Goal: Task Accomplishment & Management: Use online tool/utility

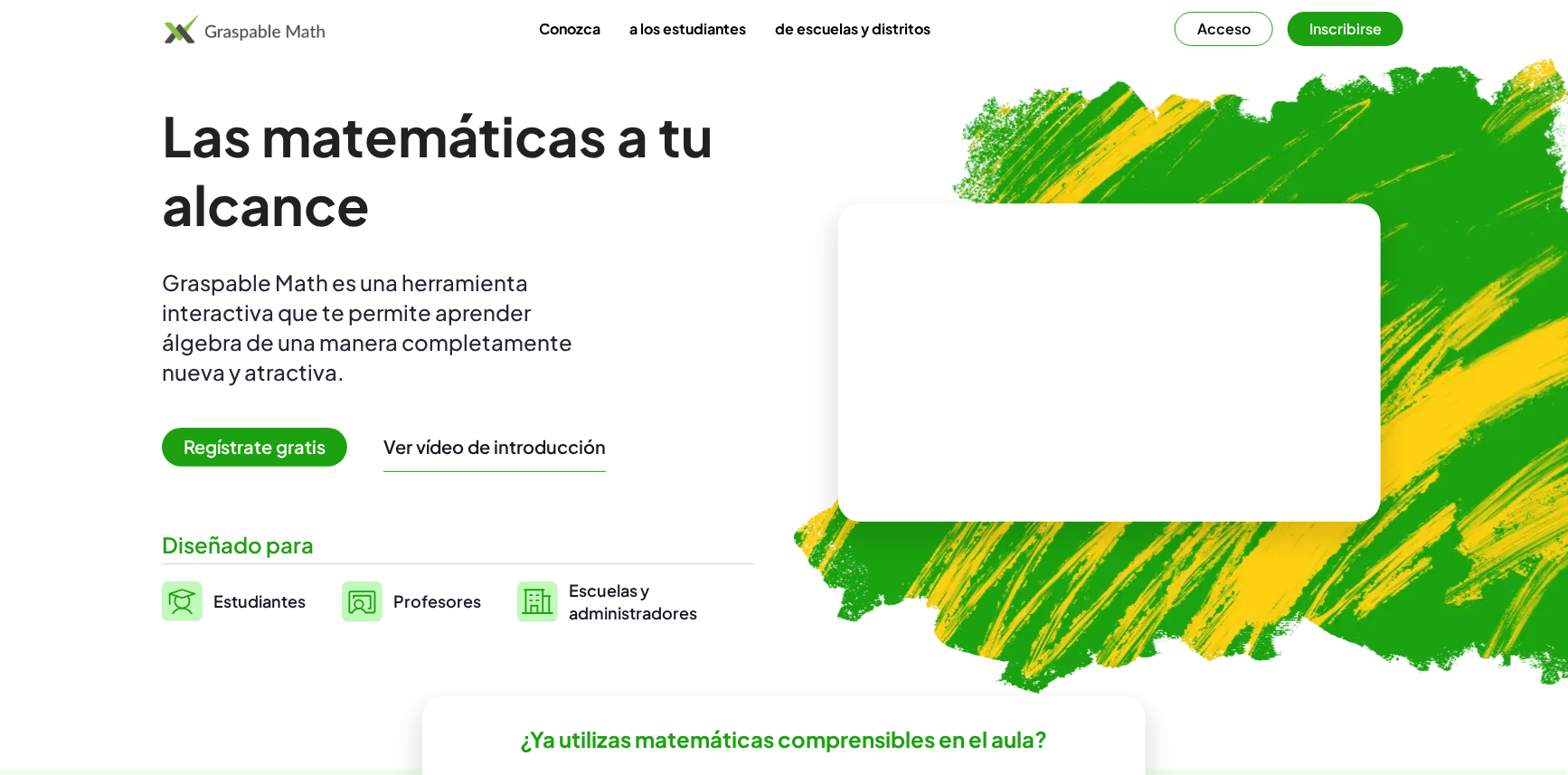
click at [239, 32] on img at bounding box center [245, 29] width 161 height 29
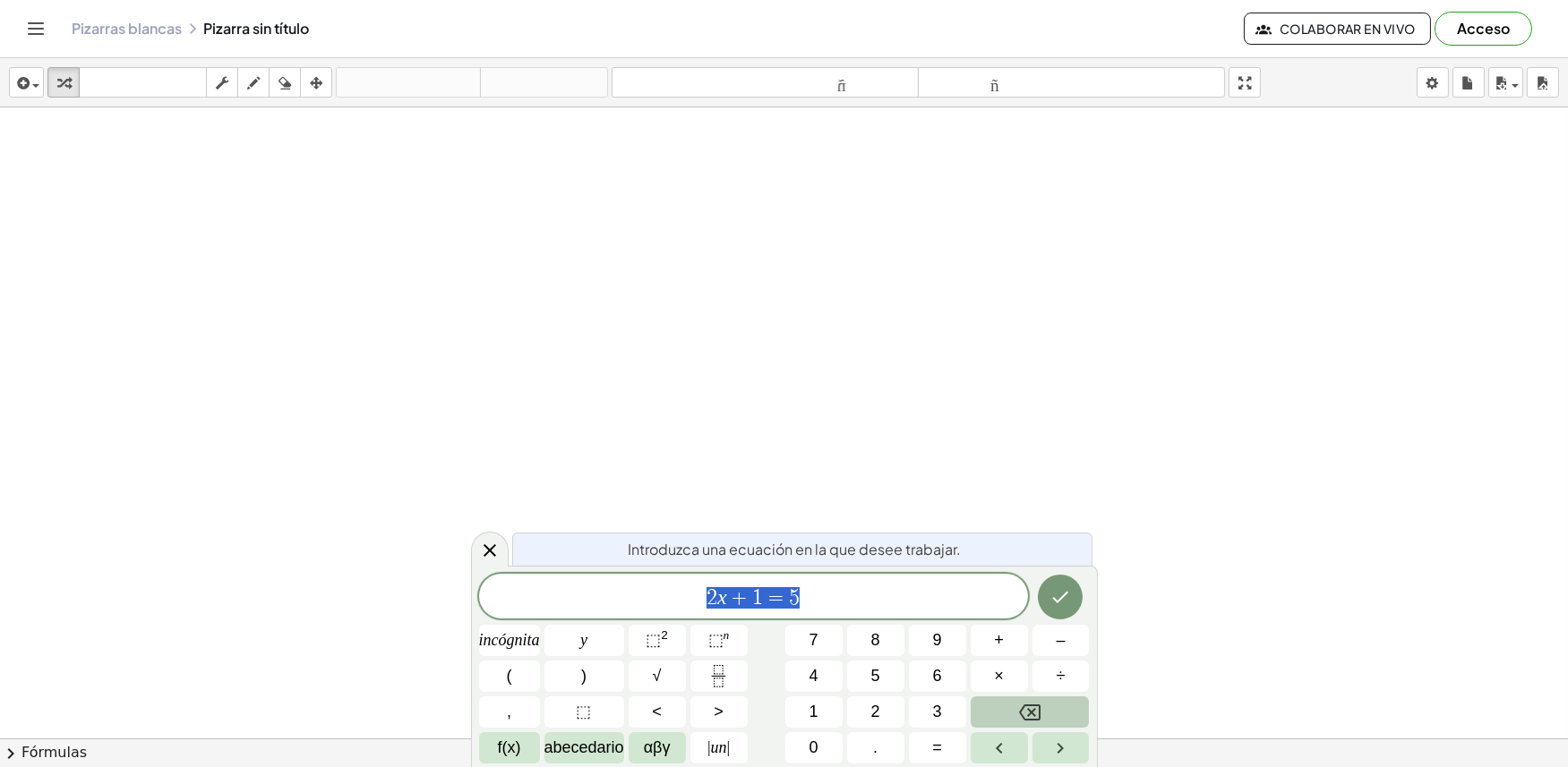
click at [1043, 721] on button "Retroceso" at bounding box center [1030, 711] width 119 height 31
click at [874, 713] on font "2" at bounding box center [875, 711] width 9 height 18
click at [988, 670] on button "×" at bounding box center [999, 676] width 58 height 31
click at [1005, 707] on button "Retroceso" at bounding box center [1030, 711] width 119 height 31
click at [1000, 672] on font "×" at bounding box center [999, 675] width 9 height 18
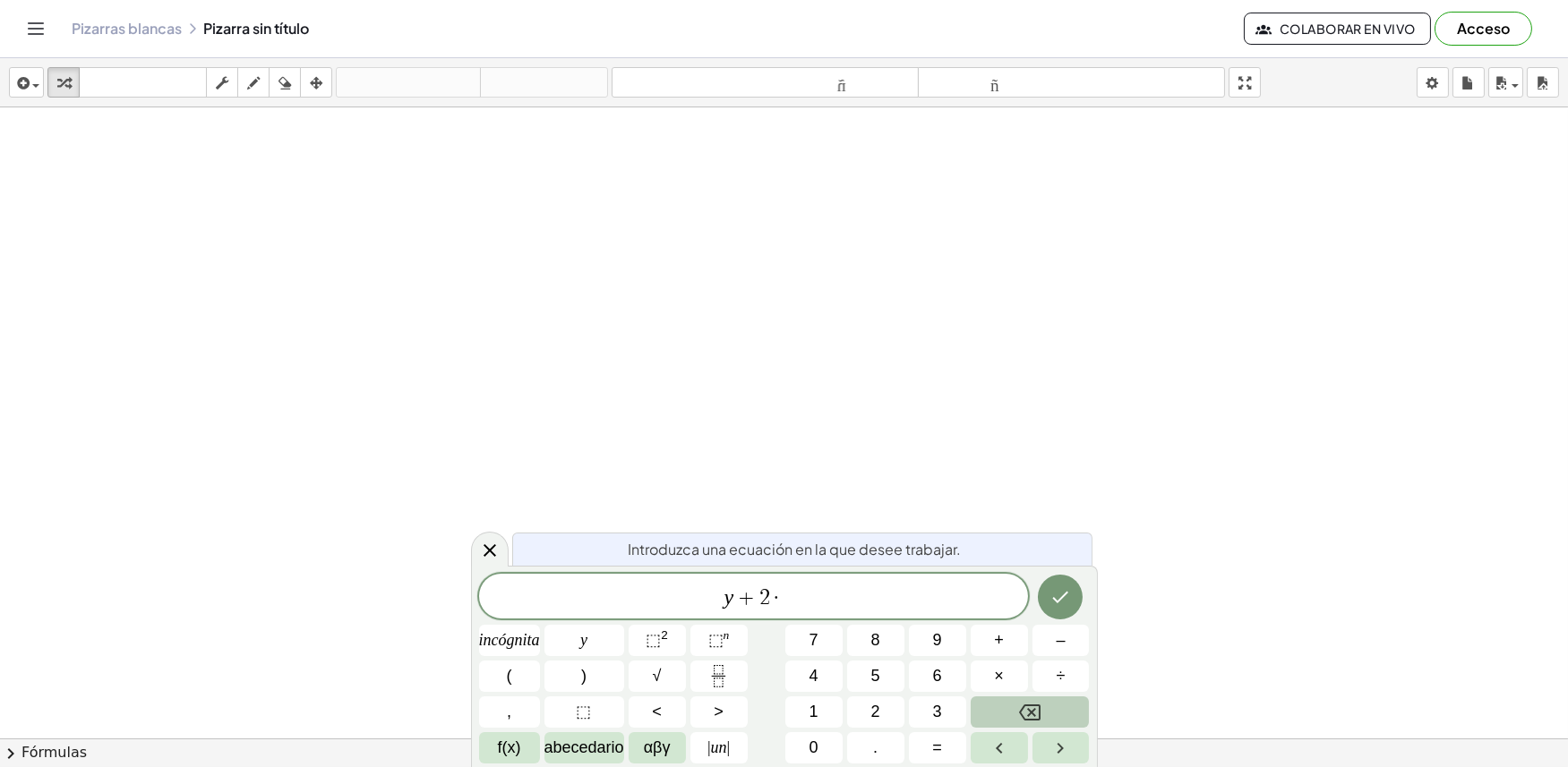
click at [1006, 714] on button "Retroceso" at bounding box center [1030, 711] width 119 height 31
click at [1003, 679] on button "×" at bounding box center [999, 676] width 58 height 31
click at [941, 748] on font "=" at bounding box center [936, 747] width 9 height 18
click at [820, 708] on button "1" at bounding box center [813, 711] width 58 height 31
click at [812, 743] on font "0" at bounding box center [813, 747] width 9 height 18
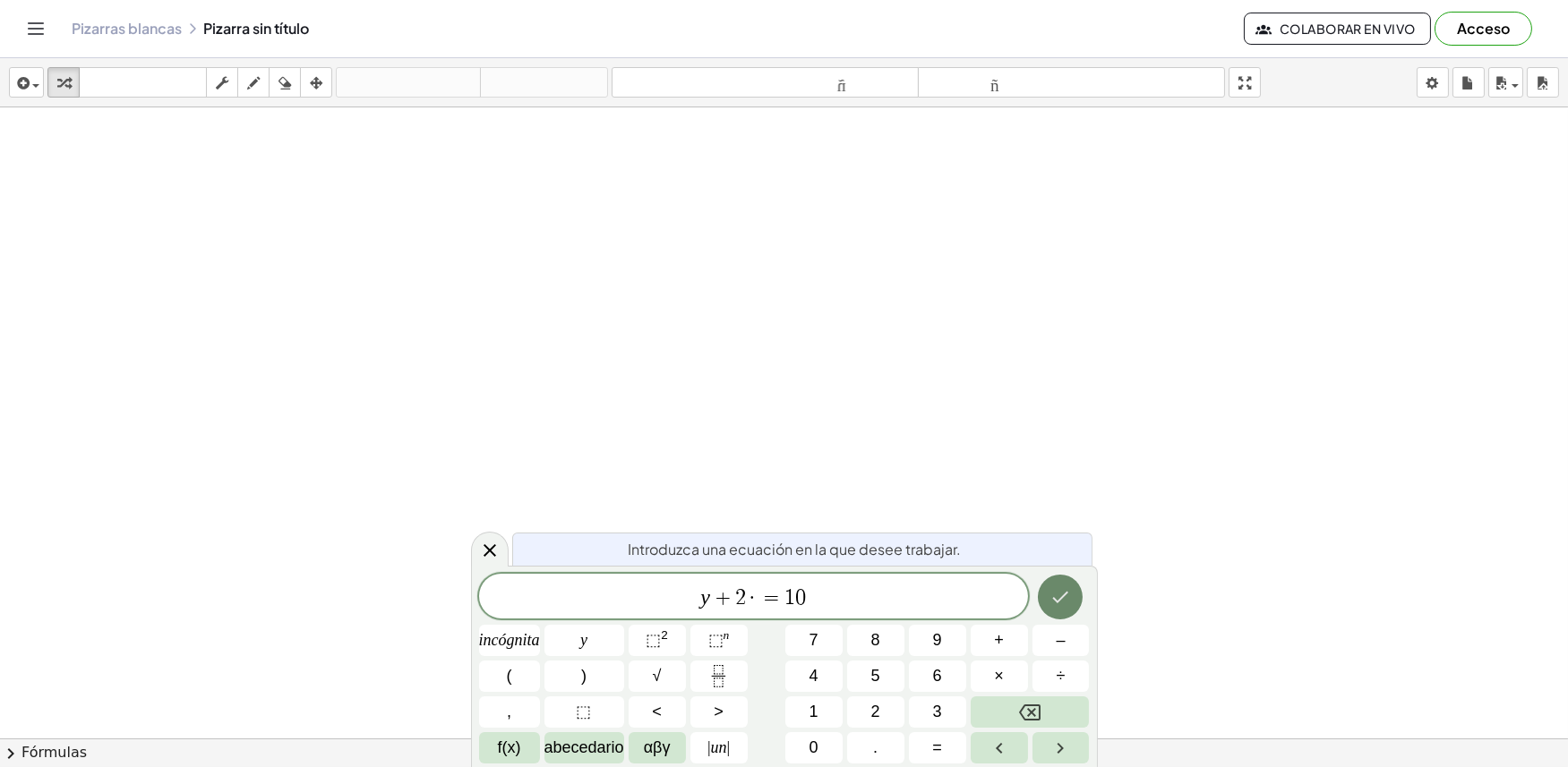
click at [1054, 598] on icon "Hecho" at bounding box center [1059, 597] width 22 height 22
click at [1044, 586] on button "Hecho" at bounding box center [1059, 597] width 44 height 44
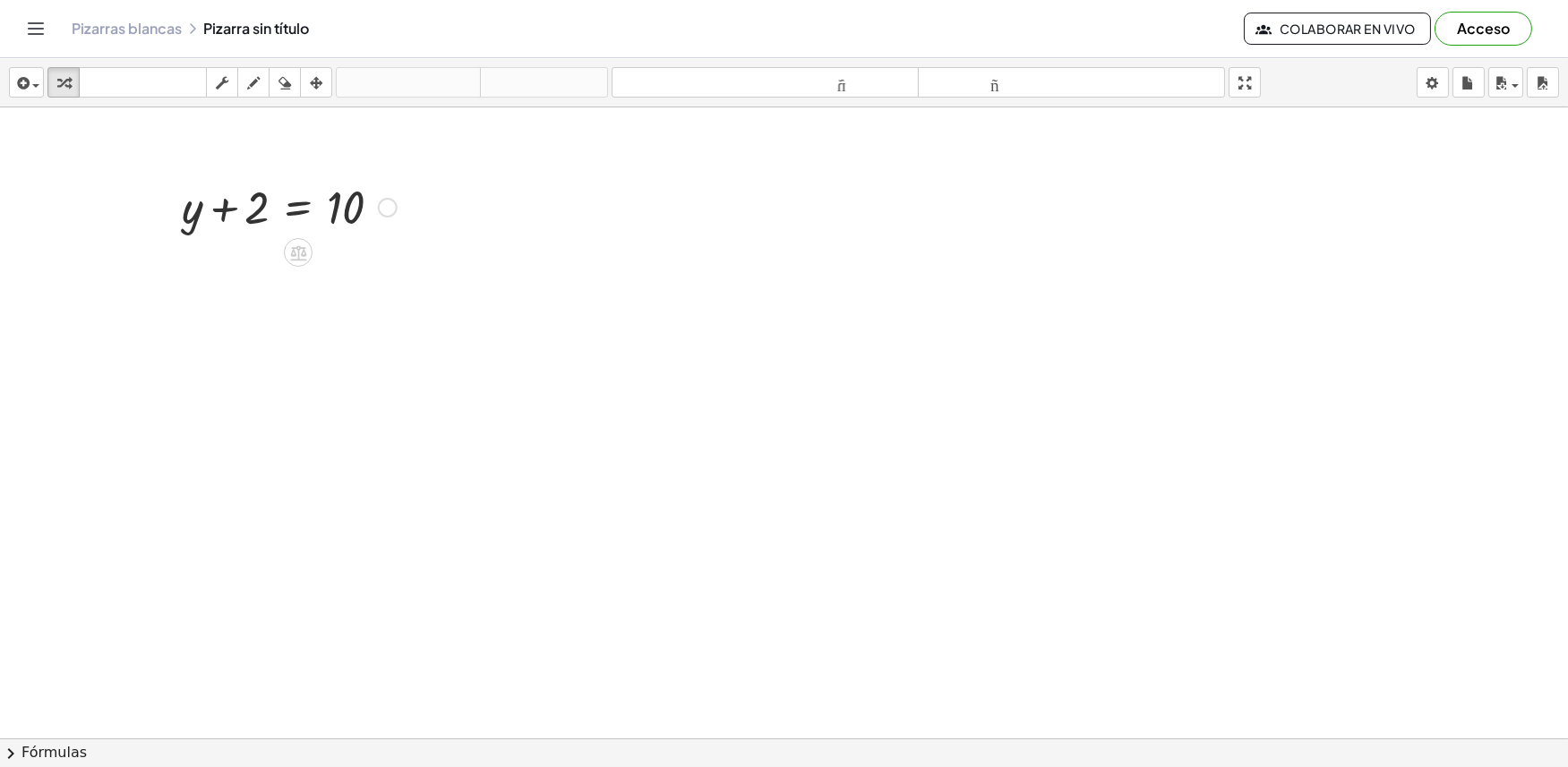
click at [285, 204] on div at bounding box center [289, 206] width 233 height 61
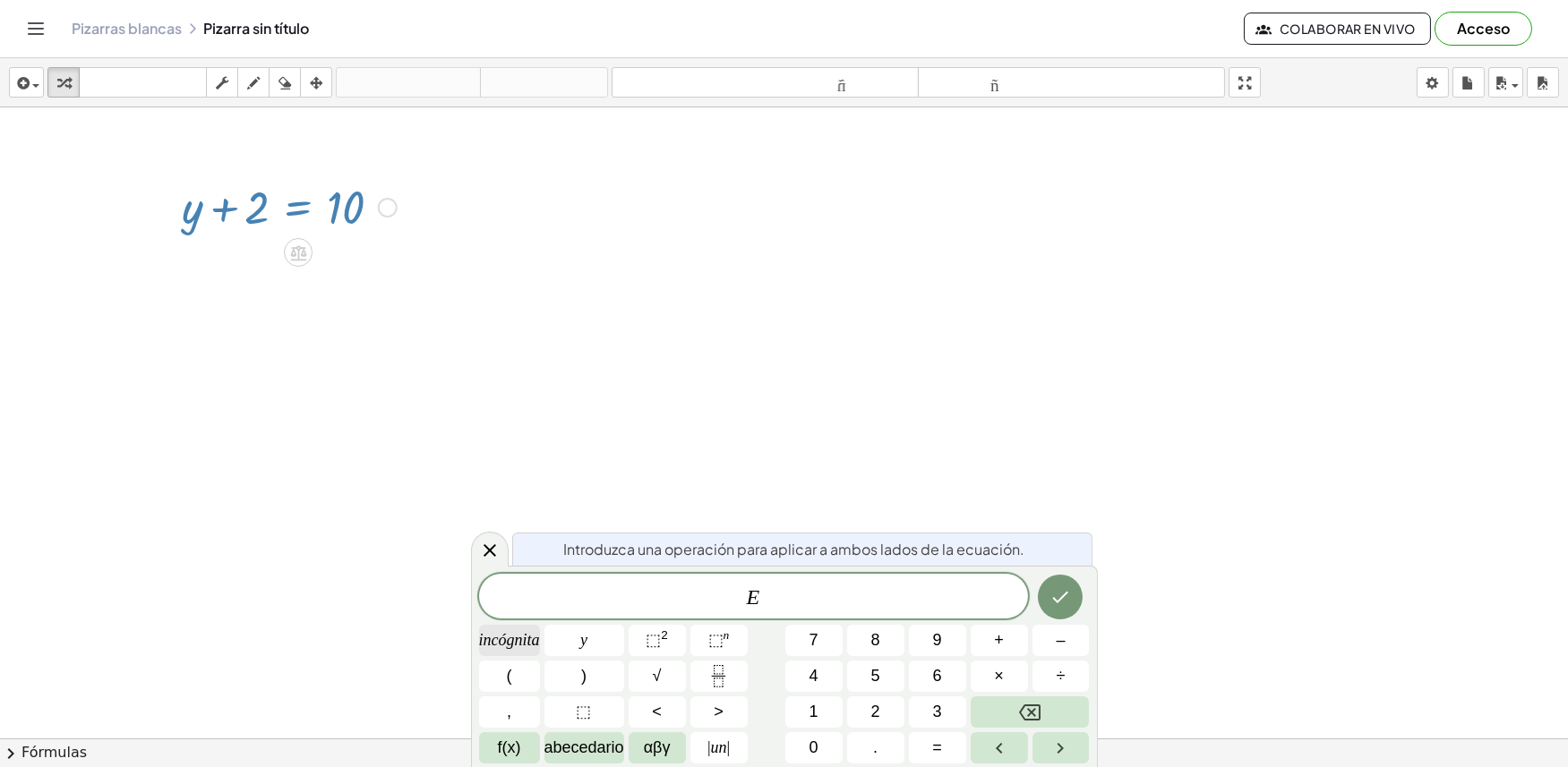
click at [522, 633] on font "incógnita" at bounding box center [509, 639] width 61 height 18
click at [1023, 711] on icon "Retroceso" at bounding box center [1029, 712] width 22 height 22
click at [1068, 604] on icon "Hecho" at bounding box center [1059, 597] width 22 height 22
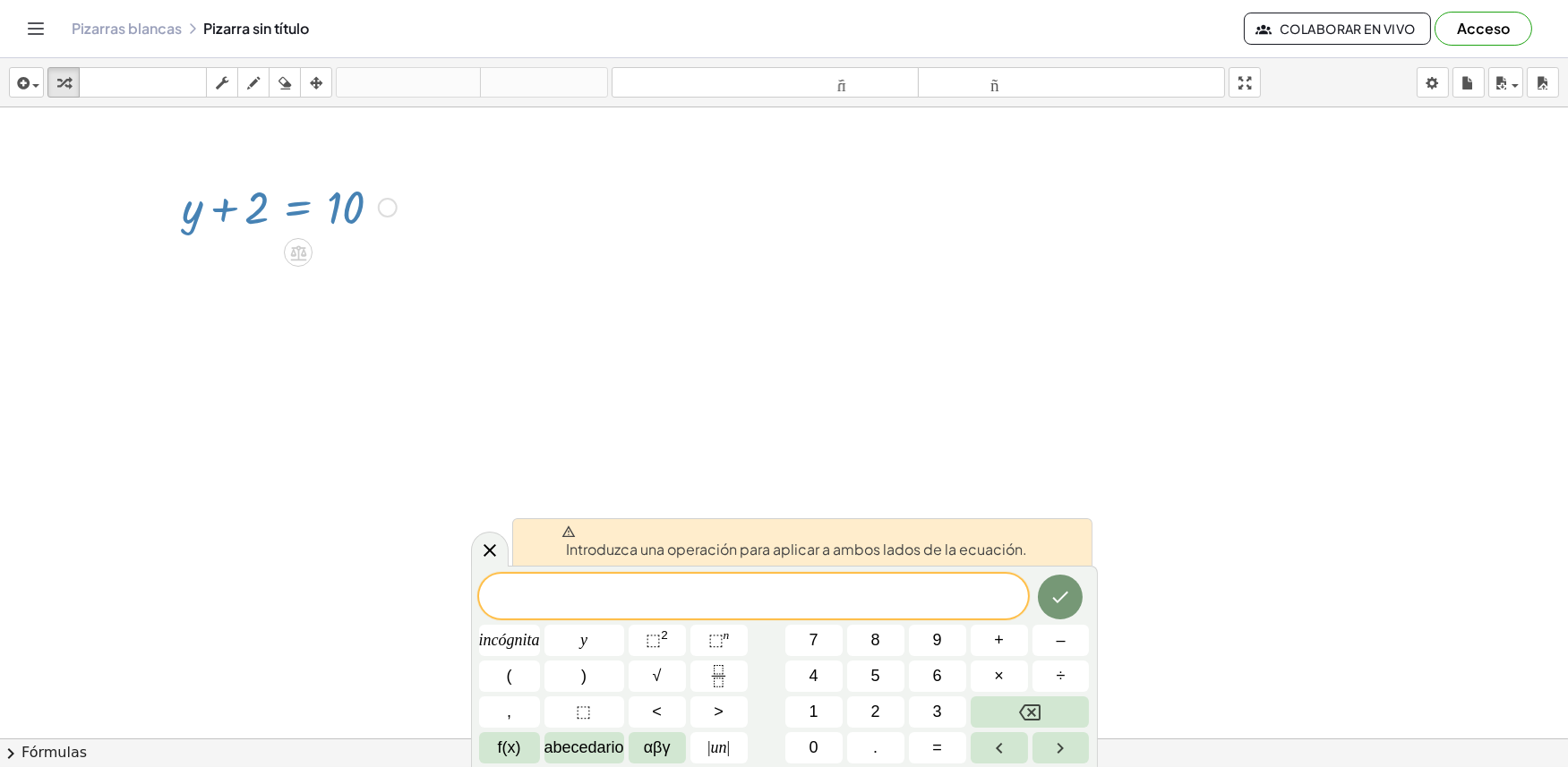
click at [832, 272] on div at bounding box center [784, 779] width 1568 height 1344
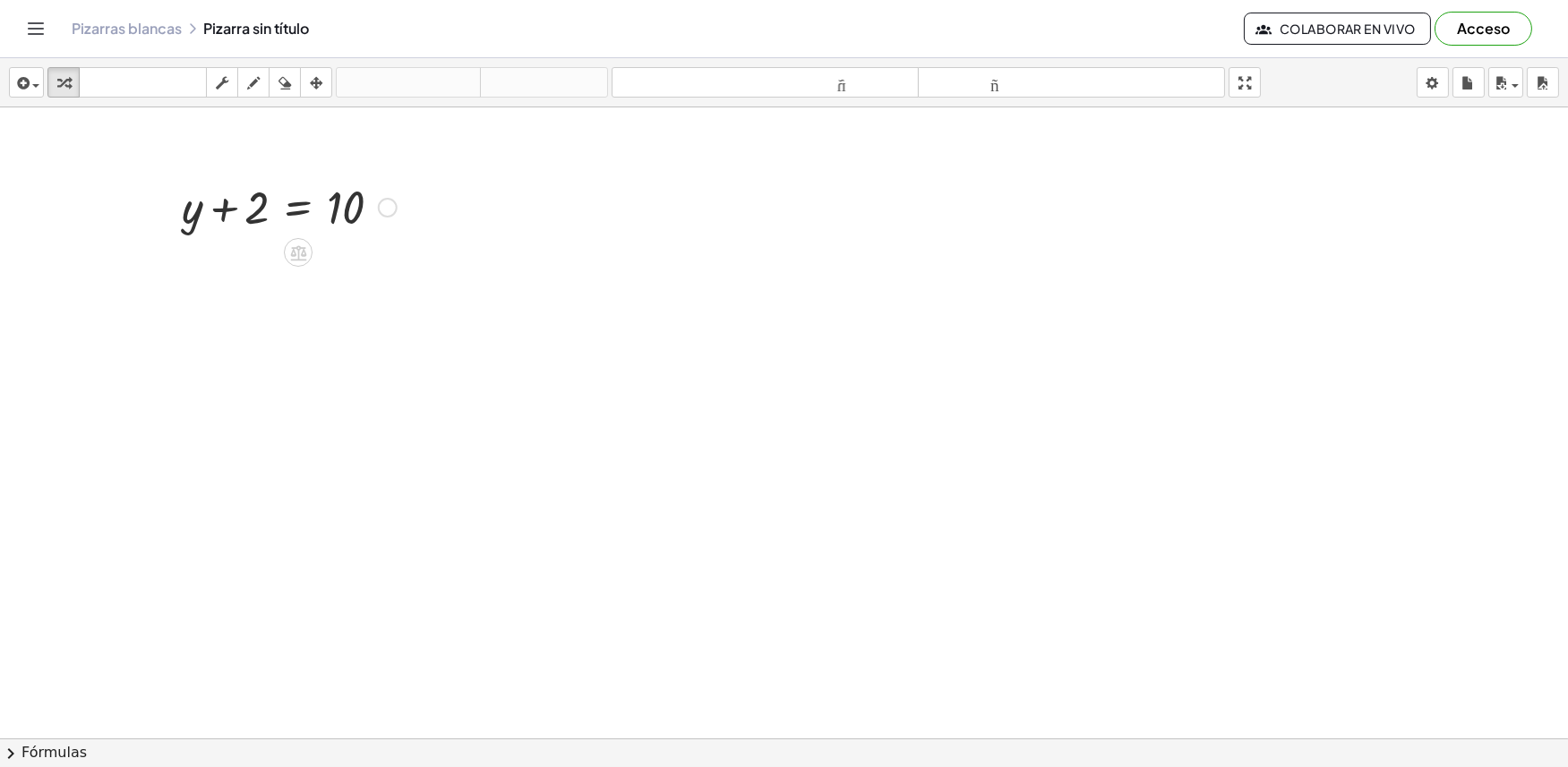
click at [305, 195] on div at bounding box center [289, 206] width 233 height 61
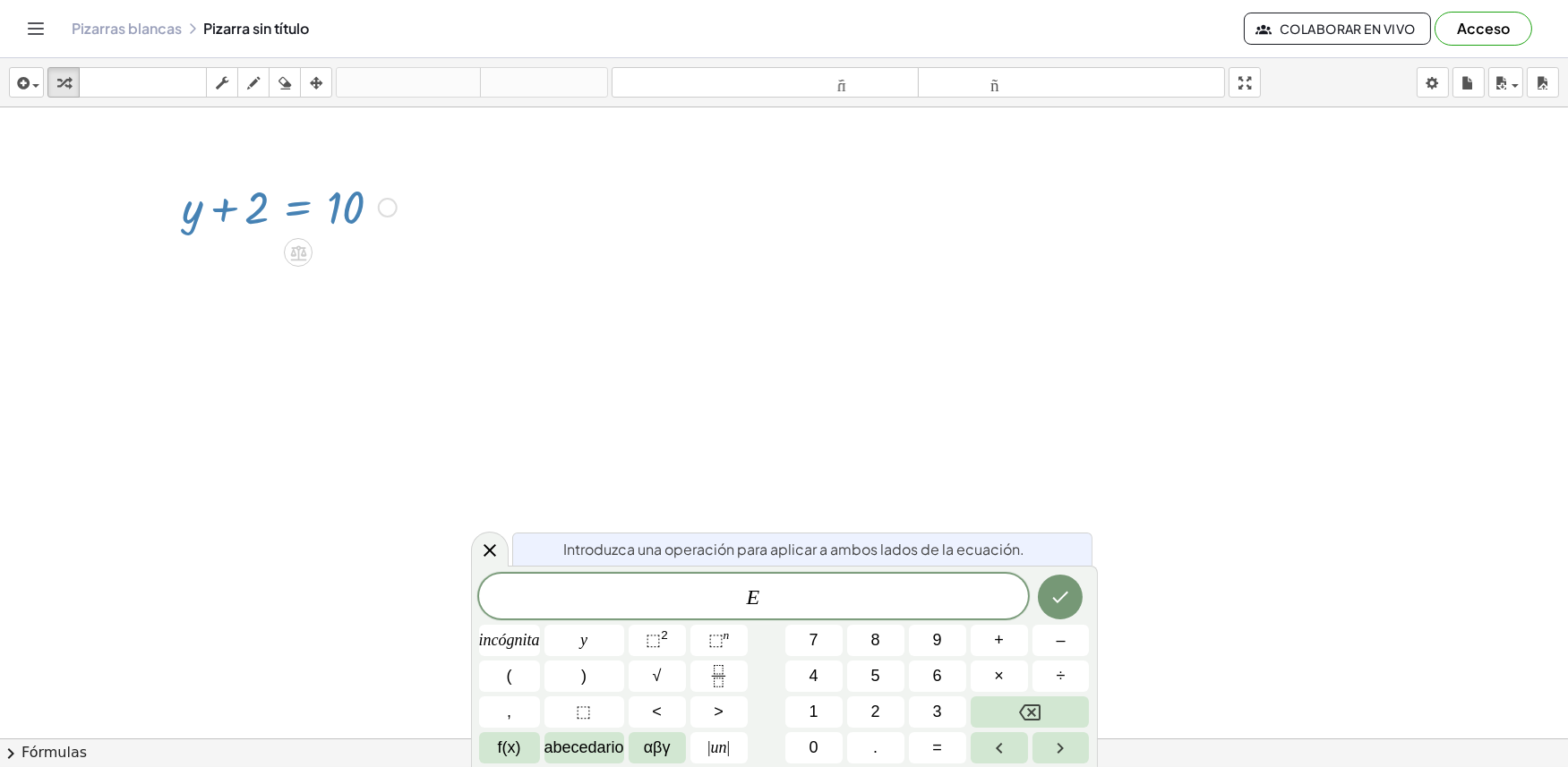
click at [328, 200] on div at bounding box center [289, 206] width 233 height 61
click at [1051, 716] on button "Retroceso" at bounding box center [1030, 711] width 119 height 31
click at [1068, 598] on icon "Hecho" at bounding box center [1059, 597] width 22 height 22
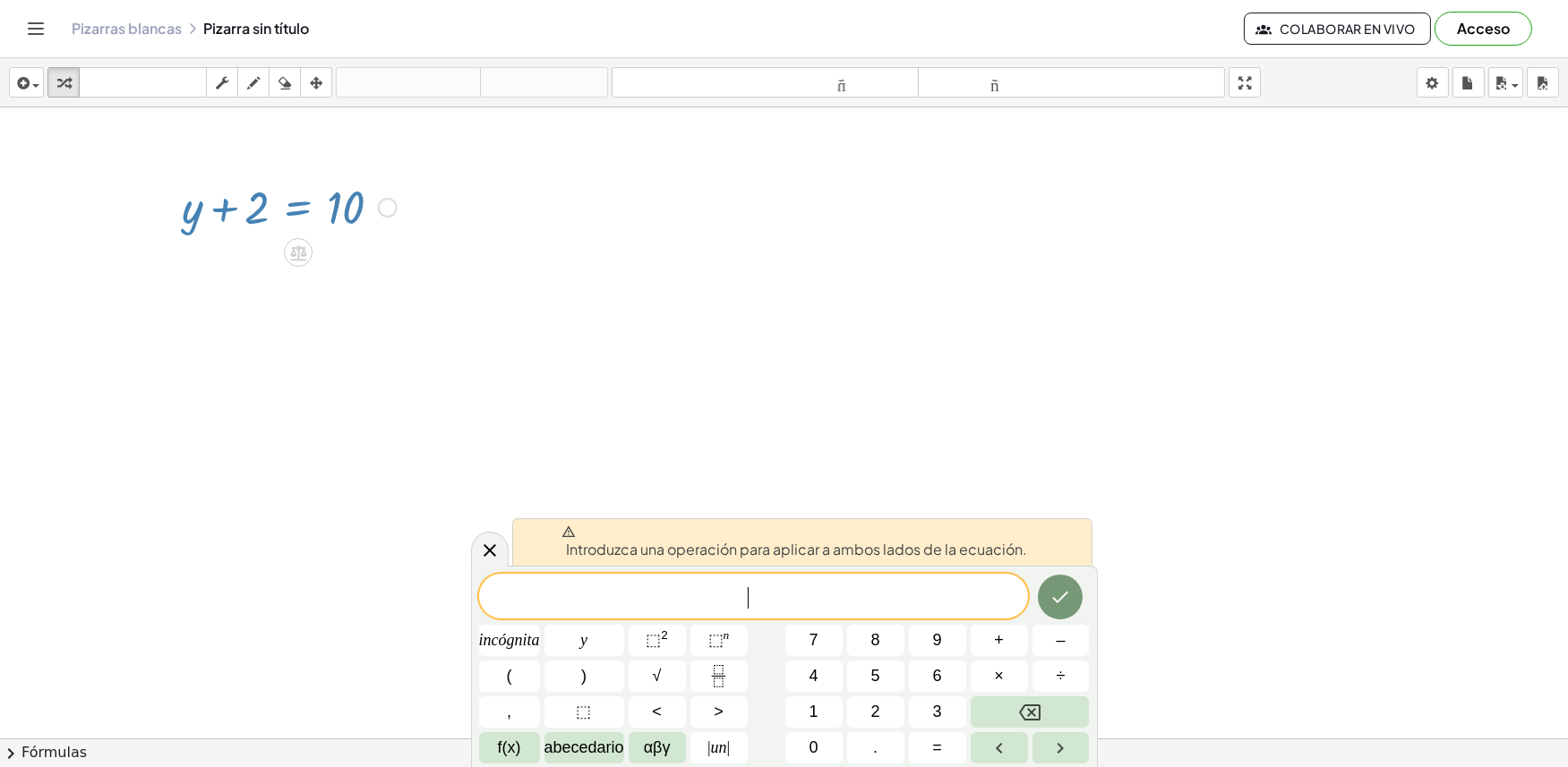
click at [1117, 485] on div at bounding box center [784, 779] width 1568 height 1344
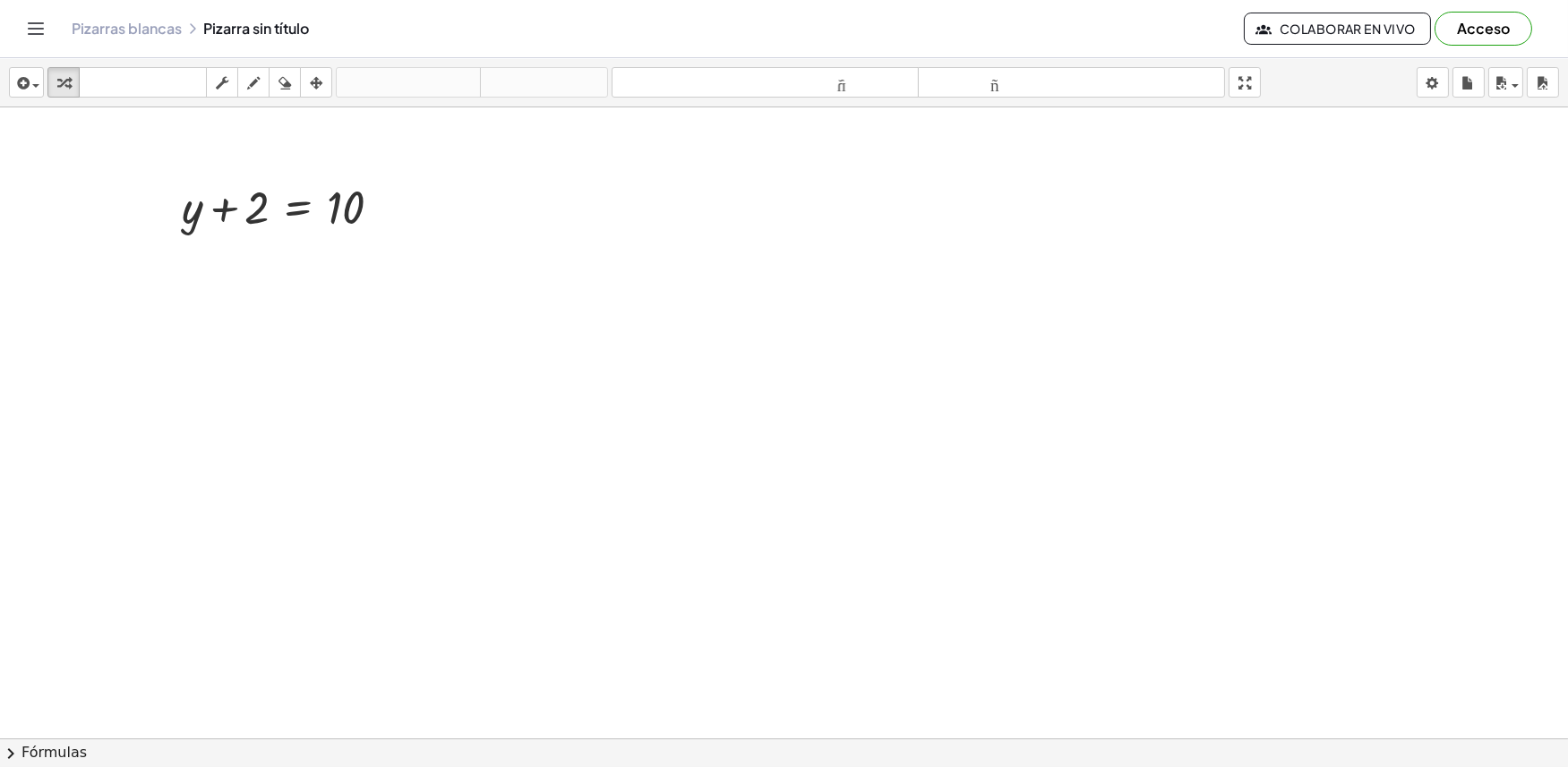
click at [842, 574] on div at bounding box center [784, 739] width 1568 height 1263
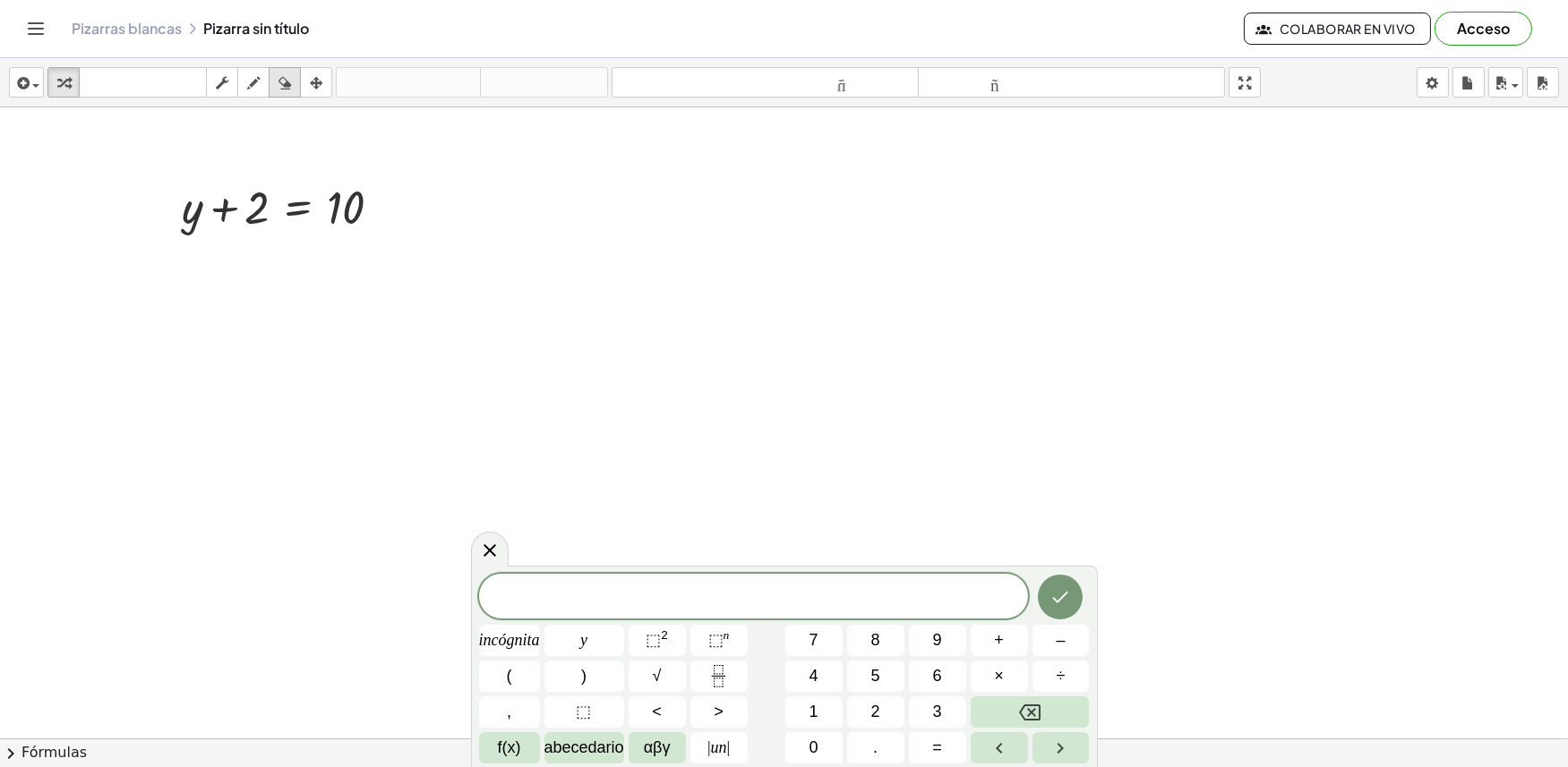
click at [270, 80] on button "borrar" at bounding box center [285, 82] width 32 height 30
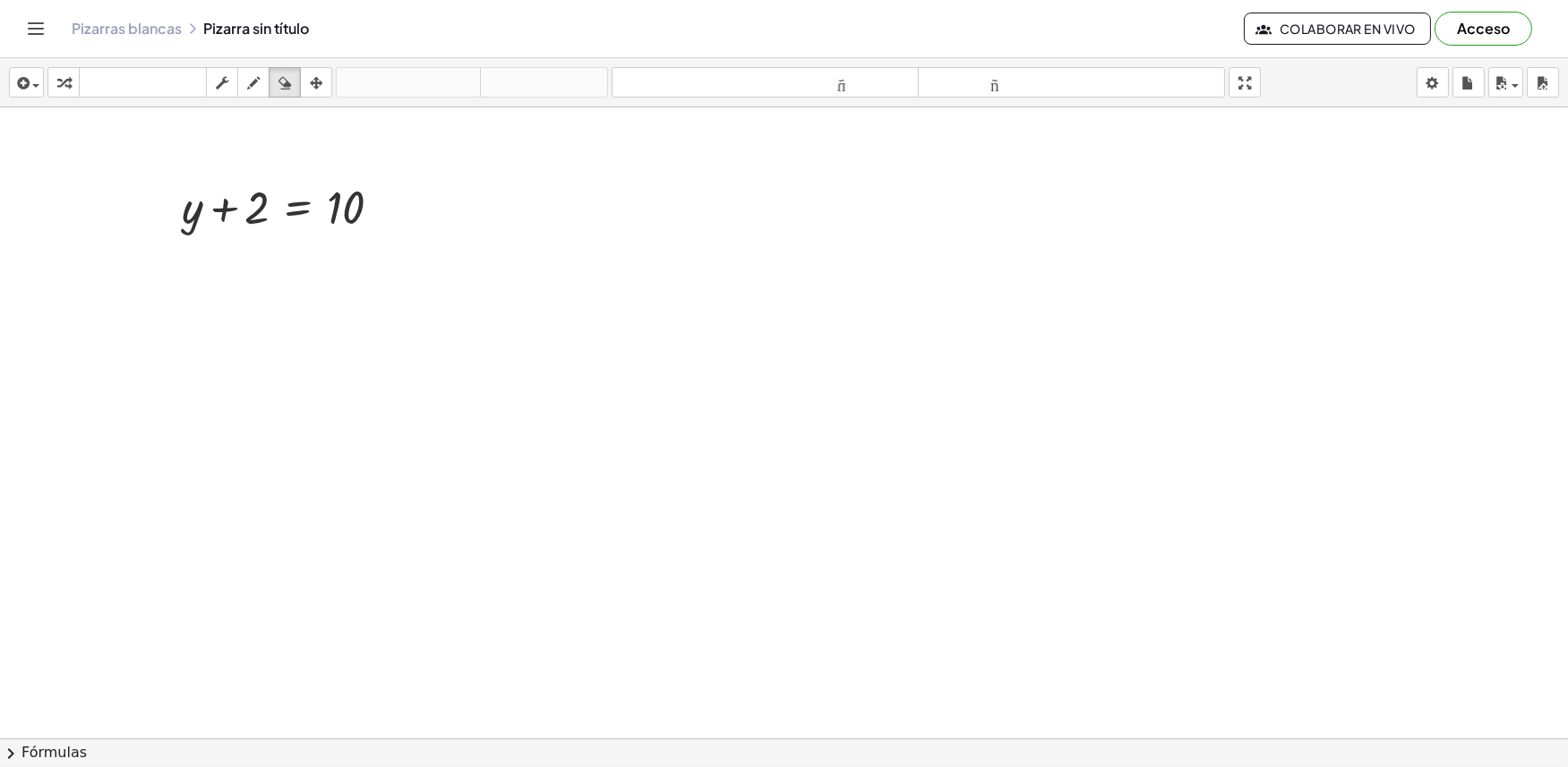
drag, startPoint x: 233, startPoint y: 200, endPoint x: 221, endPoint y: 200, distance: 12.0
click at [220, 208] on div at bounding box center [784, 739] width 1568 height 1263
drag, startPoint x: 225, startPoint y: 202, endPoint x: 291, endPoint y: 186, distance: 67.9
click at [276, 200] on div at bounding box center [784, 739] width 1568 height 1263
click at [281, 74] on icon "button" at bounding box center [284, 83] width 12 height 22
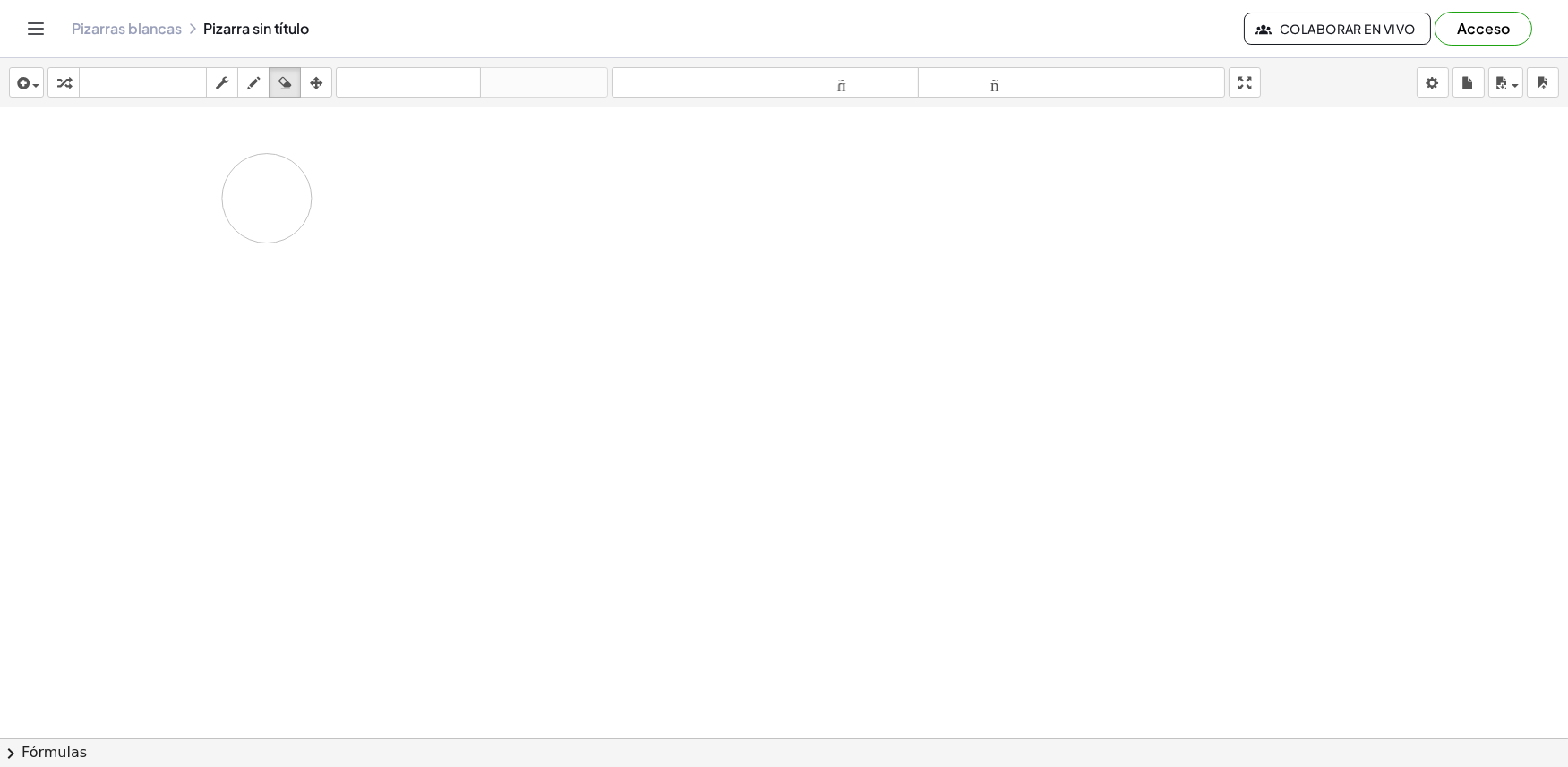
drag, startPoint x: 257, startPoint y: 227, endPoint x: 266, endPoint y: 199, distance: 29.4
click at [266, 199] on div at bounding box center [784, 739] width 1568 height 1263
drag, startPoint x: 295, startPoint y: 219, endPoint x: 323, endPoint y: 210, distance: 29.4
click at [323, 210] on div at bounding box center [784, 739] width 1568 height 1263
drag, startPoint x: 183, startPoint y: 208, endPoint x: 283, endPoint y: 80, distance: 162.4
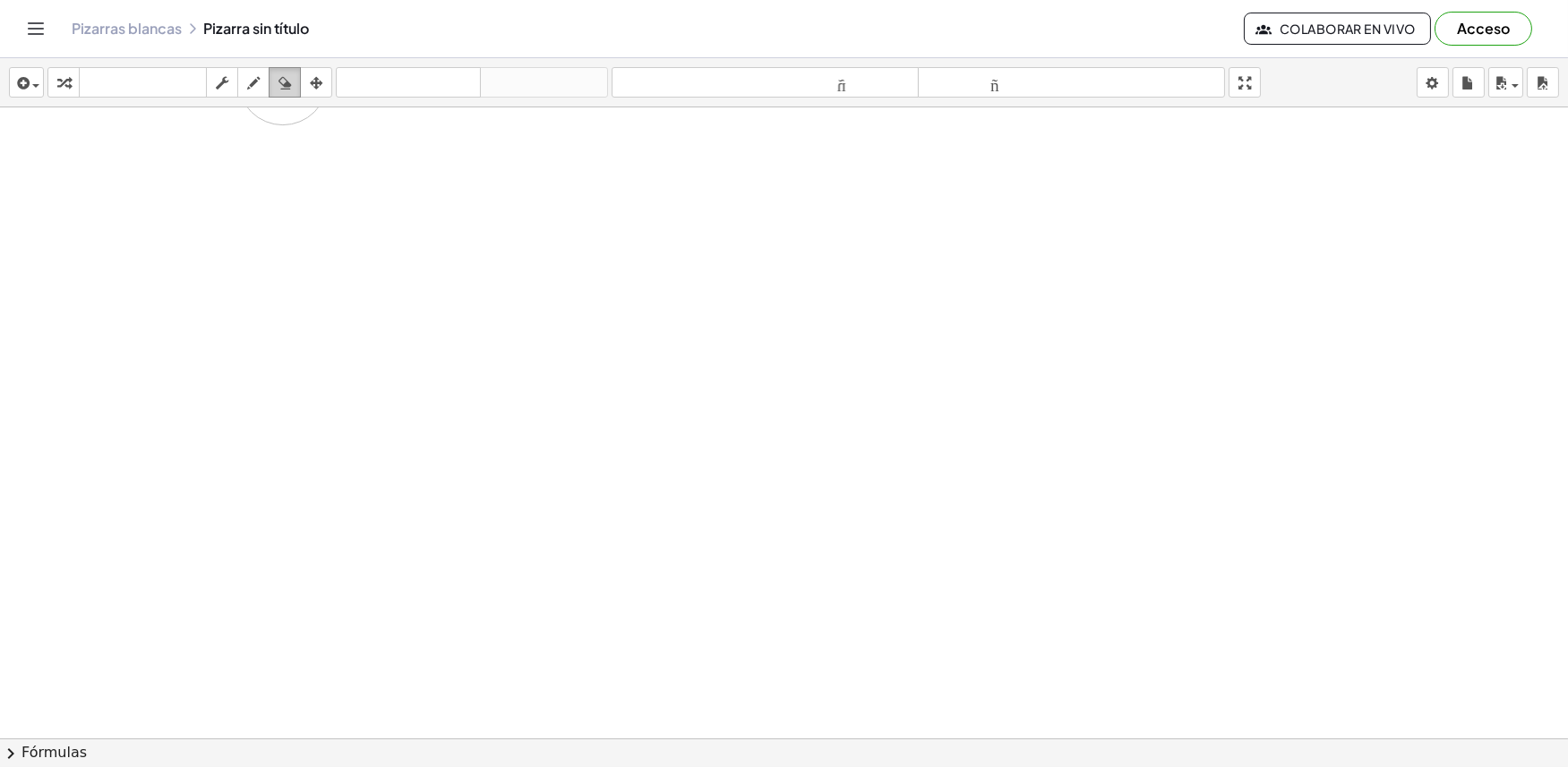
click at [283, 80] on div "insertar Seleccione uno: Expresión matemática Función Texto Vídeo de YouTube Gr…" at bounding box center [784, 413] width 1568 height 709
click at [285, 78] on icon "button" at bounding box center [284, 83] width 12 height 22
click at [287, 78] on icon "button" at bounding box center [284, 83] width 12 height 22
click at [324, 78] on div "insertar Seleccione uno: Expresión matemática Función Texto Vídeo de YouTube Gr…" at bounding box center [784, 83] width 1568 height 49
click at [324, 78] on div "button" at bounding box center [316, 82] width 24 height 22
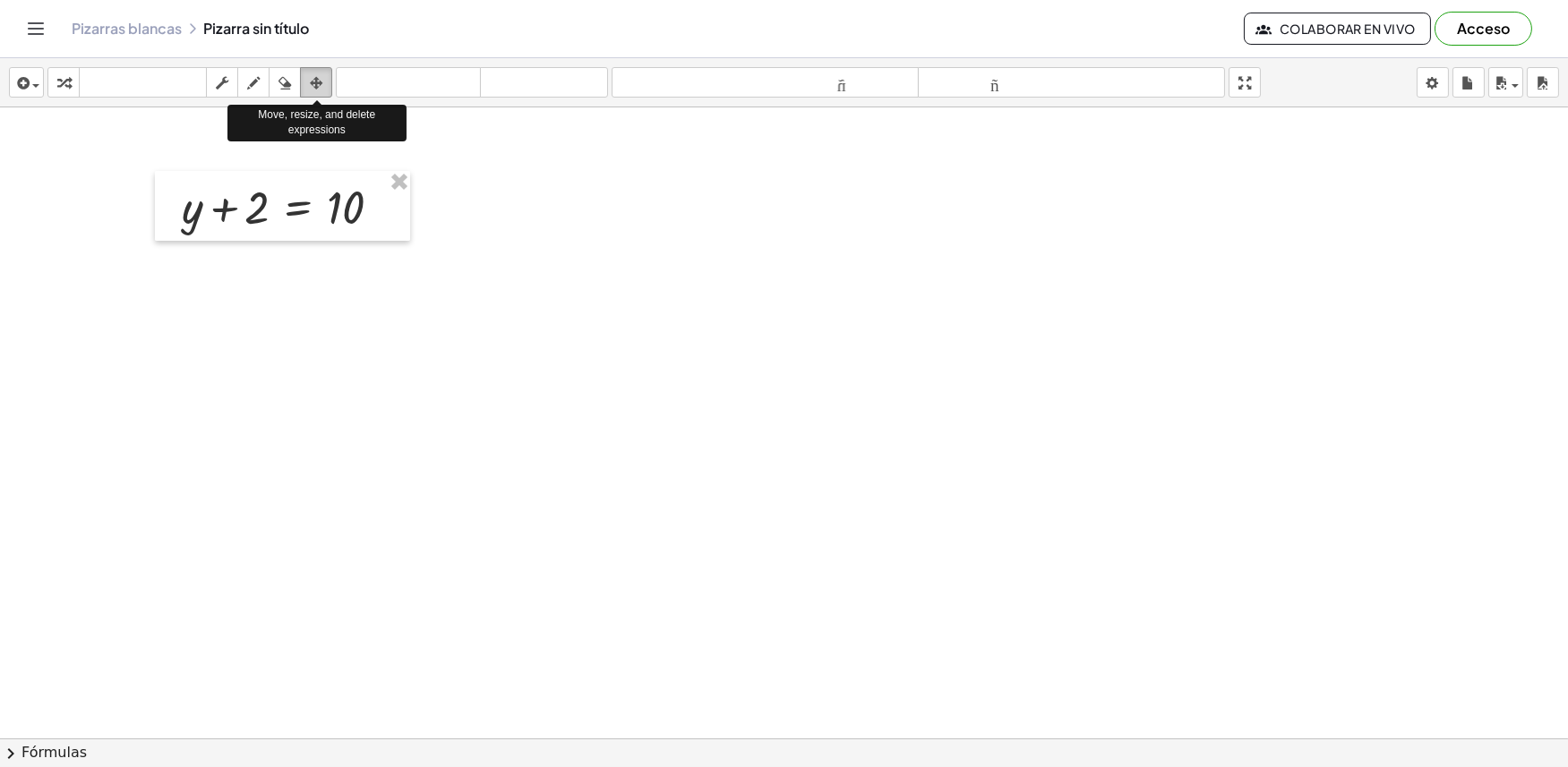
click at [323, 78] on div "button" at bounding box center [316, 82] width 24 height 22
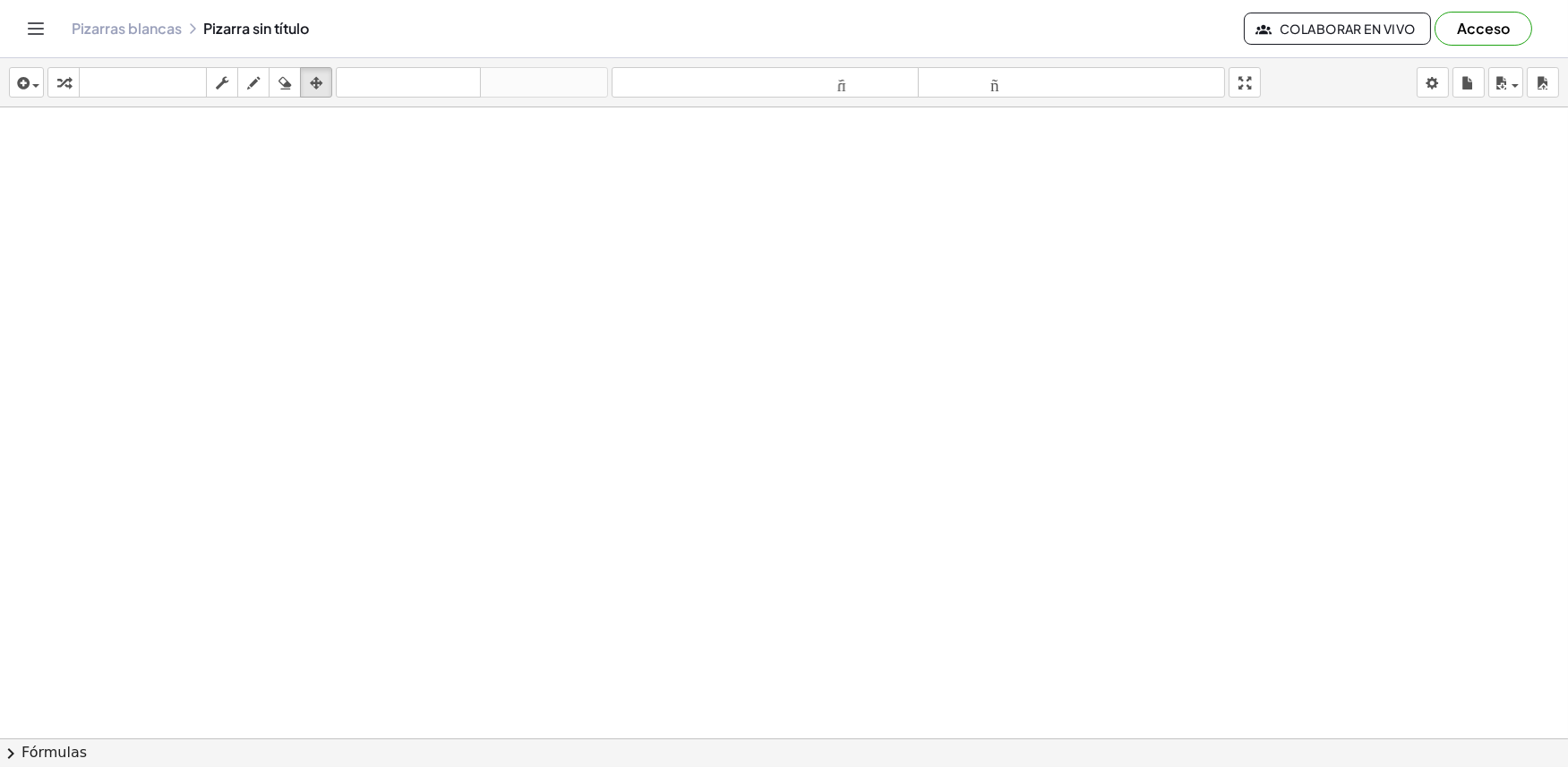
click at [429, 174] on div at bounding box center [784, 739] width 1568 height 1263
drag, startPoint x: 409, startPoint y: 222, endPoint x: 425, endPoint y: 230, distance: 17.9
drag, startPoint x: 425, startPoint y: 230, endPoint x: 916, endPoint y: 466, distance: 544.8
click at [916, 466] on div at bounding box center [784, 739] width 1568 height 1263
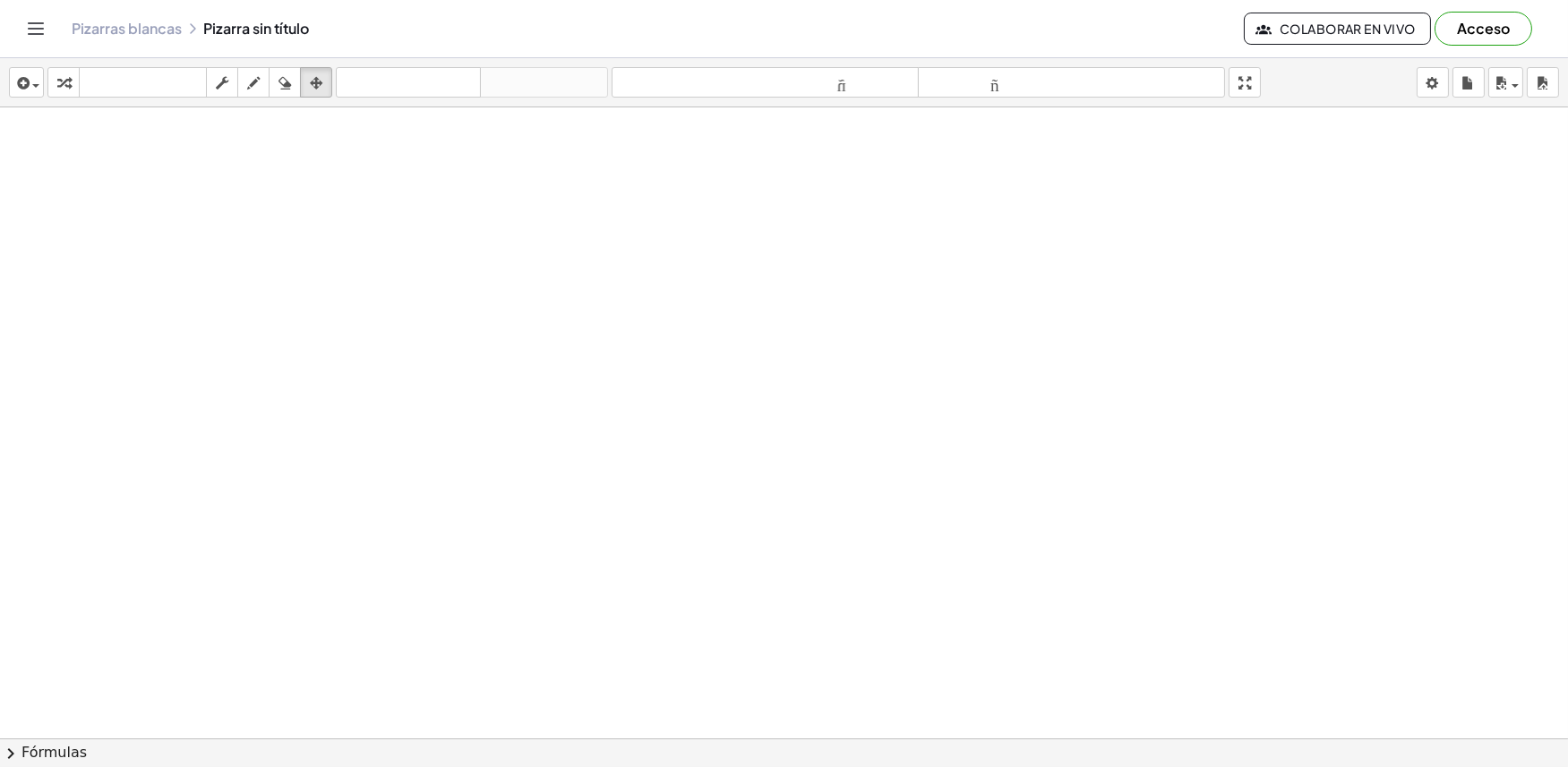
click at [916, 466] on div at bounding box center [784, 739] width 1568 height 1263
drag, startPoint x: 846, startPoint y: 469, endPoint x: 837, endPoint y: 471, distance: 9.2
click at [837, 471] on div at bounding box center [784, 739] width 1568 height 1263
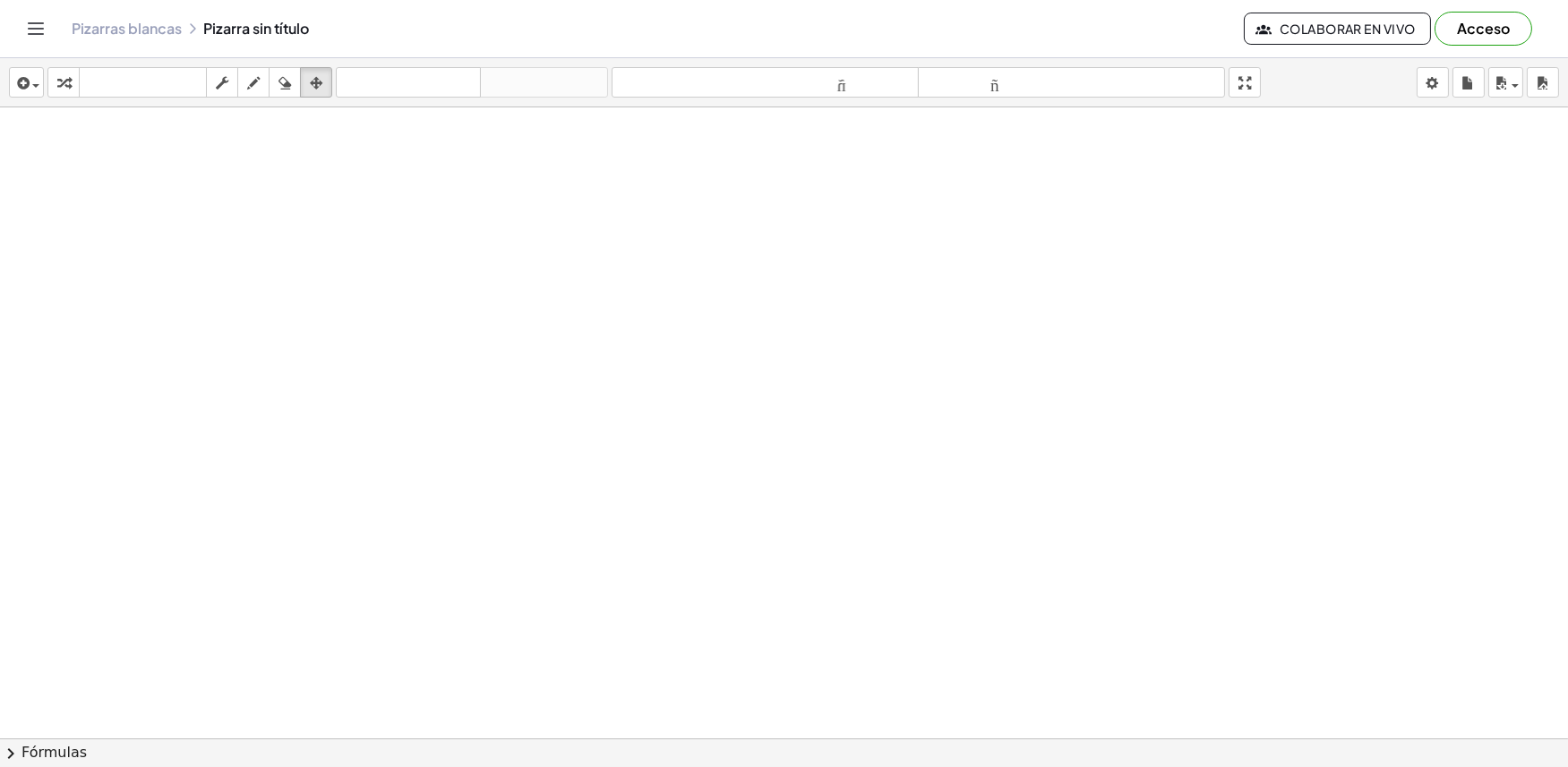
click at [845, 646] on div at bounding box center [784, 739] width 1568 height 1263
click at [847, 638] on div at bounding box center [784, 739] width 1568 height 1263
drag, startPoint x: 850, startPoint y: 637, endPoint x: 864, endPoint y: 616, distance: 25.2
click at [851, 636] on div at bounding box center [784, 739] width 1568 height 1263
click at [858, 619] on div at bounding box center [784, 739] width 1568 height 1263
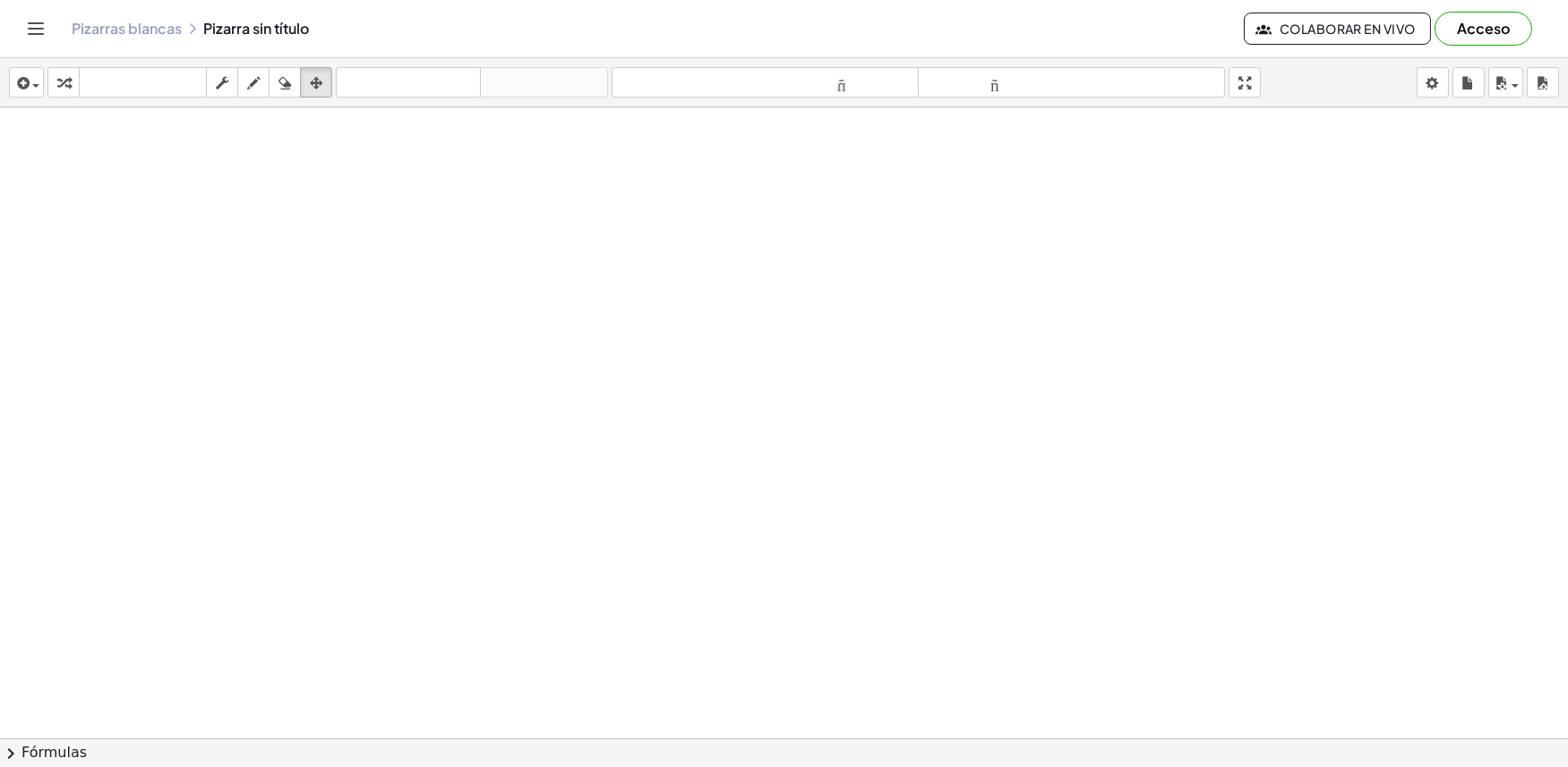
click at [866, 612] on div at bounding box center [784, 739] width 1568 height 1263
click at [873, 611] on div at bounding box center [784, 739] width 1568 height 1263
click at [243, 78] on div "button" at bounding box center [253, 82] width 24 height 22
click at [461, 394] on div at bounding box center [784, 739] width 1568 height 1263
click at [109, 18] on div "Pizarras blancas Pizarra sin título Colaborar en vivo Acceso" at bounding box center [784, 28] width 1524 height 58
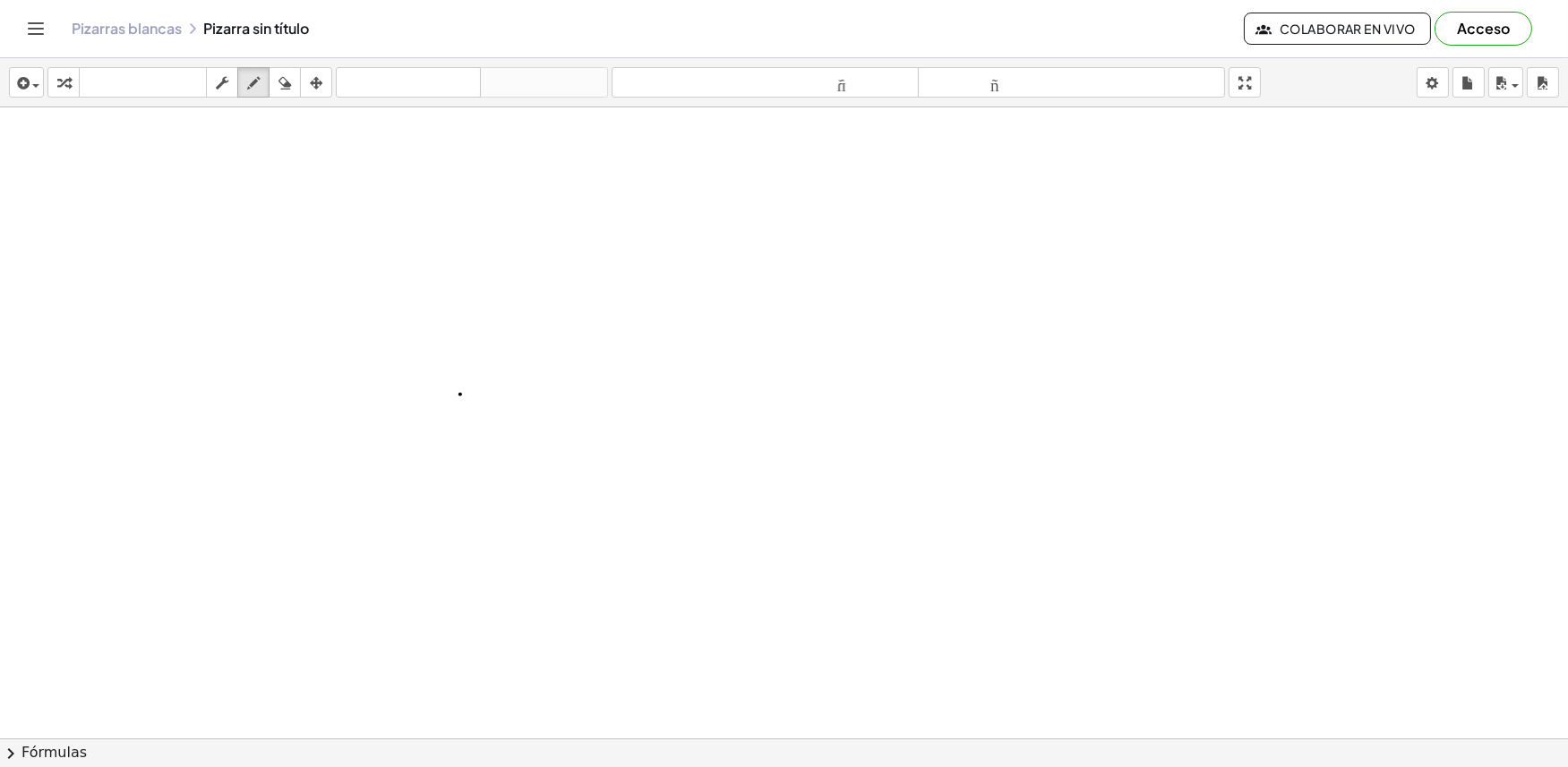
click at [110, 26] on font "Pizarras blancas" at bounding box center [127, 28] width 110 height 19
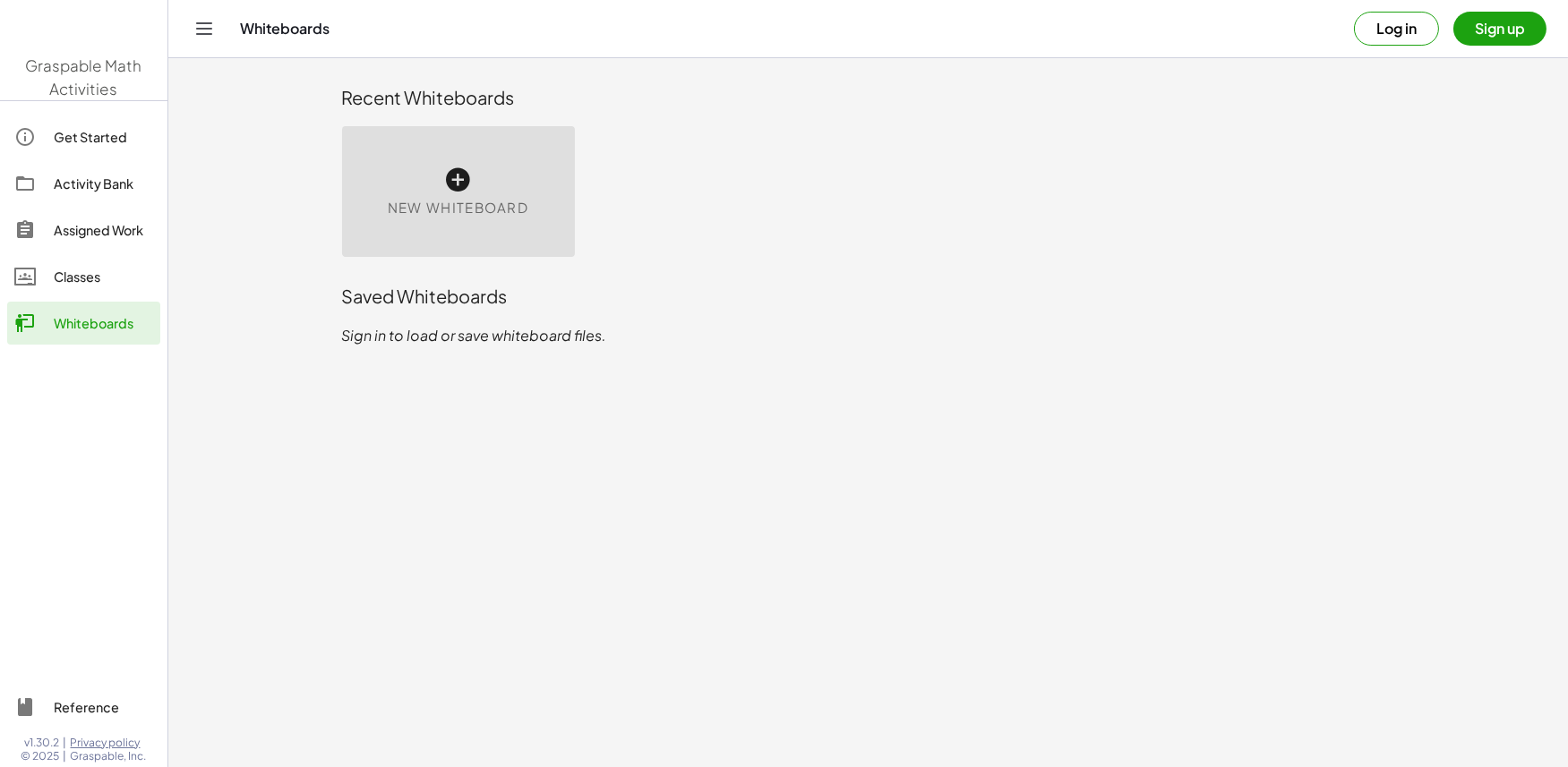
click at [444, 166] on icon at bounding box center [459, 180] width 28 height 28
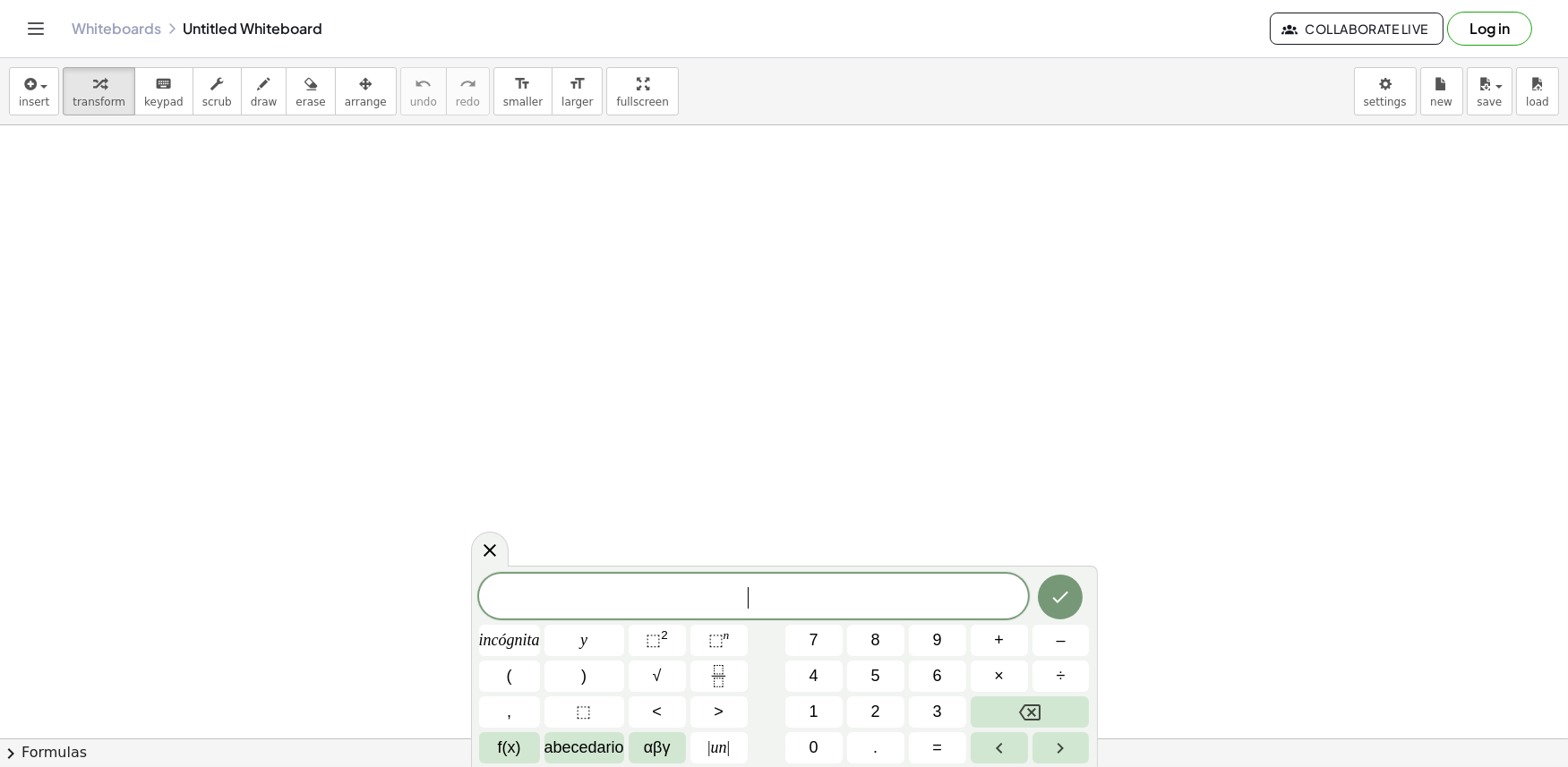
drag, startPoint x: 444, startPoint y: 164, endPoint x: 316, endPoint y: 336, distance: 214.4
click at [316, 336] on div at bounding box center [784, 740] width 1568 height 1228
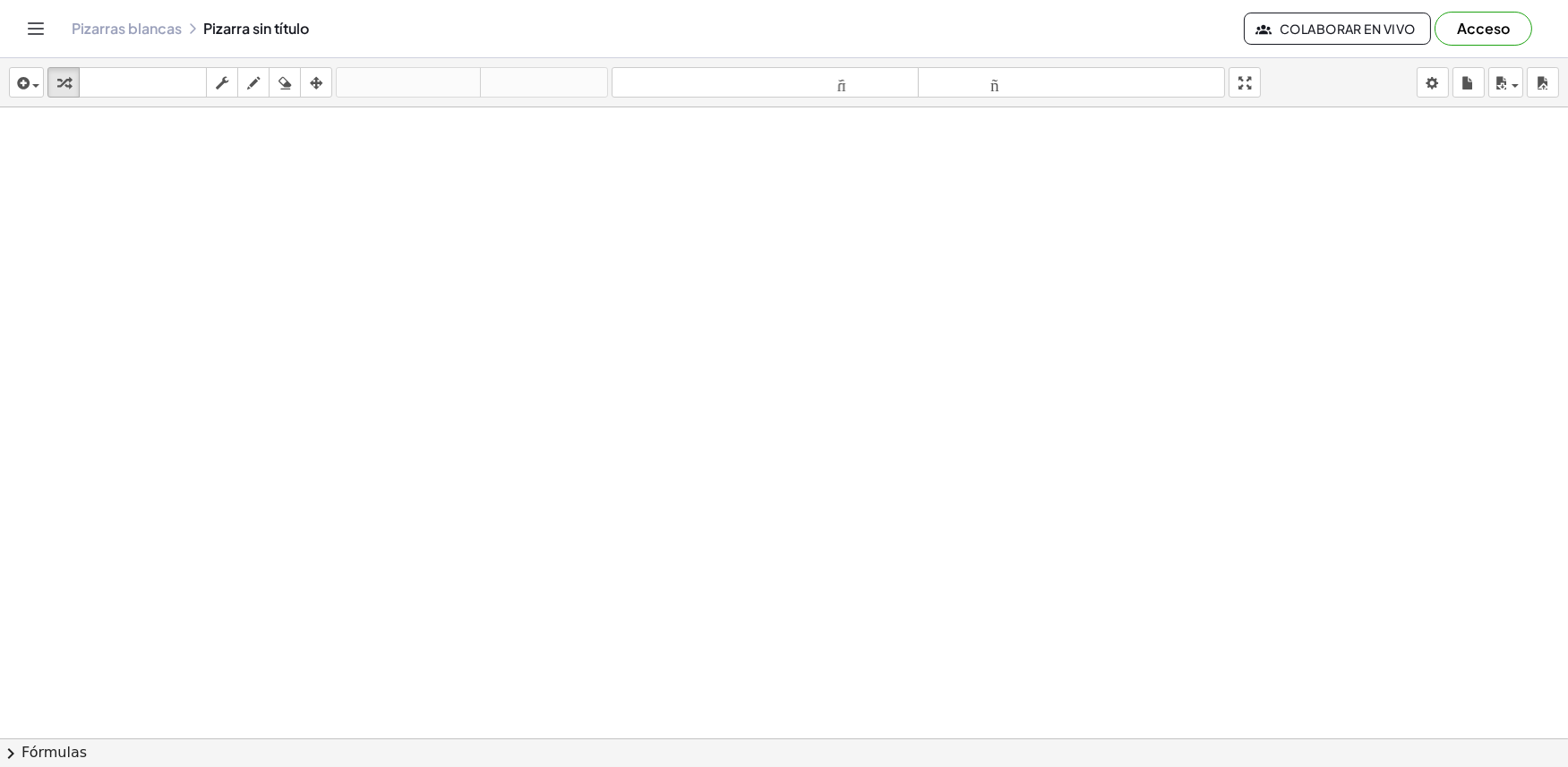
click at [1233, 513] on div at bounding box center [784, 739] width 1568 height 1263
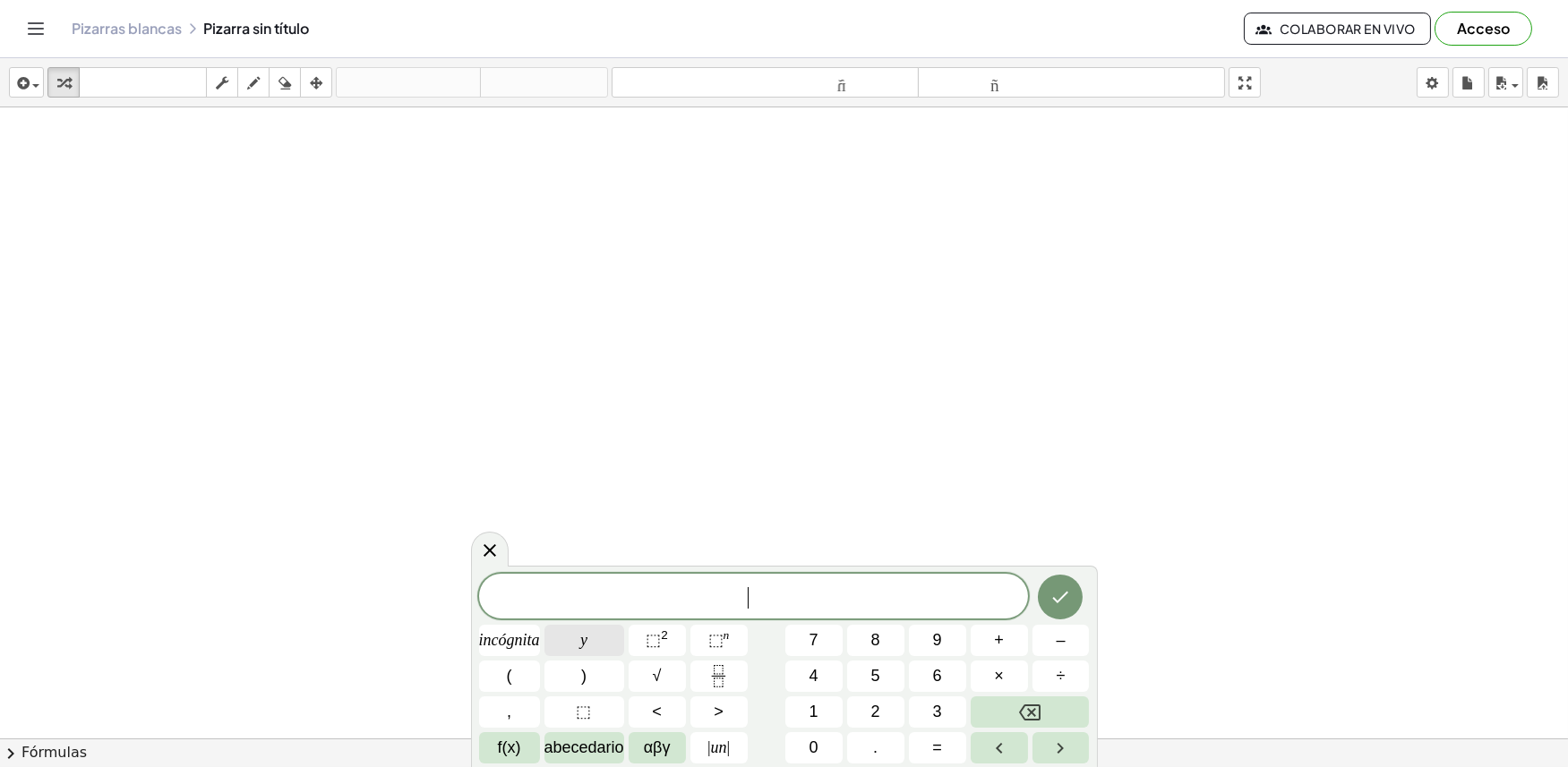
click at [588, 633] on button "y" at bounding box center [584, 640] width 79 height 31
click at [988, 647] on button "+" at bounding box center [999, 640] width 58 height 31
click at [866, 718] on button "2" at bounding box center [876, 711] width 58 height 31
click at [1028, 717] on icon "Retroceso" at bounding box center [1029, 712] width 22 height 22
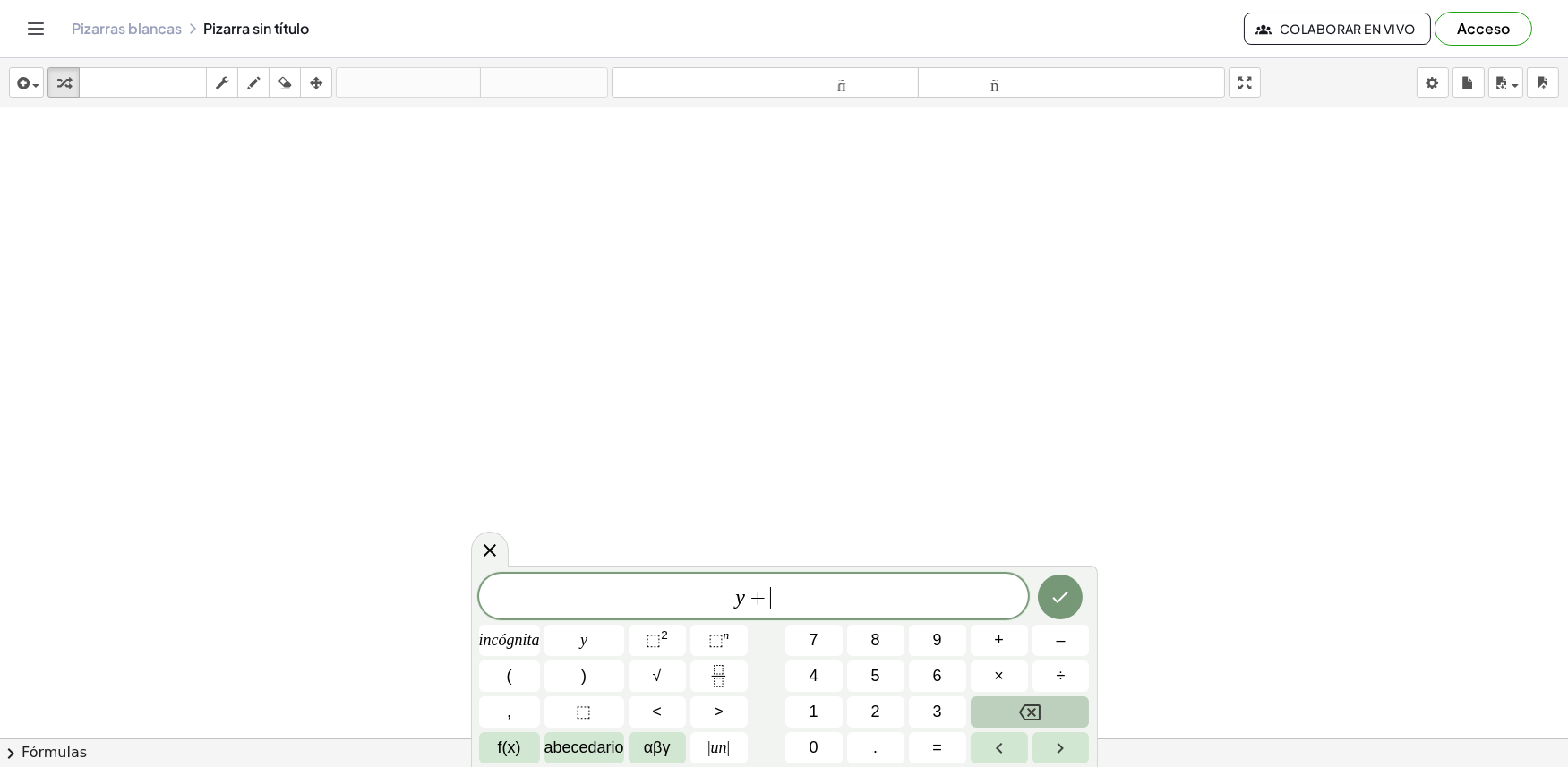
click at [1028, 717] on icon "Retroceso" at bounding box center [1029, 712] width 22 height 22
click at [582, 639] on font "y" at bounding box center [584, 639] width 8 height 18
click at [1076, 632] on button "–" at bounding box center [1060, 640] width 58 height 31
click at [871, 677] on font "5" at bounding box center [875, 675] width 9 height 18
click at [504, 640] on font "incógnita" at bounding box center [509, 639] width 61 height 18
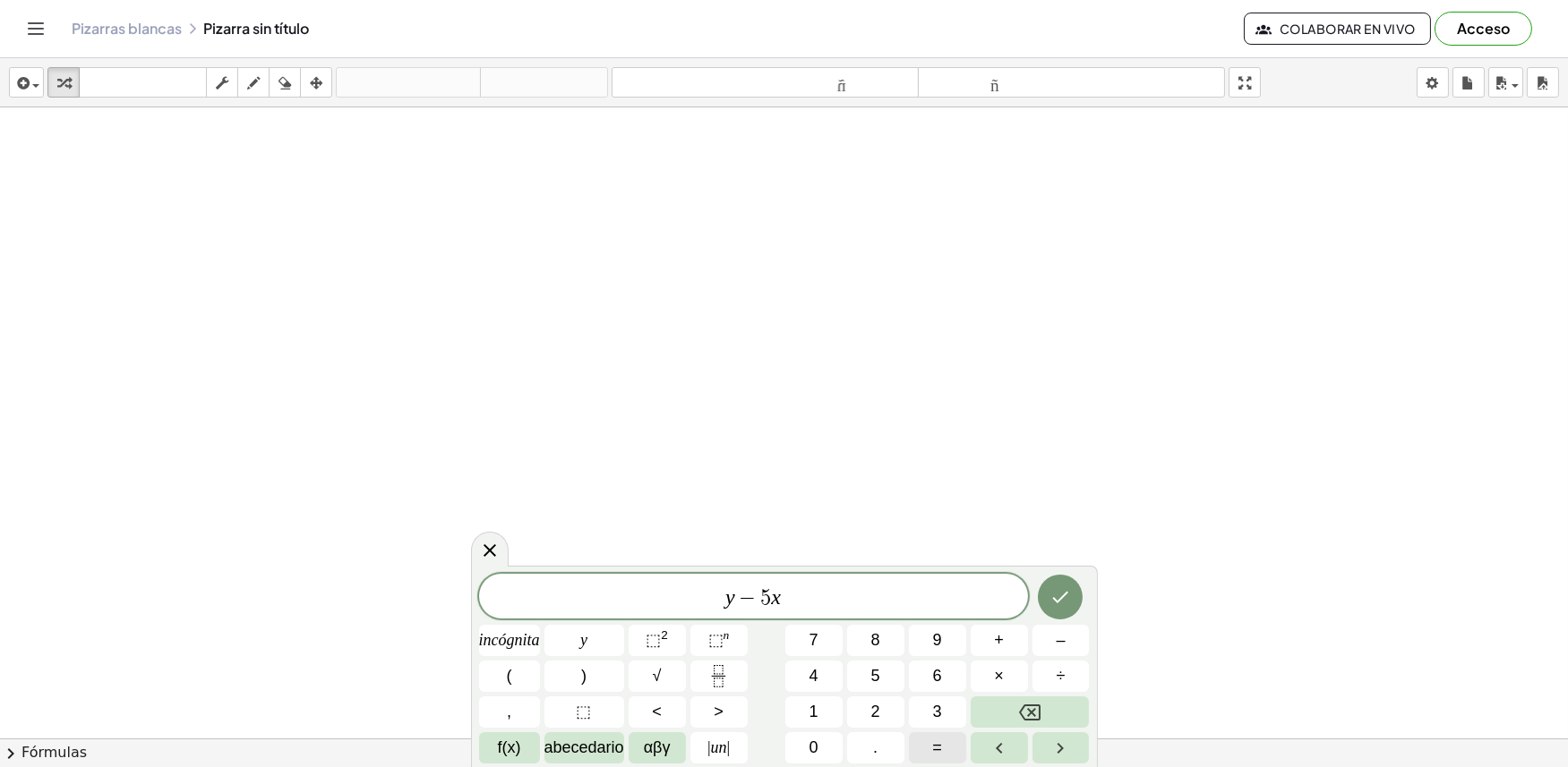
click at [941, 741] on font "=" at bounding box center [936, 747] width 9 height 18
click at [1060, 634] on font "–" at bounding box center [1059, 639] width 9 height 18
click at [875, 711] on font "2" at bounding box center [875, 711] width 9 height 18
click at [1057, 603] on icon "Hecho" at bounding box center [1059, 597] width 22 height 22
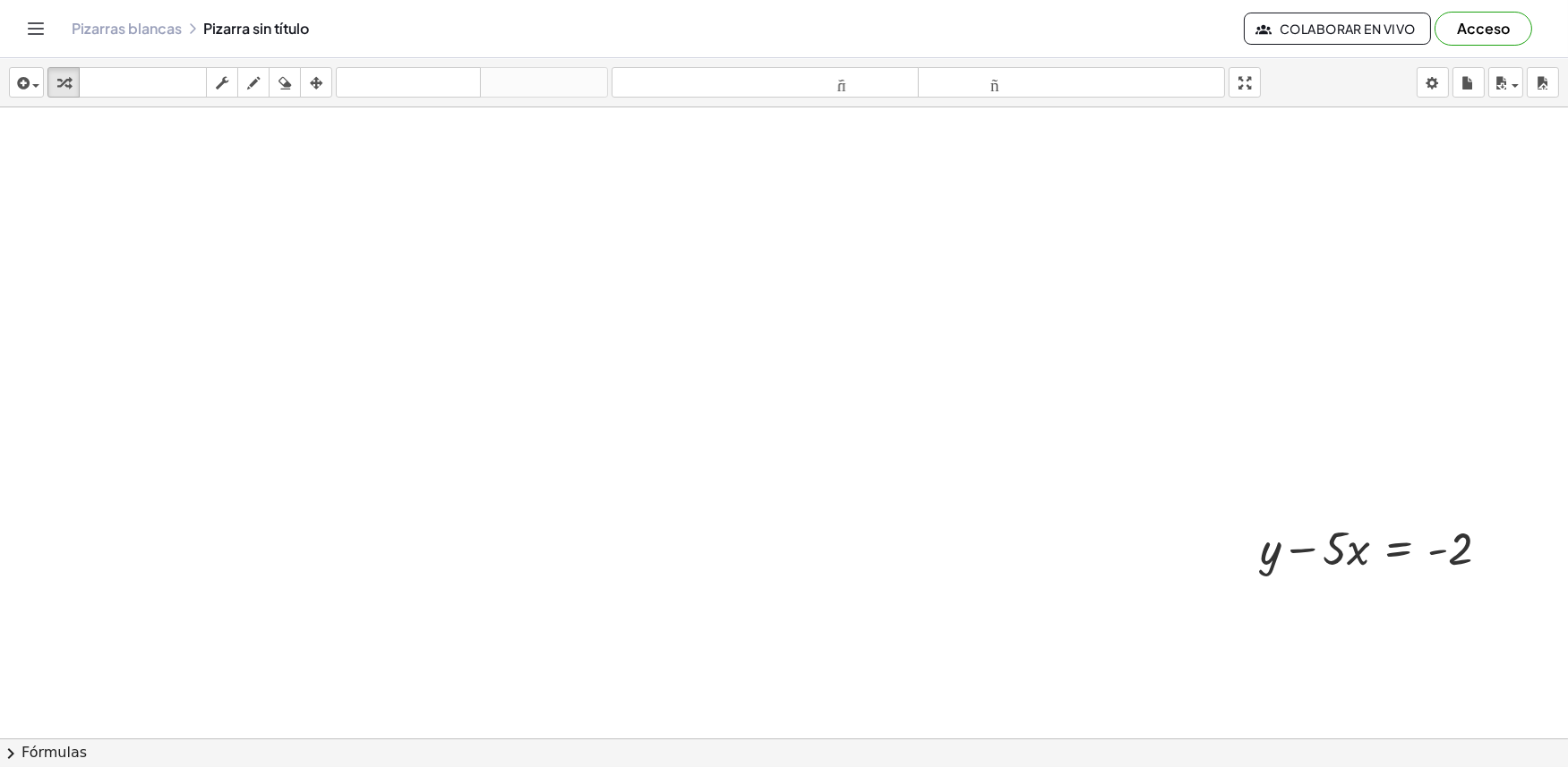
click at [800, 487] on div at bounding box center [784, 739] width 1568 height 1263
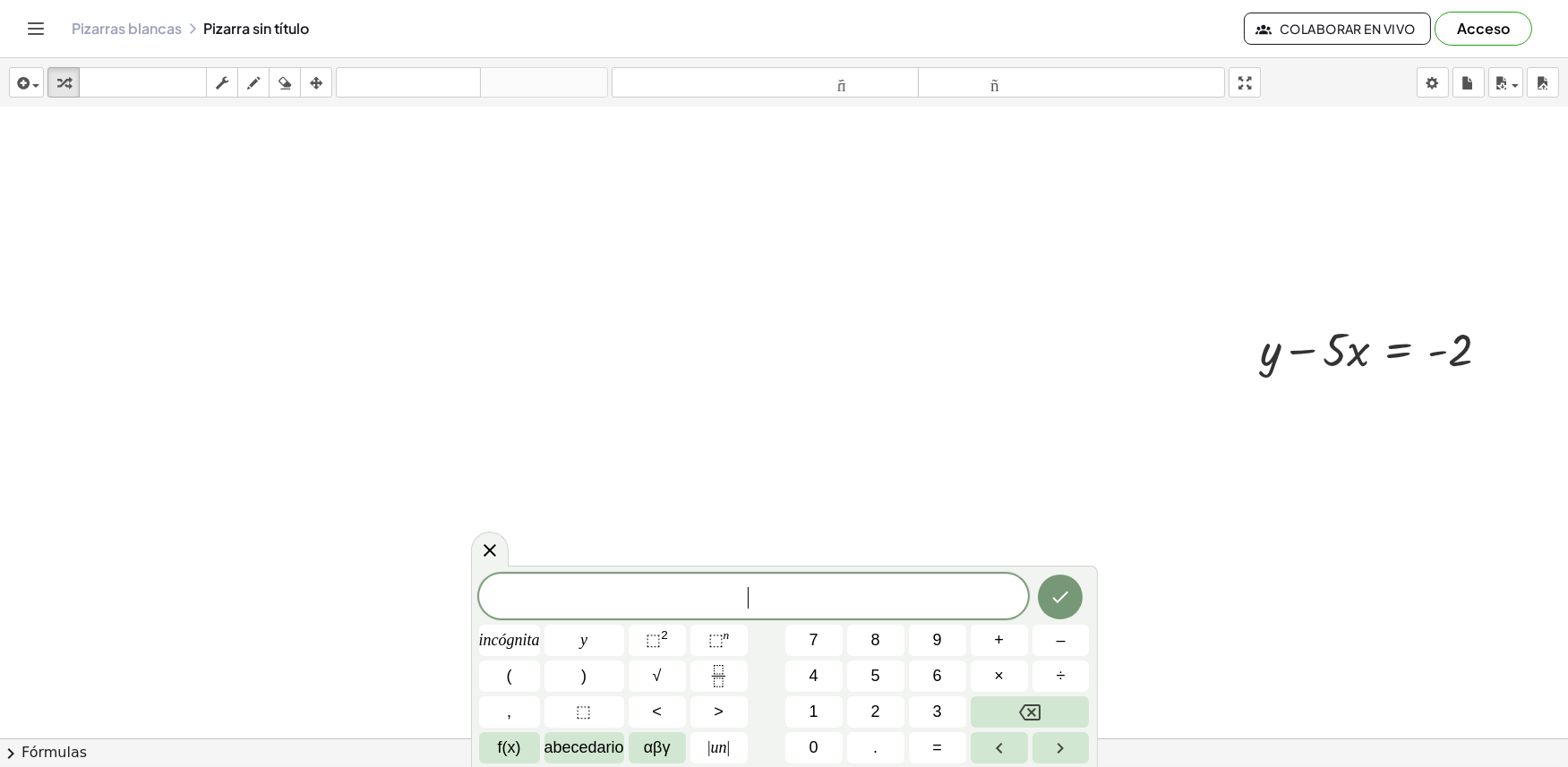
scroll to position [99, 0]
drag, startPoint x: 828, startPoint y: 516, endPoint x: 837, endPoint y: 498, distance: 20.1
click at [830, 512] on div at bounding box center [784, 639] width 1568 height 1263
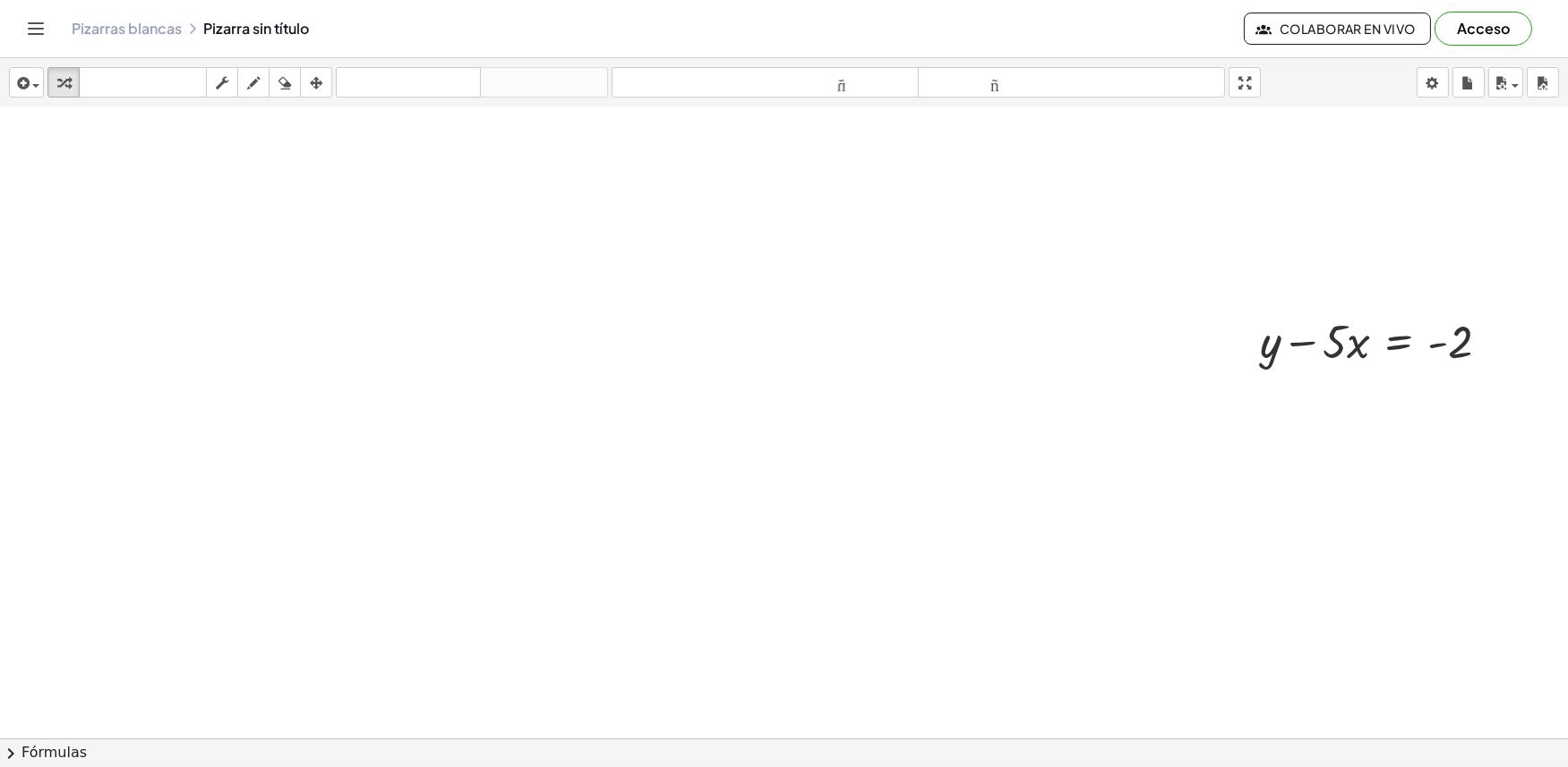
scroll to position [199, 0]
click at [807, 469] on div at bounding box center [784, 539] width 1568 height 1263
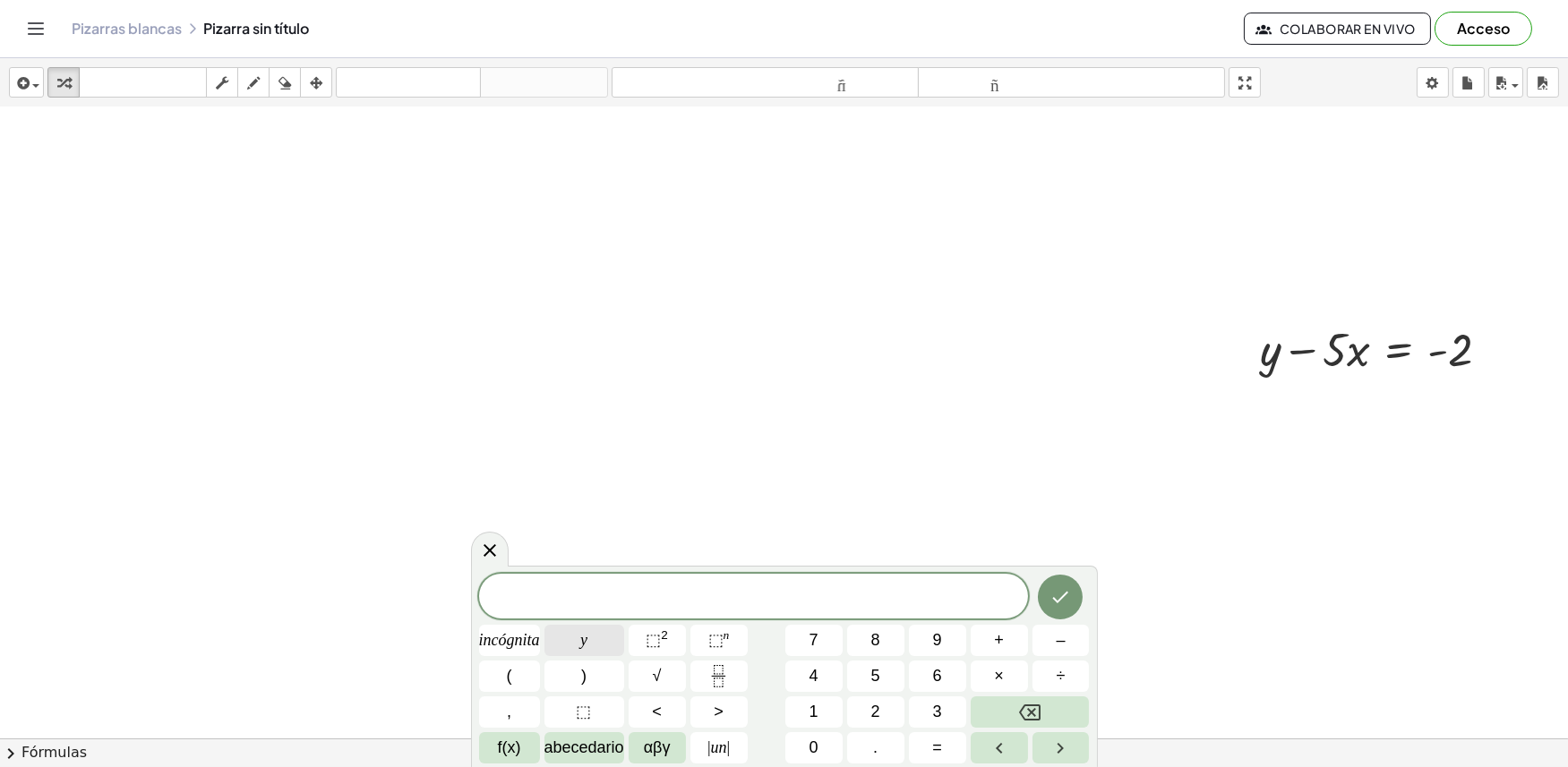
click at [607, 629] on button "y" at bounding box center [584, 640] width 79 height 31
click at [996, 632] on font "+" at bounding box center [999, 639] width 9 height 18
click at [1007, 705] on button "Retroceso" at bounding box center [1030, 711] width 119 height 31
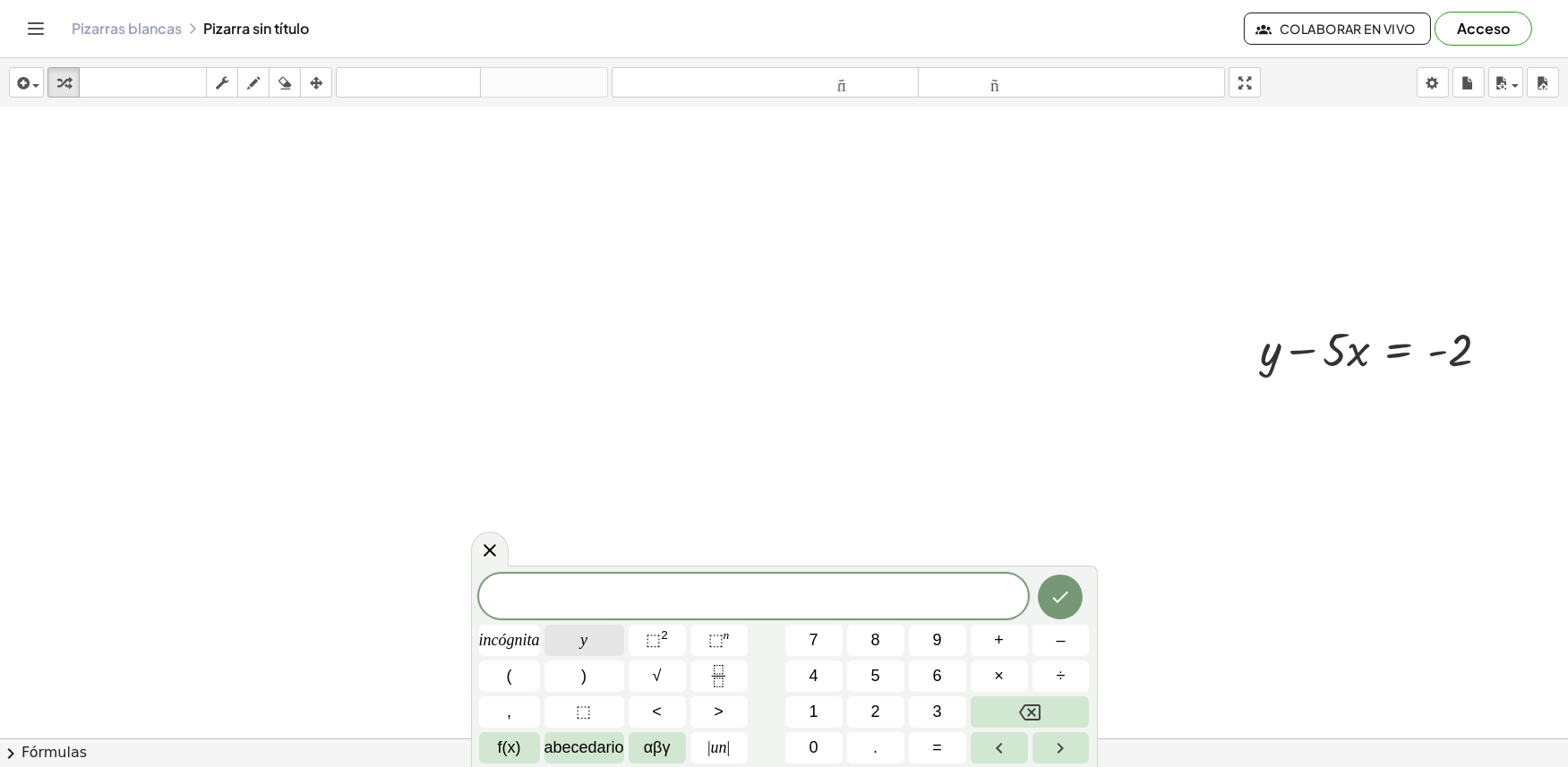
click at [579, 646] on button "y" at bounding box center [584, 640] width 79 height 31
click at [998, 640] on font "+" at bounding box center [999, 639] width 9 height 18
click at [934, 706] on font "3" at bounding box center [936, 711] width 9 height 18
click at [522, 628] on button "incógnita" at bounding box center [509, 640] width 61 height 31
click at [948, 736] on button "=" at bounding box center [937, 747] width 58 height 31
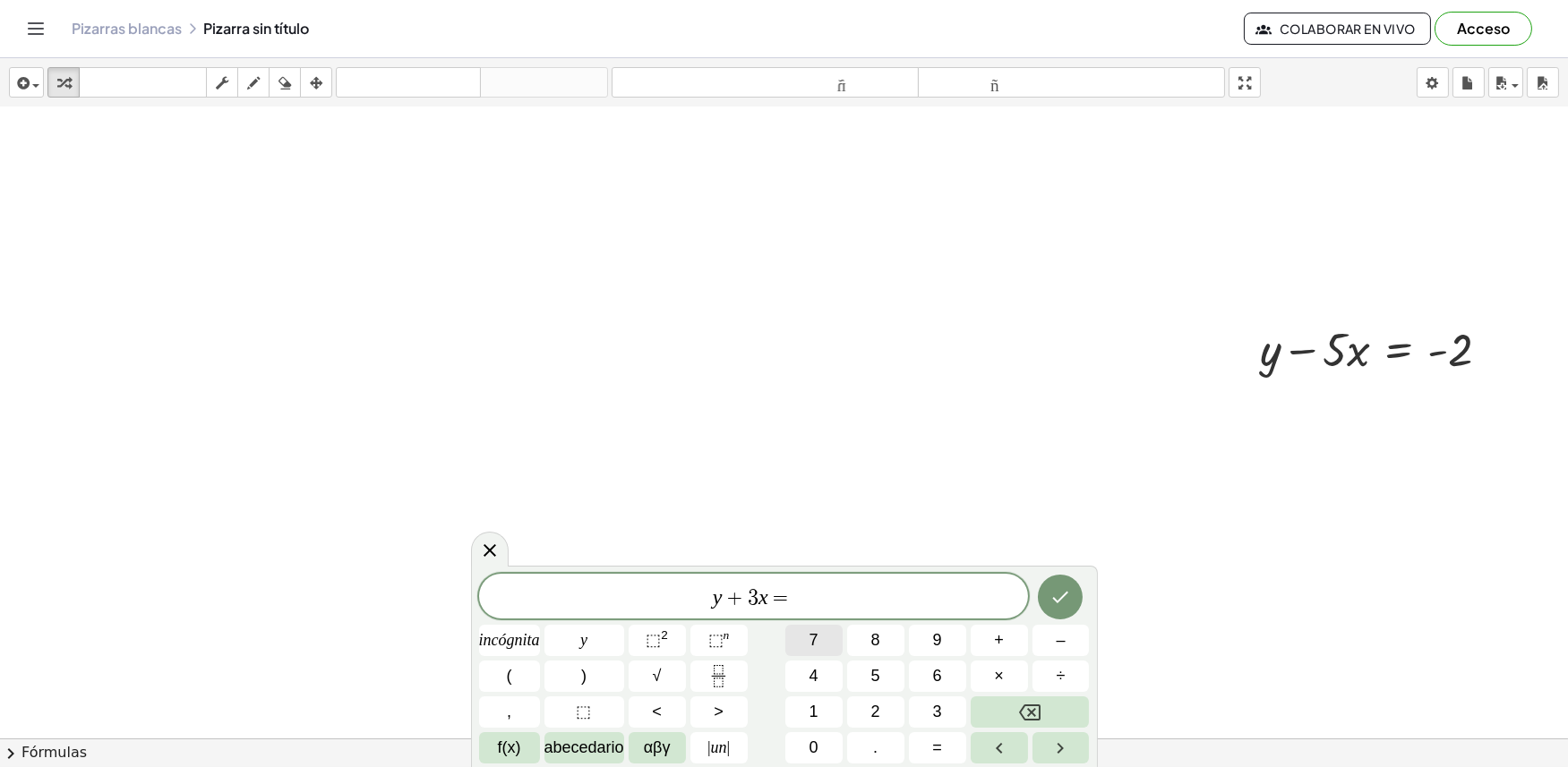
click at [800, 639] on button "7" at bounding box center [813, 640] width 58 height 31
click at [956, 550] on div at bounding box center [784, 539] width 1568 height 1263
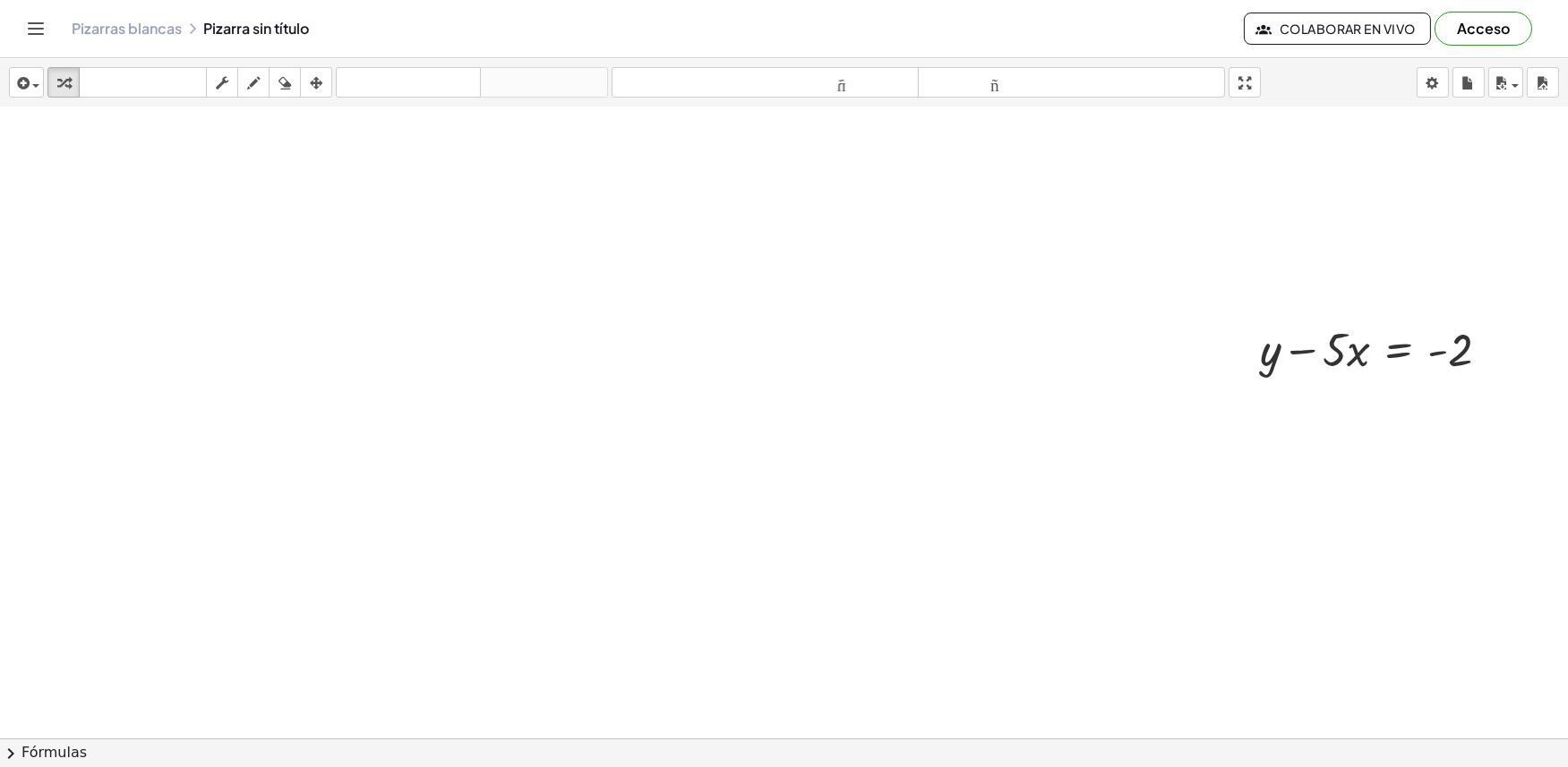
click at [950, 551] on div at bounding box center [784, 539] width 1568 height 1263
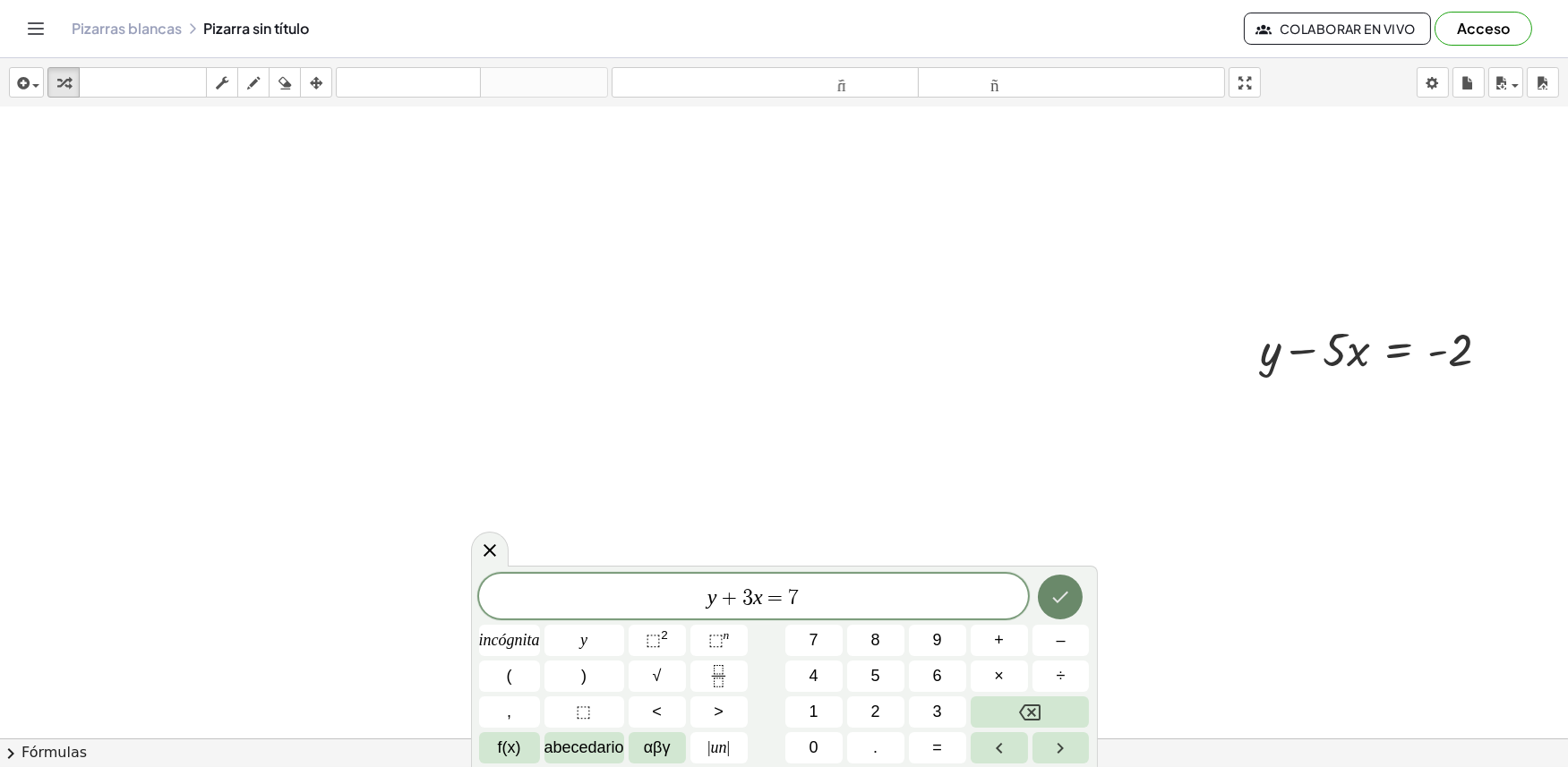
click at [1056, 601] on icon "Hecho" at bounding box center [1060, 598] width 16 height 11
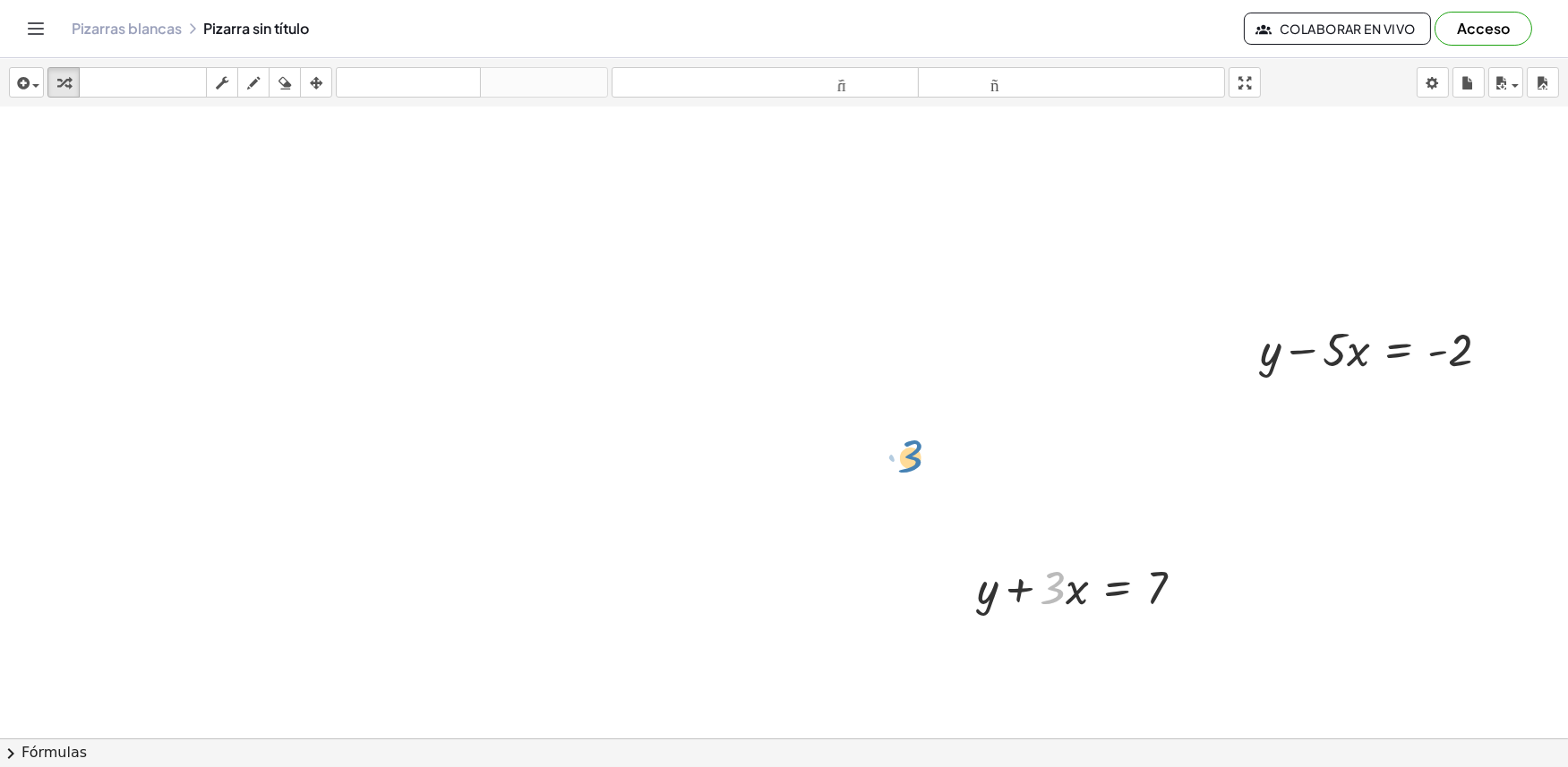
drag, startPoint x: 1056, startPoint y: 601, endPoint x: 976, endPoint y: 584, distance: 81.8
click at [922, 507] on div "+ y − · 5 · x = - 2 · 3 + · x + y + · 3 · x = 7" at bounding box center [784, 539] width 1568 height 1263
click at [986, 594] on div at bounding box center [1087, 586] width 239 height 61
drag, startPoint x: 982, startPoint y: 642, endPoint x: 1096, endPoint y: 663, distance: 115.9
click at [1096, 663] on div at bounding box center [1087, 647] width 239 height 61
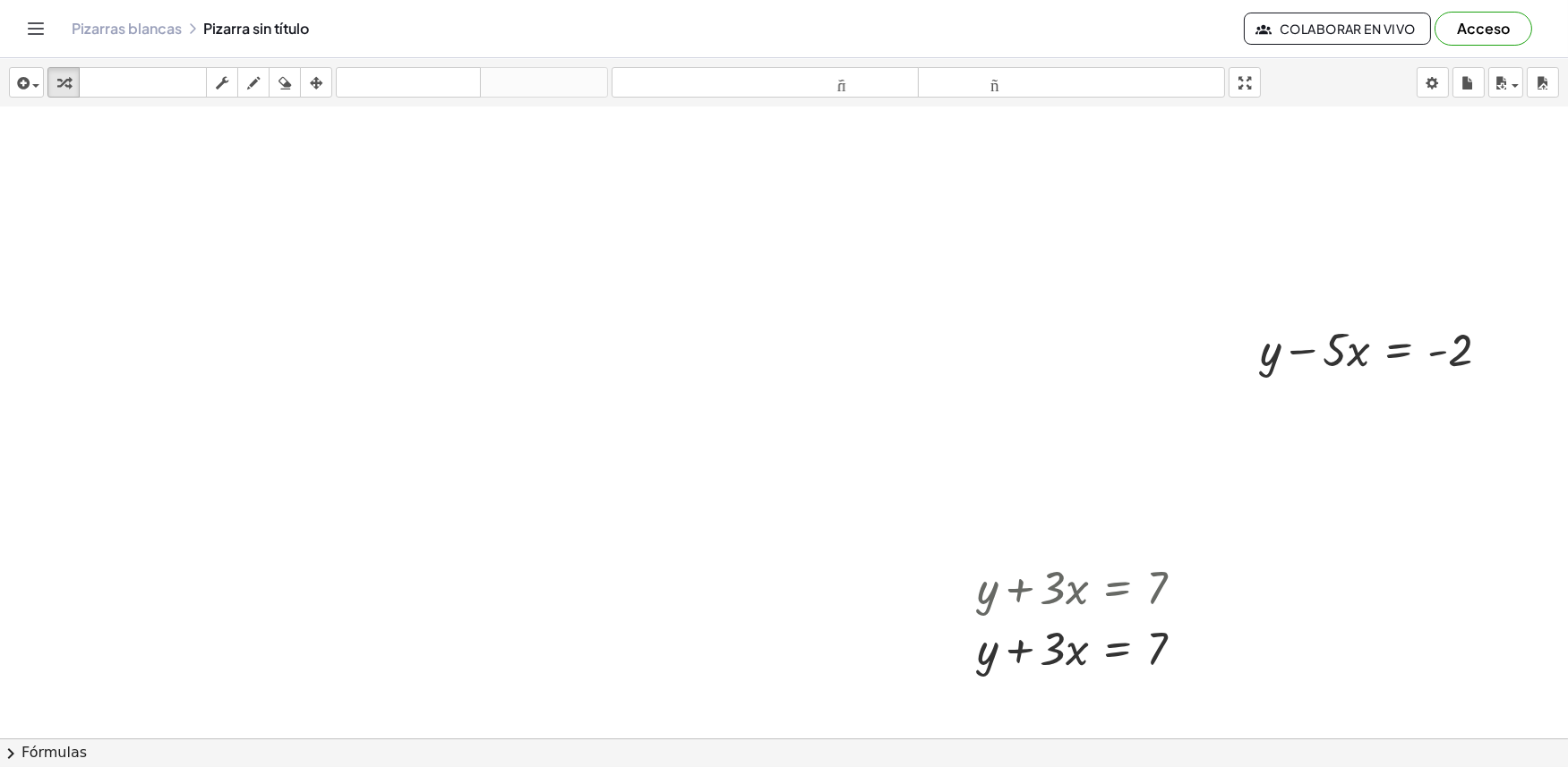
drag, startPoint x: 1084, startPoint y: 591, endPoint x: 980, endPoint y: 472, distance: 158.0
click at [980, 472] on div "+ y − · 5 · x = - 2 + y + · 3 · x = 7 + · 3 · x + y = 7 + y + · 3 · x = 7" at bounding box center [784, 539] width 1568 height 1263
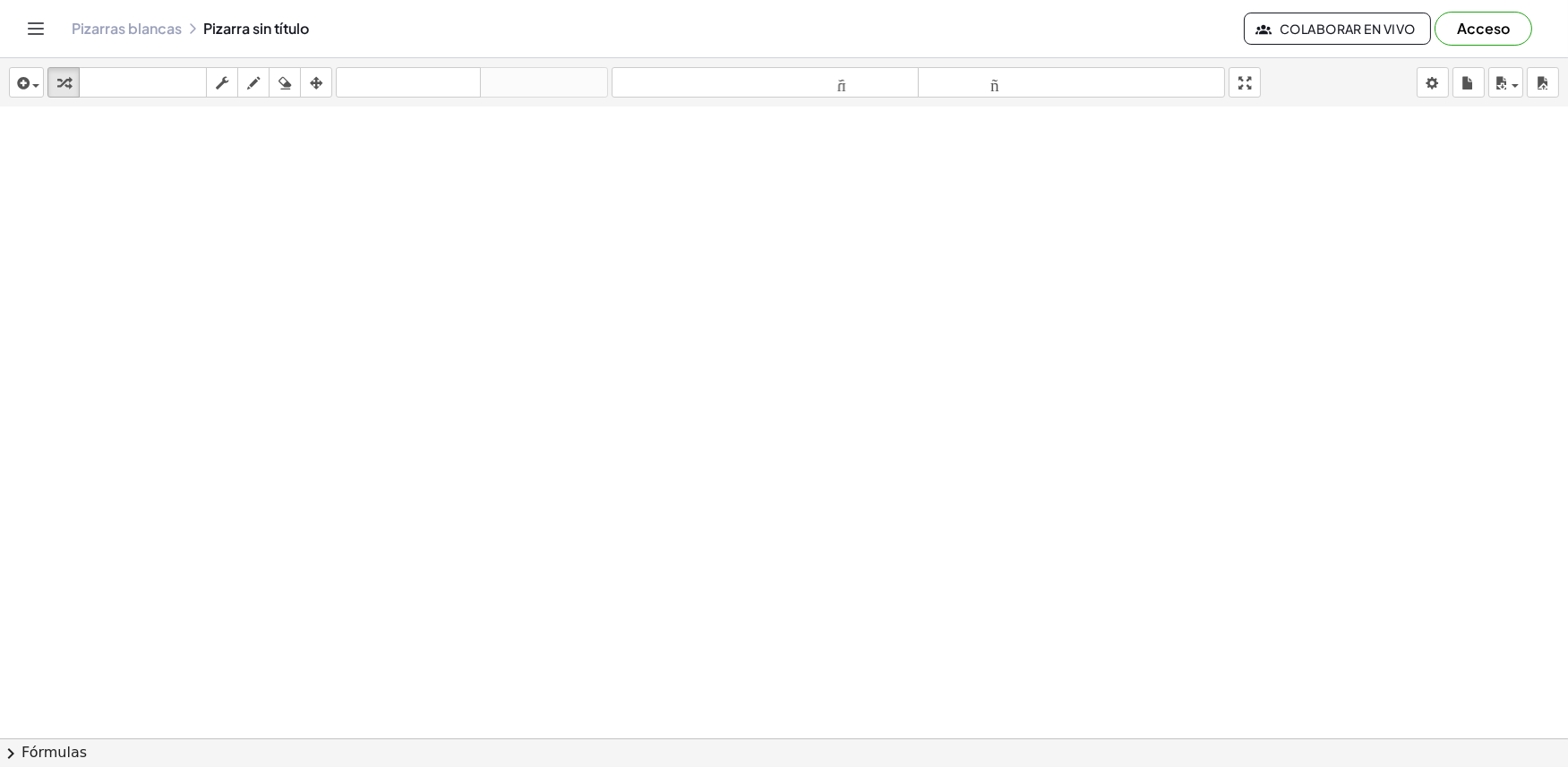
scroll to position [1129, 0]
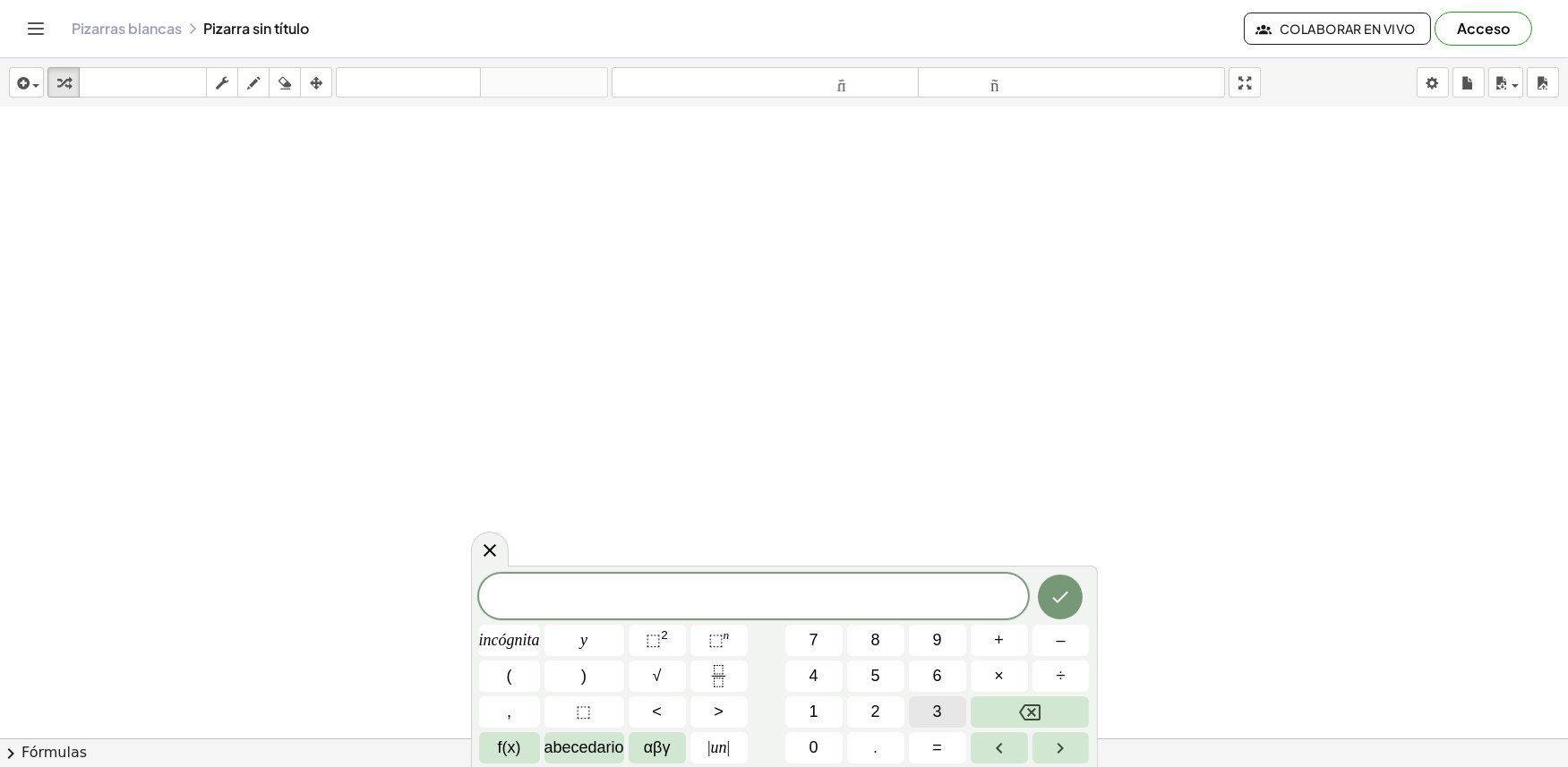
click at [950, 710] on button "3" at bounding box center [937, 711] width 58 height 31
click at [596, 637] on button "y" at bounding box center [584, 640] width 79 height 31
click at [1016, 639] on button "+" at bounding box center [999, 640] width 58 height 31
click at [819, 708] on button "1" at bounding box center [813, 711] width 58 height 31
click at [886, 696] on button "2" at bounding box center [876, 711] width 58 height 31
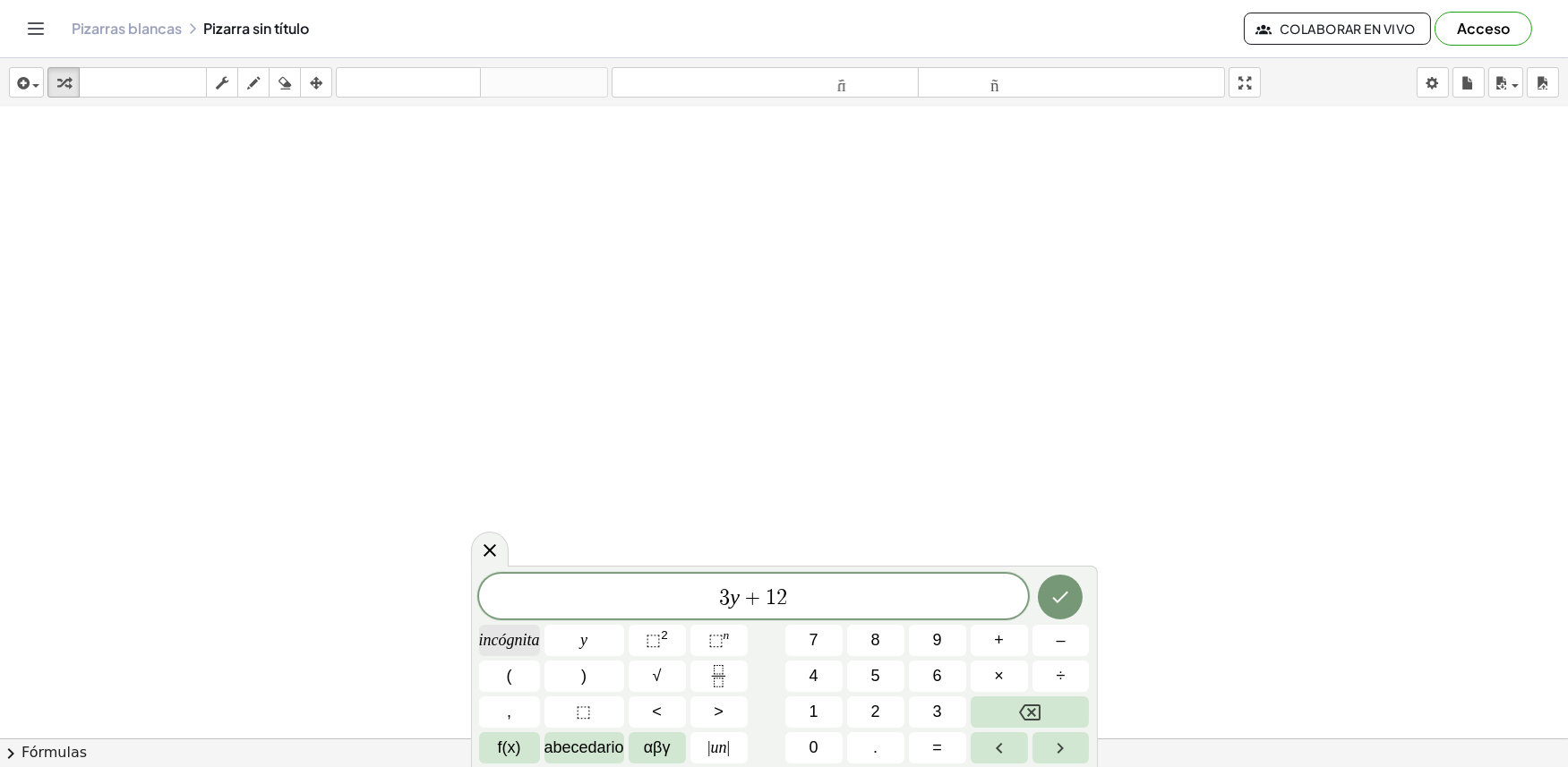
click at [517, 632] on font "incógnita" at bounding box center [509, 639] width 61 height 18
click at [926, 745] on button "=" at bounding box center [937, 747] width 58 height 31
click at [828, 706] on button "1" at bounding box center [813, 711] width 58 height 31
click at [797, 750] on button "0" at bounding box center [813, 747] width 58 height 31
click at [1069, 595] on icon "Hecho" at bounding box center [1059, 597] width 22 height 22
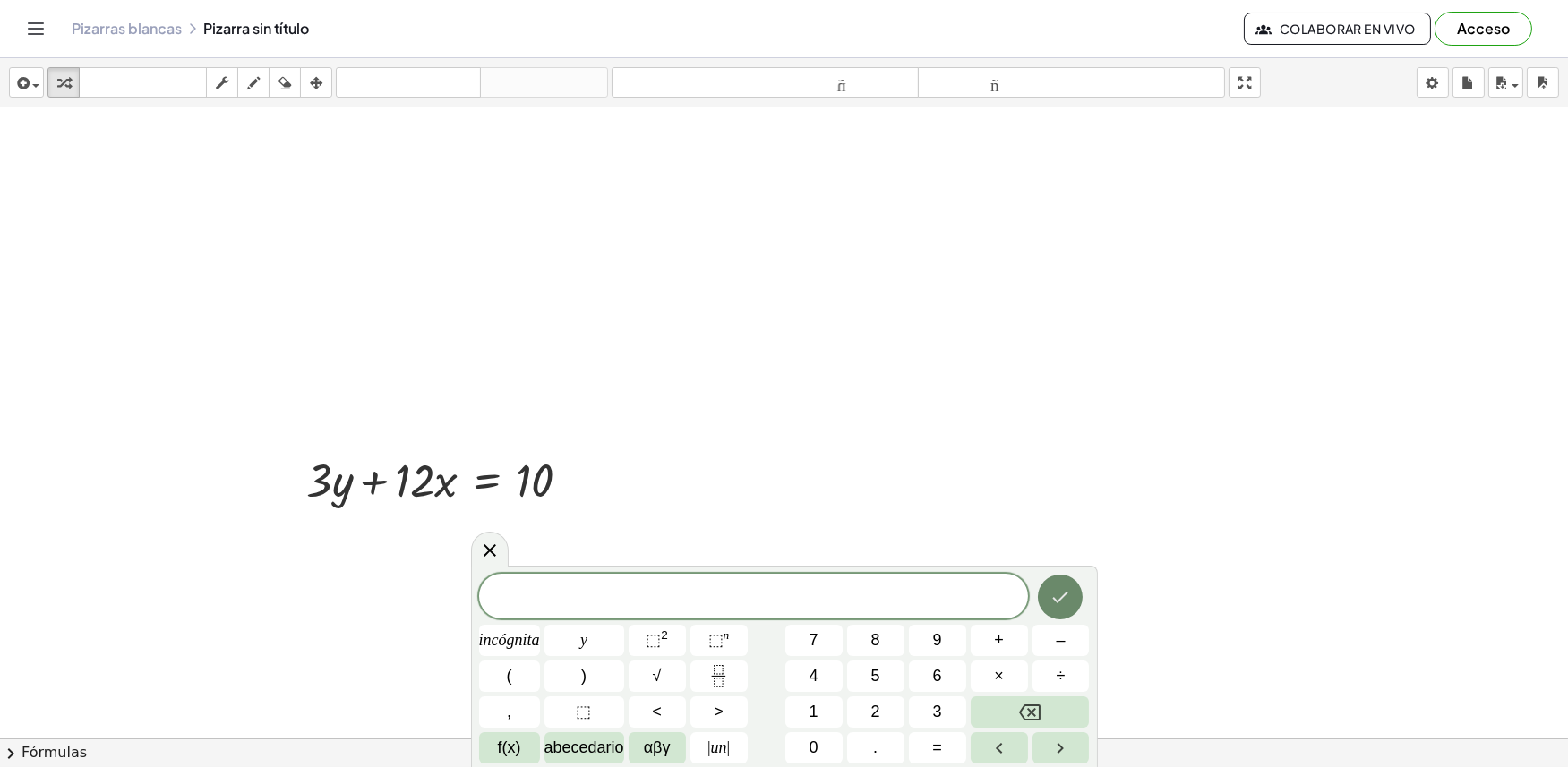
click at [1065, 602] on icon "Hecho" at bounding box center [1059, 597] width 22 height 22
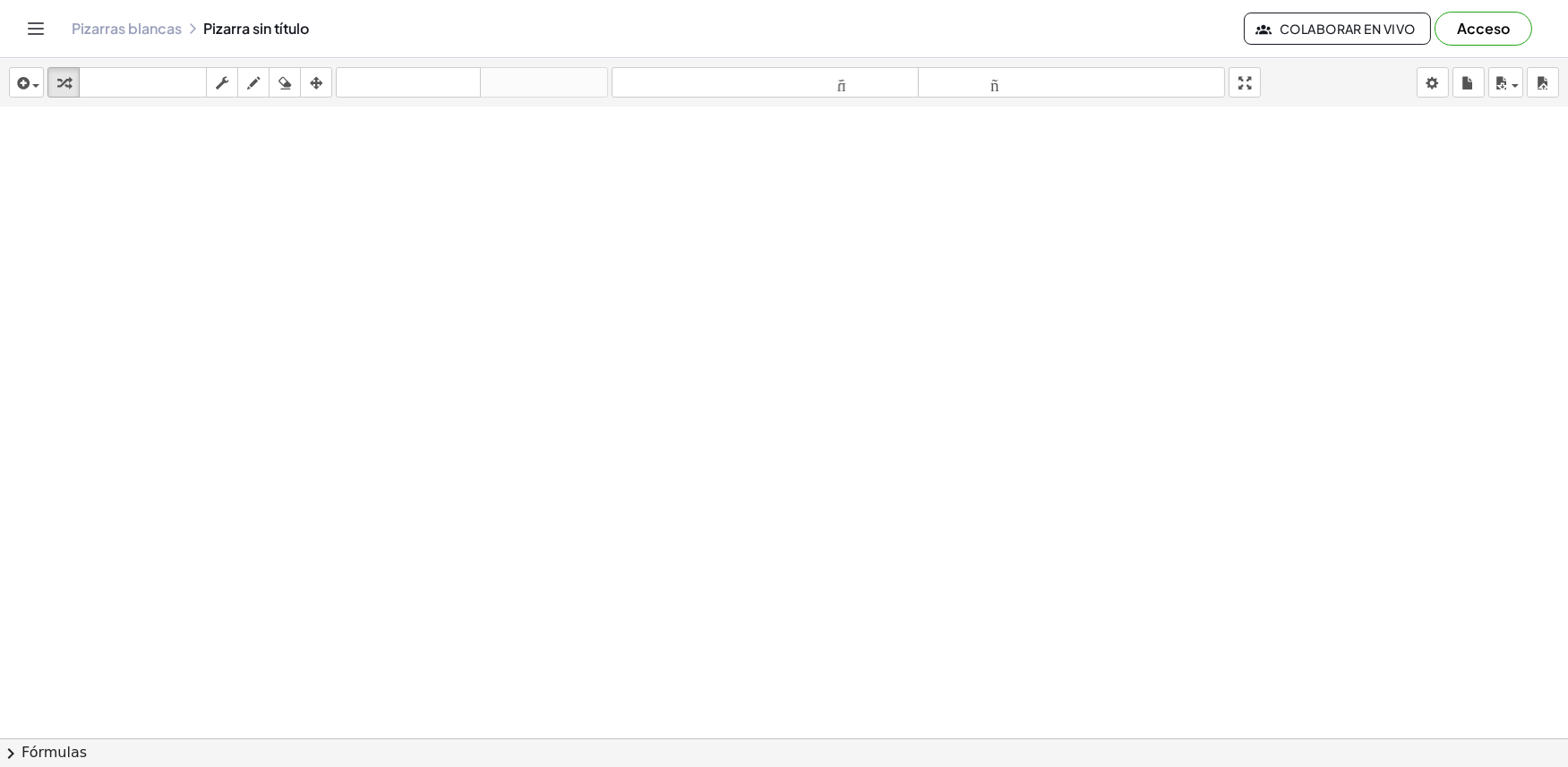
scroll to position [1561, 0]
drag, startPoint x: 671, startPoint y: 463, endPoint x: 638, endPoint y: 445, distance: 37.6
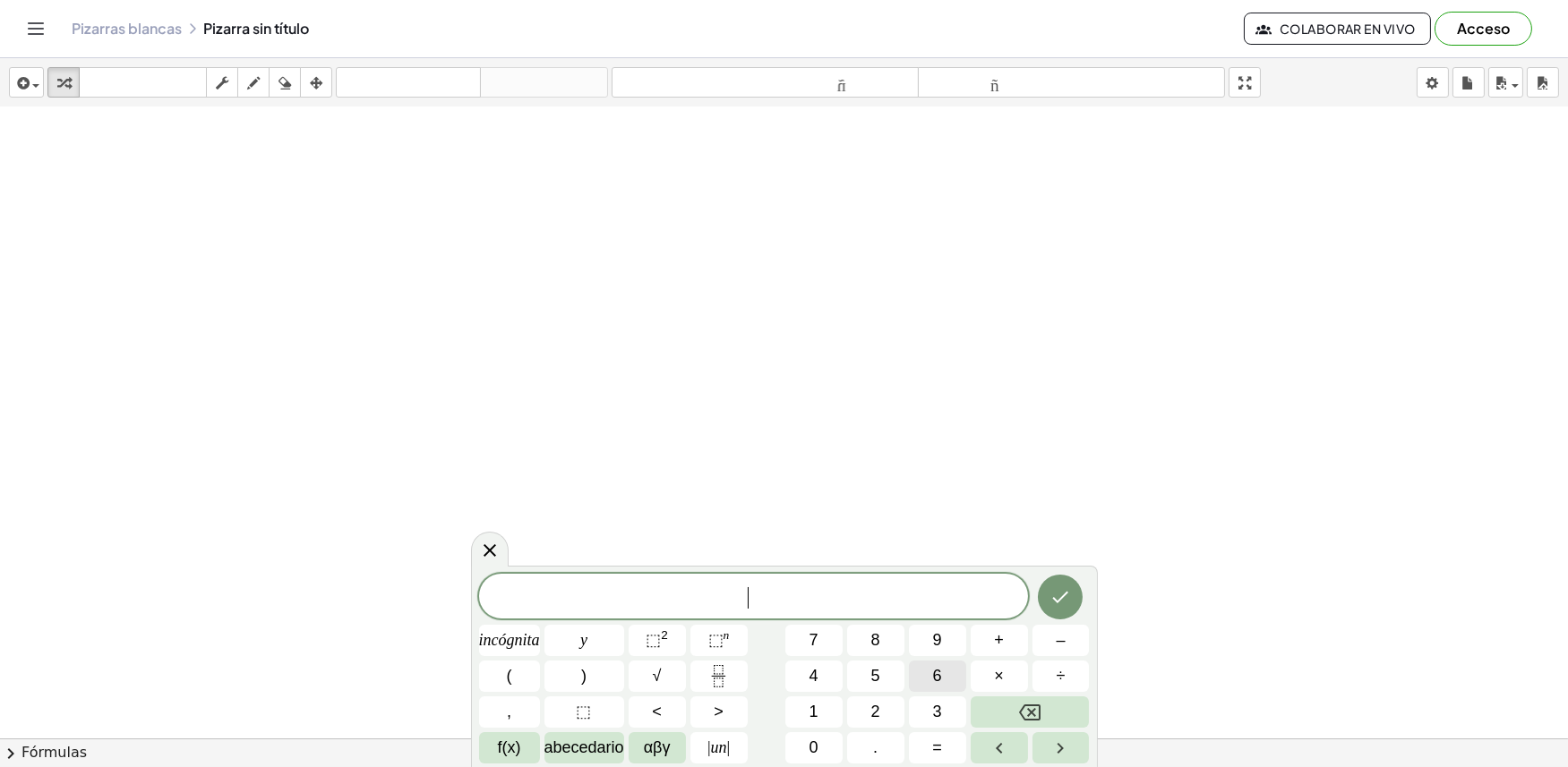
click at [933, 673] on font "6" at bounding box center [936, 675] width 9 height 18
click at [1031, 709] on icon "Retroceso" at bounding box center [1029, 712] width 22 height 22
click at [862, 672] on button "5" at bounding box center [876, 676] width 58 height 31
click at [571, 641] on button "y" at bounding box center [584, 640] width 79 height 31
click at [998, 645] on font "+" at bounding box center [999, 639] width 9 height 18
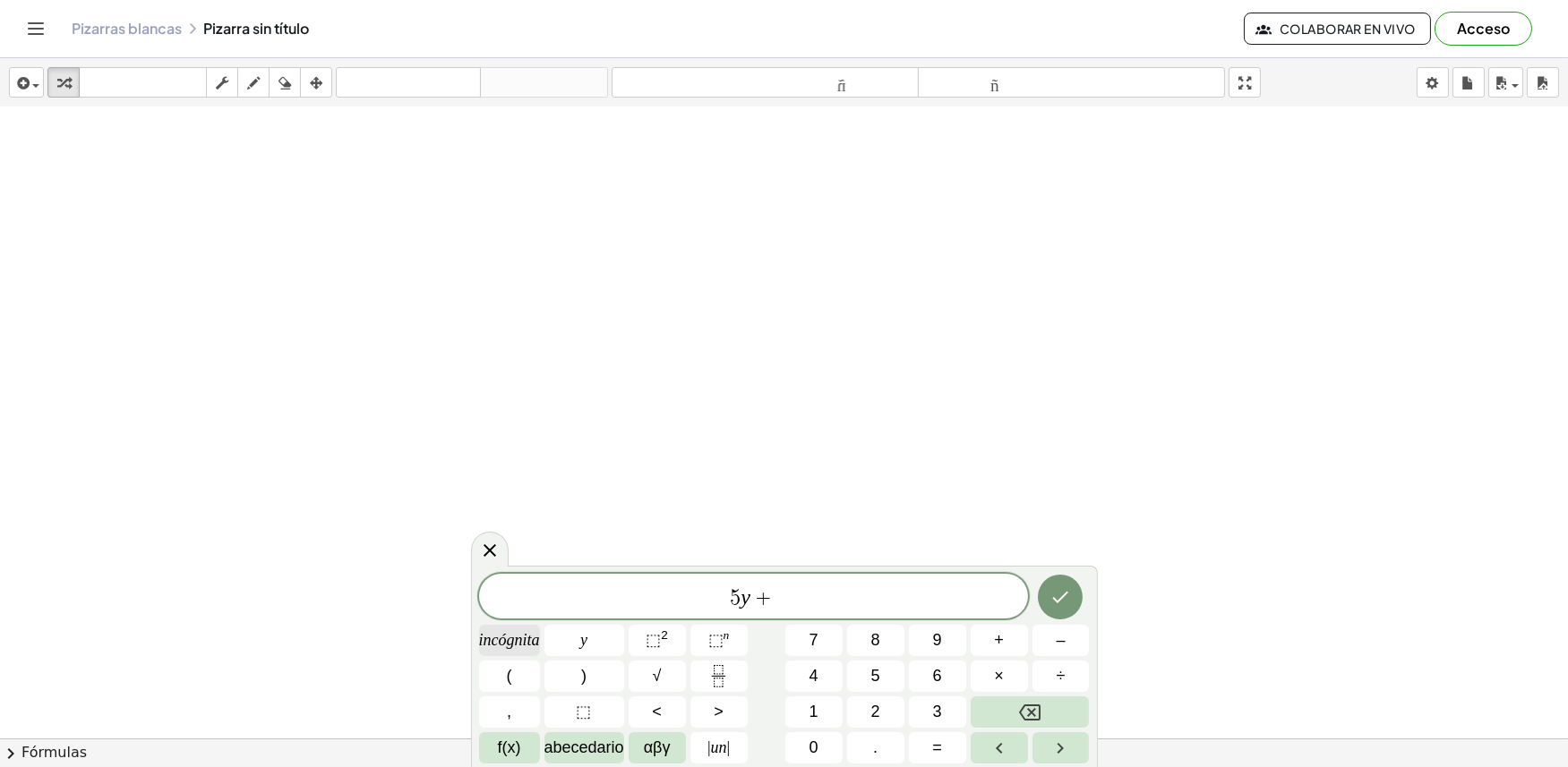
click at [506, 625] on button "incógnita" at bounding box center [509, 640] width 61 height 31
click at [940, 735] on button "=" at bounding box center [937, 747] width 58 height 31
click at [866, 698] on button "2" at bounding box center [876, 711] width 58 height 31
click at [1039, 713] on icon "Retroceso" at bounding box center [1029, 712] width 22 height 16
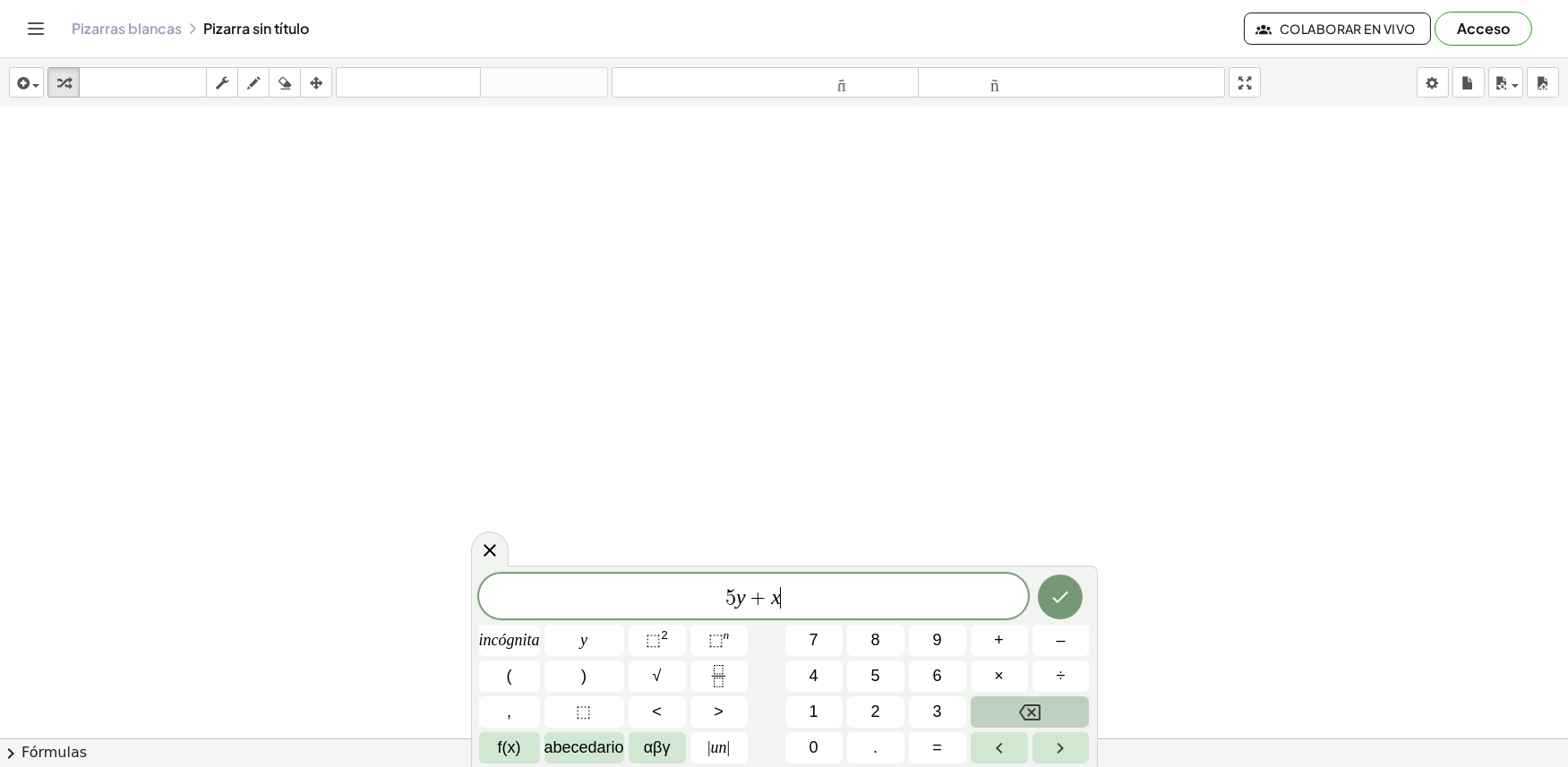
click at [1038, 711] on icon "Retroceso" at bounding box center [1029, 712] width 22 height 16
click at [1038, 709] on icon "Retroceso" at bounding box center [1029, 712] width 22 height 16
click at [596, 634] on button "y" at bounding box center [584, 640] width 79 height 31
click at [1060, 648] on font "–" at bounding box center [1059, 639] width 9 height 18
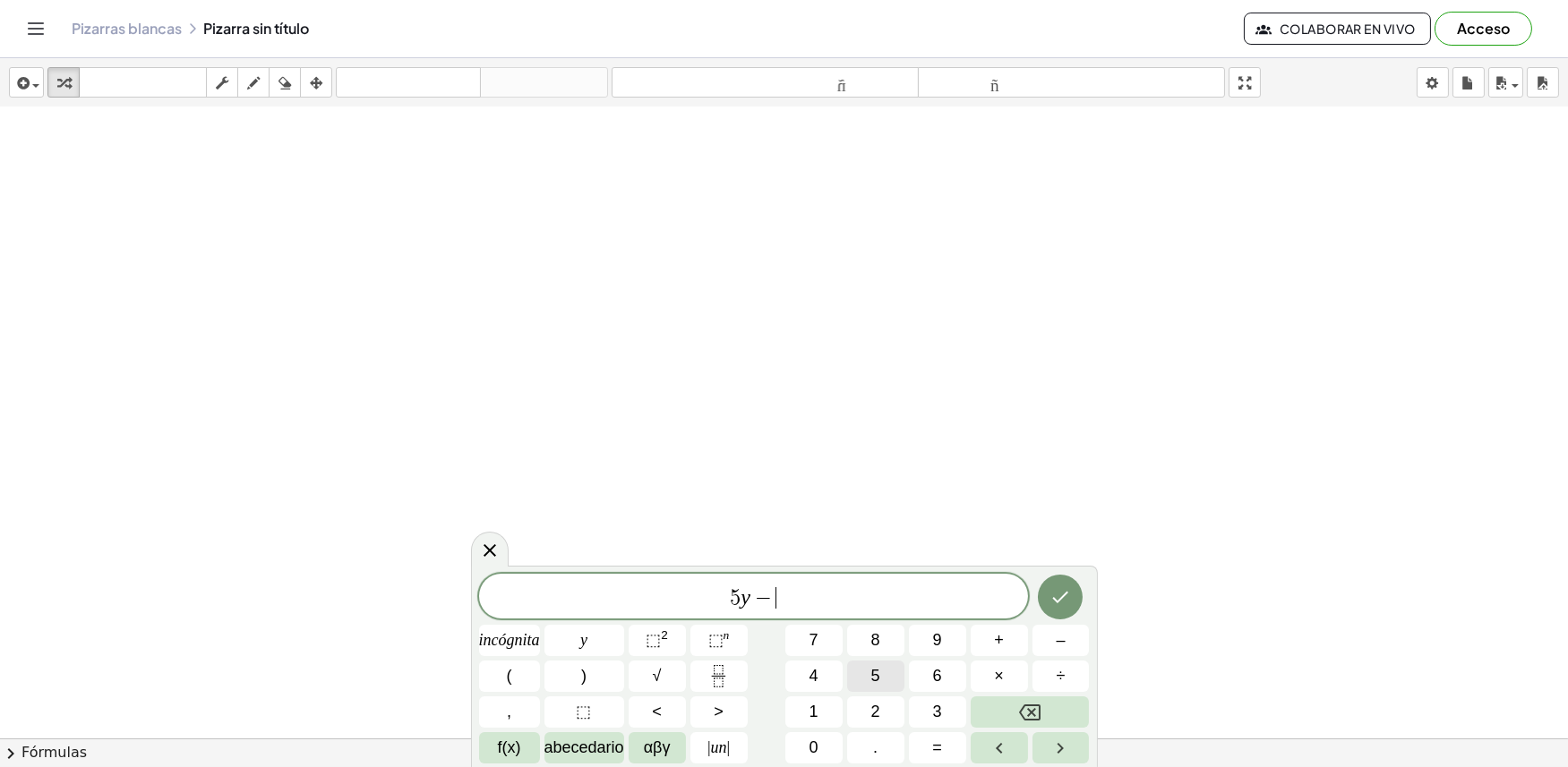
click at [890, 671] on button "5" at bounding box center [876, 676] width 58 height 31
click at [513, 636] on font "incógnita" at bounding box center [509, 639] width 61 height 18
click at [930, 738] on button "=" at bounding box center [937, 747] width 58 height 31
click at [1077, 643] on button "–" at bounding box center [1060, 640] width 58 height 31
click at [880, 716] on button "2" at bounding box center [876, 711] width 58 height 31
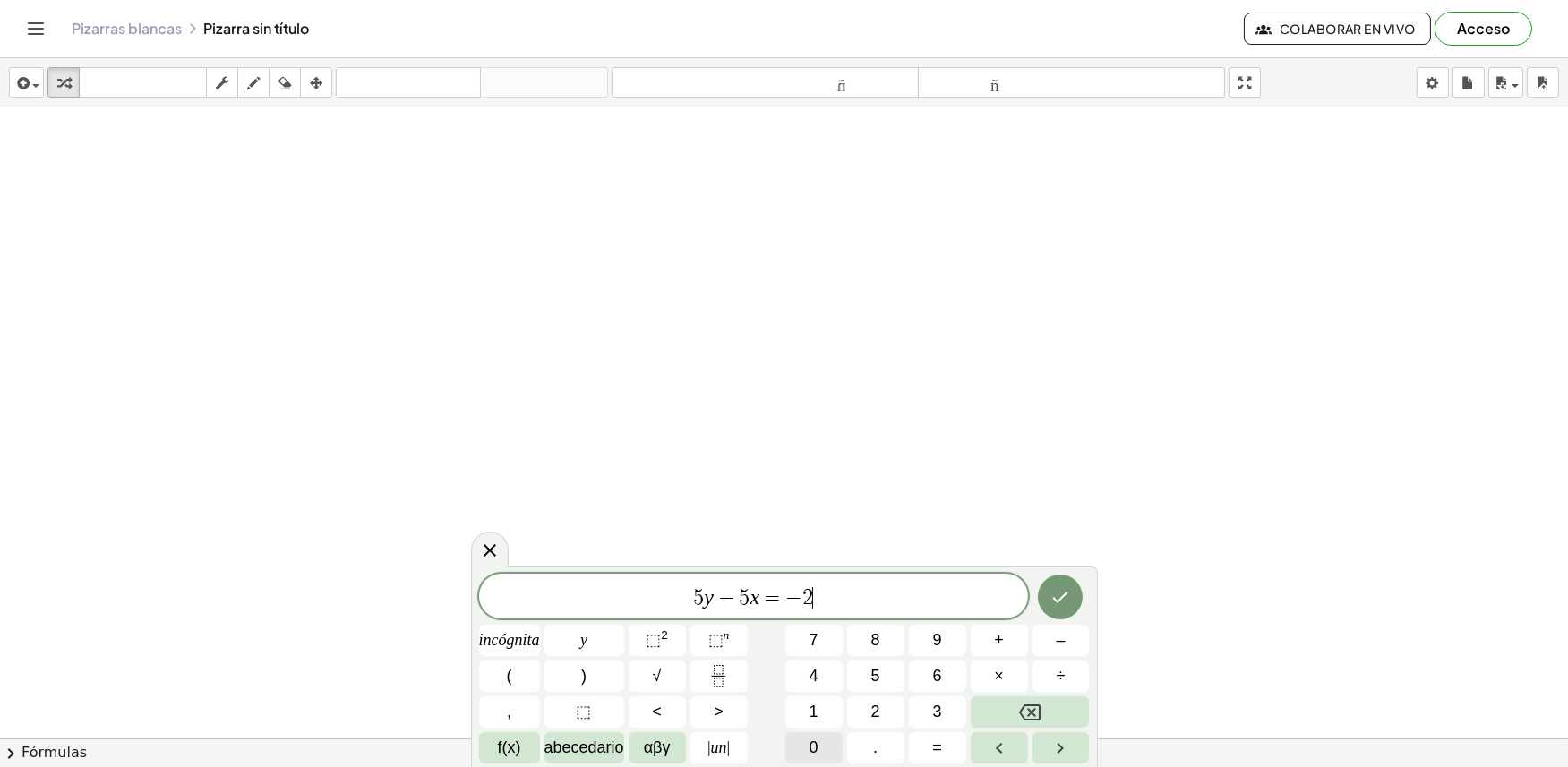
click at [822, 756] on button "0" at bounding box center [813, 747] width 58 height 31
click at [1061, 579] on button "Hecho" at bounding box center [1059, 597] width 44 height 44
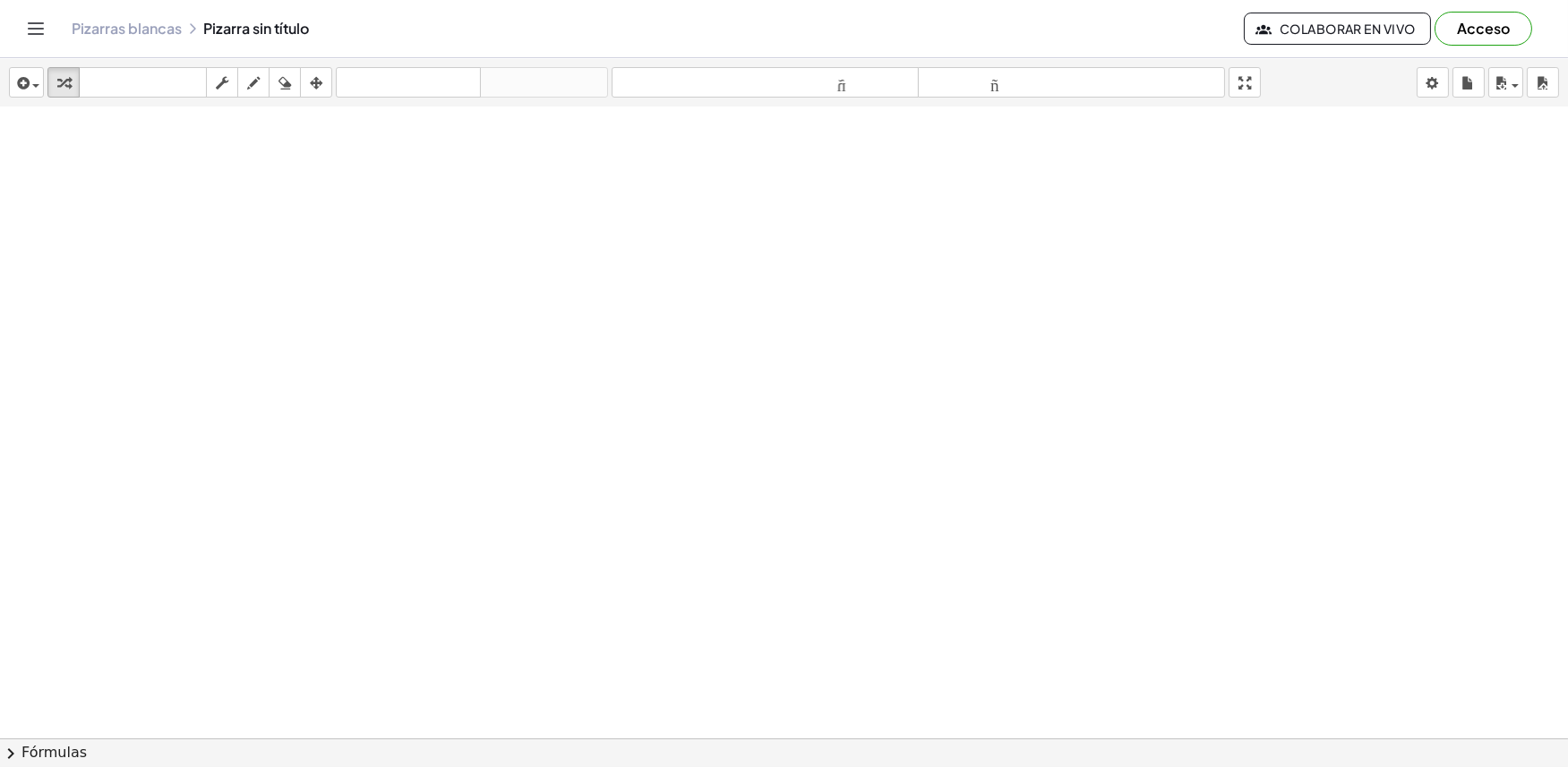
scroll to position [1994, 0]
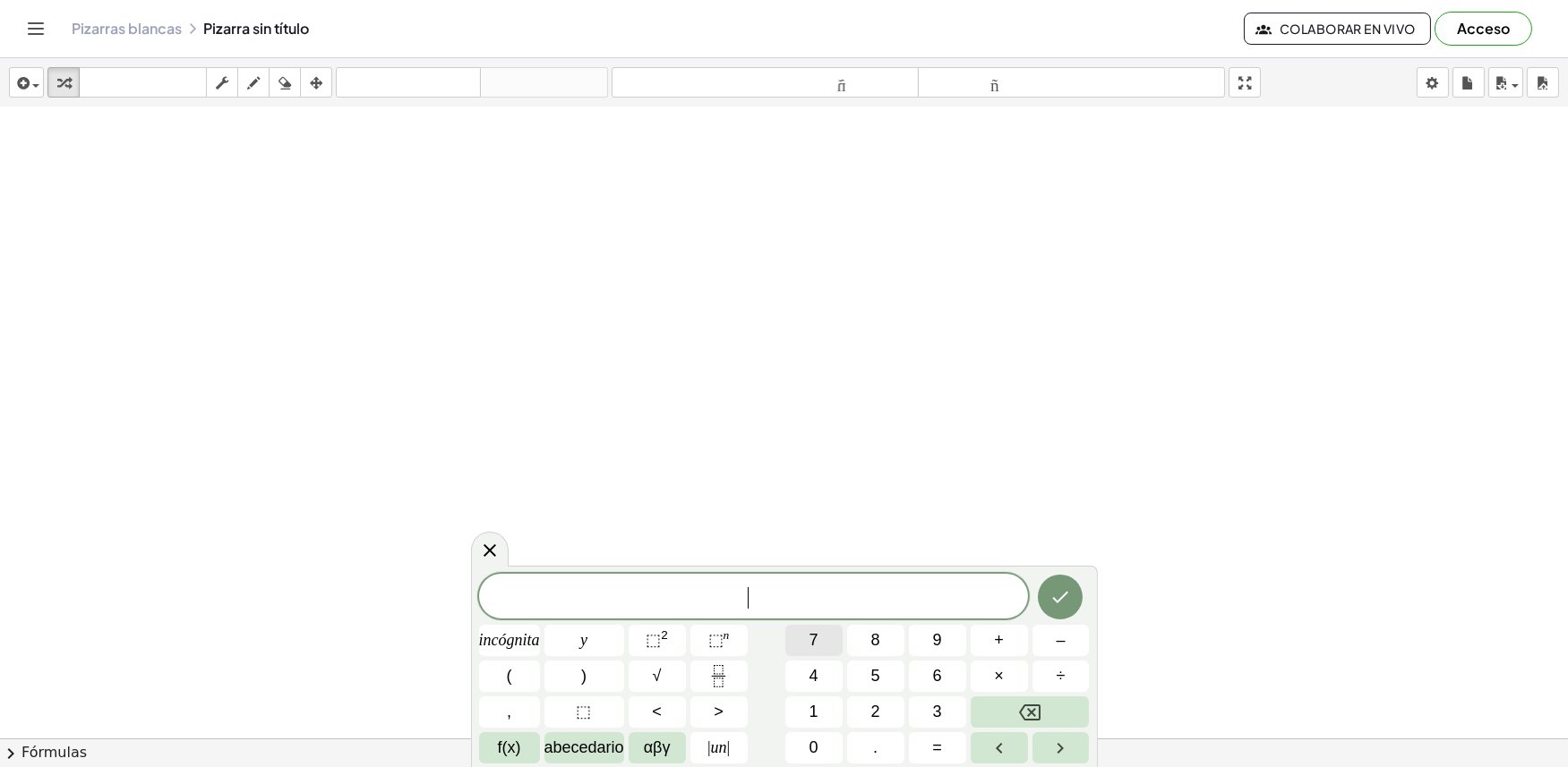
click at [795, 645] on button "7" at bounding box center [813, 640] width 58 height 31
click at [595, 641] on button "y" at bounding box center [584, 640] width 79 height 31
click at [1071, 628] on button "–" at bounding box center [1060, 640] width 58 height 31
click at [884, 713] on button "2" at bounding box center [876, 711] width 58 height 31
click at [827, 709] on button "1" at bounding box center [813, 711] width 58 height 31
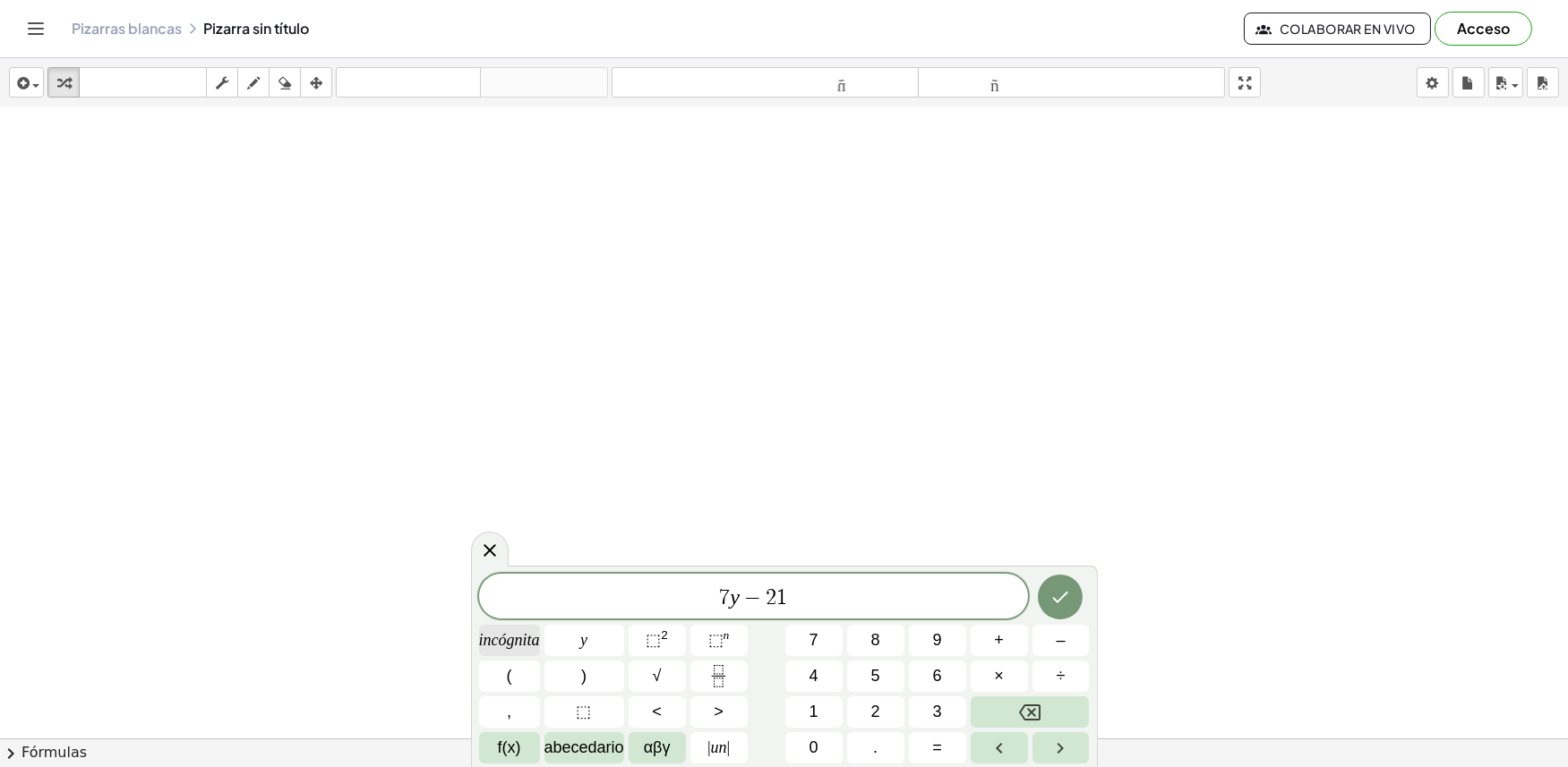
click at [517, 630] on span "incógnita" at bounding box center [509, 641] width 61 height 25
click at [941, 756] on font "=" at bounding box center [936, 747] width 9 height 18
click at [811, 641] on font "7" at bounding box center [813, 639] width 9 height 18
click at [1061, 580] on button "Hecho" at bounding box center [1059, 597] width 44 height 44
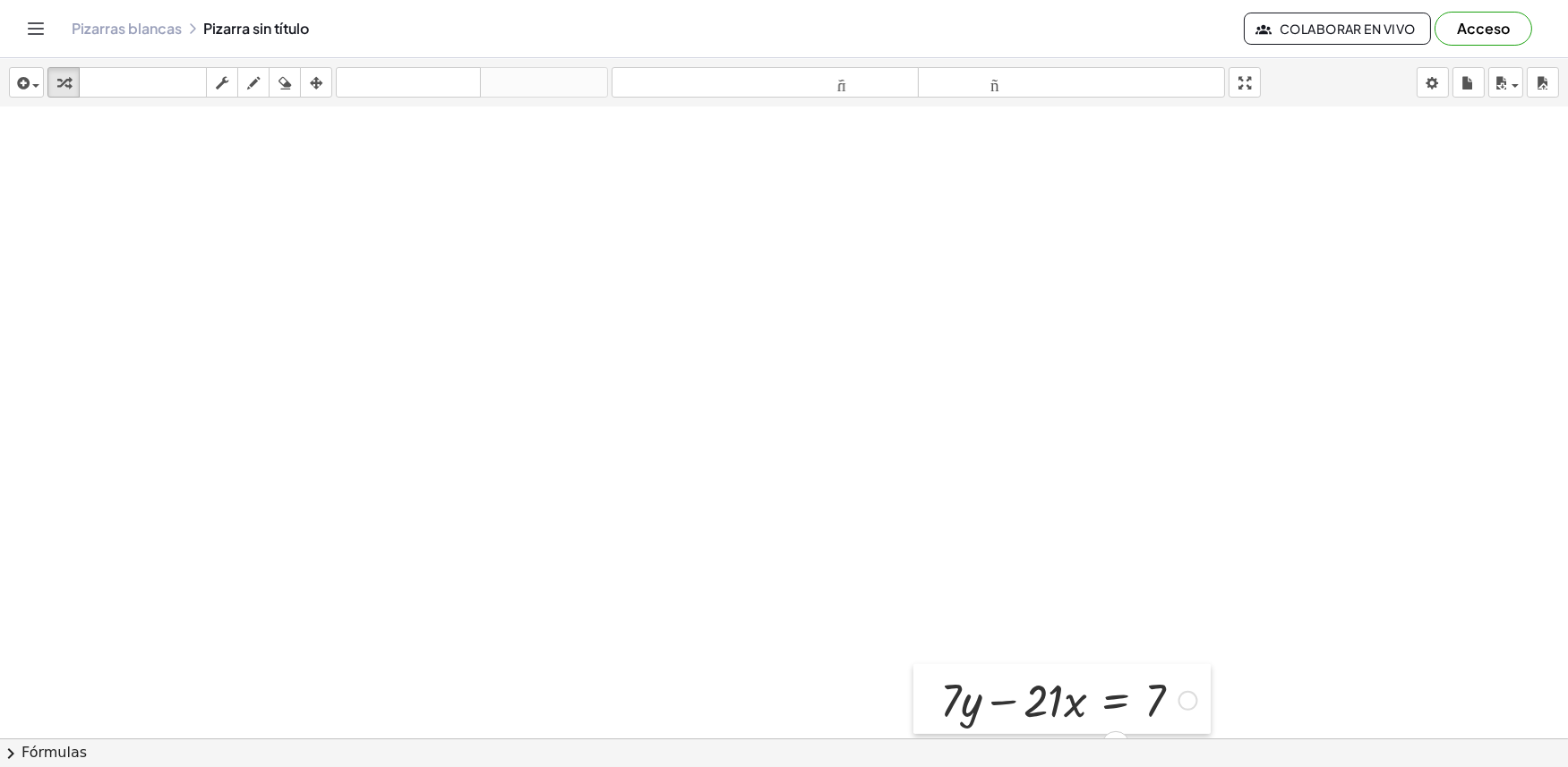
click at [926, 703] on div at bounding box center [927, 699] width 26 height 70
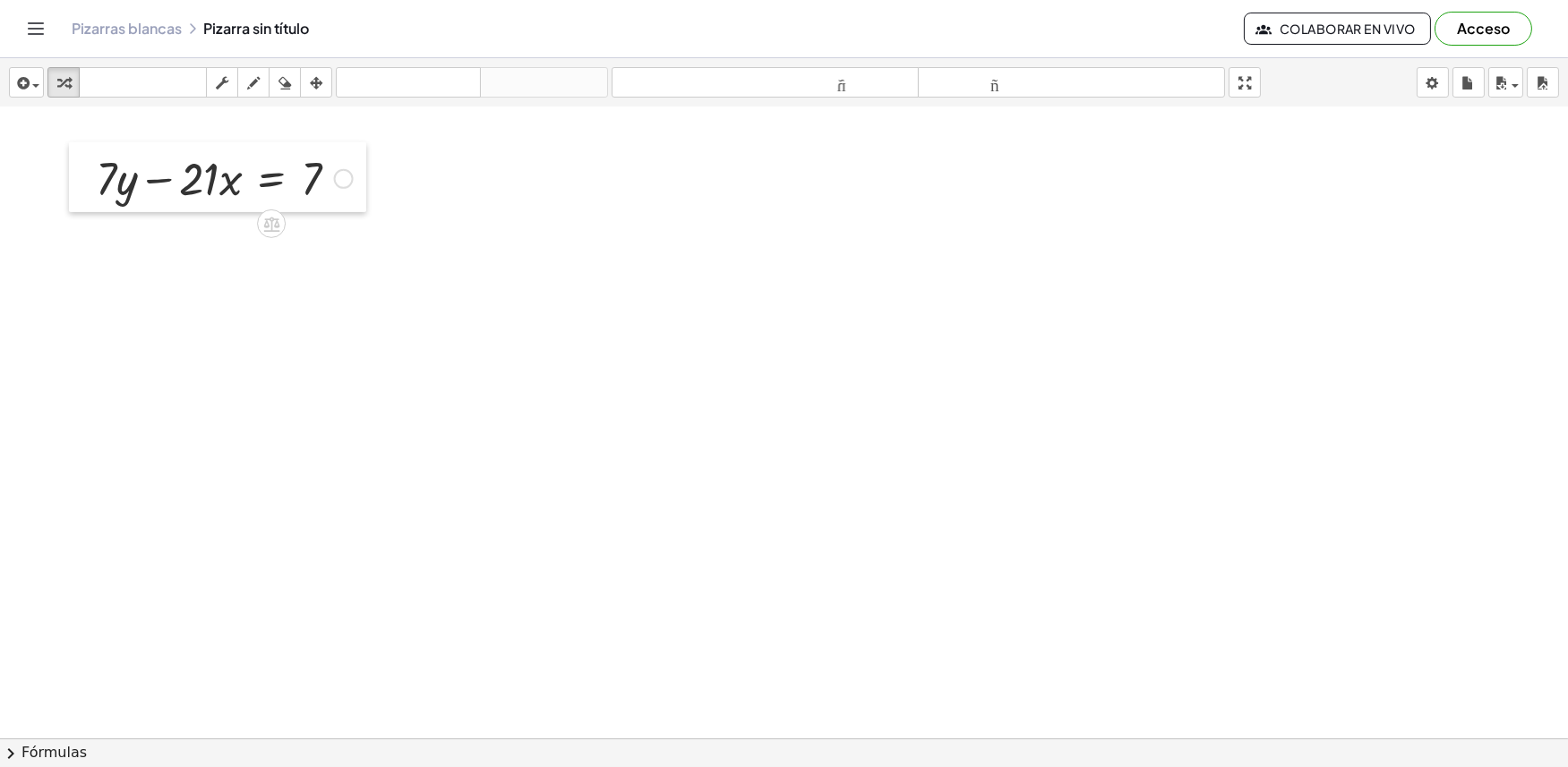
drag, startPoint x: 926, startPoint y: 703, endPoint x: 81, endPoint y: 181, distance: 993.2
click at [81, 181] on div at bounding box center [82, 178] width 26 height 70
drag, startPoint x: 46, startPoint y: 216, endPoint x: 69, endPoint y: 203, distance: 26.4
drag, startPoint x: 192, startPoint y: 180, endPoint x: 369, endPoint y: 188, distance: 177.2
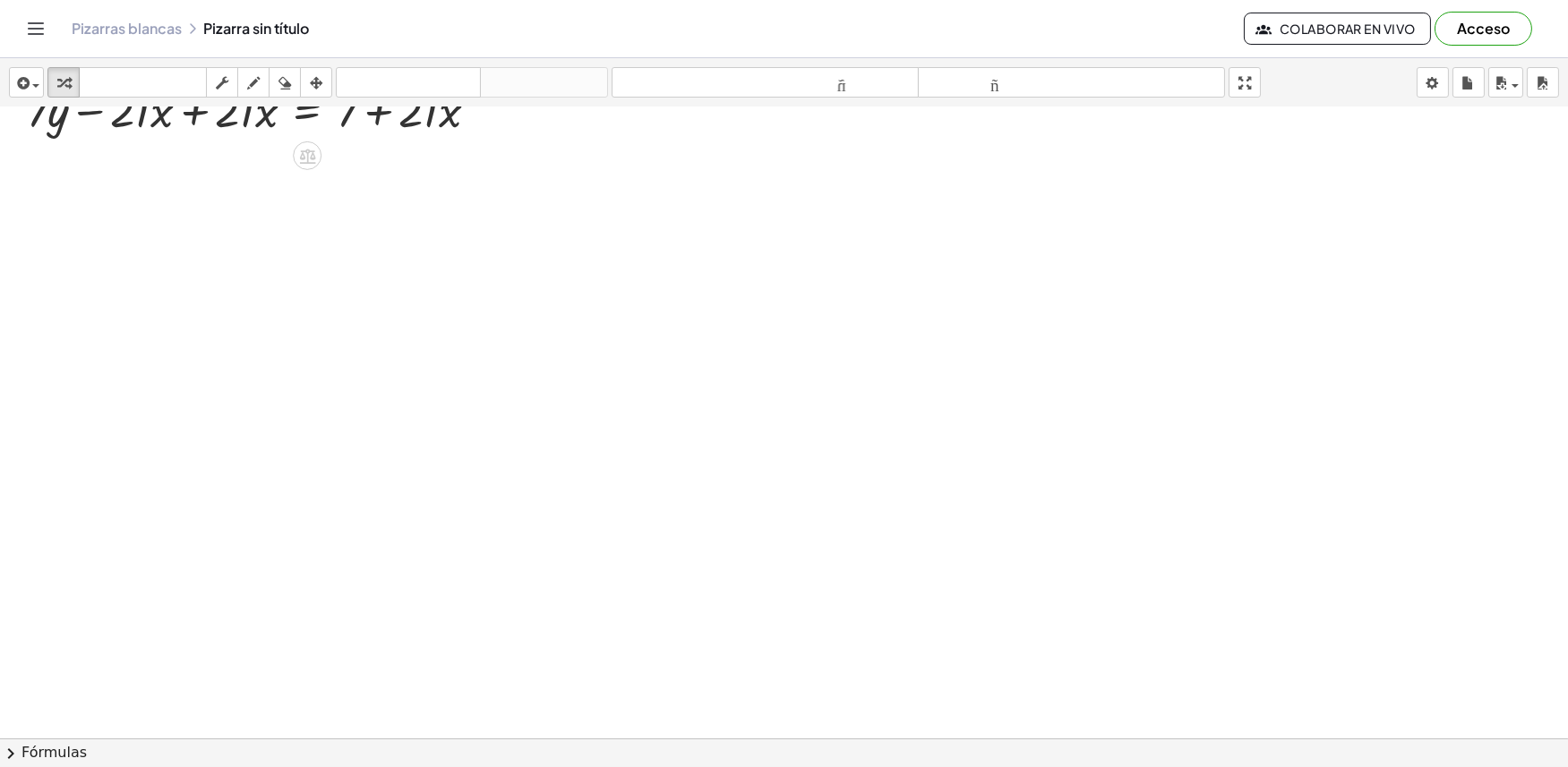
scroll to position [2491, 0]
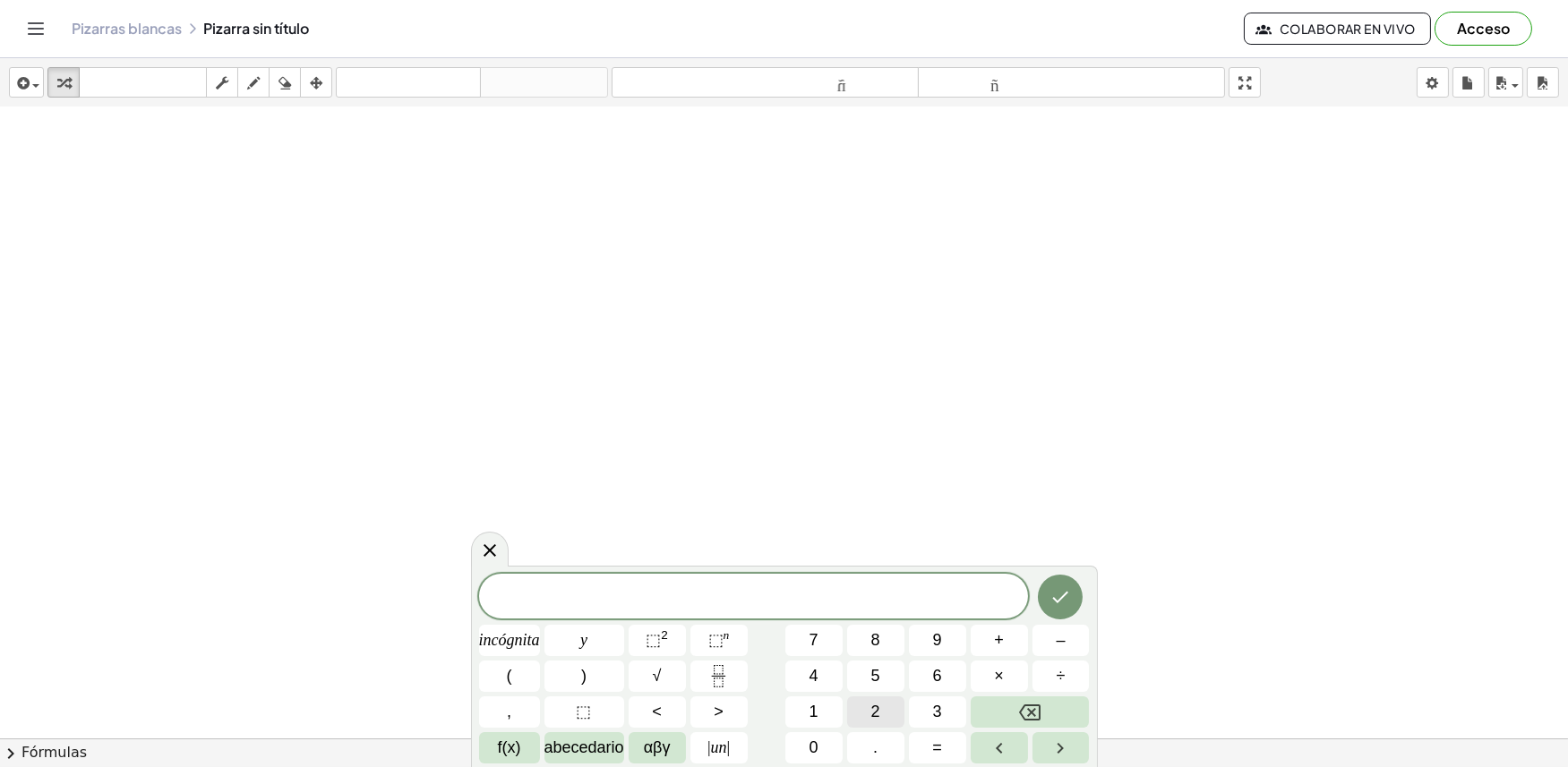
click at [874, 711] on font "2" at bounding box center [875, 711] width 9 height 18
click at [1054, 720] on button "Retroceso" at bounding box center [1030, 711] width 119 height 31
click at [822, 701] on button "1" at bounding box center [813, 711] width 58 height 31
click at [822, 741] on button "0" at bounding box center [813, 747] width 58 height 31
click at [594, 637] on button "y" at bounding box center [584, 640] width 79 height 31
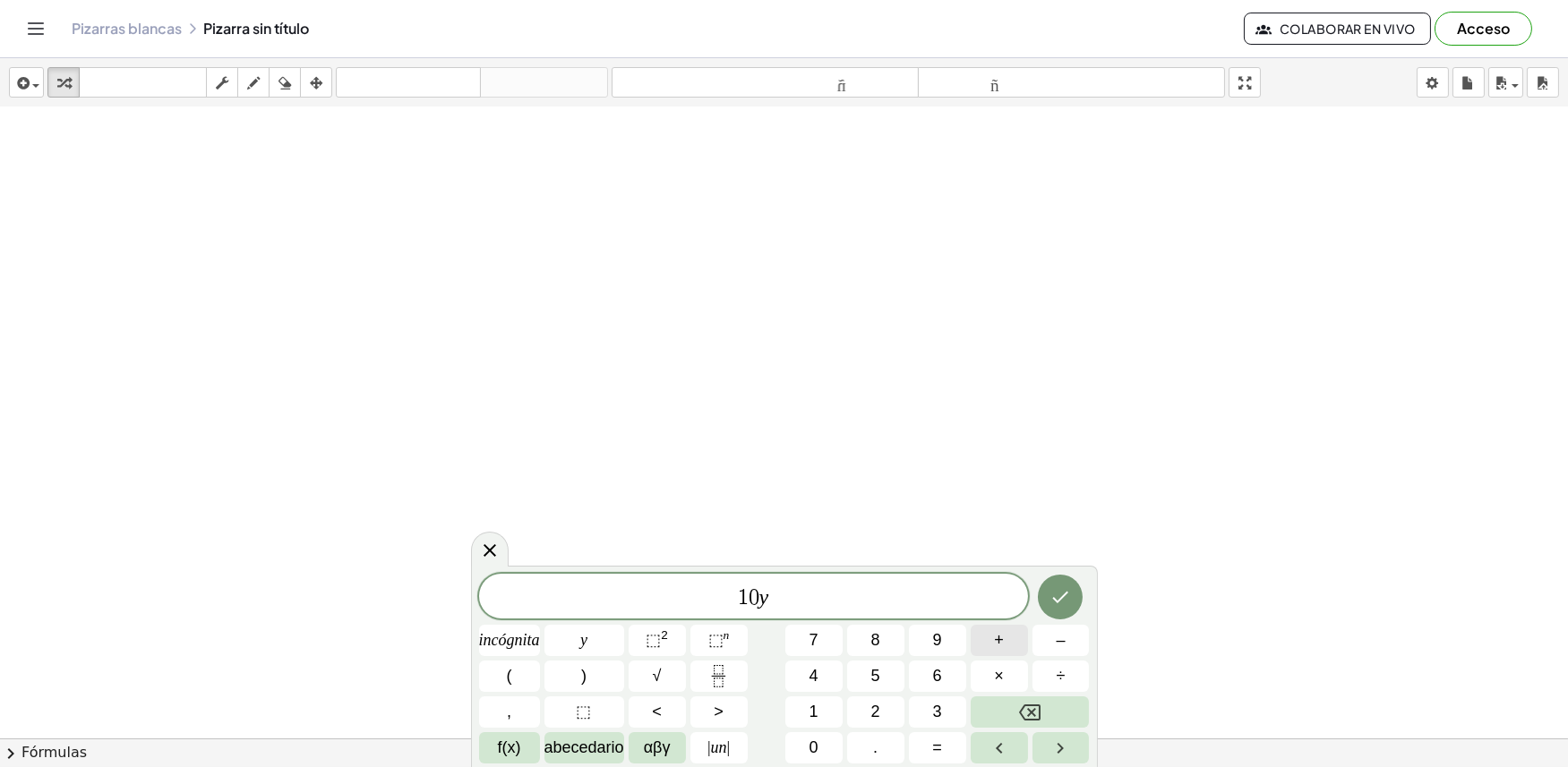
click at [983, 632] on button "+" at bounding box center [999, 640] width 58 height 31
click at [862, 701] on button "2" at bounding box center [876, 711] width 58 height 31
click at [531, 640] on font "incógnita" at bounding box center [509, 639] width 61 height 18
click at [935, 740] on font "=" at bounding box center [936, 747] width 9 height 18
click at [810, 712] on font "1" at bounding box center [813, 711] width 9 height 18
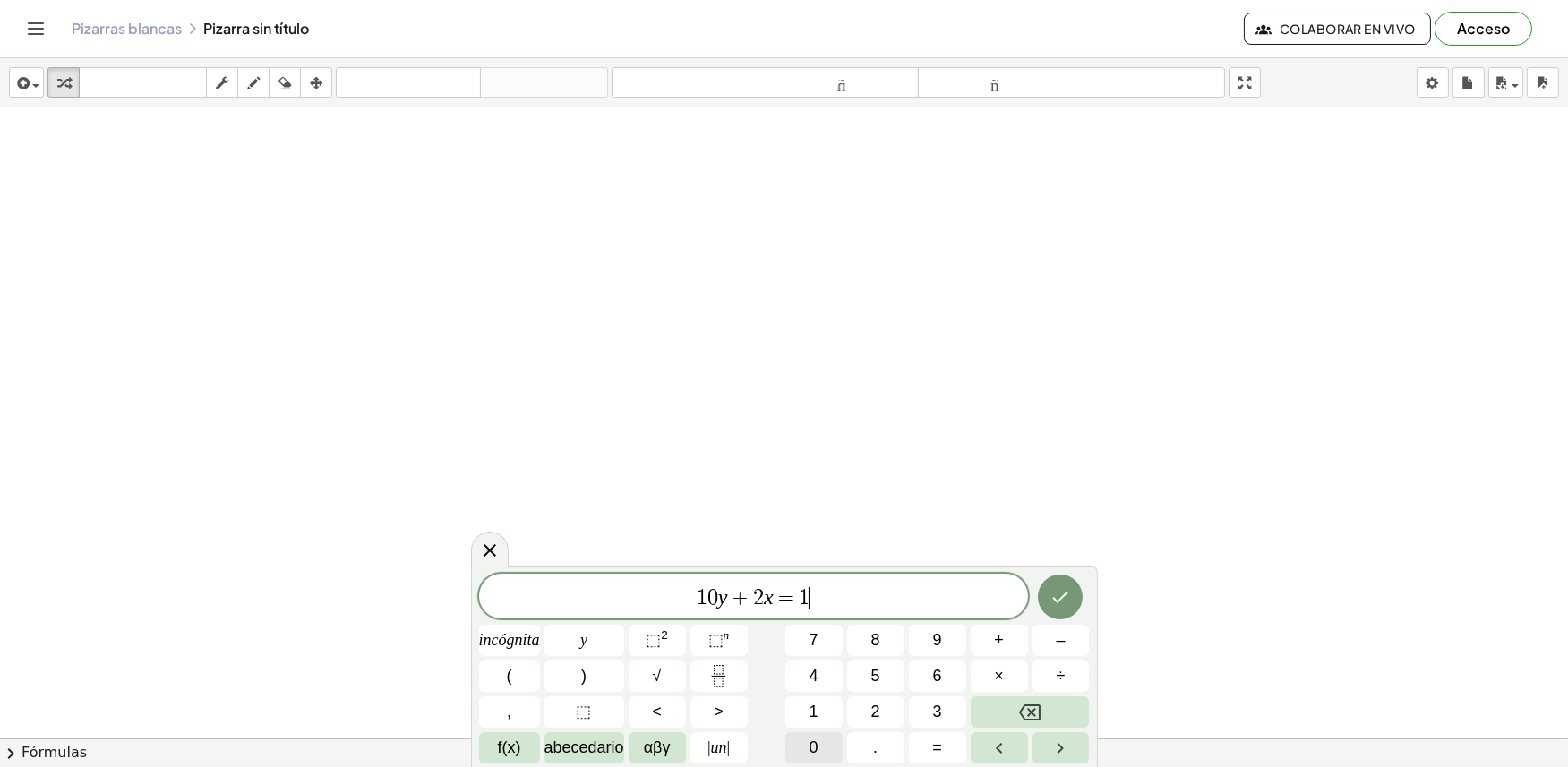
click at [807, 737] on button "0" at bounding box center [813, 747] width 58 height 31
click at [1032, 722] on icon "Retroceso" at bounding box center [1029, 712] width 22 height 22
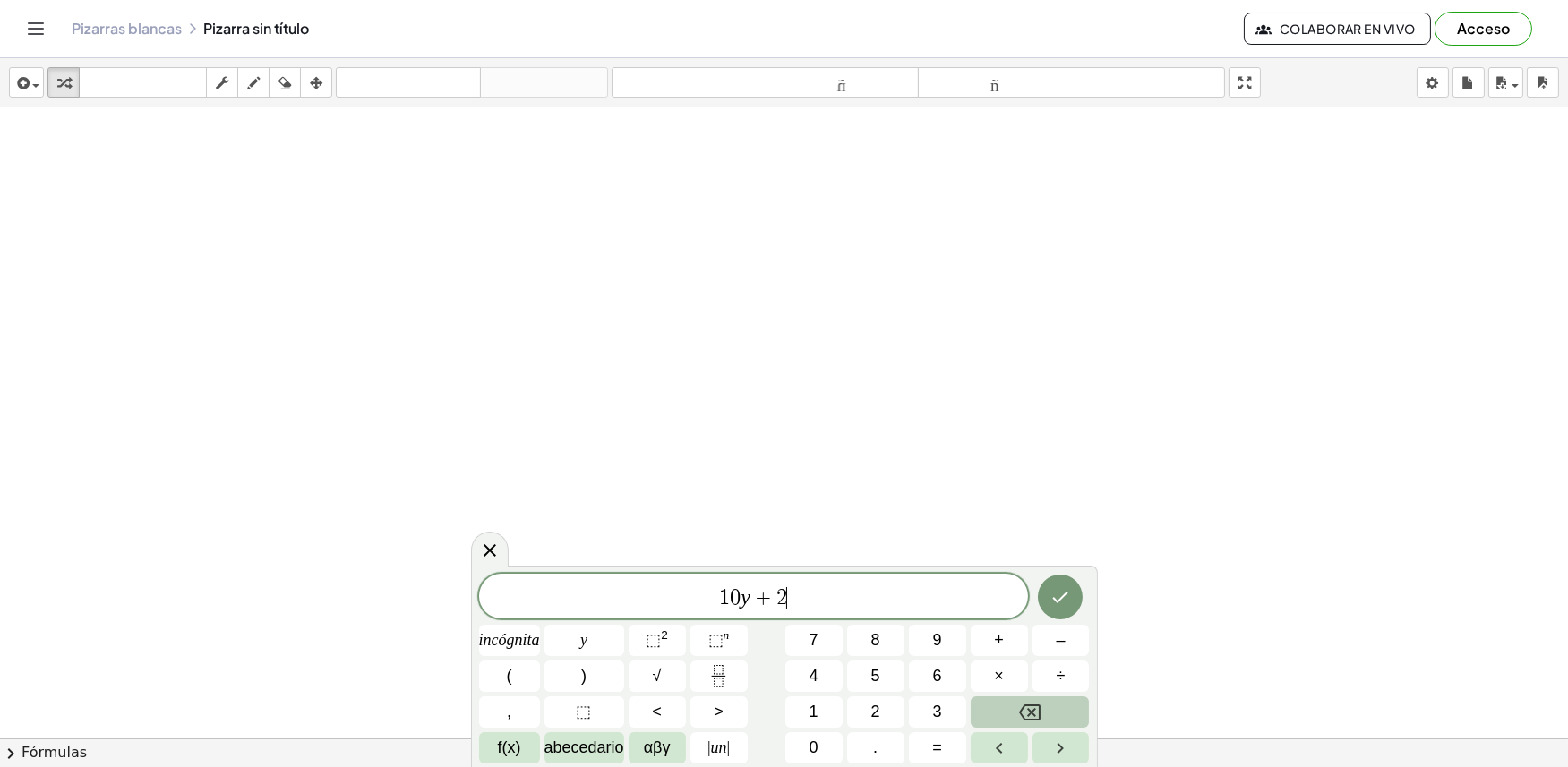
click at [1032, 722] on icon "Retroceso" at bounding box center [1029, 712] width 22 height 22
click at [1031, 722] on icon "Retroceso" at bounding box center [1029, 712] width 22 height 22
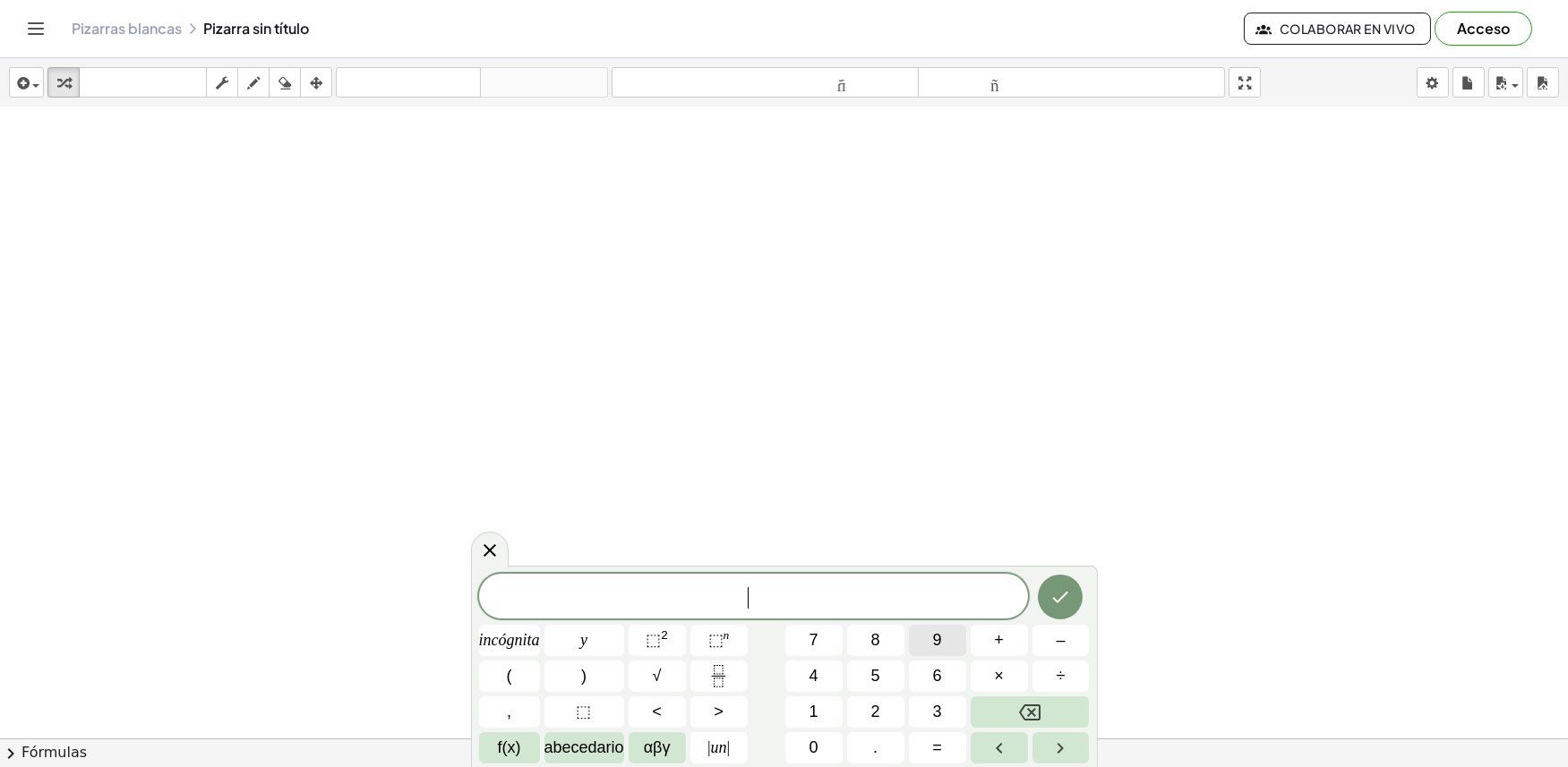
click at [935, 640] on font "9" at bounding box center [936, 639] width 9 height 18
click at [600, 625] on button "y" at bounding box center [584, 640] width 79 height 31
click at [991, 651] on button "+" at bounding box center [999, 640] width 58 height 31
click at [948, 700] on button "3" at bounding box center [937, 711] width 58 height 31
click at [514, 629] on span "incógnita" at bounding box center [509, 641] width 61 height 25
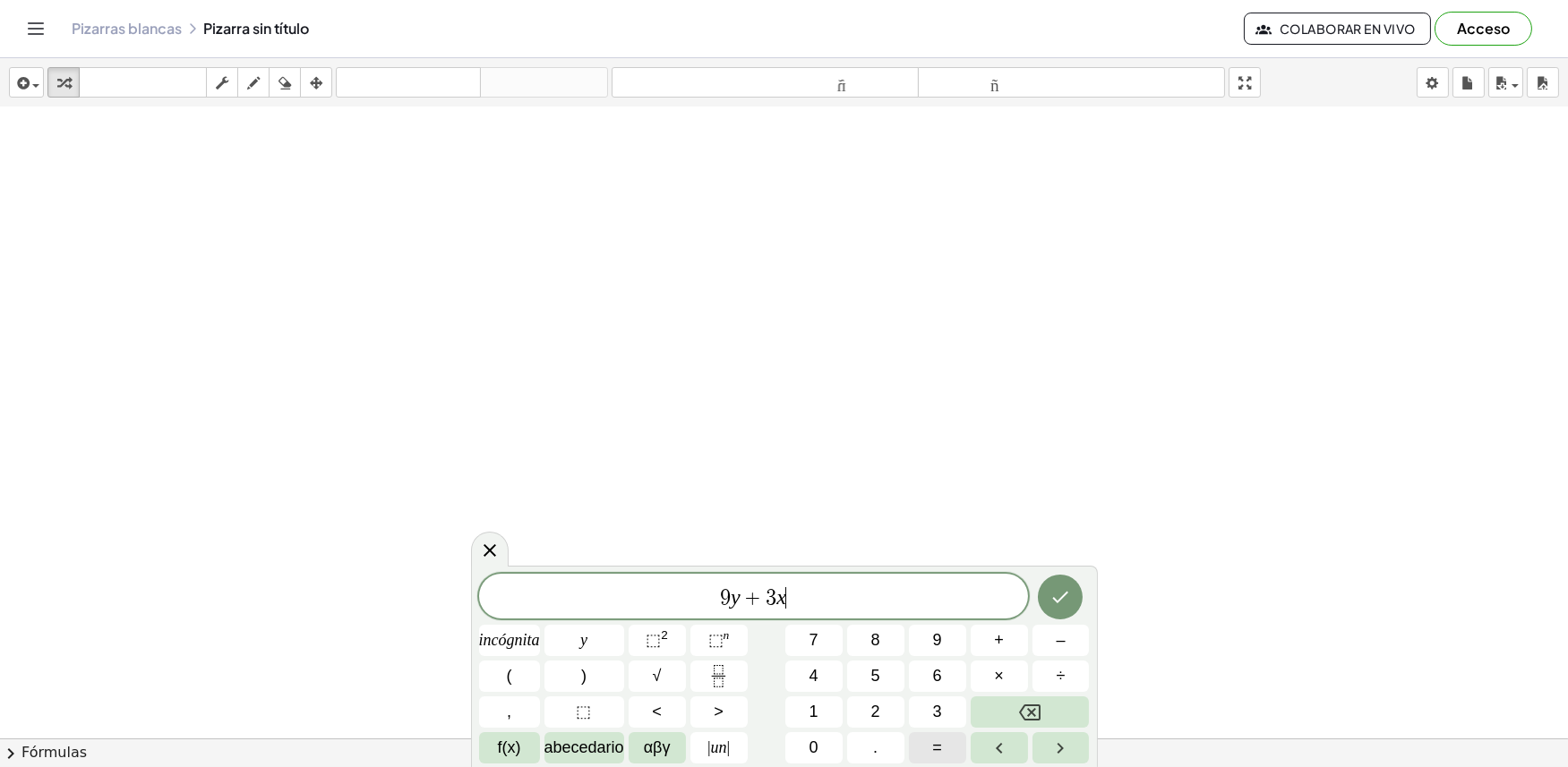
click at [932, 736] on span "=" at bounding box center [936, 748] width 9 height 25
click at [811, 712] on font "1" at bounding box center [813, 711] width 9 height 18
click at [865, 661] on button "5" at bounding box center [876, 676] width 58 height 31
click at [1064, 597] on icon "Hecho" at bounding box center [1059, 597] width 22 height 22
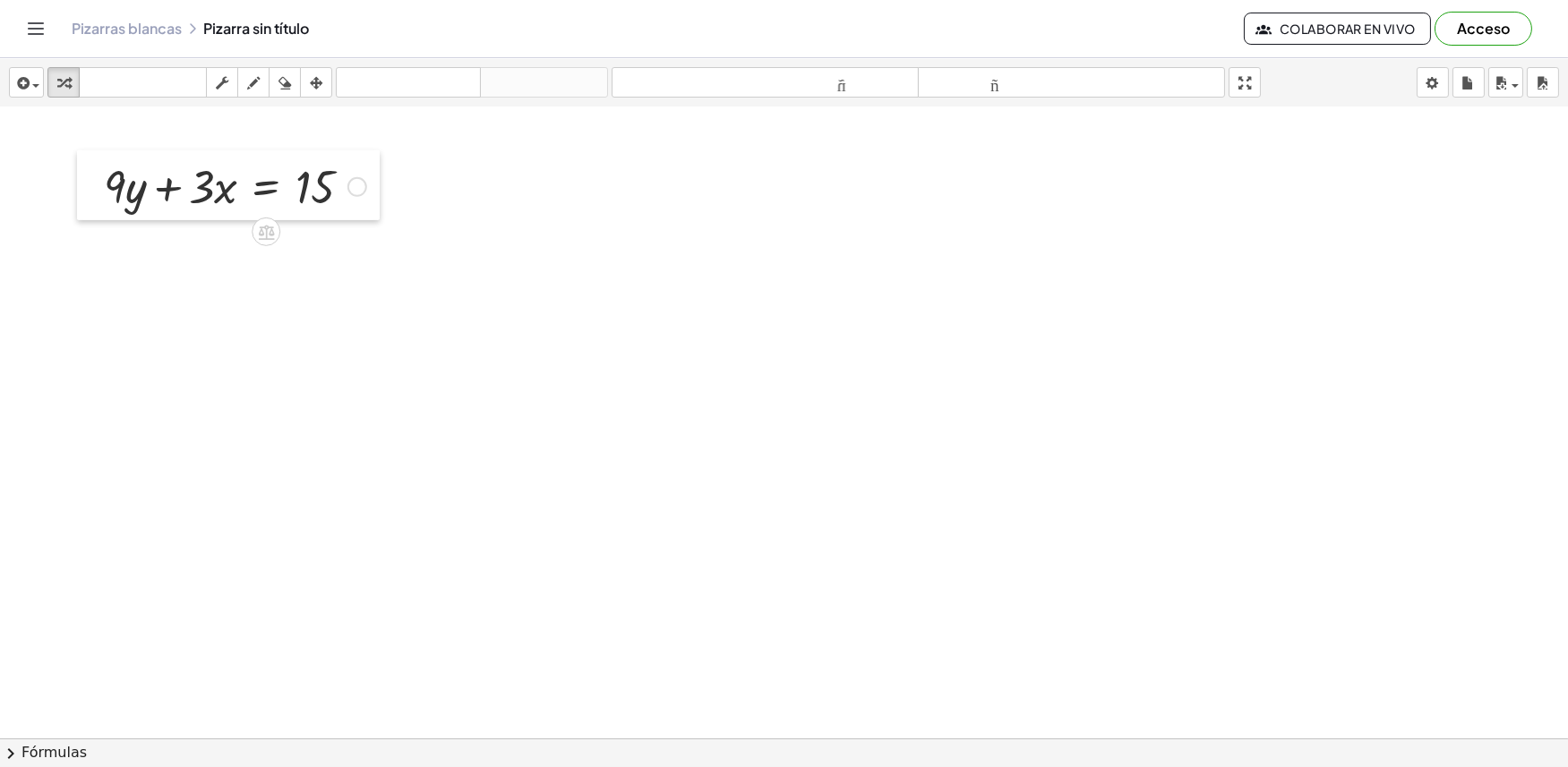
drag, startPoint x: 648, startPoint y: 562, endPoint x: 93, endPoint y: 217, distance: 653.5
click at [93, 217] on div at bounding box center [90, 185] width 26 height 70
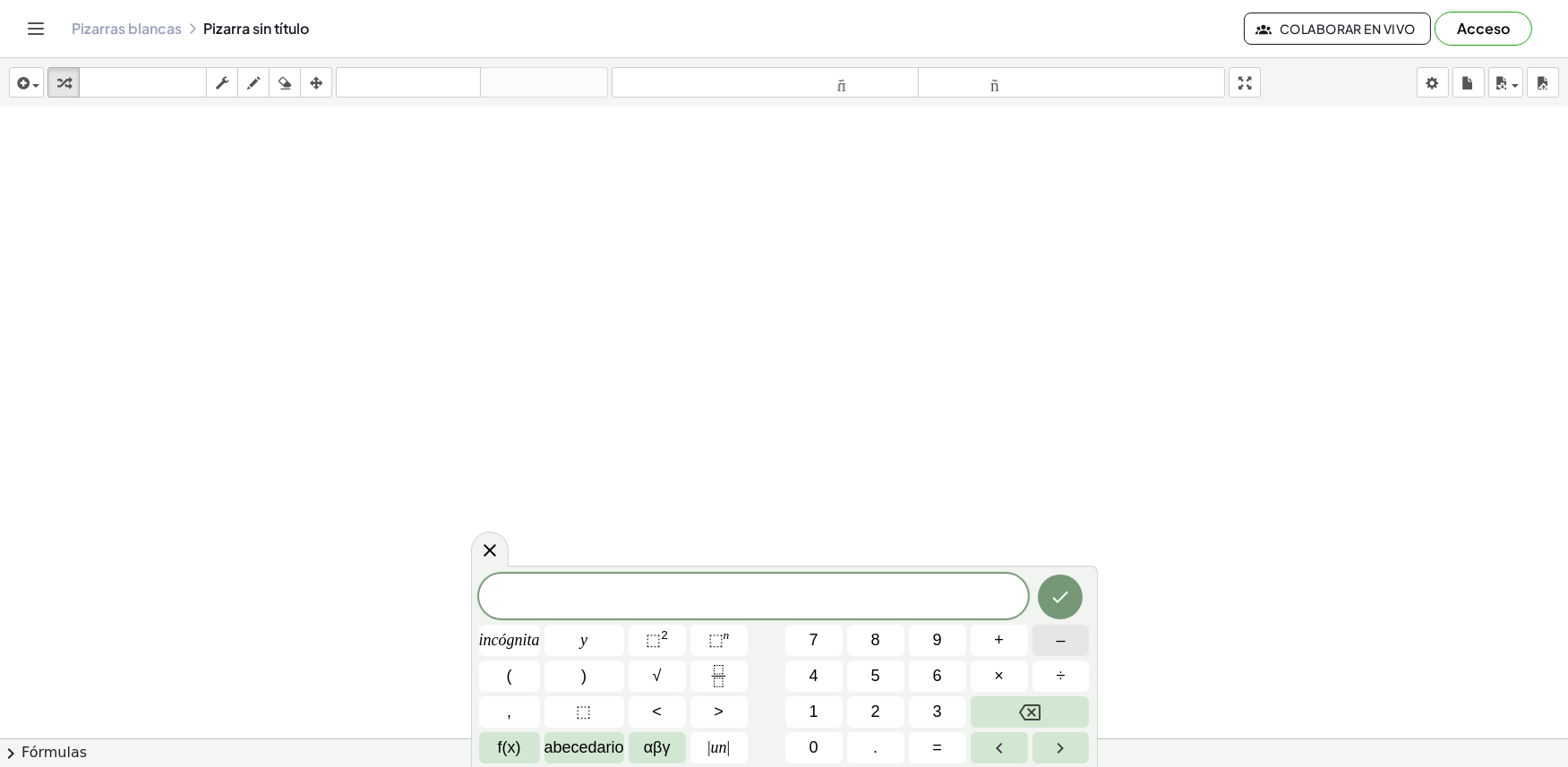
click at [1035, 651] on button "–" at bounding box center [1060, 640] width 58 height 31
click at [880, 713] on button "2" at bounding box center [876, 711] width 58 height 31
click at [589, 629] on button "y" at bounding box center [584, 640] width 79 height 31
click at [983, 640] on button "+" at bounding box center [999, 640] width 58 height 31
click at [802, 629] on button "7" at bounding box center [813, 640] width 58 height 31
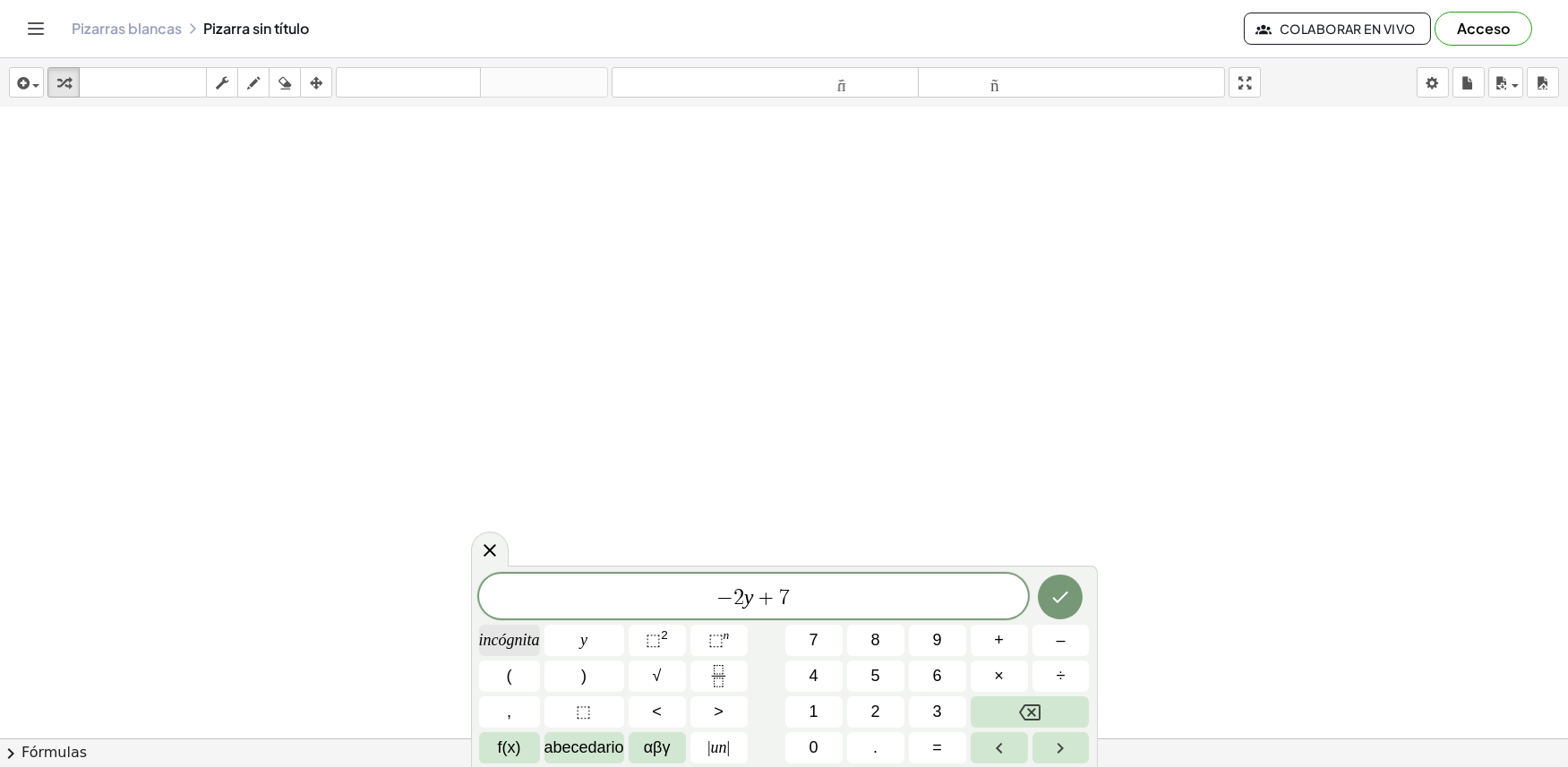
click at [503, 628] on button "incógnita" at bounding box center [509, 640] width 61 height 31
click at [1051, 600] on icon "Hecho" at bounding box center [1059, 597] width 22 height 22
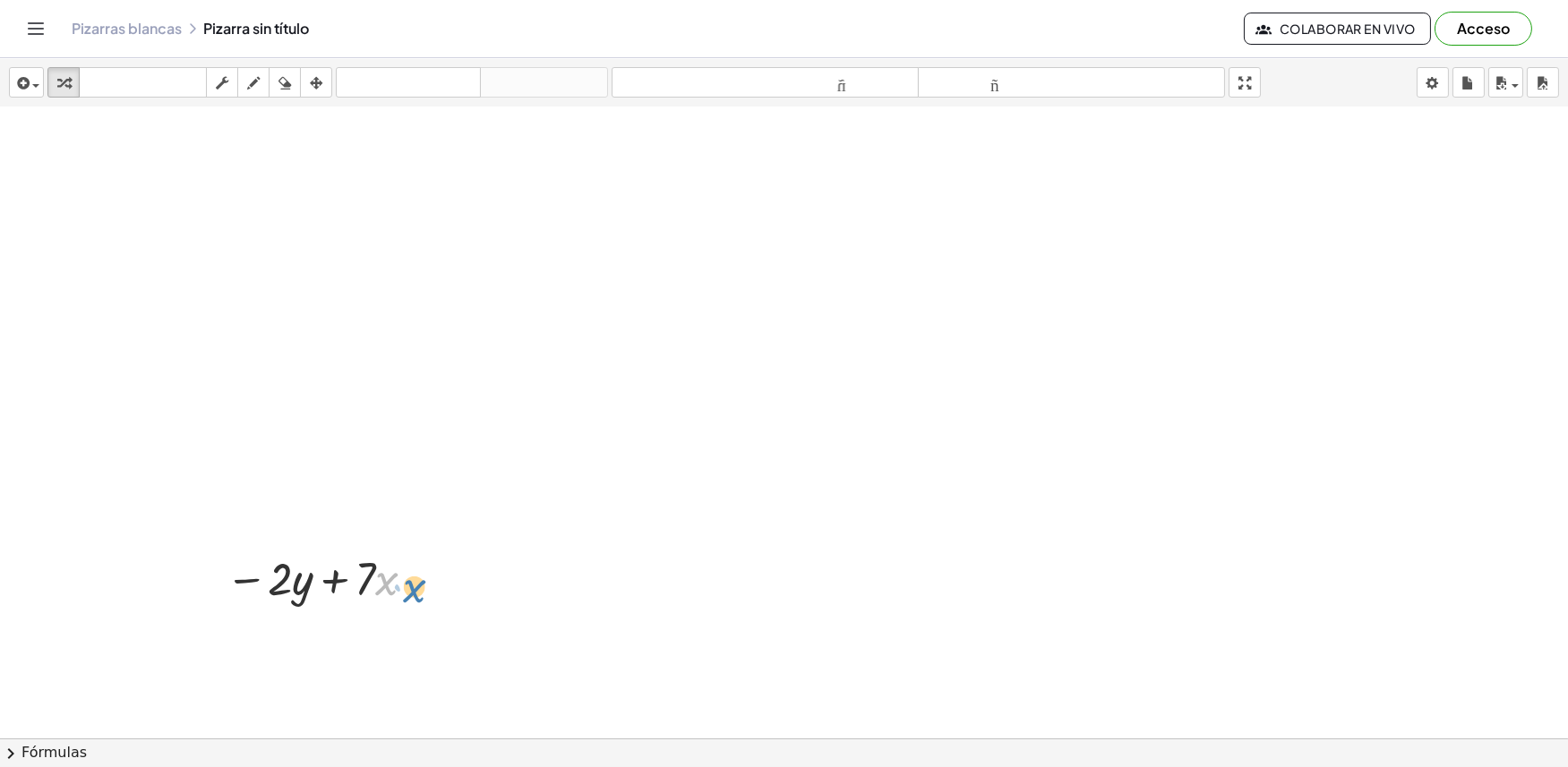
drag, startPoint x: 410, startPoint y: 591, endPoint x: 440, endPoint y: 595, distance: 30.3
drag, startPoint x: 230, startPoint y: 609, endPoint x: 219, endPoint y: 609, distance: 11.0
click at [219, 609] on div "− · 2 · y − · 2 · y + · 7 · x" at bounding box center [317, 578] width 237 height 70
drag, startPoint x: 240, startPoint y: 618, endPoint x: 203, endPoint y: 557, distance: 71.3
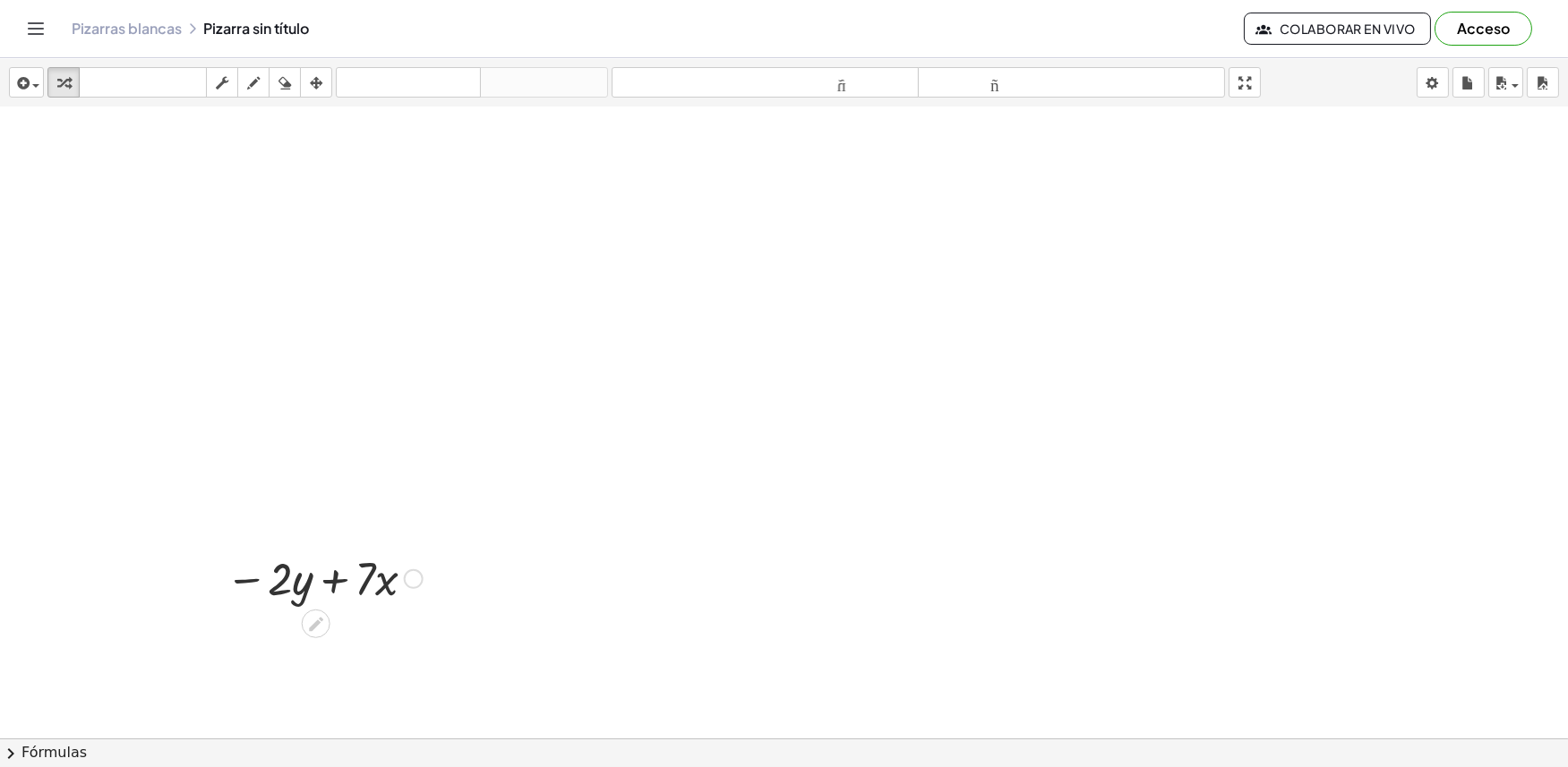
drag, startPoint x: 216, startPoint y: 618, endPoint x: 224, endPoint y: 602, distance: 17.9
drag, startPoint x: 240, startPoint y: 621, endPoint x: 238, endPoint y: 601, distance: 20.1
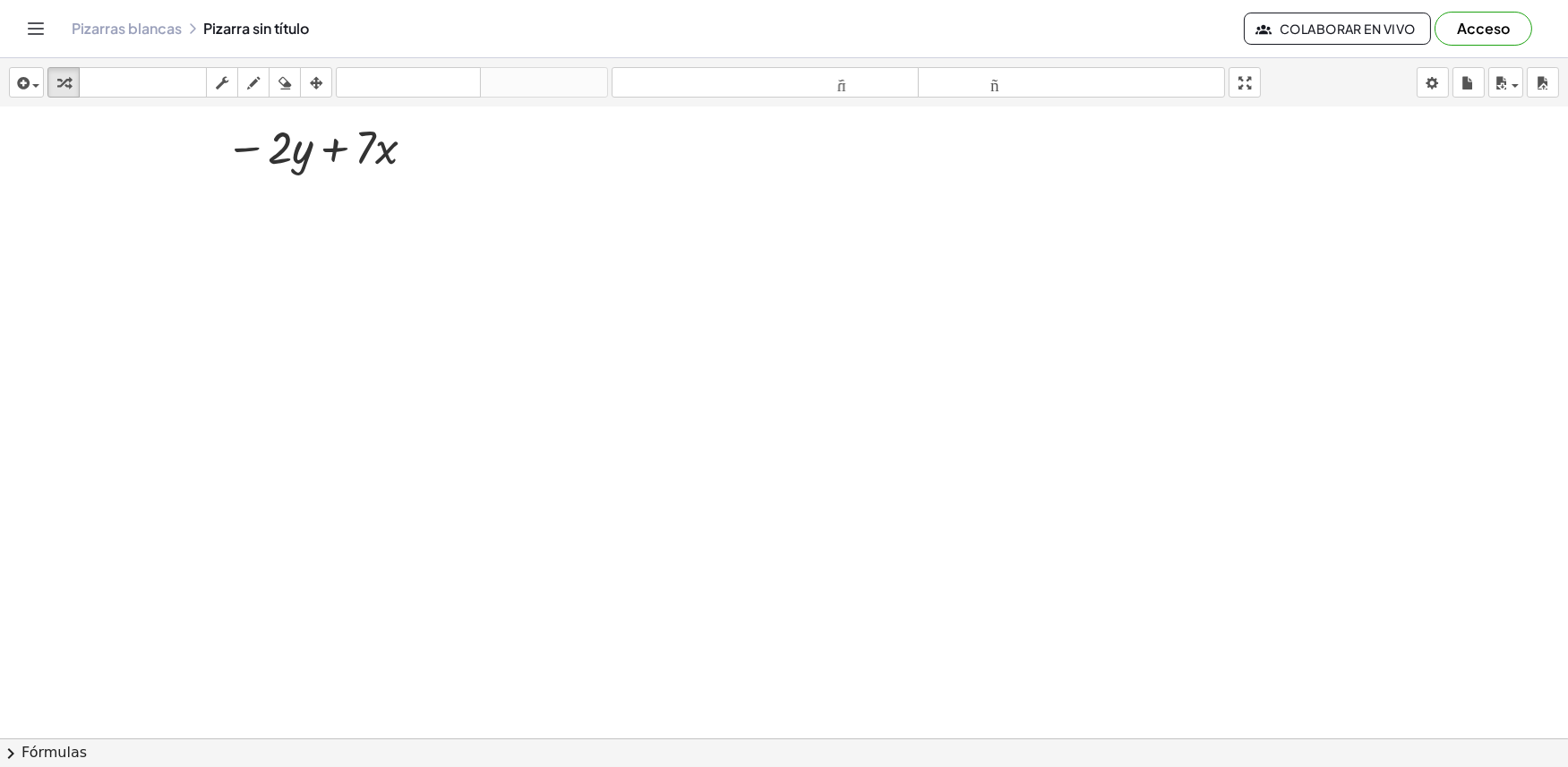
scroll to position [3256, 0]
drag, startPoint x: 1040, startPoint y: 378, endPoint x: 1004, endPoint y: 364, distance: 38.6
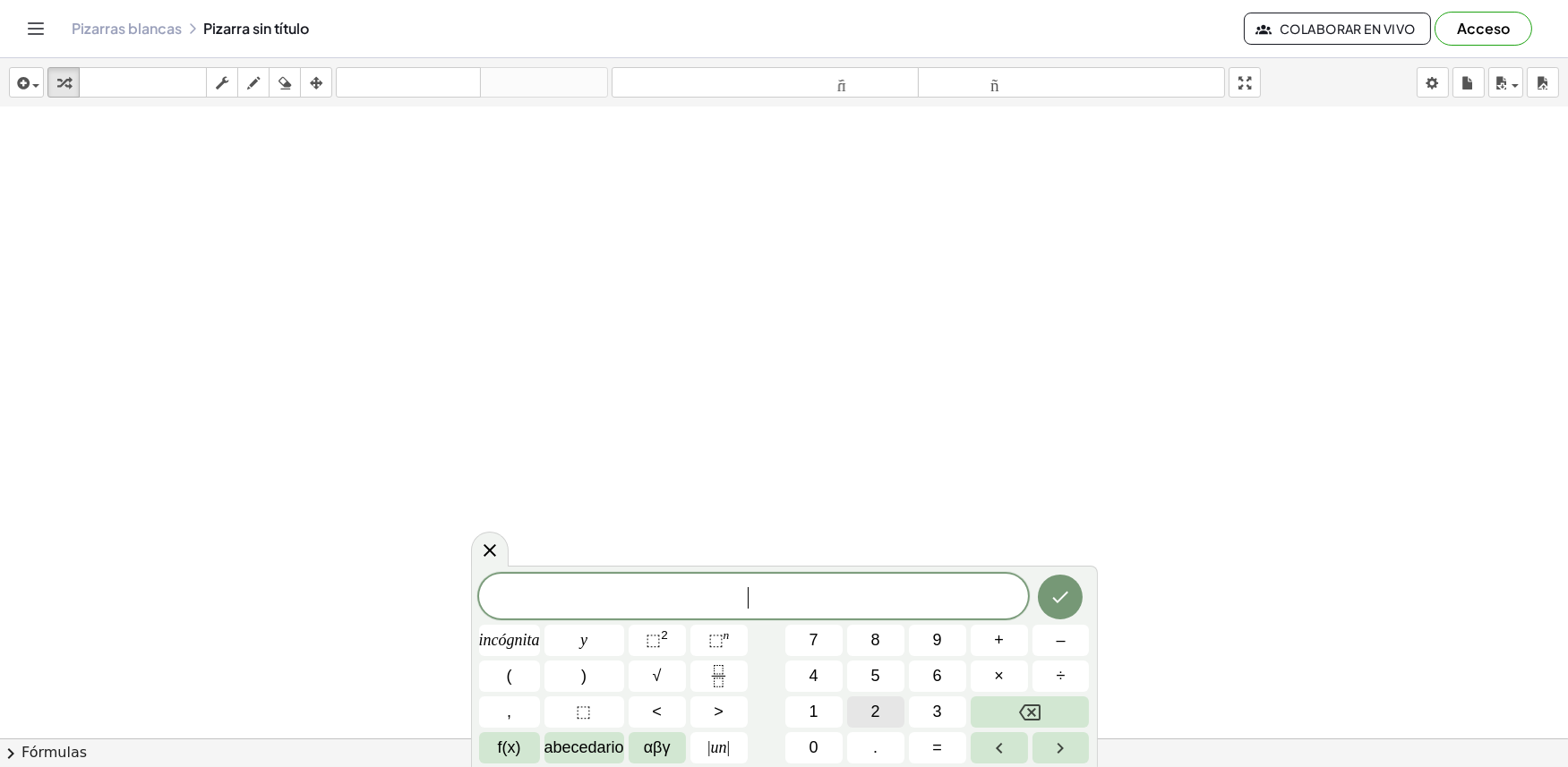
click at [886, 721] on button "2" at bounding box center [876, 711] width 58 height 31
click at [514, 631] on font "incógnita" at bounding box center [509, 639] width 61 height 18
click at [998, 631] on font "+" at bounding box center [999, 639] width 9 height 18
click at [559, 646] on button "y" at bounding box center [584, 640] width 79 height 31
click at [932, 754] on font "=" at bounding box center [936, 747] width 9 height 18
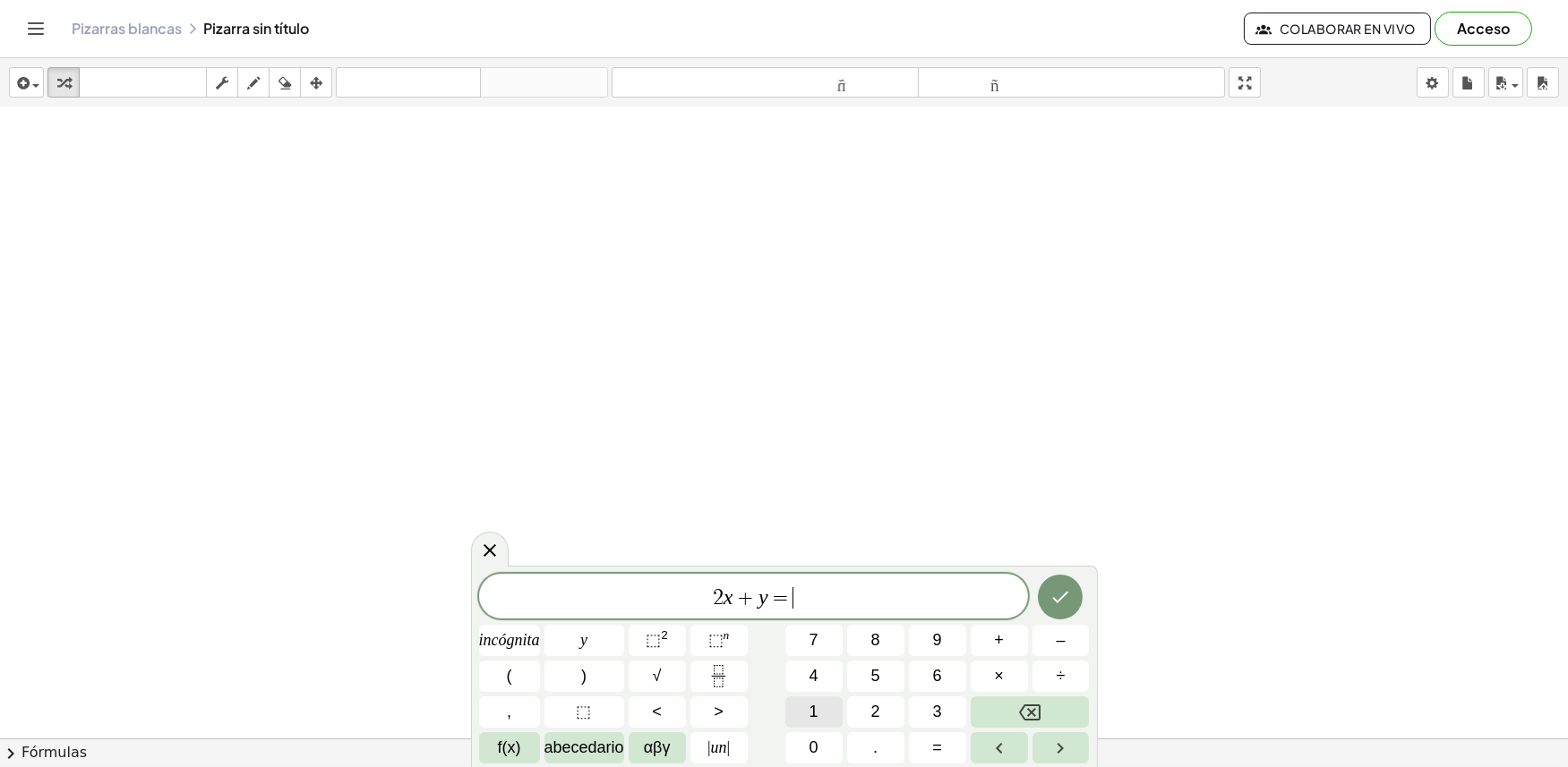
click at [817, 707] on button "1" at bounding box center [813, 711] width 58 height 31
click at [835, 668] on button "4" at bounding box center [813, 676] width 58 height 31
click at [1056, 579] on button "Hecho" at bounding box center [1059, 597] width 44 height 44
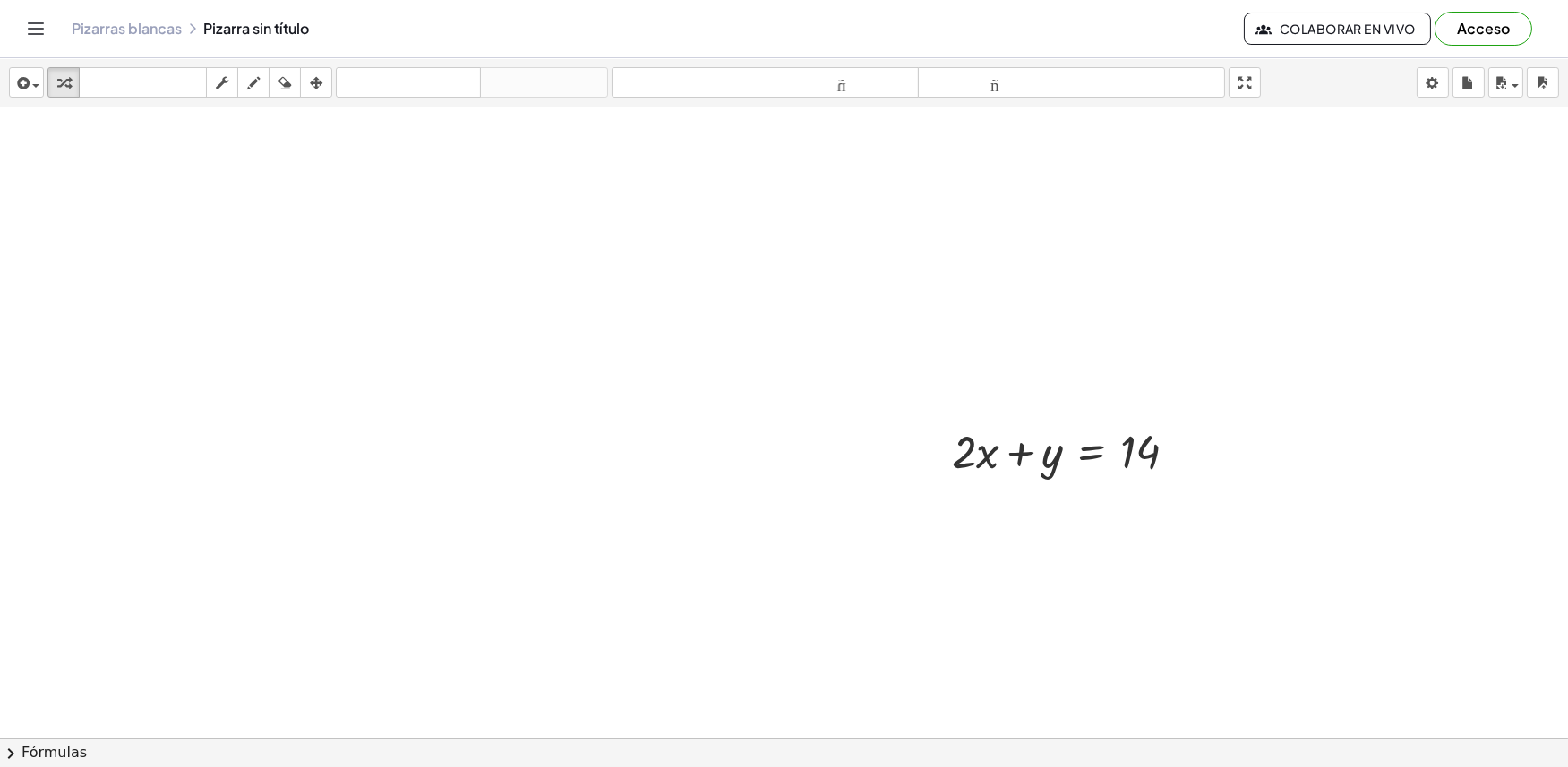
drag, startPoint x: 928, startPoint y: 489, endPoint x: 891, endPoint y: 497, distance: 37.9
drag, startPoint x: 946, startPoint y: 488, endPoint x: 911, endPoint y: 451, distance: 50.9
drag, startPoint x: 962, startPoint y: 488, endPoint x: 912, endPoint y: 486, distance: 50.0
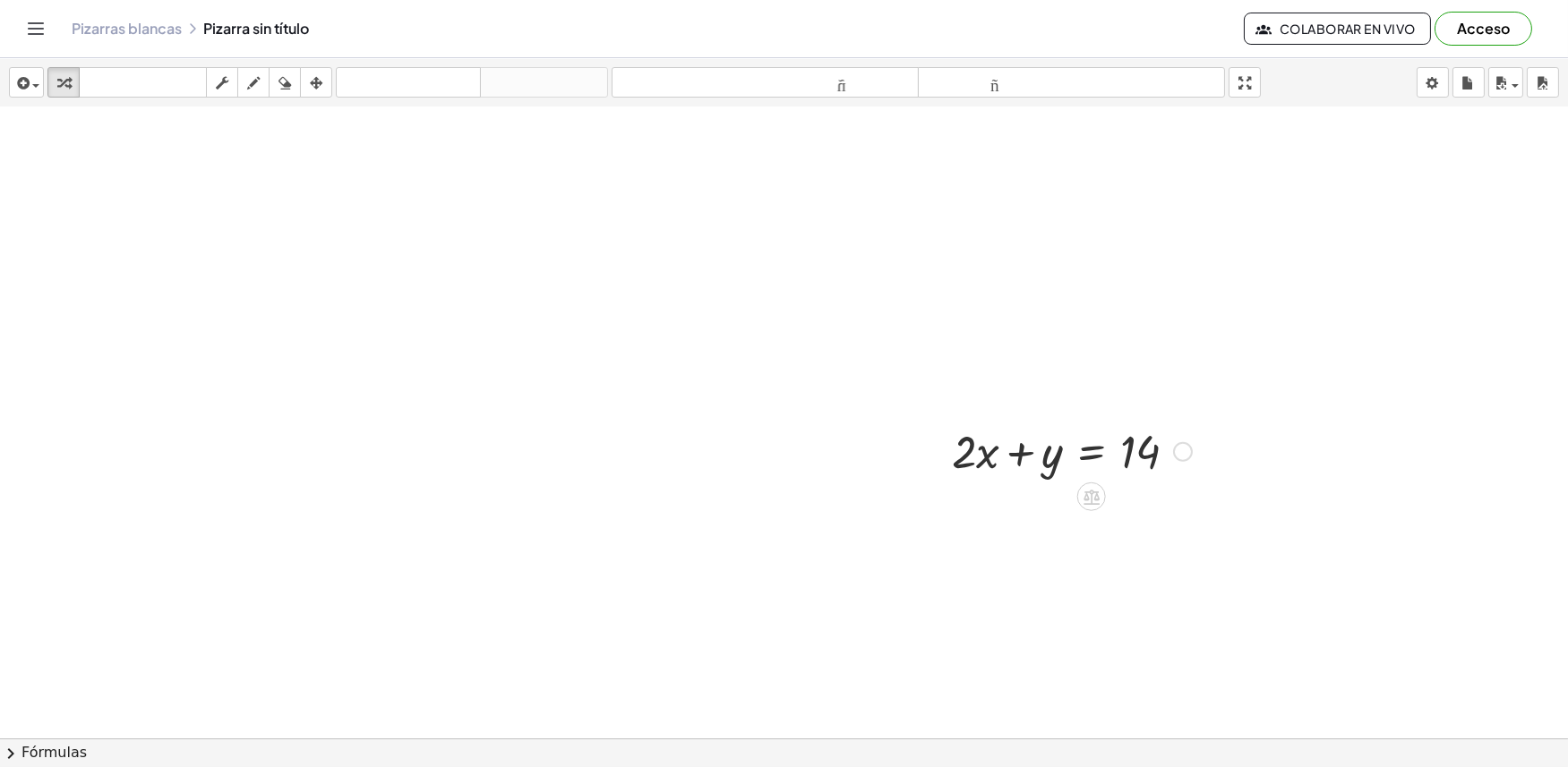
drag, startPoint x: 870, startPoint y: 485, endPoint x: 827, endPoint y: 334, distance: 157.0
drag, startPoint x: 827, startPoint y: 334, endPoint x: 680, endPoint y: 302, distance: 150.4
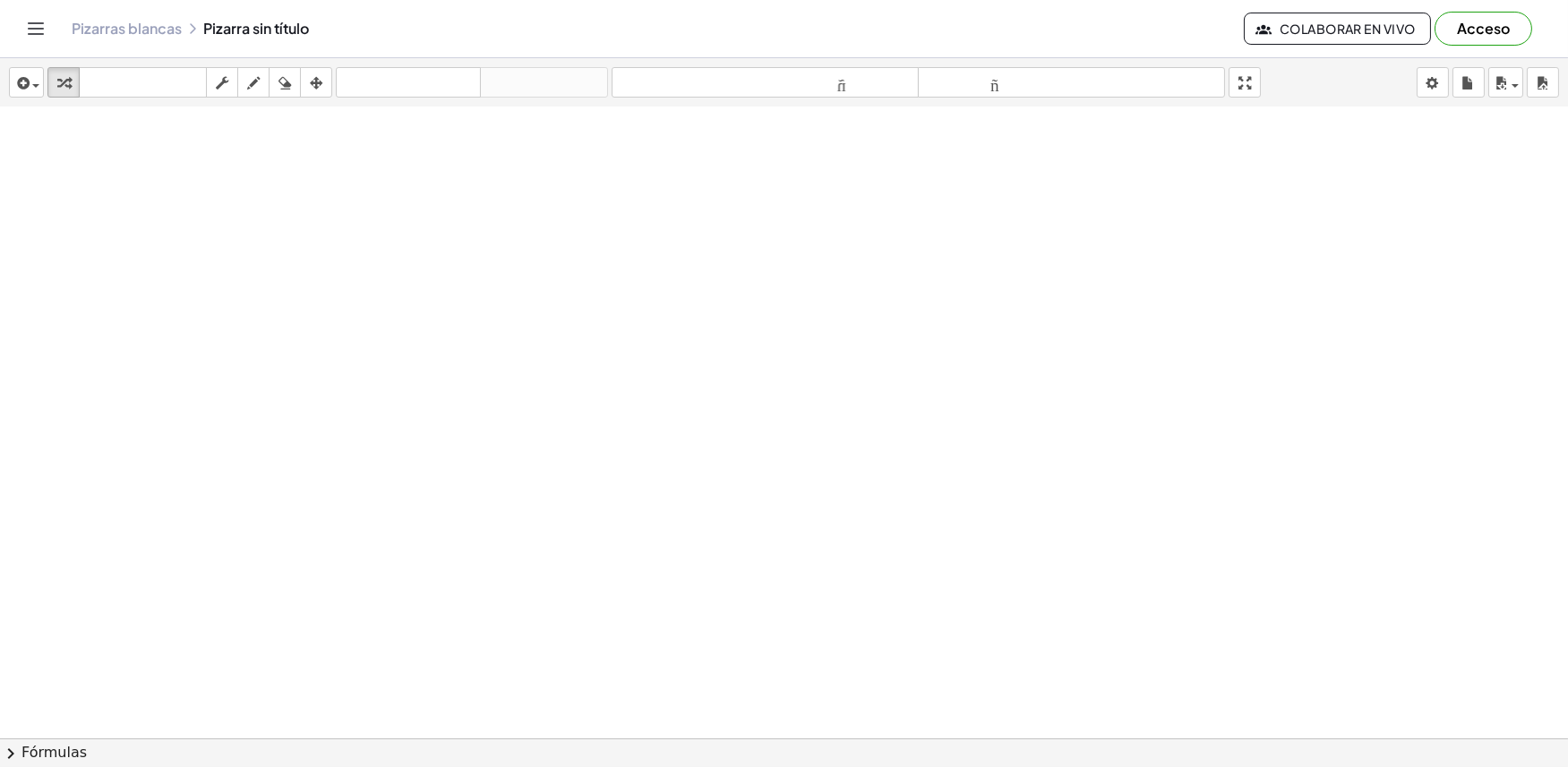
drag, startPoint x: 899, startPoint y: 413, endPoint x: 749, endPoint y: 449, distance: 154.3
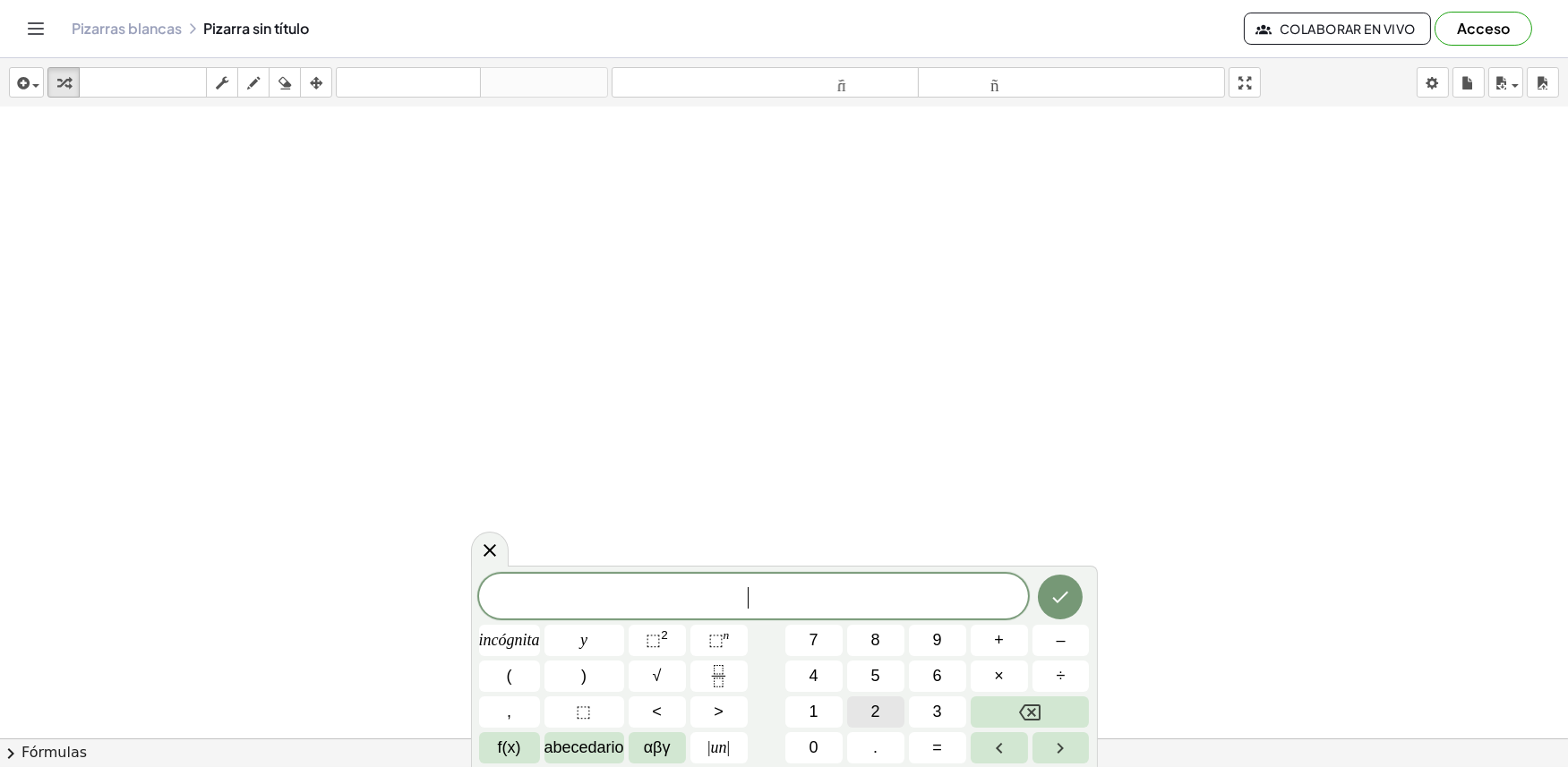
click at [848, 712] on button "2" at bounding box center [876, 711] width 58 height 31
click at [495, 636] on font "incógnita" at bounding box center [509, 639] width 61 height 18
click at [989, 630] on button "+" at bounding box center [999, 640] width 58 height 31
click at [574, 634] on button "y" at bounding box center [584, 640] width 79 height 31
click at [922, 746] on button "=" at bounding box center [937, 747] width 58 height 31
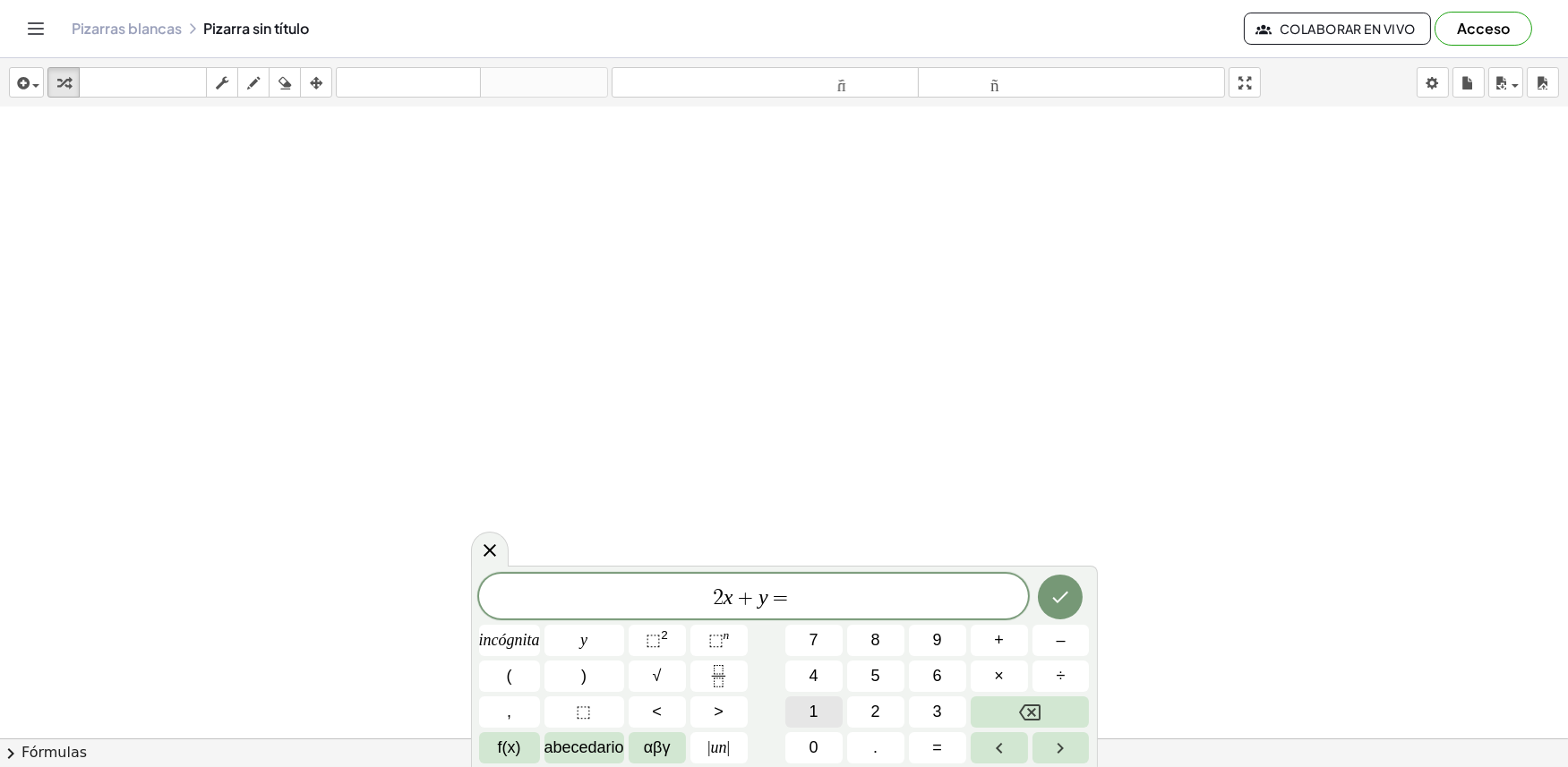
click at [806, 720] on button "1" at bounding box center [813, 711] width 58 height 31
click at [816, 684] on font "4" at bounding box center [813, 675] width 9 height 18
click at [1044, 594] on button "Hecho" at bounding box center [1059, 597] width 44 height 44
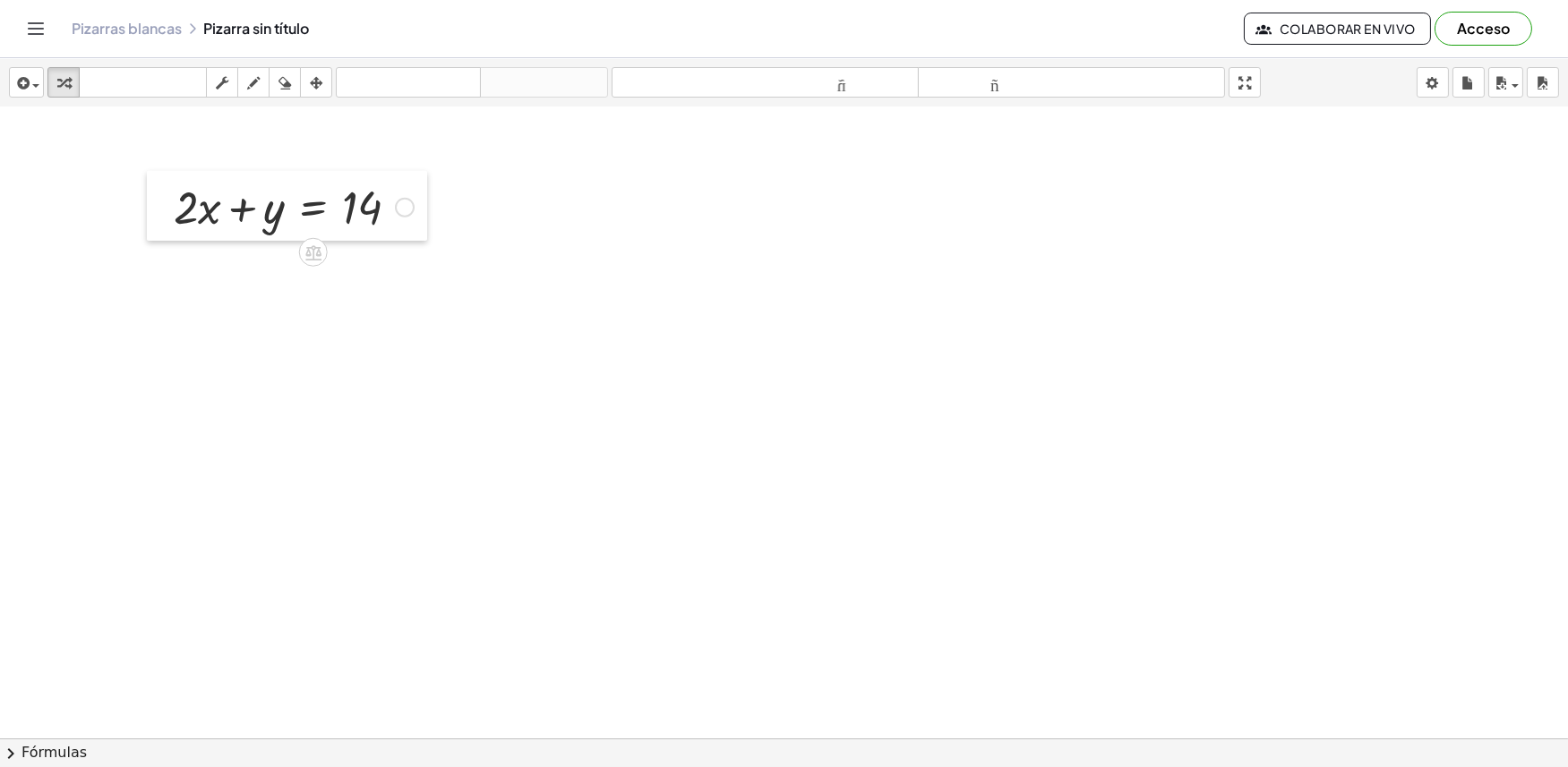
drag, startPoint x: 771, startPoint y: 515, endPoint x: 173, endPoint y: 236, distance: 659.9
click at [168, 236] on div at bounding box center [160, 206] width 26 height 70
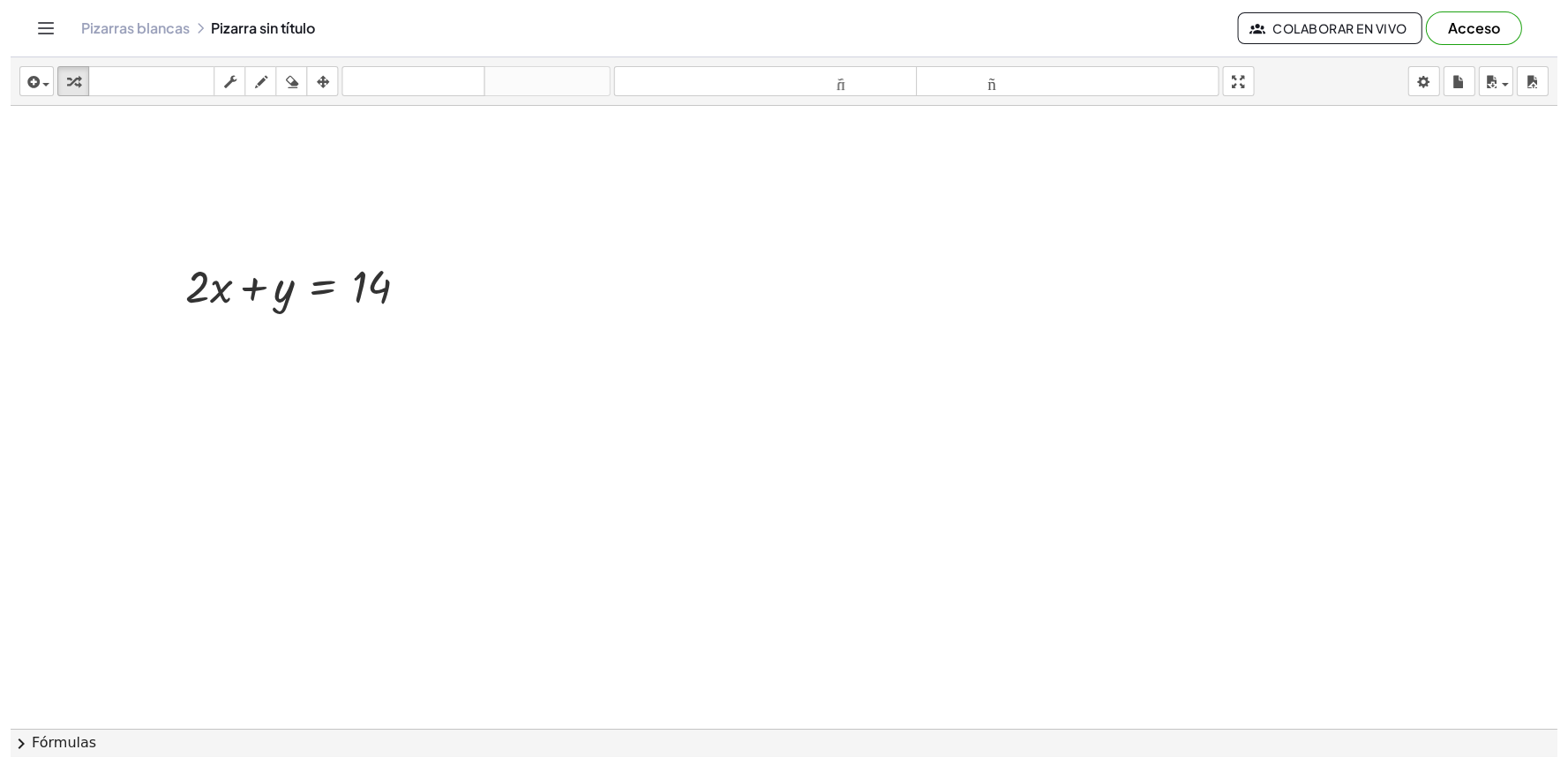
scroll to position [3930, 0]
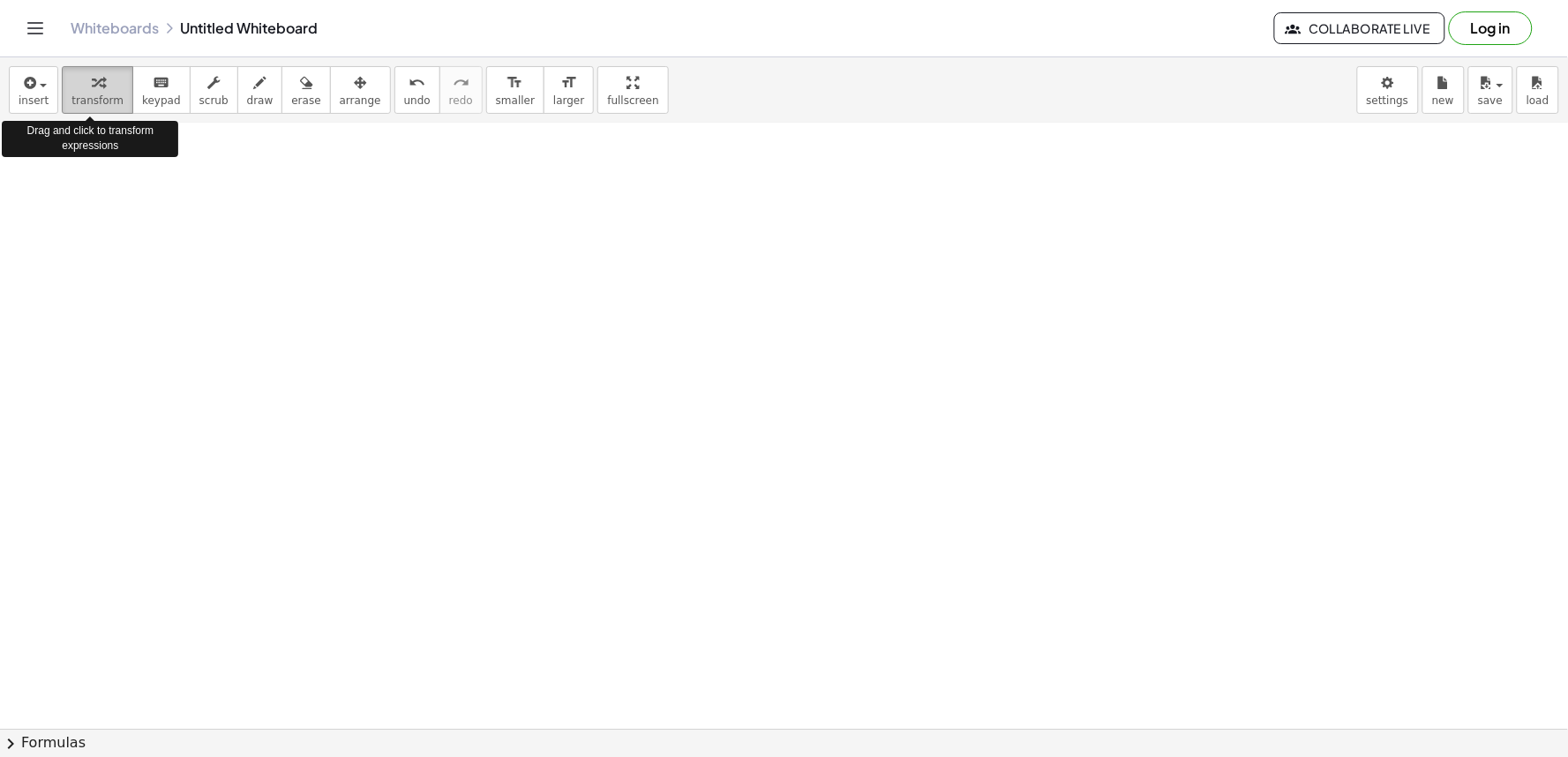
click at [72, 87] on div "button" at bounding box center [98, 82] width 52 height 21
click at [339, 102] on span "arrange" at bounding box center [360, 100] width 41 height 12
drag, startPoint x: 104, startPoint y: 84, endPoint x: 103, endPoint y: 73, distance: 11.0
click at [103, 73] on div "button" at bounding box center [98, 82] width 52 height 21
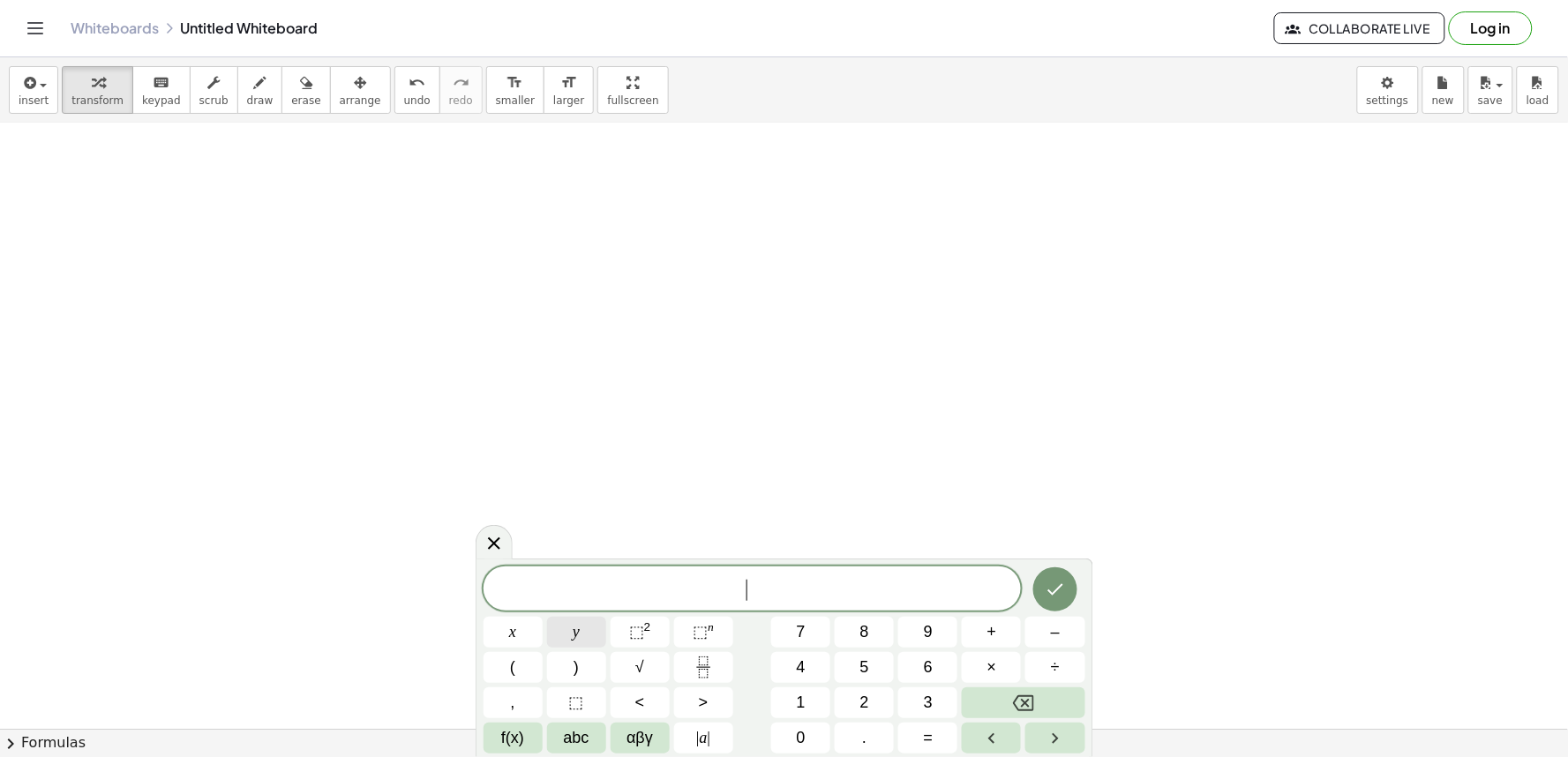
click at [586, 628] on button "y" at bounding box center [576, 632] width 59 height 31
click at [985, 633] on button "+" at bounding box center [991, 632] width 59 height 31
click at [889, 712] on button "2" at bounding box center [864, 702] width 59 height 31
click at [527, 620] on button "x" at bounding box center [513, 632] width 59 height 31
click at [936, 739] on button "=" at bounding box center [928, 737] width 59 height 31
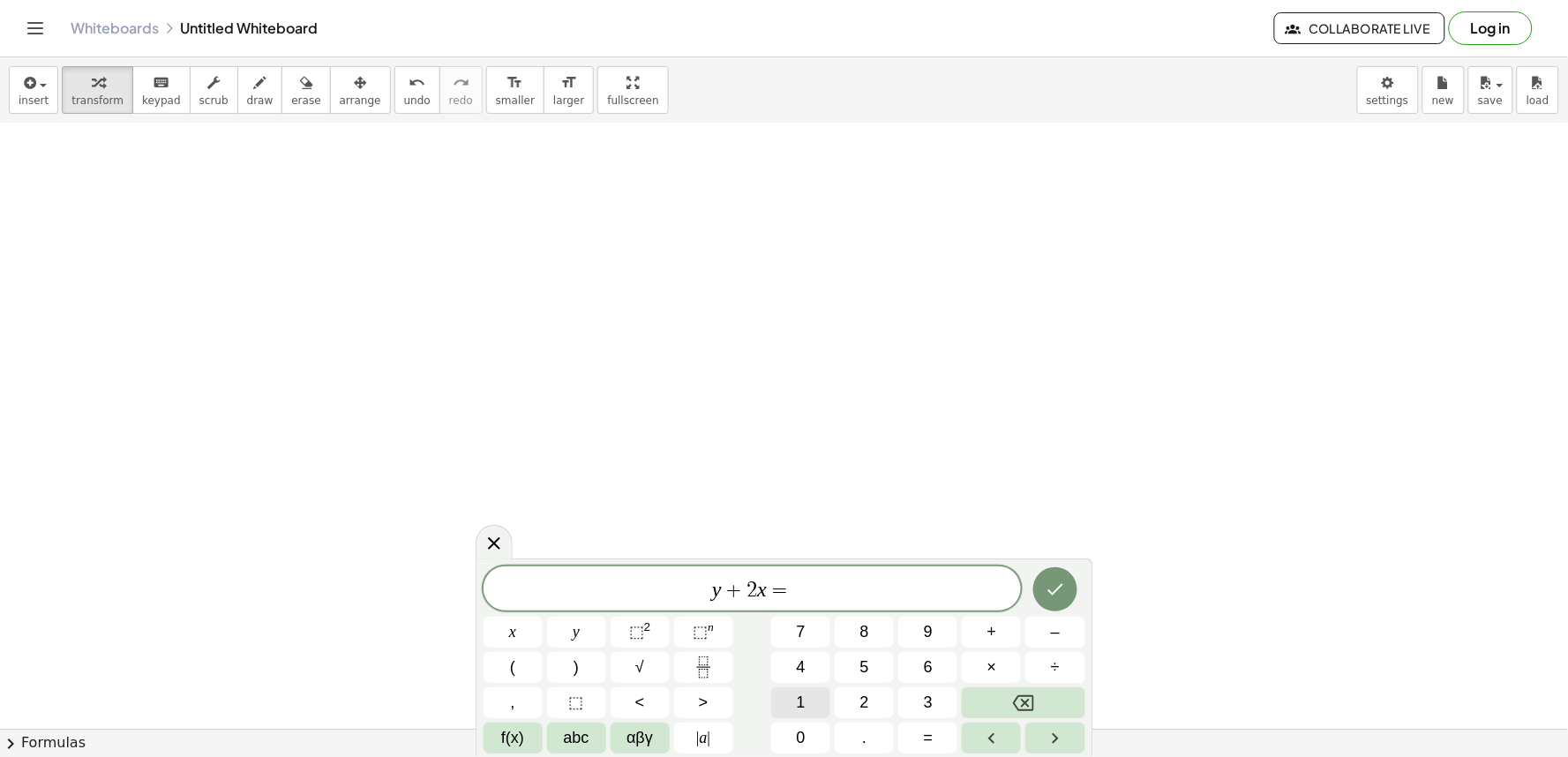
click at [802, 699] on span "1" at bounding box center [801, 703] width 8 height 24
click at [803, 752] on button "0" at bounding box center [800, 737] width 59 height 31
click at [1043, 595] on button "Done" at bounding box center [1055, 589] width 44 height 44
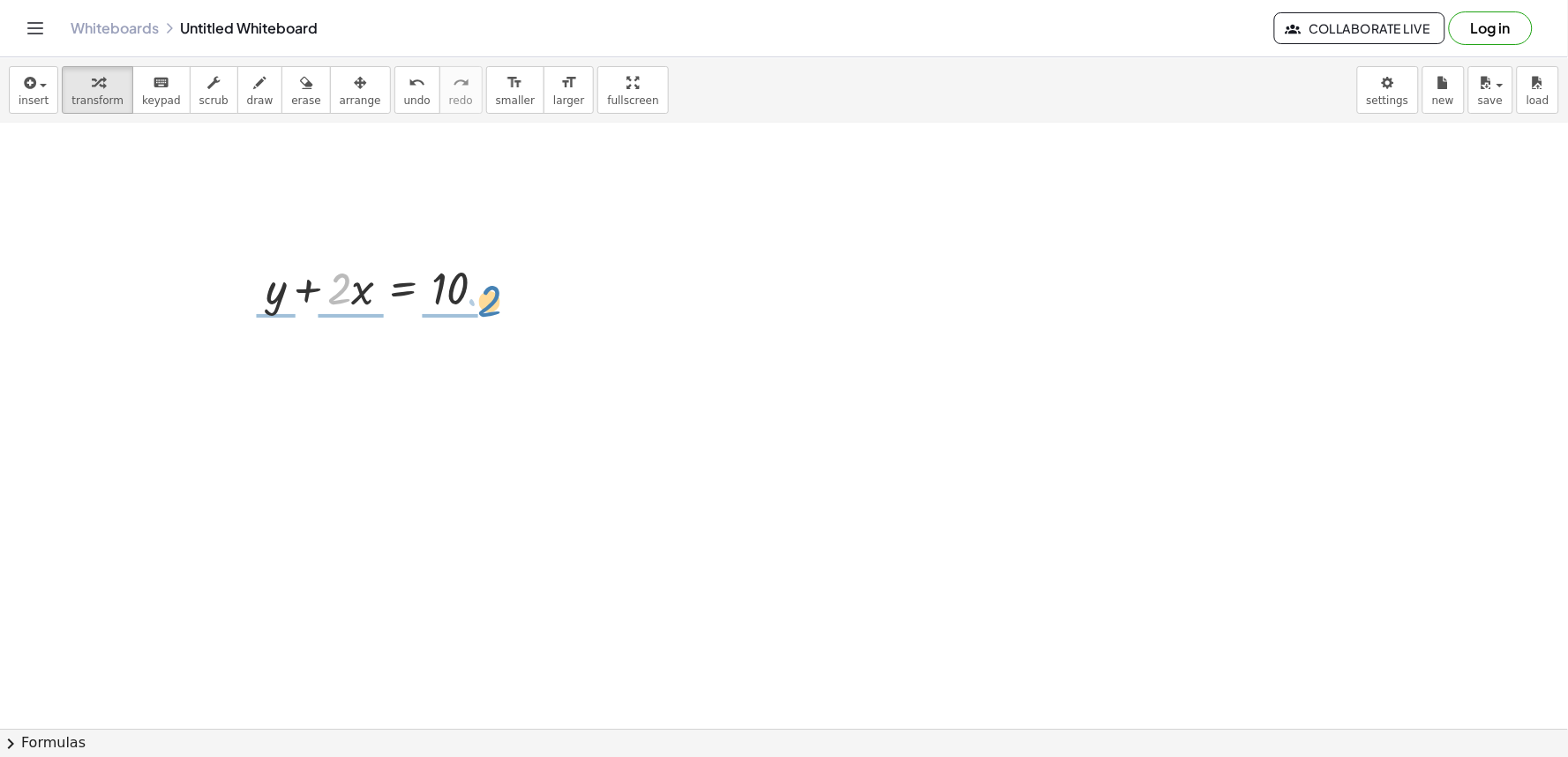
drag, startPoint x: 338, startPoint y: 280, endPoint x: 488, endPoint y: 291, distance: 150.4
click at [488, 291] on div at bounding box center [382, 286] width 252 height 60
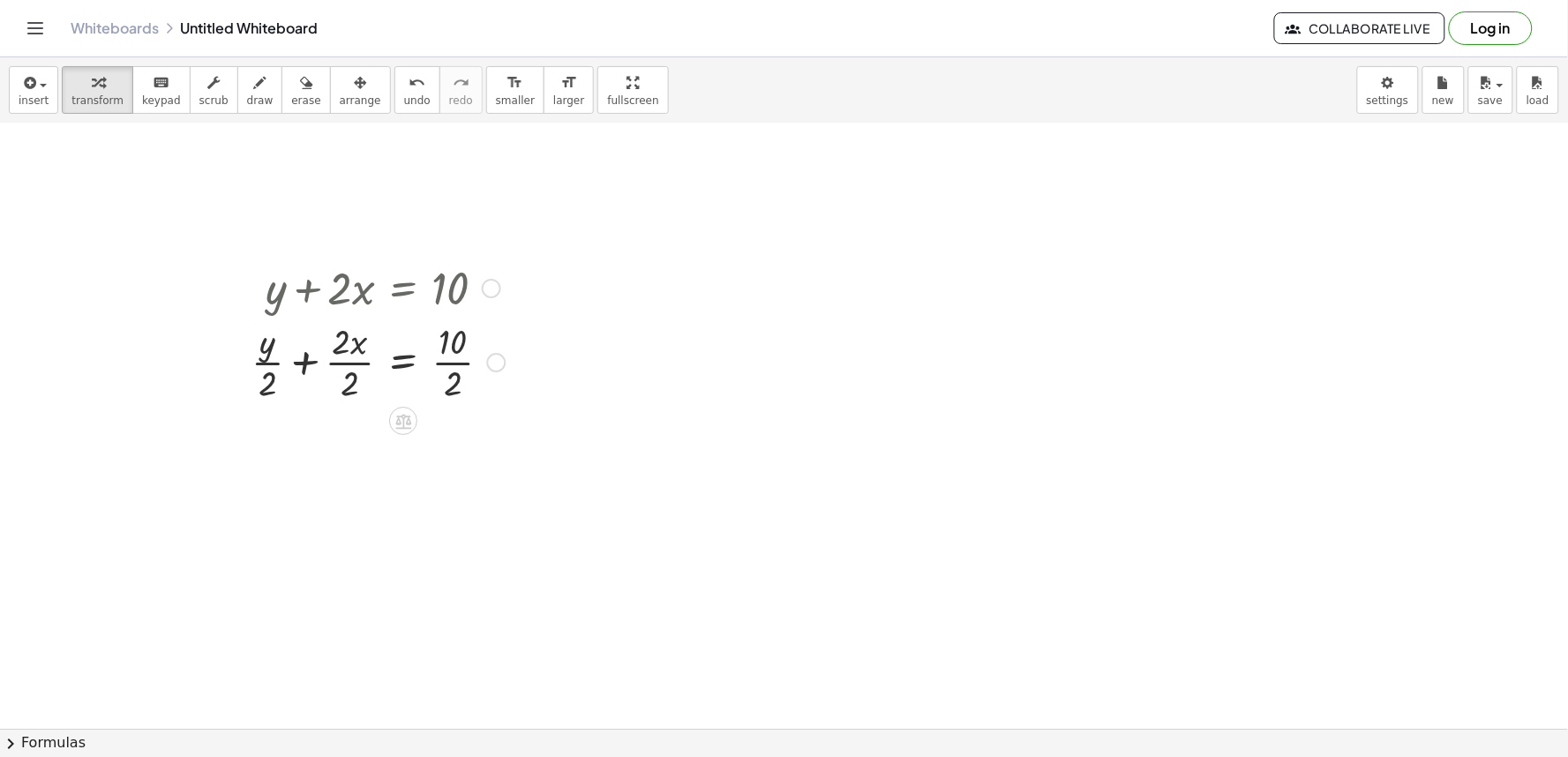
click at [491, 358] on div at bounding box center [496, 363] width 20 height 20
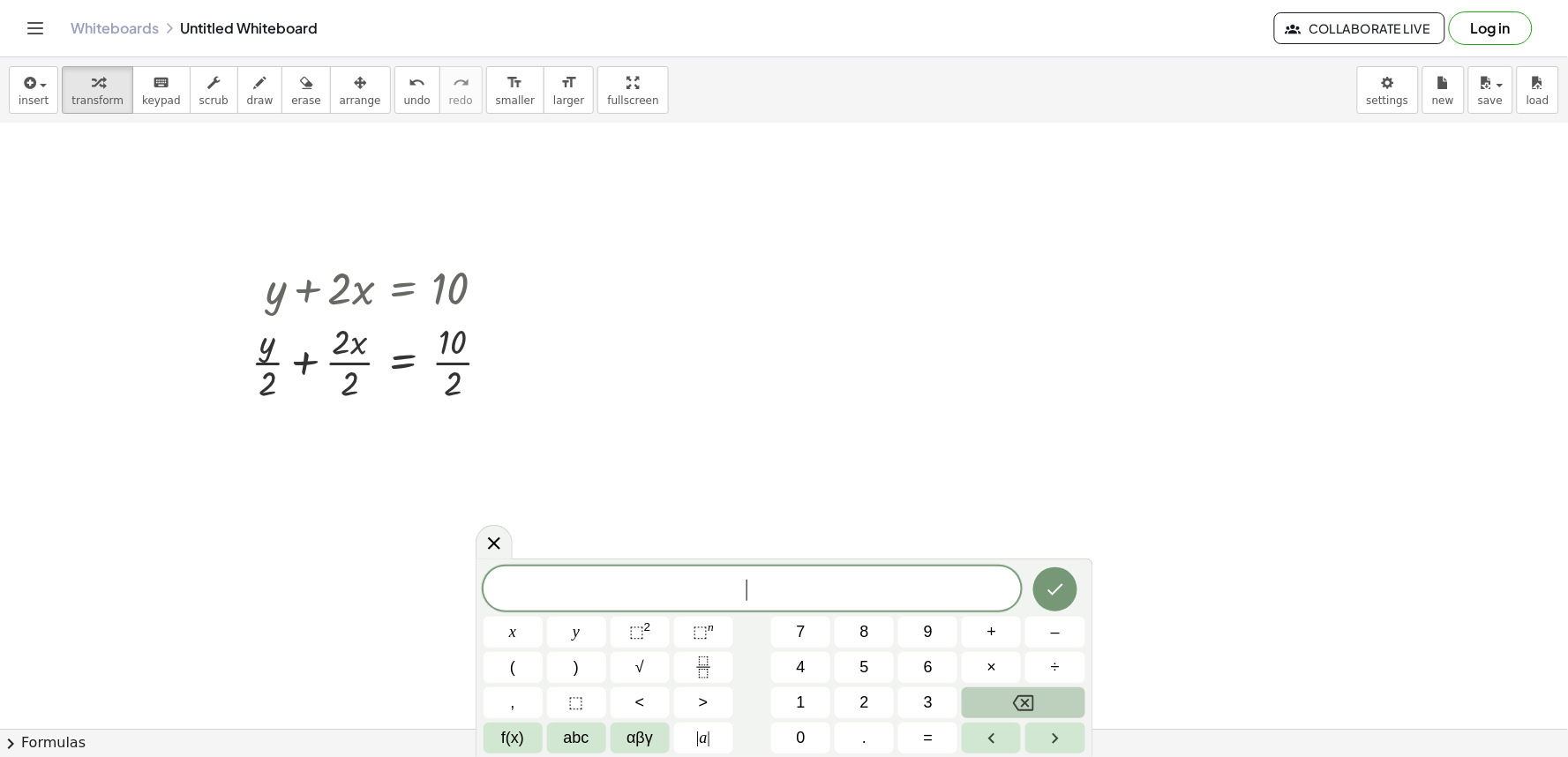
click at [984, 695] on button "Backspace" at bounding box center [1024, 702] width 123 height 31
click at [989, 713] on button "Backspace" at bounding box center [1024, 702] width 123 height 31
click at [802, 565] on div "​ x y ⬚ 2 ⬚ n 7 8 9 + – ( ) √ 4 5 6 × ÷ , ⬚ < > 1 2 3 f(x) abc αβγ | a | 0 . =" at bounding box center [784, 657] width 618 height 199
click at [571, 632] on button "y" at bounding box center [576, 632] width 59 height 31
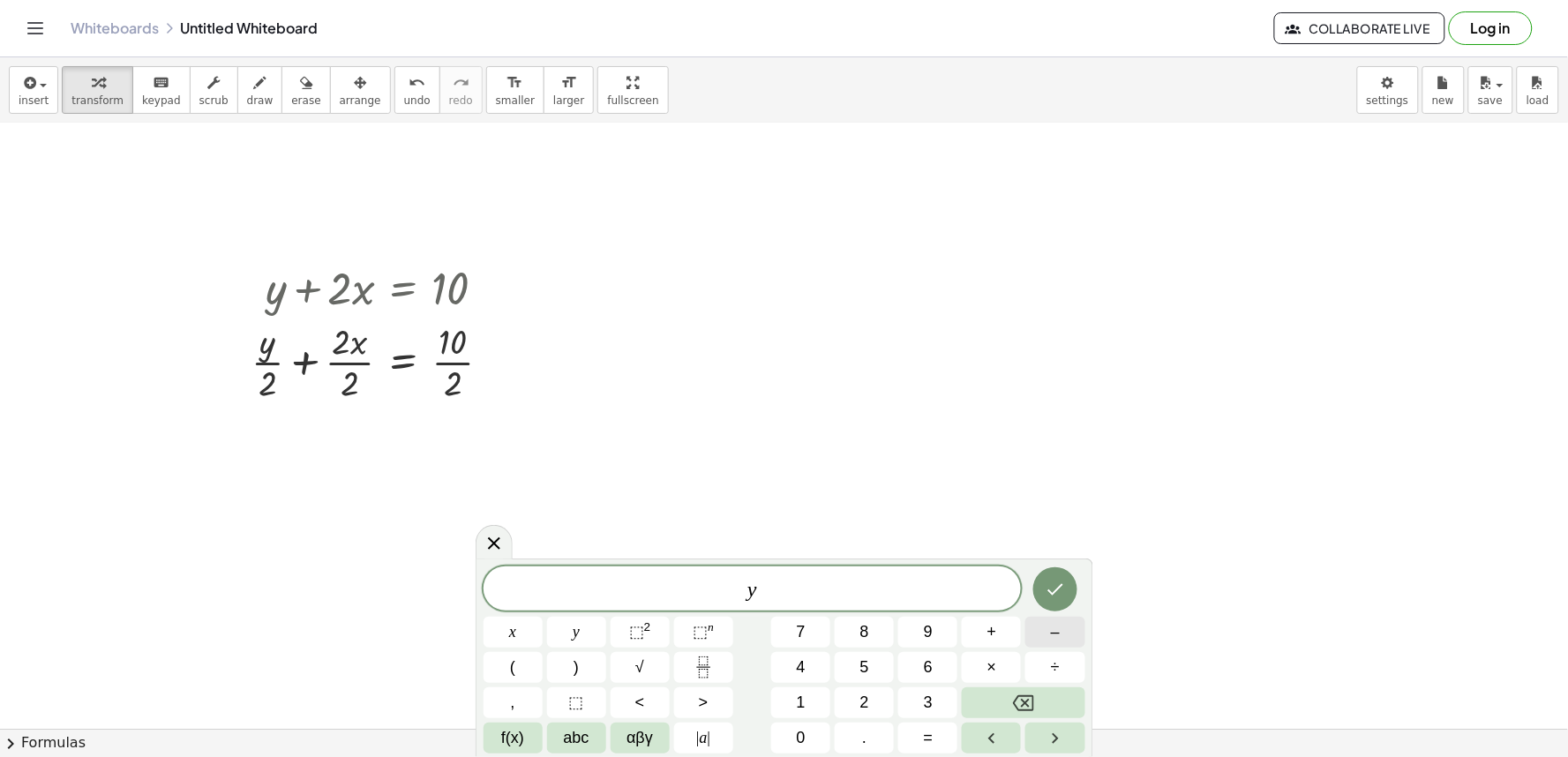
click at [1045, 639] on button "–" at bounding box center [1054, 632] width 59 height 31
click at [858, 667] on button "5" at bounding box center [864, 668] width 59 height 31
click at [937, 731] on button "=" at bounding box center [928, 737] width 59 height 31
click at [1072, 642] on button "–" at bounding box center [1054, 632] width 59 height 31
click at [851, 697] on button "2" at bounding box center [864, 702] width 59 height 31
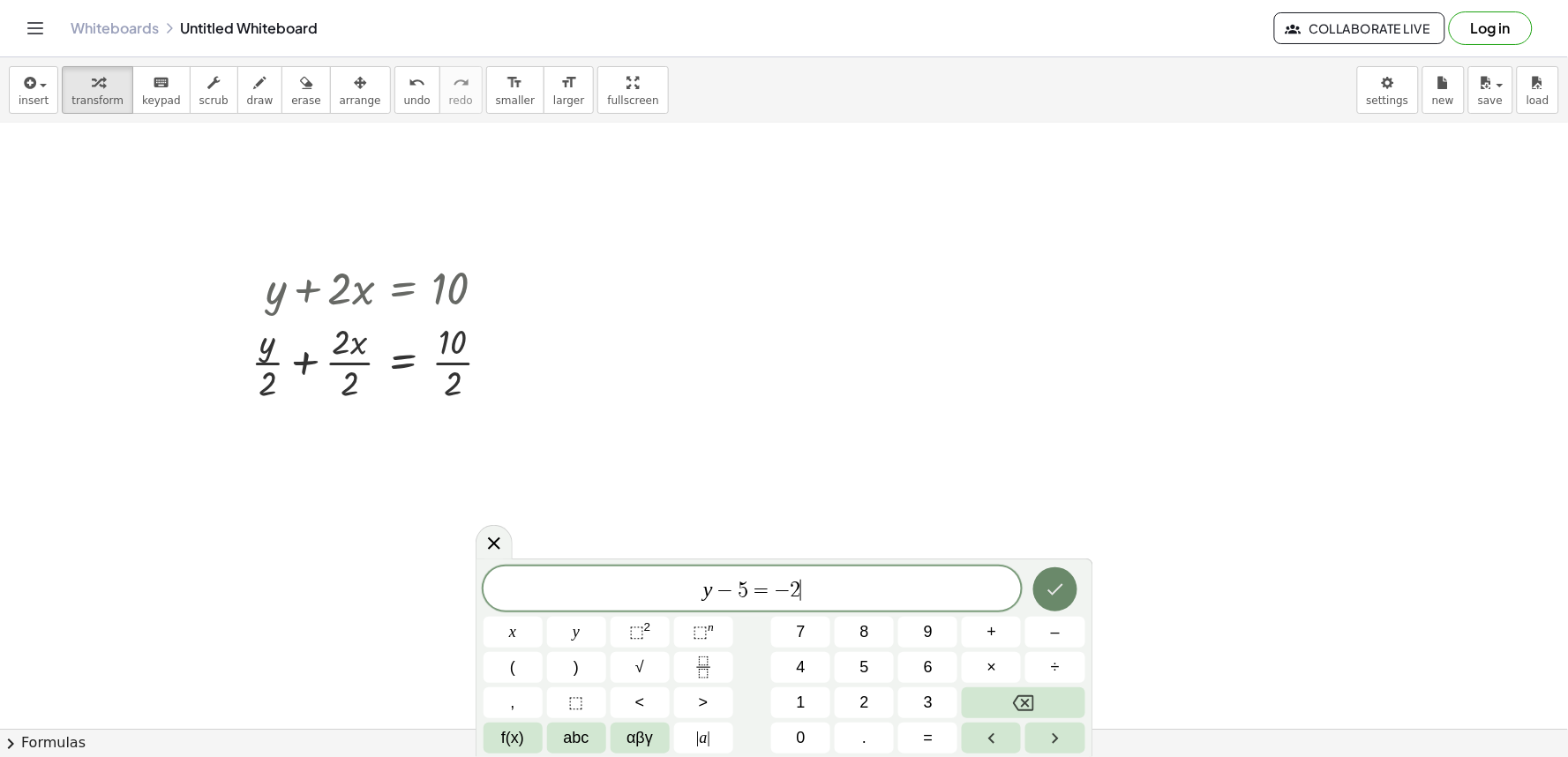
click at [1046, 599] on icon "Done" at bounding box center [1055, 589] width 21 height 21
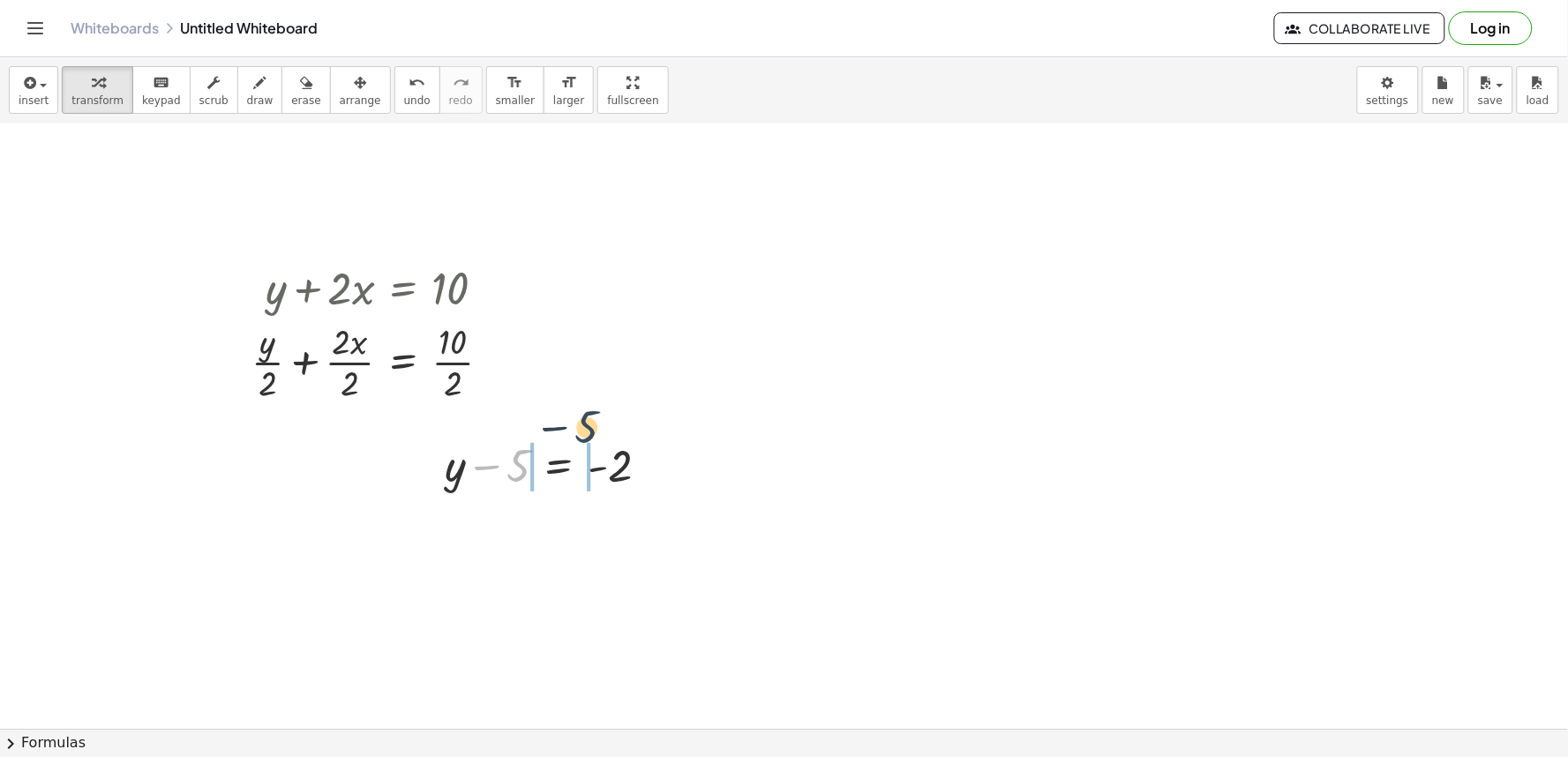
drag, startPoint x: 512, startPoint y: 480, endPoint x: 587, endPoint y: 488, distance: 75.4
click at [624, 481] on div at bounding box center [554, 464] width 236 height 60
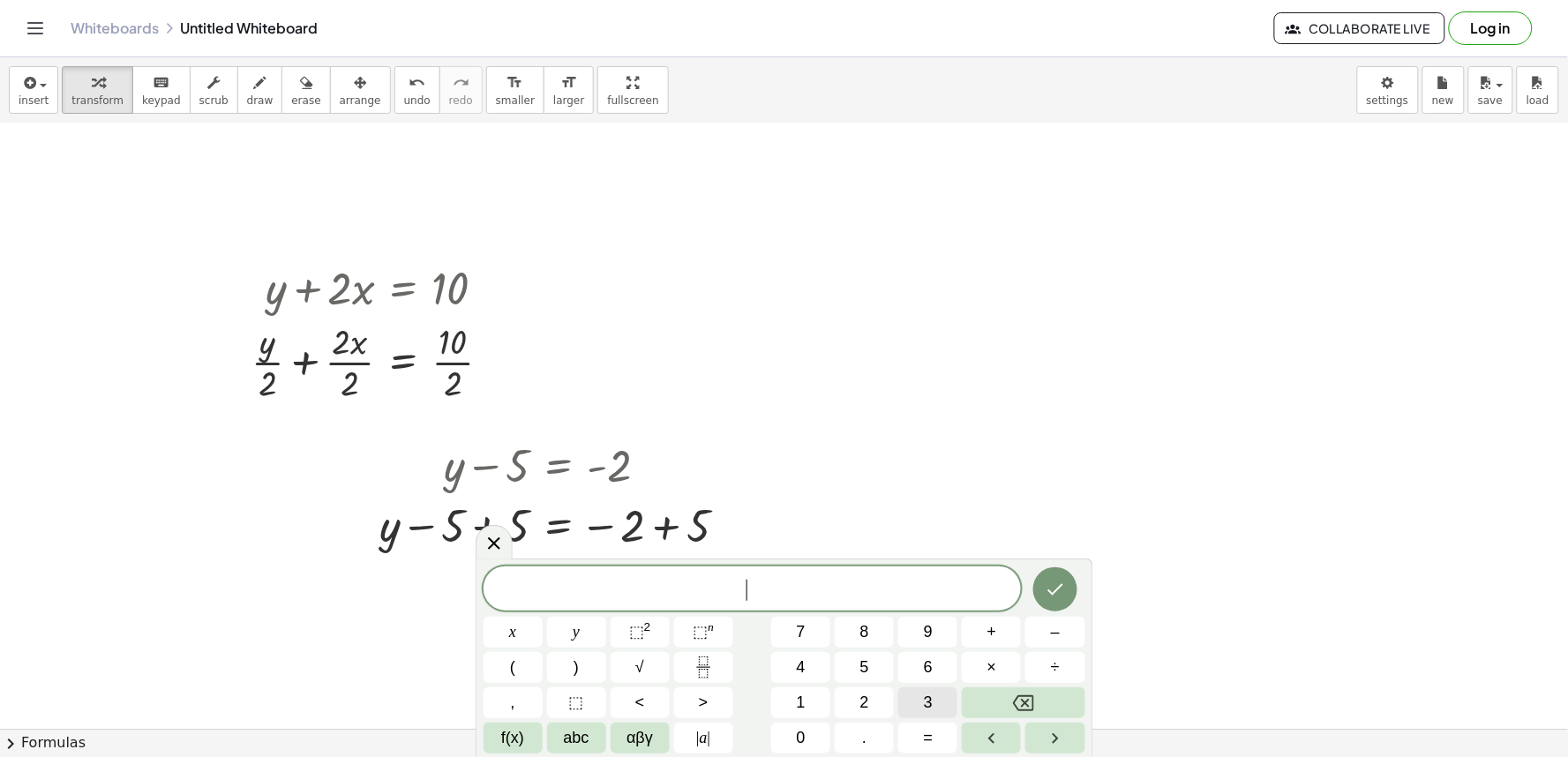
click at [924, 708] on span "3" at bounding box center [928, 703] width 8 height 24
click at [566, 641] on button "y" at bounding box center [576, 632] width 59 height 31
click at [998, 637] on button "+" at bounding box center [991, 632] width 59 height 31
click at [803, 707] on span "1" at bounding box center [801, 703] width 8 height 24
click at [857, 702] on button "2" at bounding box center [864, 702] width 59 height 31
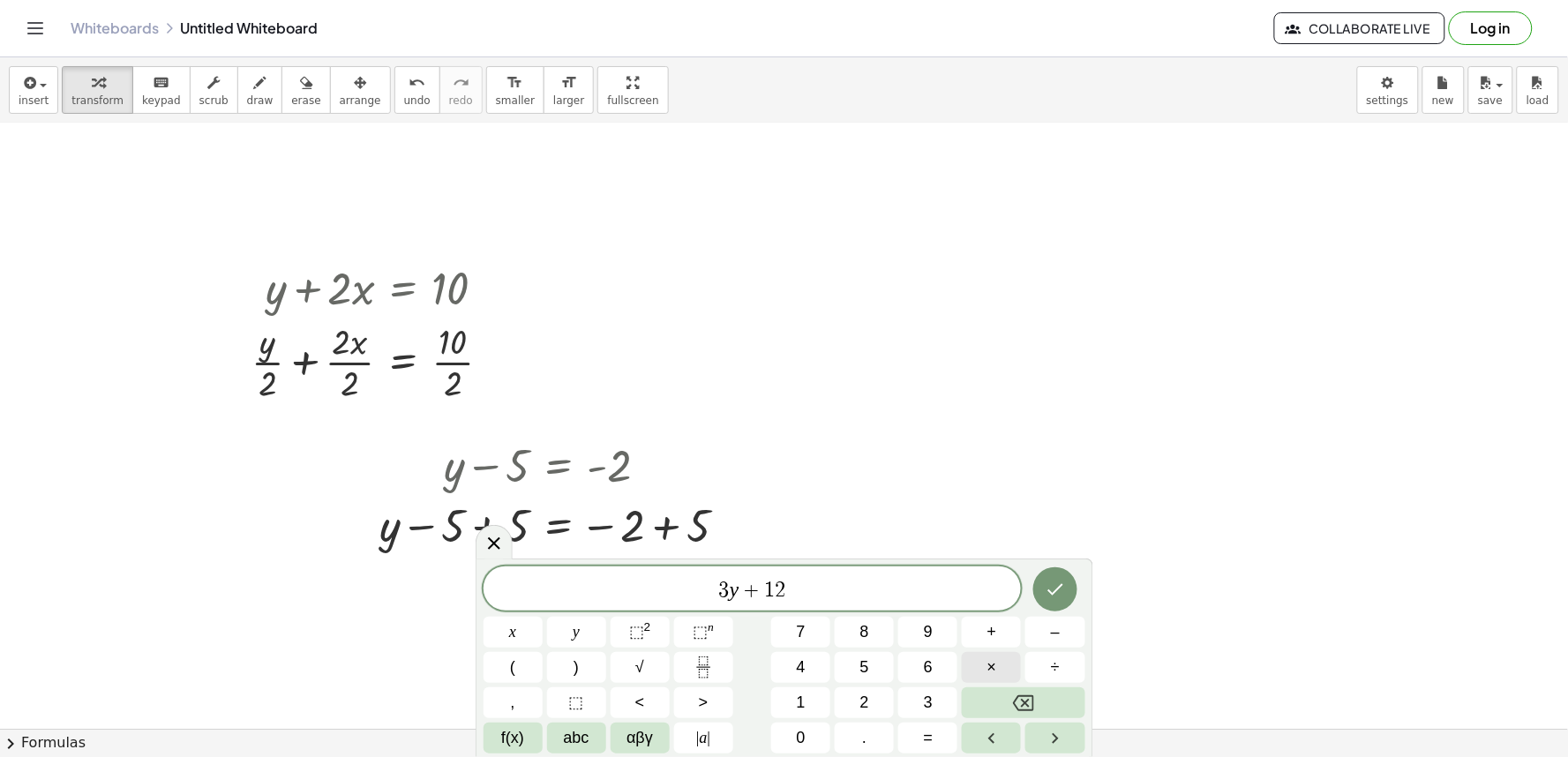
click at [997, 665] on button "×" at bounding box center [991, 668] width 59 height 31
click at [939, 744] on button "=" at bounding box center [928, 737] width 59 height 31
click at [792, 704] on button "1" at bounding box center [800, 702] width 59 height 31
click at [802, 734] on span "0" at bounding box center [801, 738] width 8 height 24
click at [1043, 594] on button "Done" at bounding box center [1055, 589] width 44 height 44
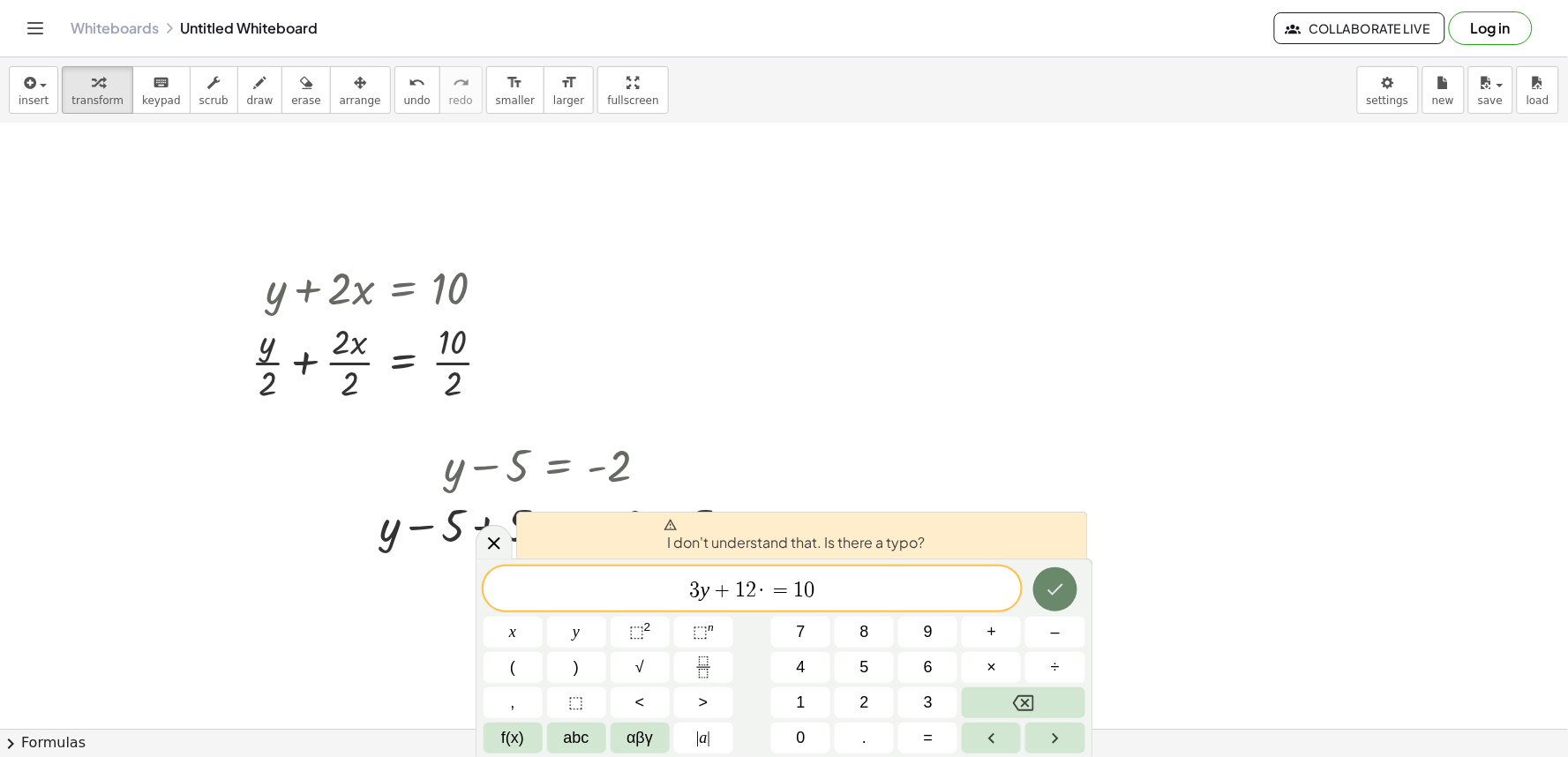
click at [1056, 585] on icon "Done" at bounding box center [1055, 589] width 21 height 21
click at [1036, 592] on button "Done" at bounding box center [1055, 589] width 44 height 44
click at [764, 592] on span "·" at bounding box center [762, 590] width 12 height 21
click at [1018, 693] on icon "Backspace" at bounding box center [1024, 703] width 21 height 21
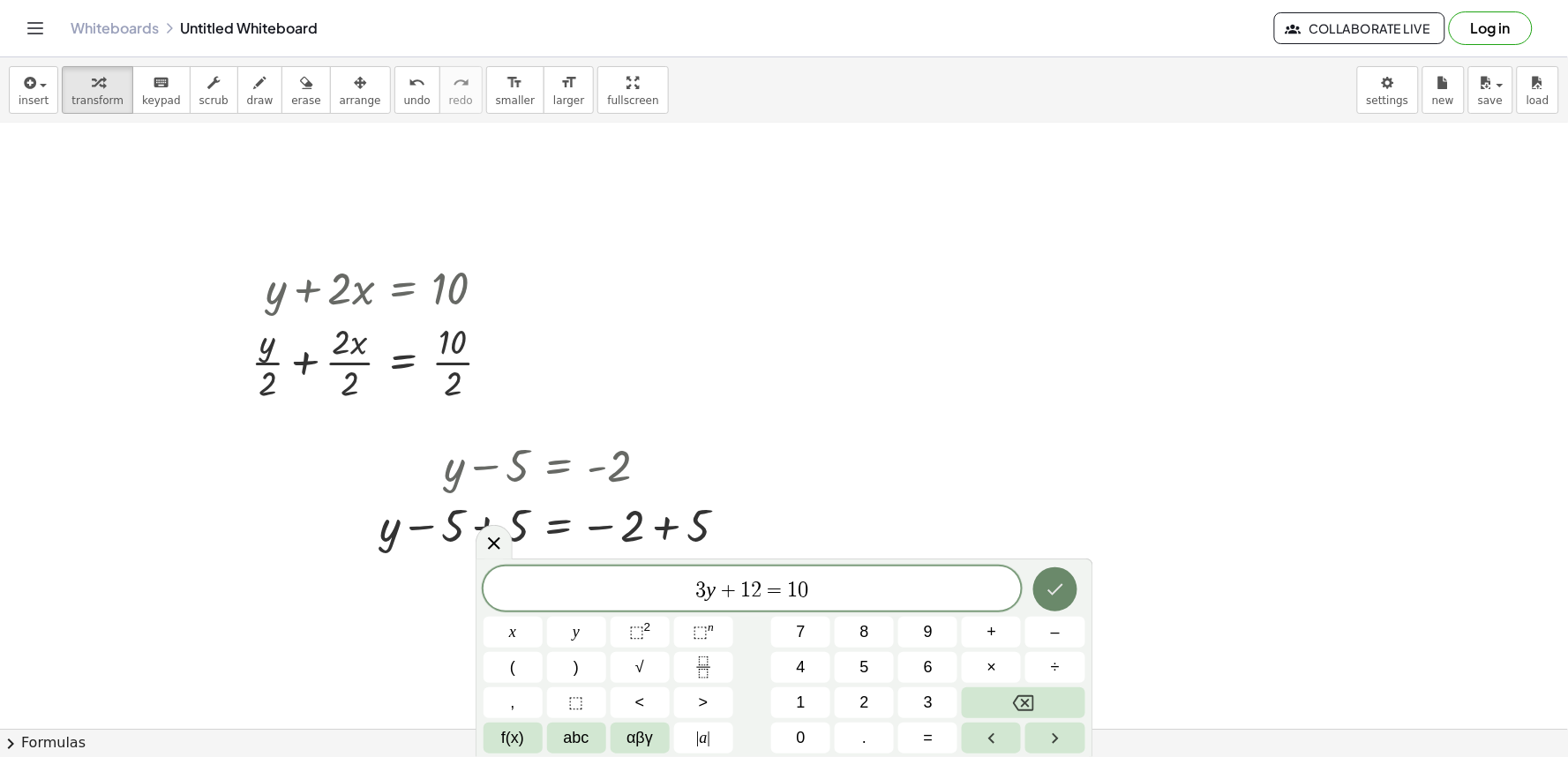
click at [1060, 583] on icon "Done" at bounding box center [1055, 589] width 21 height 21
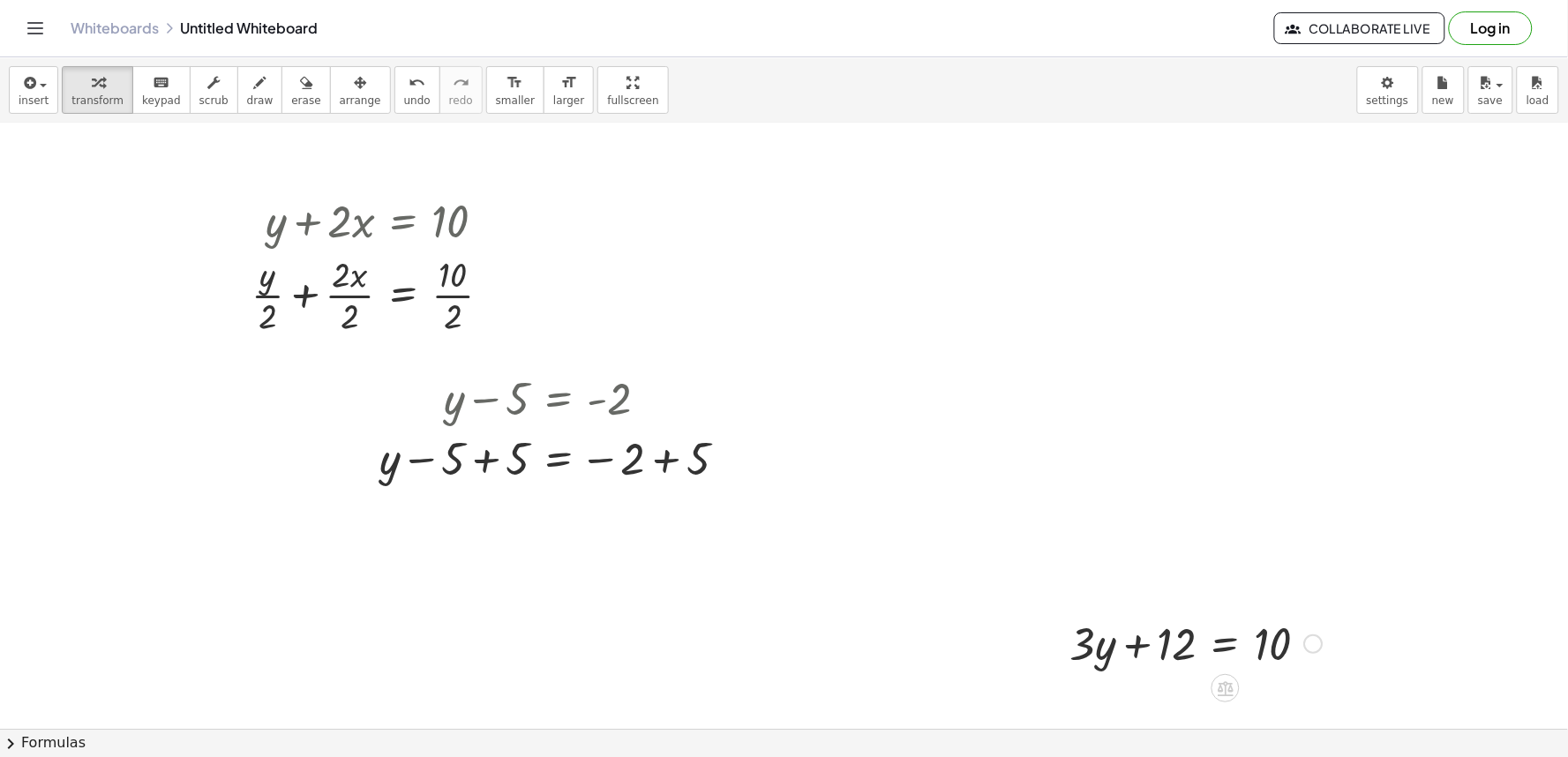
scroll to position [4028, 0]
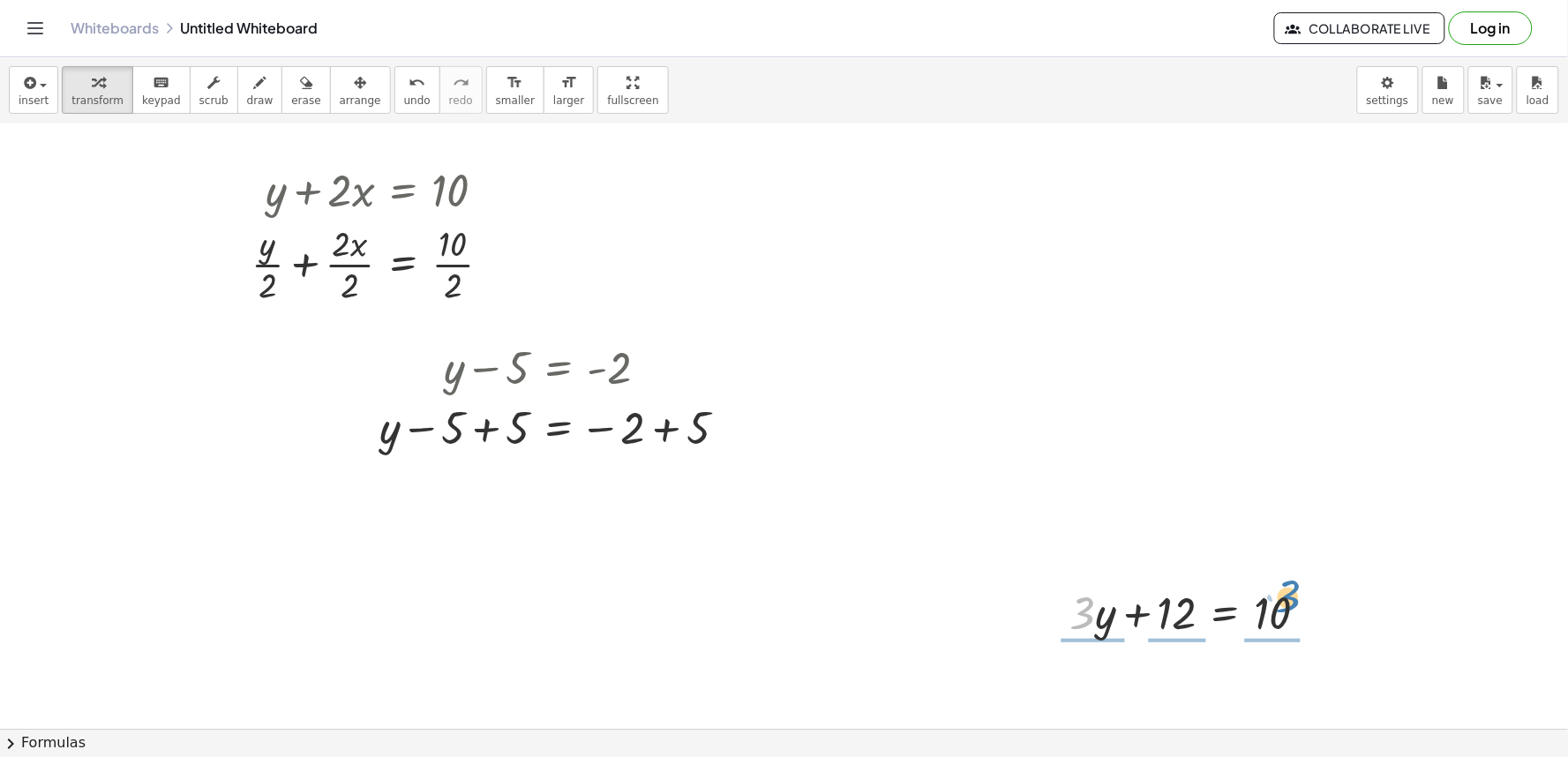
drag, startPoint x: 1089, startPoint y: 619, endPoint x: 1295, endPoint y: 621, distance: 206.0
click at [1304, 616] on div at bounding box center [1197, 612] width 270 height 60
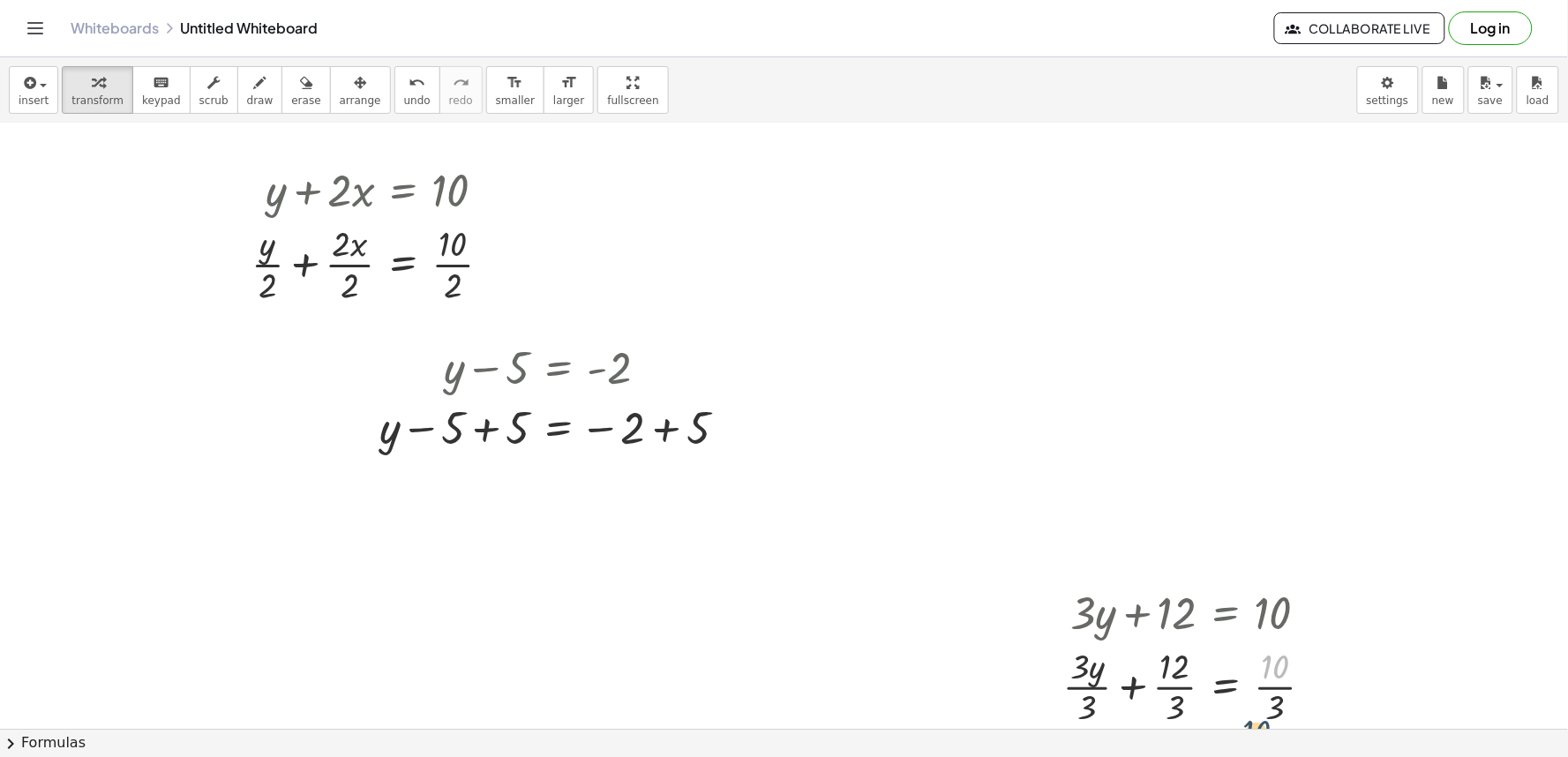
drag, startPoint x: 1258, startPoint y: 663, endPoint x: 384, endPoint y: 565, distance: 879.5
click at [1056, 678] on div "+ · 3 · y + 12 = 10 · 10 + · y + 12 = 10 · 3 · 3 · · 3 · · 3" at bounding box center [1189, 655] width 305 height 158
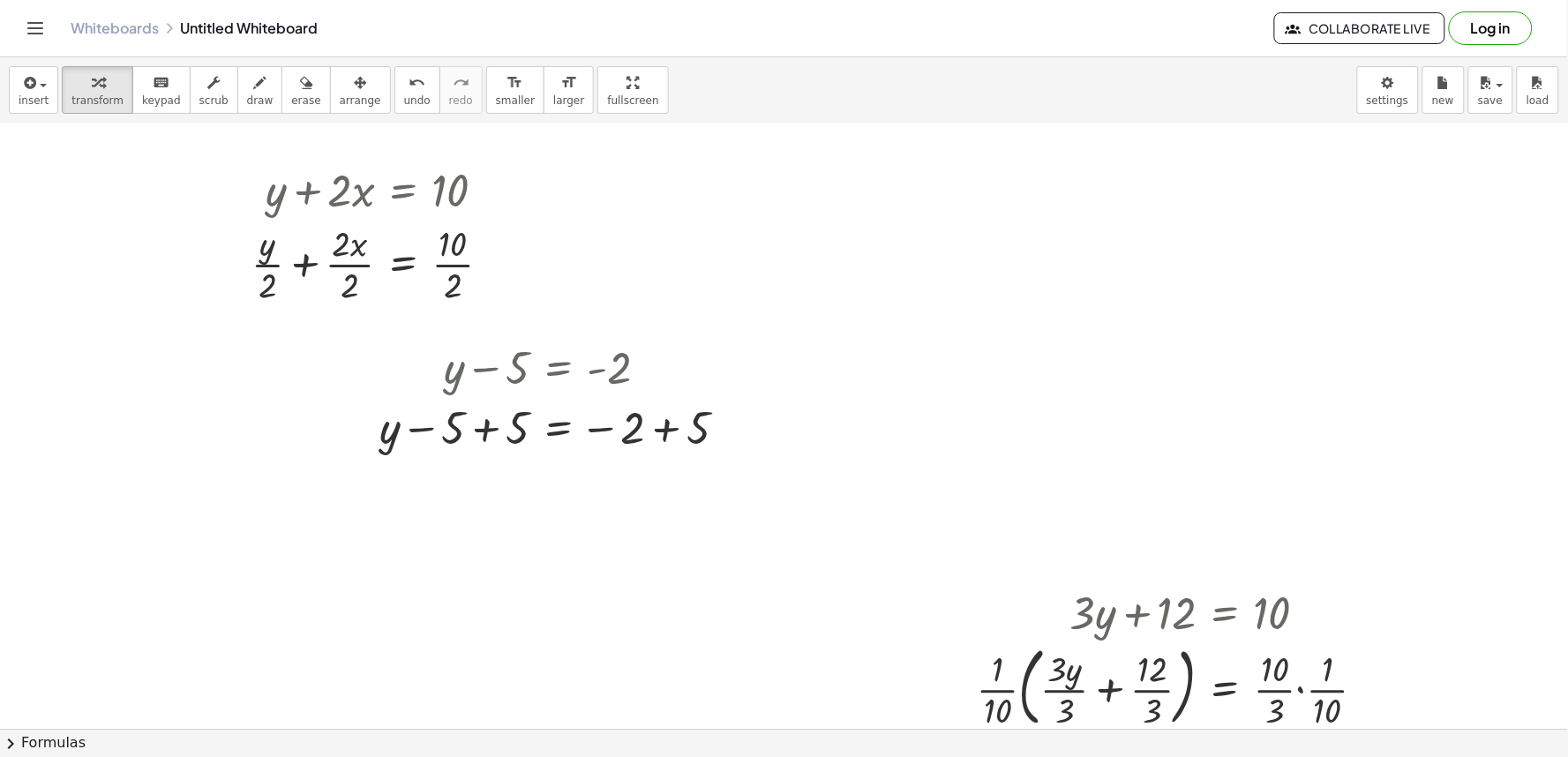
drag, startPoint x: 334, startPoint y: 488, endPoint x: 121, endPoint y: 567, distance: 227.2
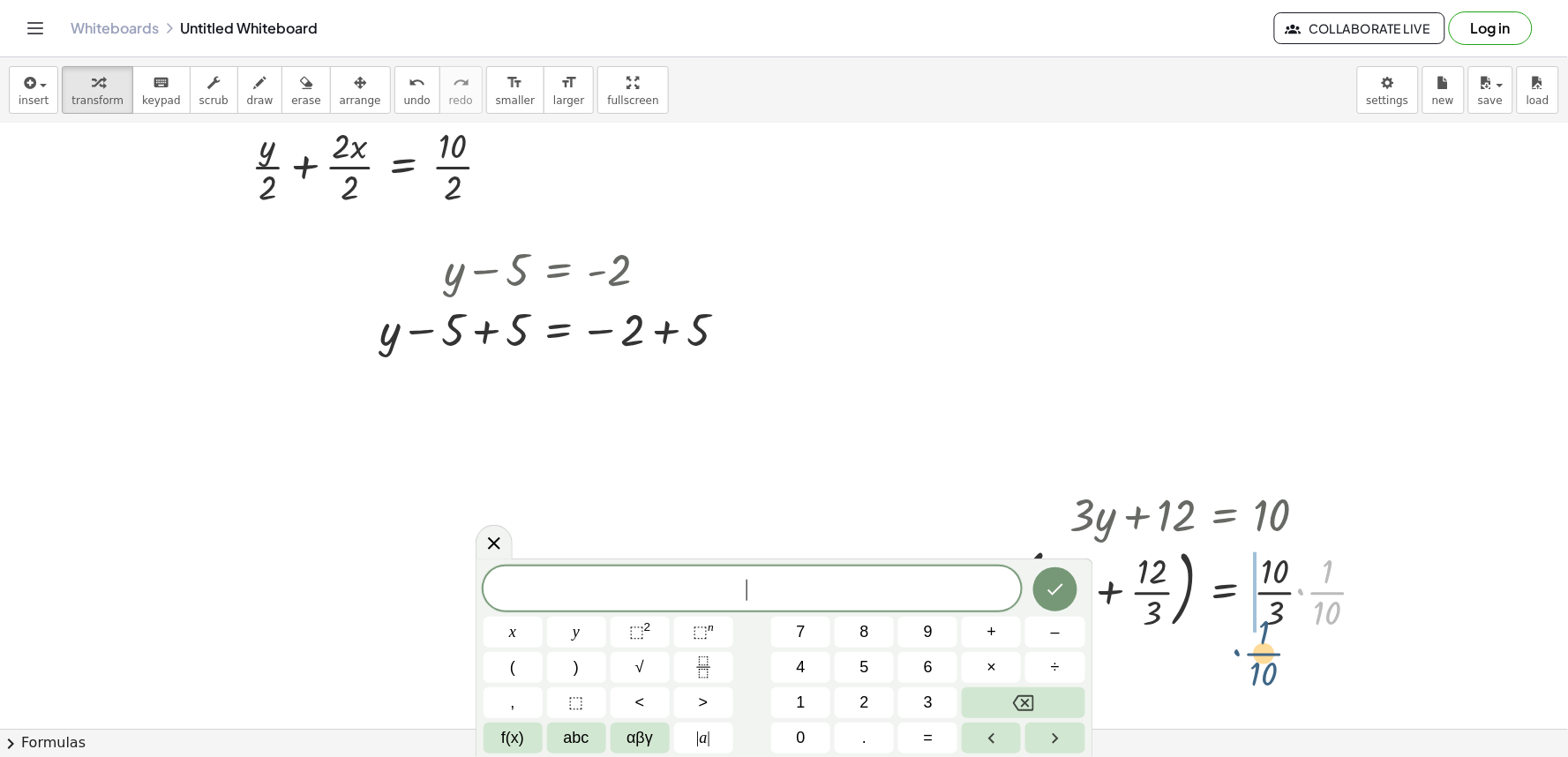
drag, startPoint x: 1315, startPoint y: 585, endPoint x: 1223, endPoint y: 664, distance: 121.3
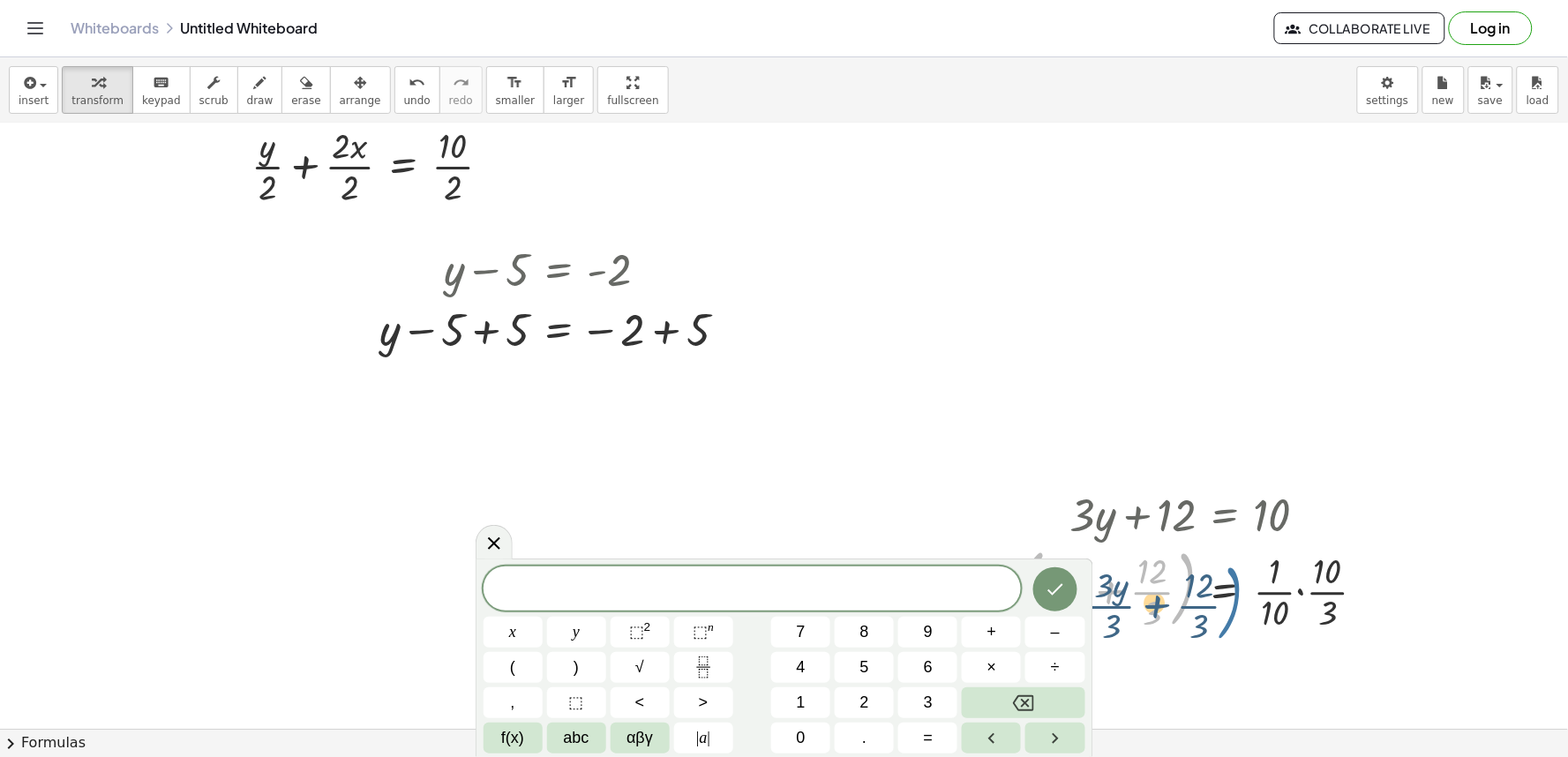
drag, startPoint x: 1180, startPoint y: 587, endPoint x: 1255, endPoint y: 597, distance: 75.7
click at [1251, 598] on div at bounding box center [1178, 587] width 421 height 95
drag, startPoint x: 1272, startPoint y: 621, endPoint x: 1210, endPoint y: 683, distance: 87.7
drag, startPoint x: 1333, startPoint y: 593, endPoint x: 1334, endPoint y: 605, distance: 12.0
click at [1327, 628] on div at bounding box center [1178, 587] width 421 height 95
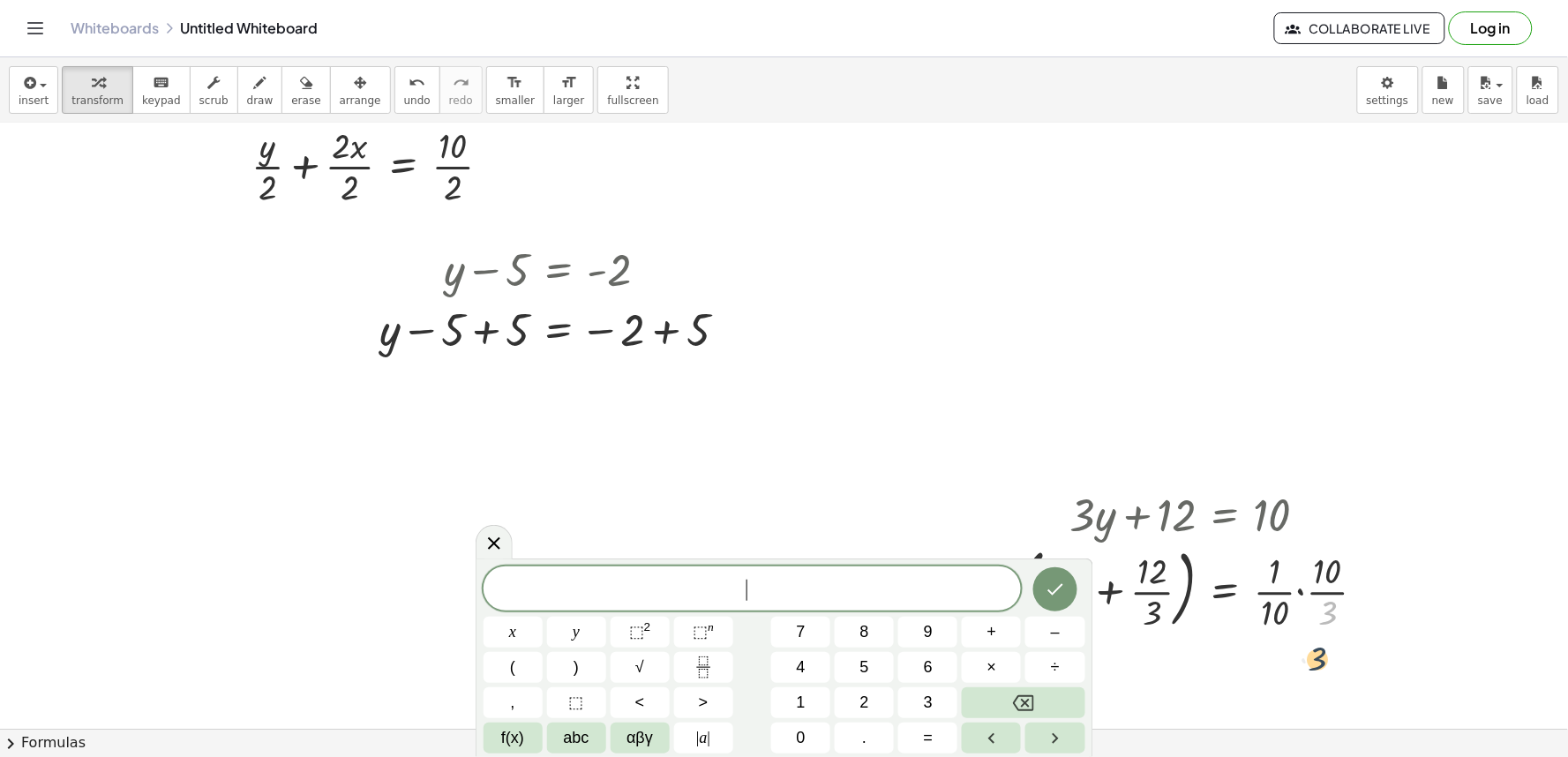
drag, startPoint x: 1328, startPoint y: 612, endPoint x: 1236, endPoint y: 652, distance: 100.3
drag, startPoint x: 1317, startPoint y: 604, endPoint x: 1038, endPoint y: 613, distance: 279.1
click at [1035, 644] on body "Graspable Math Activities Get Started Activity Bank Assigned Work Classes White…" at bounding box center [784, 378] width 1568 height 757
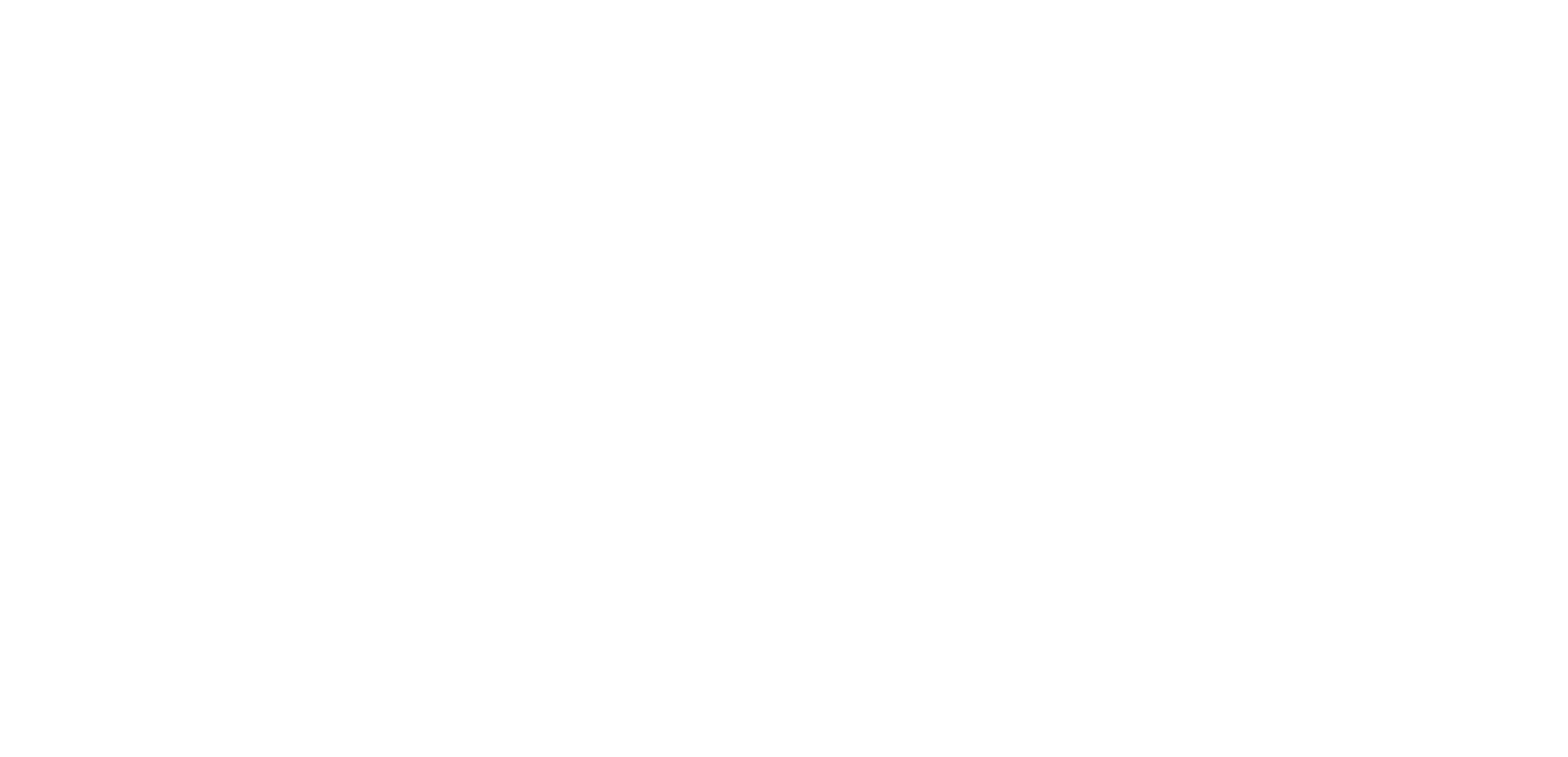
click at [769, 288] on div at bounding box center [784, 378] width 1568 height 757
click at [703, 563] on div "Loading Graspable Math…" at bounding box center [784, 378] width 1568 height 757
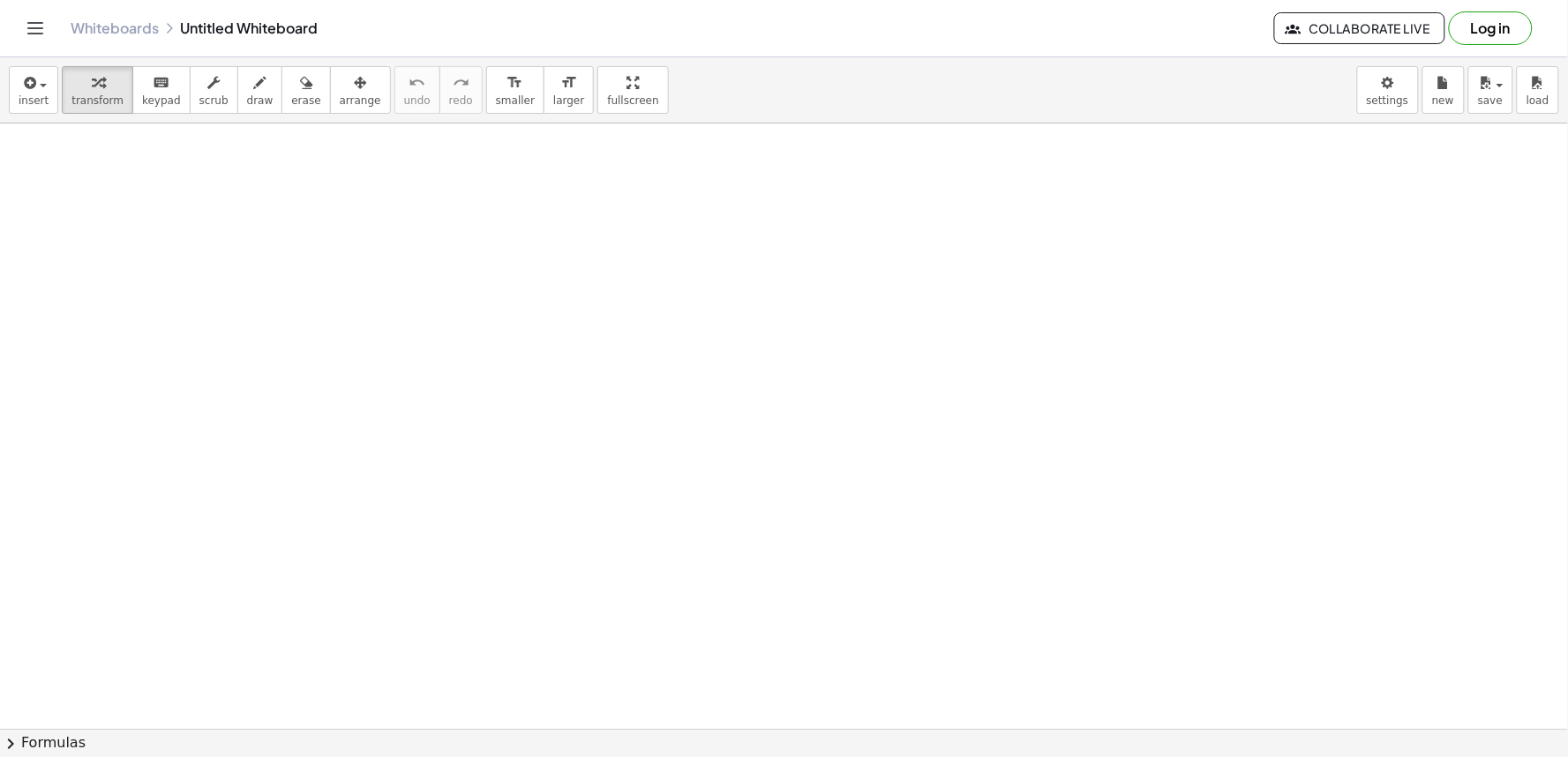
click at [0, 0] on div "x y ⬚ 2 ⬚ n 7 8 9 + – ( ) √ 4 5 6 × ÷ , ⬚ < > 1 2 3 f(x) abc αβγ | a | 0 . =" at bounding box center [0, 0] width 0 height 0
click at [0, 0] on span at bounding box center [0, 0] width 0 height 0
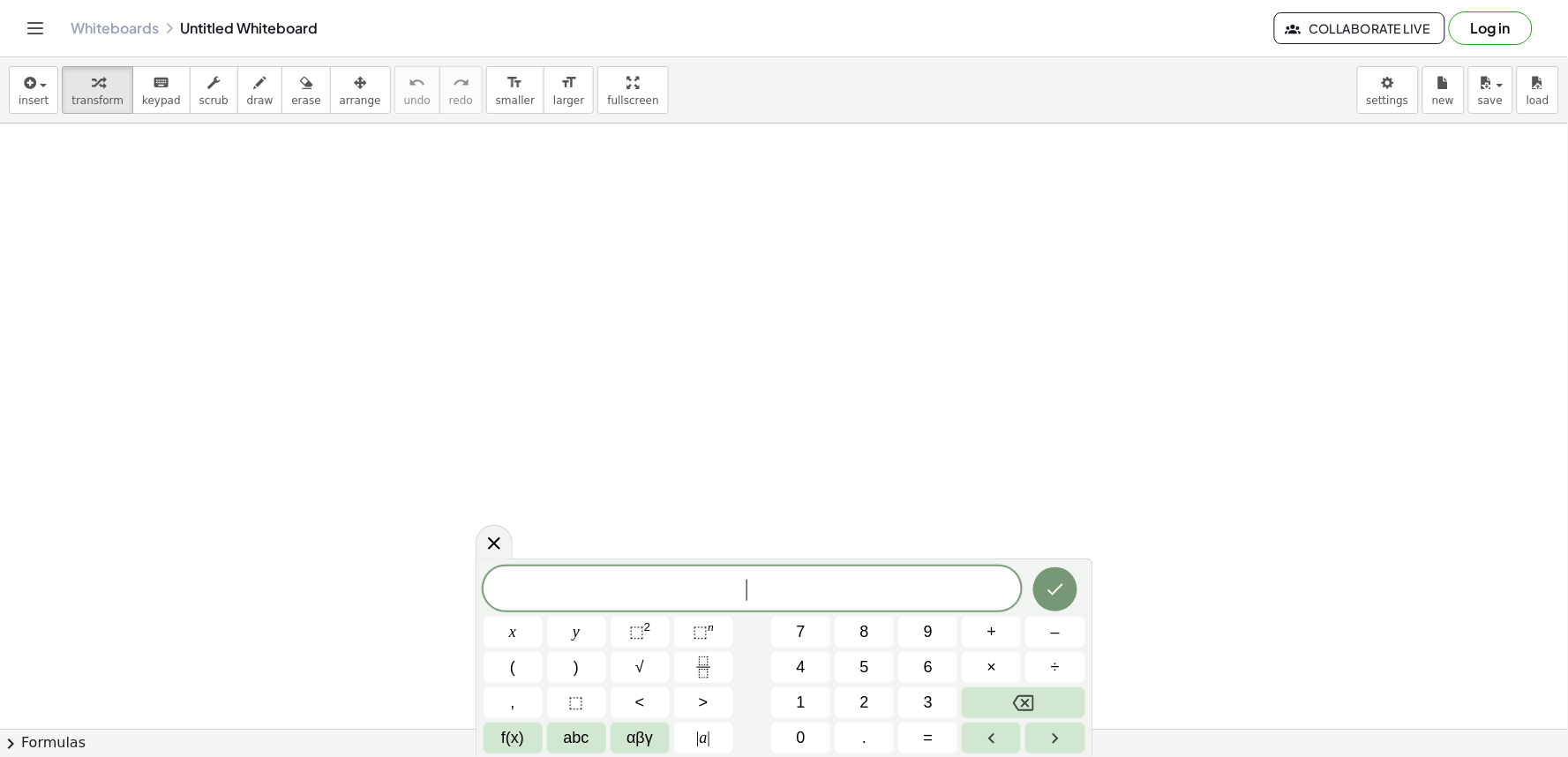
drag, startPoint x: 447, startPoint y: 265, endPoint x: 447, endPoint y: 425, distance: 160.0
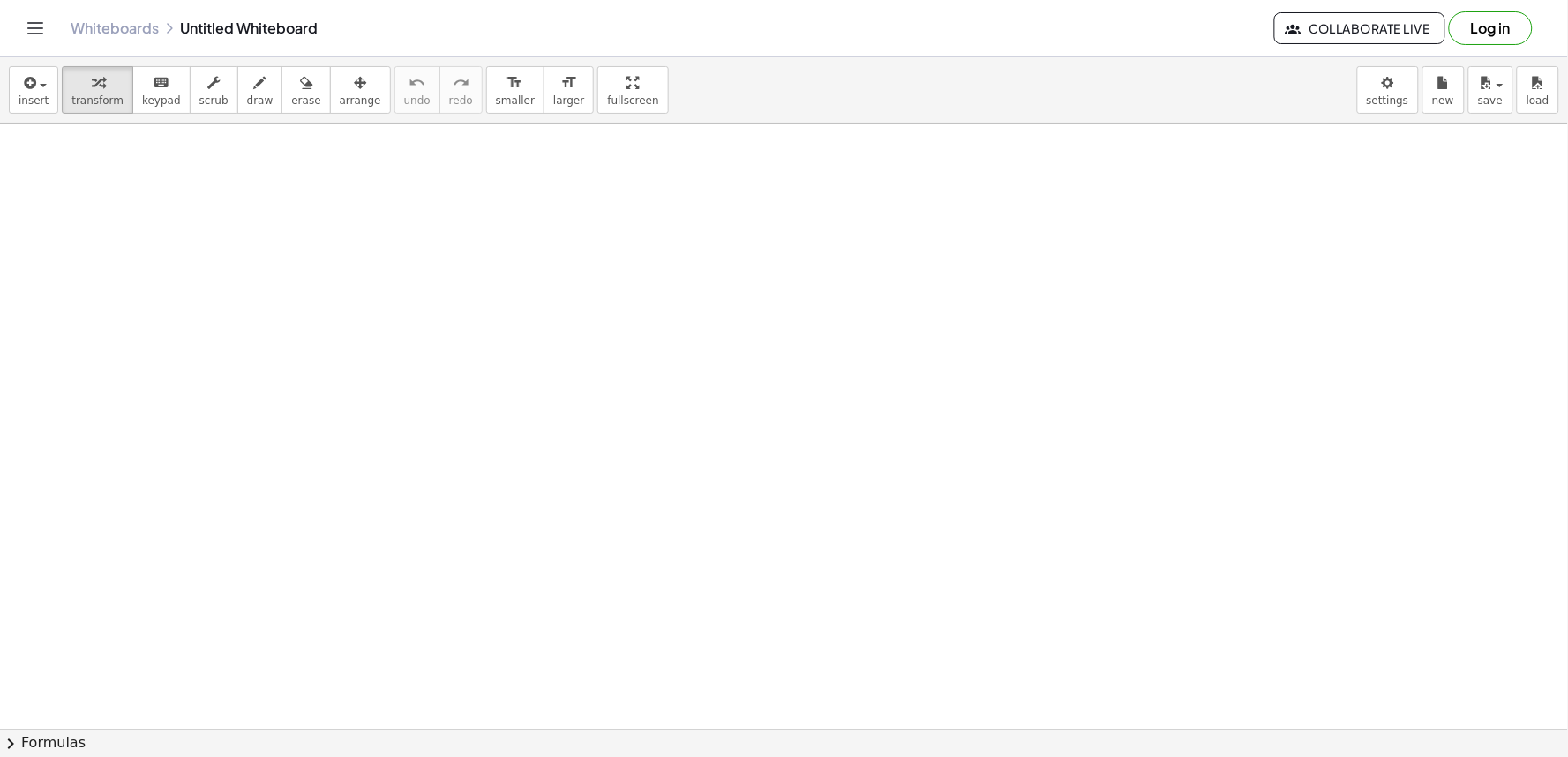
drag, startPoint x: 447, startPoint y: 425, endPoint x: 470, endPoint y: 436, distance: 25.5
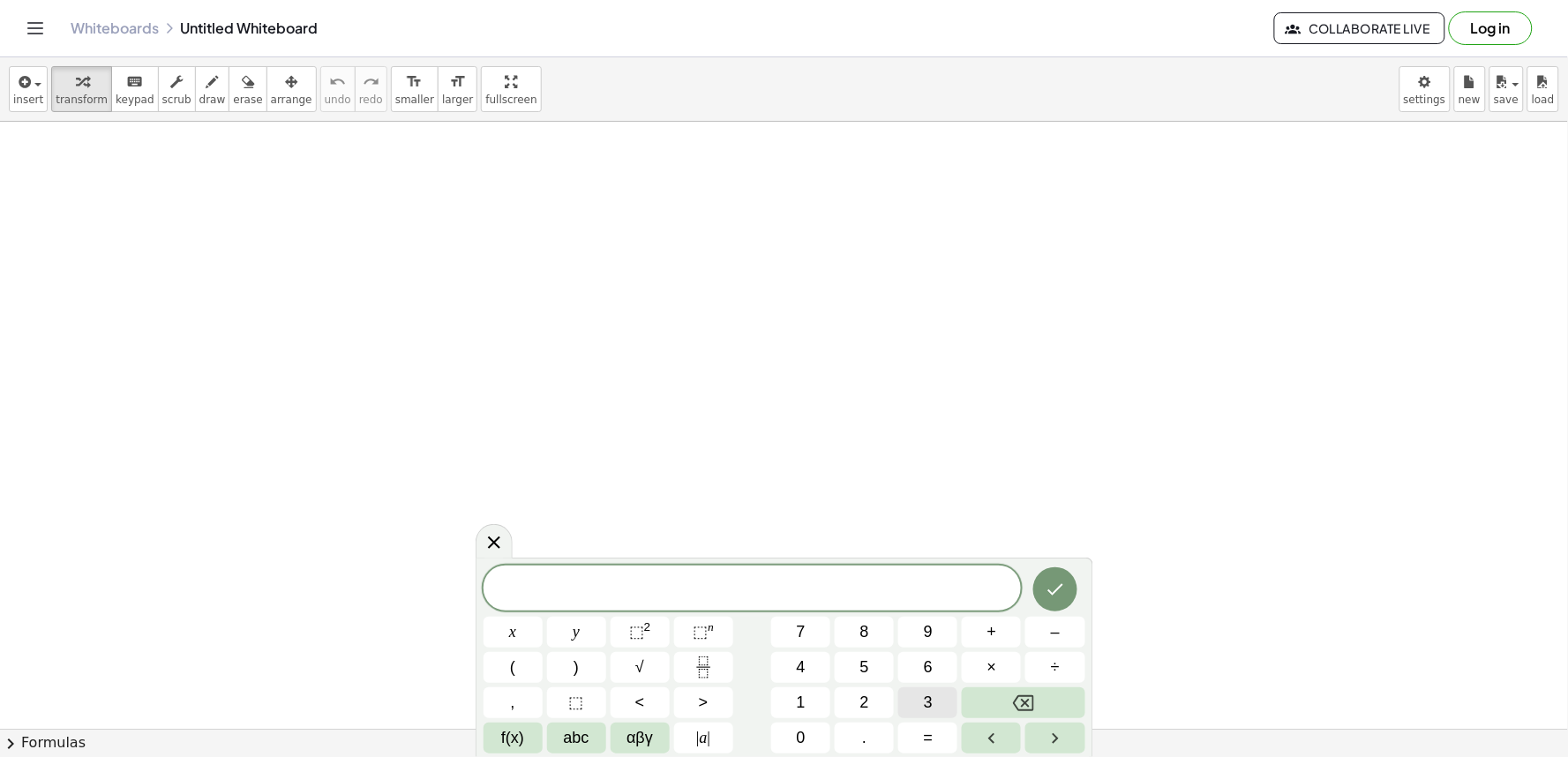
click at [919, 695] on button "3" at bounding box center [928, 702] width 59 height 31
click at [588, 630] on button "y" at bounding box center [576, 632] width 59 height 31
click at [990, 638] on span "+" at bounding box center [992, 632] width 9 height 24
click at [799, 701] on span "1" at bounding box center [801, 703] width 8 height 24
click at [1000, 656] on button "×" at bounding box center [991, 668] width 59 height 31
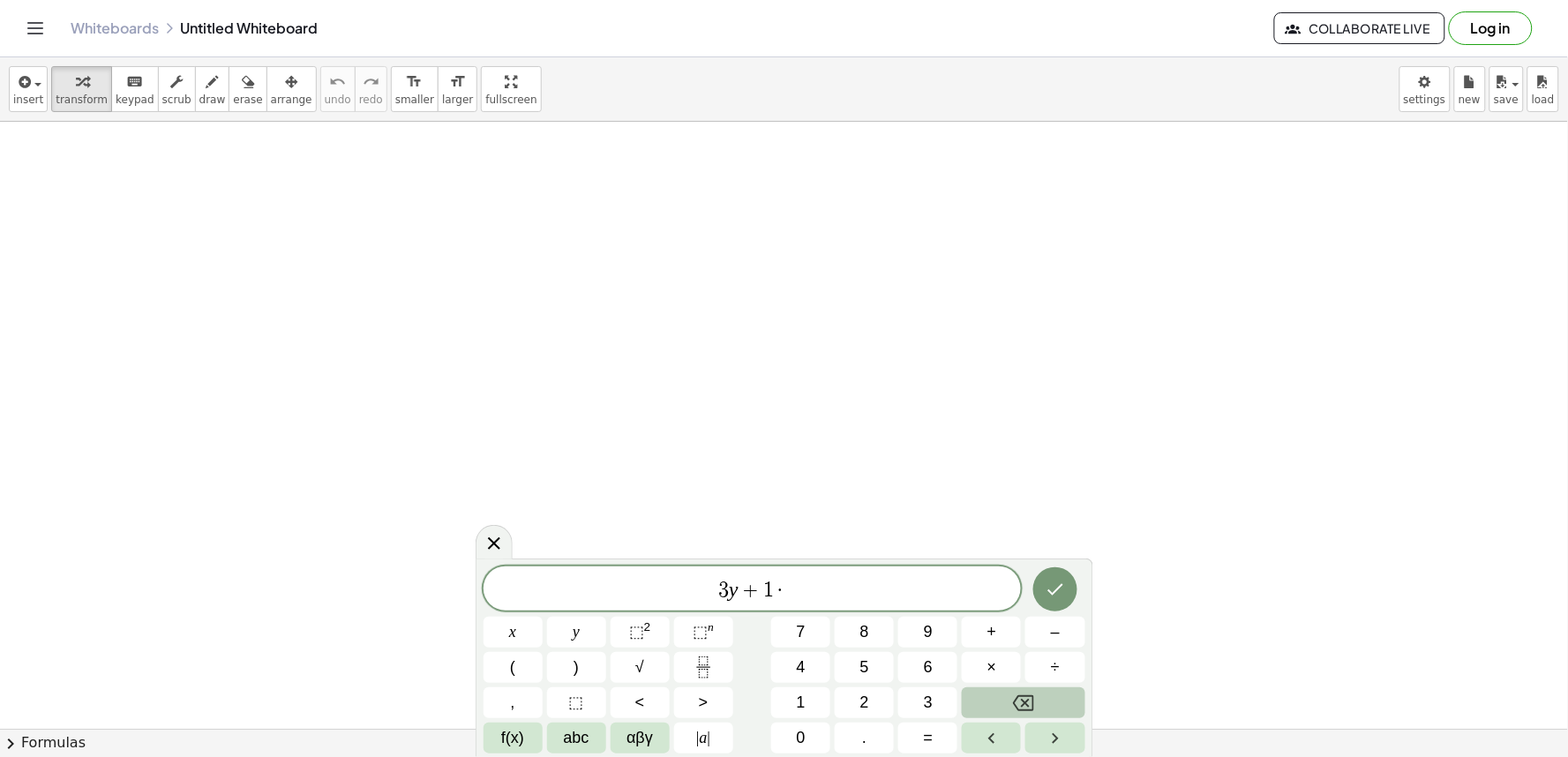
click at [1045, 697] on button "Backspace" at bounding box center [1024, 702] width 123 height 31
click at [878, 699] on button "2" at bounding box center [864, 702] width 59 height 31
click at [994, 654] on button "×" at bounding box center [991, 668] width 59 height 31
click at [1010, 697] on button "Backspace" at bounding box center [1024, 702] width 123 height 31
click at [504, 624] on button "x" at bounding box center [513, 632] width 59 height 31
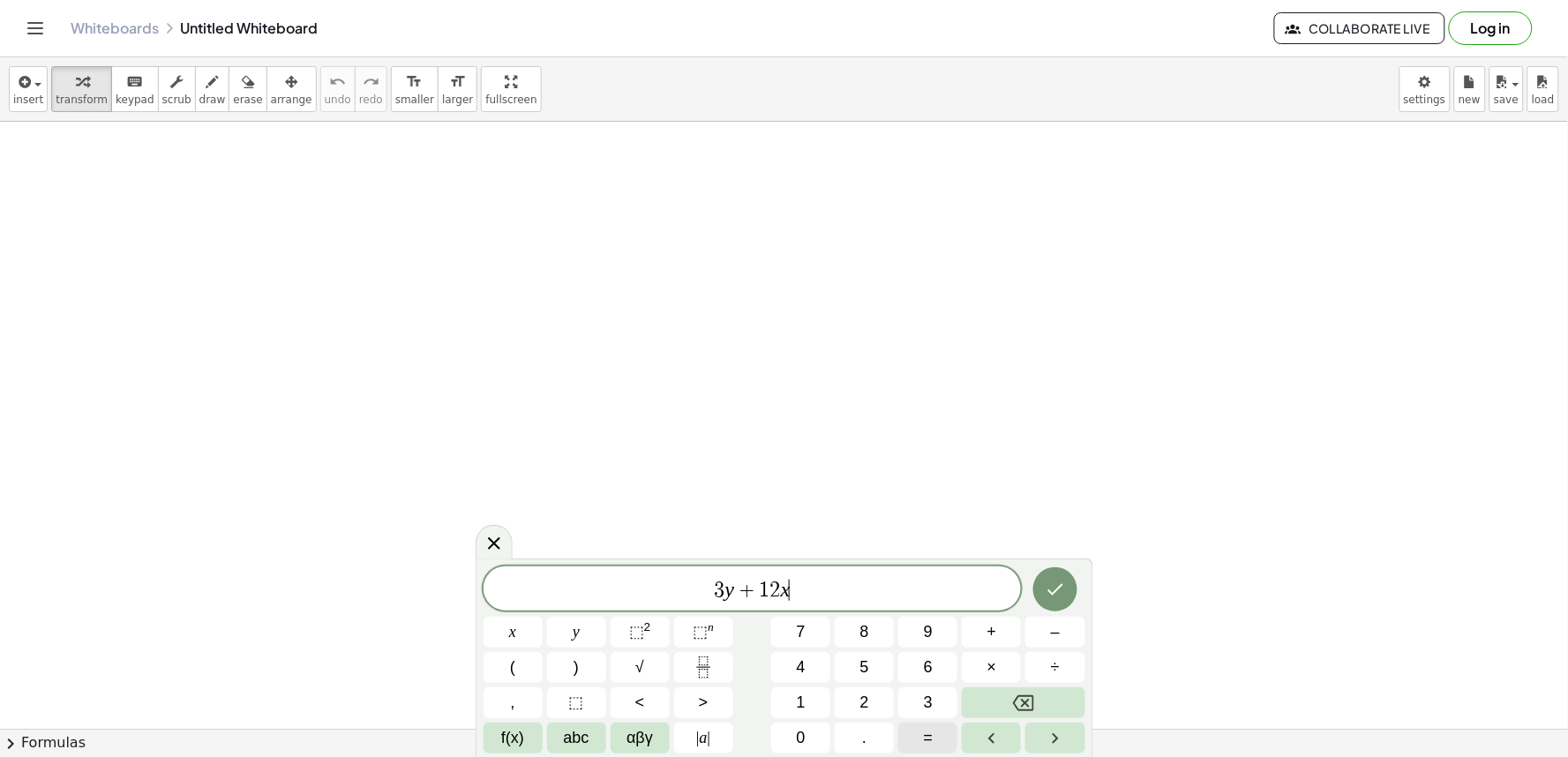
click at [940, 753] on button "=" at bounding box center [928, 737] width 59 height 31
click at [796, 756] on html "Graspable Math Activities Get Started Activity Bank Assigned Work Classes White…" at bounding box center [784, 378] width 1568 height 757
click at [794, 709] on button "1" at bounding box center [800, 702] width 59 height 31
click at [817, 736] on button "0" at bounding box center [800, 737] width 59 height 31
click at [1042, 587] on button "Done" at bounding box center [1055, 589] width 44 height 44
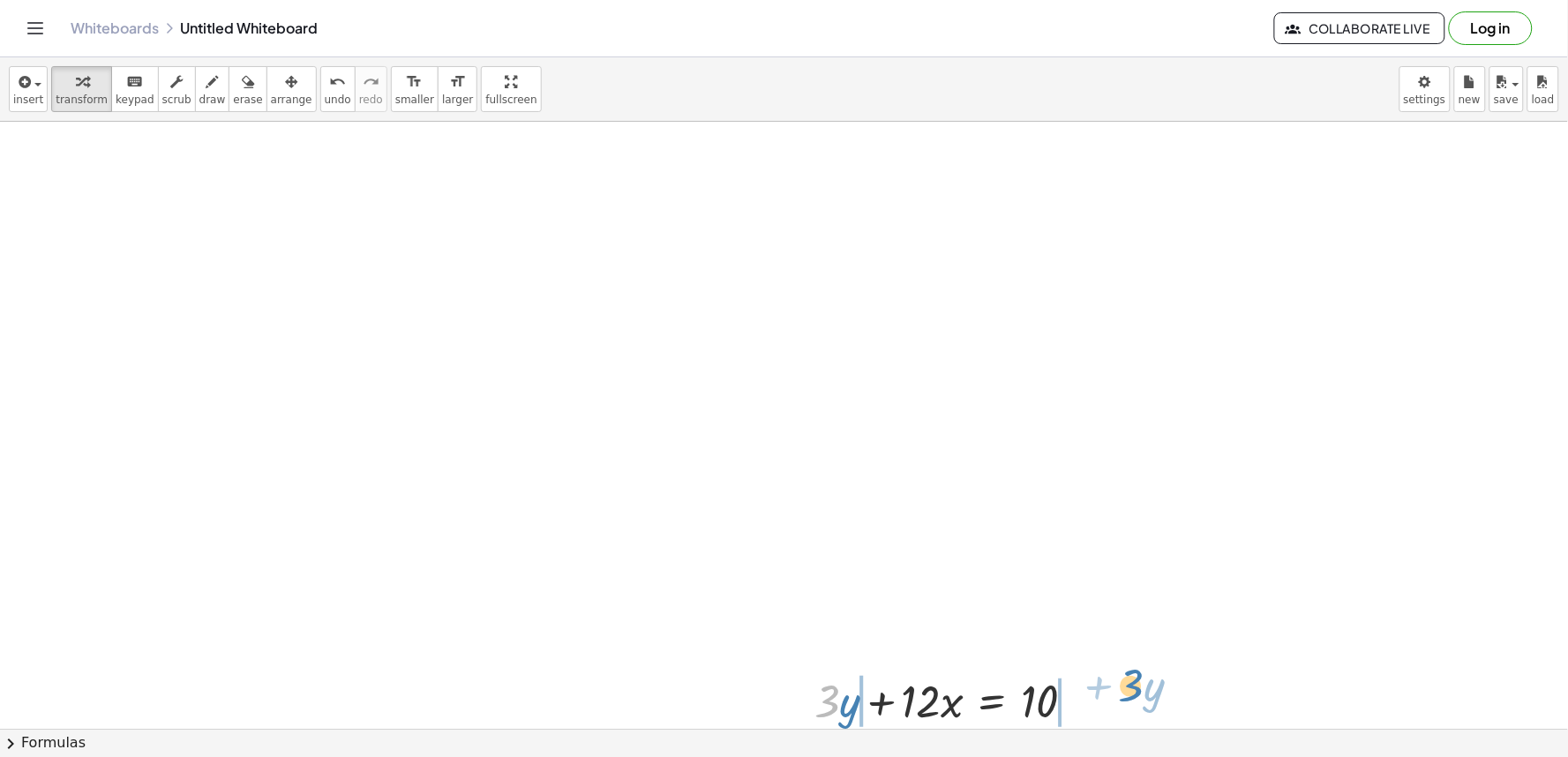
drag, startPoint x: 831, startPoint y: 699, endPoint x: 1133, endPoint y: 680, distance: 302.6
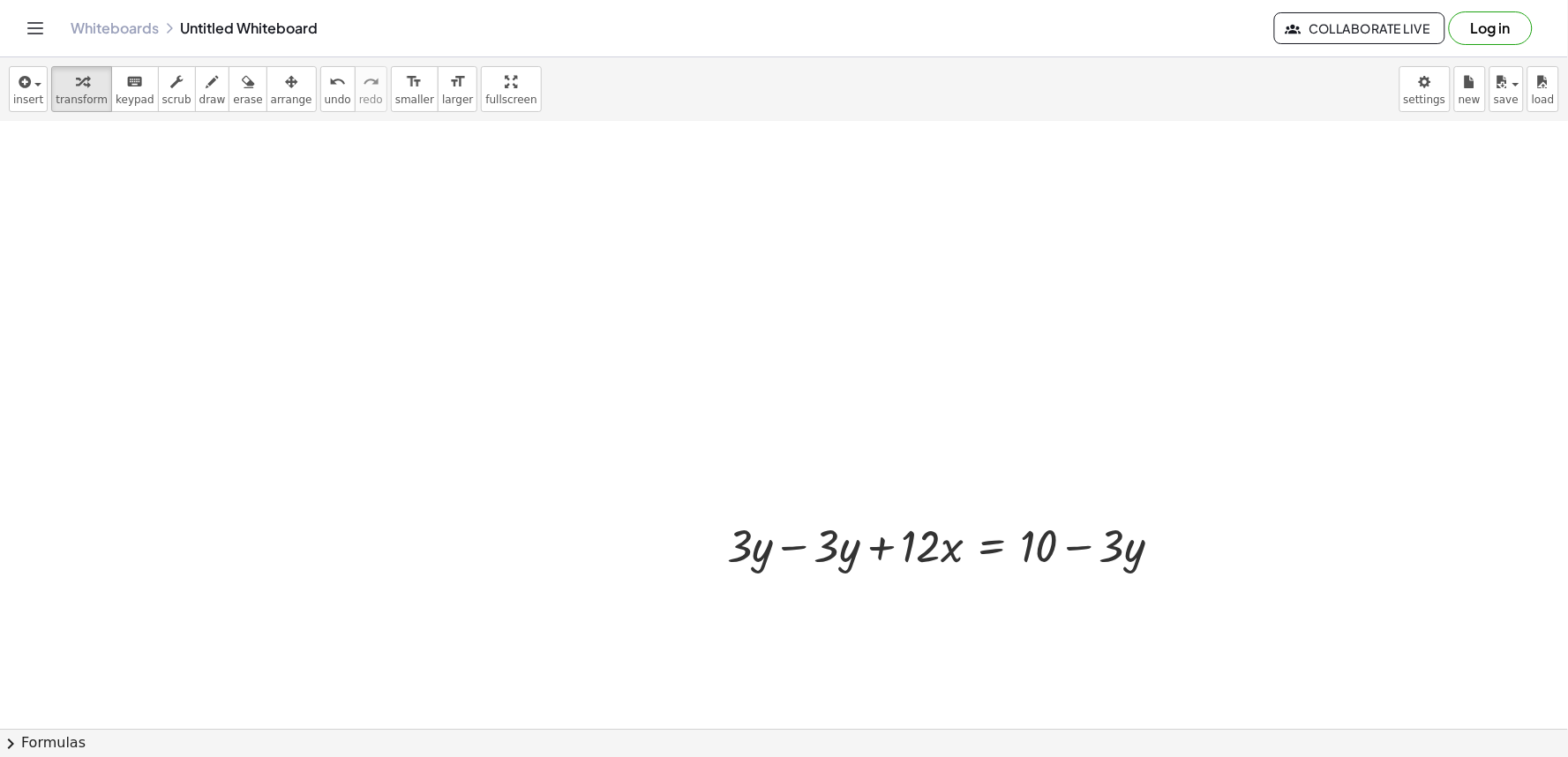
scroll to position [196, 0]
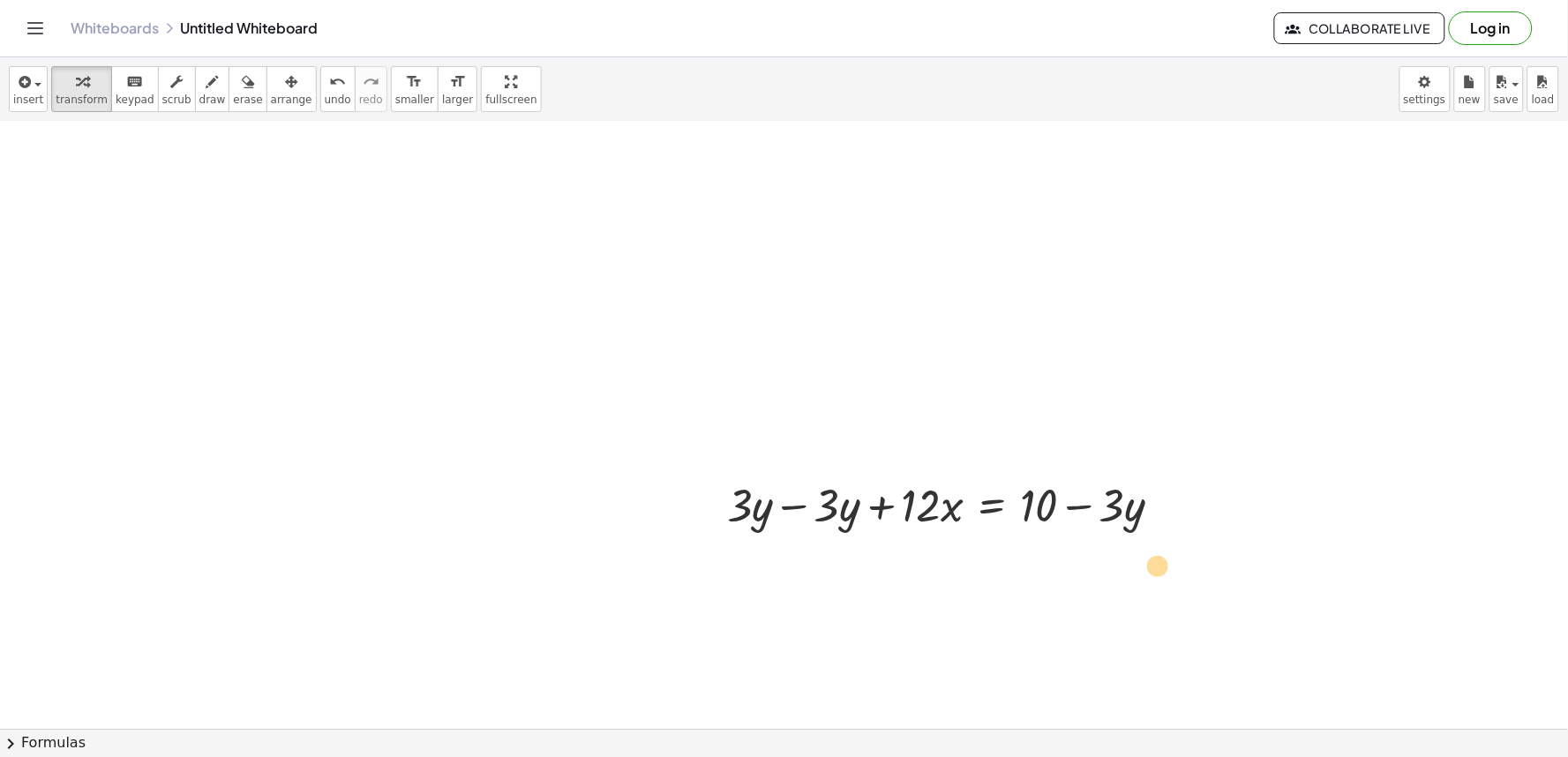
drag, startPoint x: 1138, startPoint y: 530, endPoint x: 1177, endPoint y: 563, distance: 51.1
click at [1189, 579] on div "+ · 3 · y + · 12 · x = 10 · y − · 3 + · 12 · x = 10 + · 3 · y − · 3 · y + − · 3…" at bounding box center [784, 588] width 1568 height 1327
drag, startPoint x: 1118, startPoint y: 499, endPoint x: 715, endPoint y: 478, distance: 403.5
click at [715, 478] on div "+ · 3 · y + · 12 · x = 10 · 3 − · y + · 12 · x = 10 + · 3 · y − · 3 · y + − · 3…" at bounding box center [945, 504] width 488 height 69
click at [1272, 504] on div "+ · 3 · y + · 12 · x = 10 + · 3 · y − · 3 · y + · 12 · x = + 10 − · 3 · y · y +…" at bounding box center [945, 504] width 663 height 69
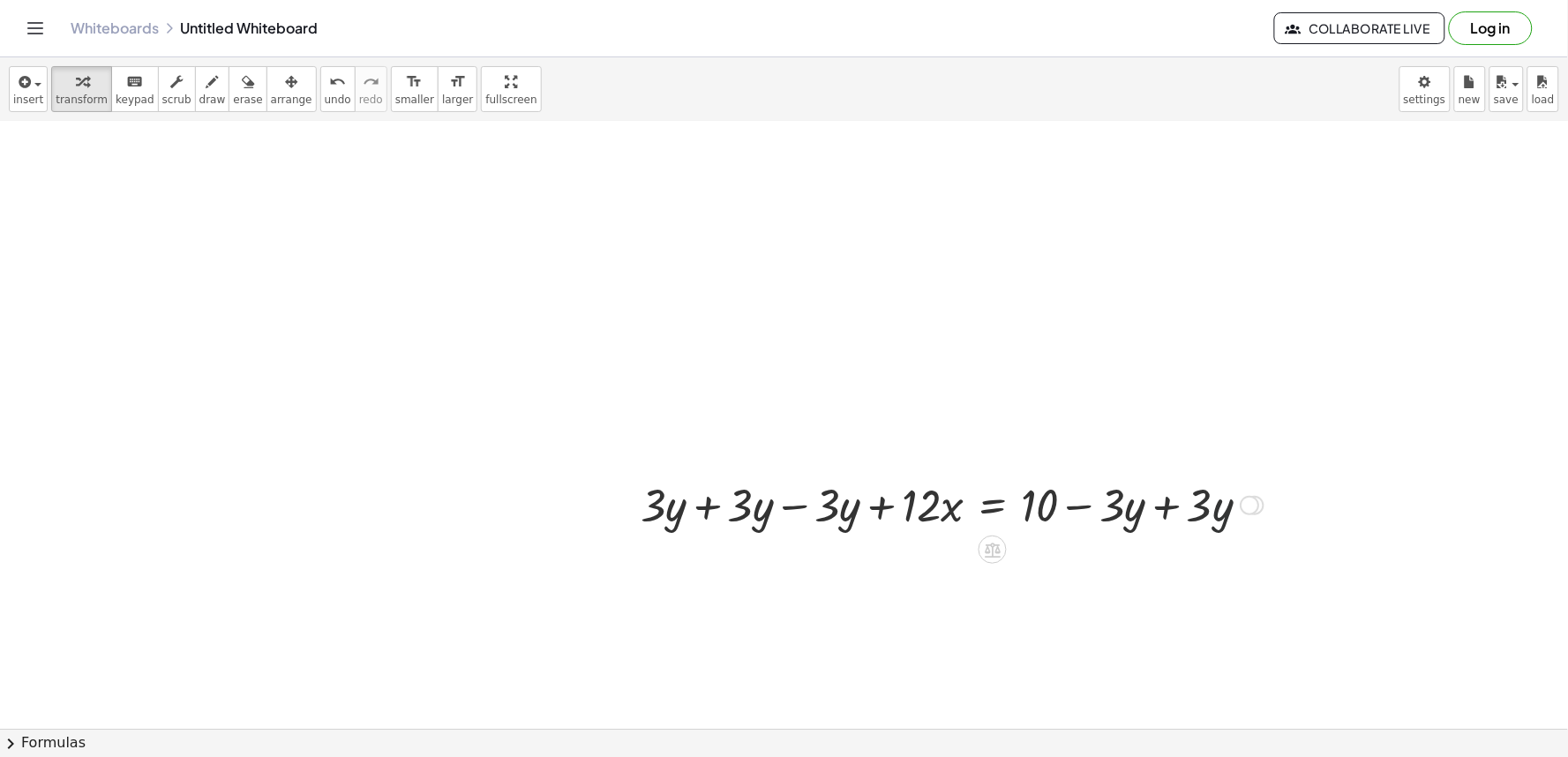
click at [1227, 521] on div at bounding box center [952, 503] width 640 height 60
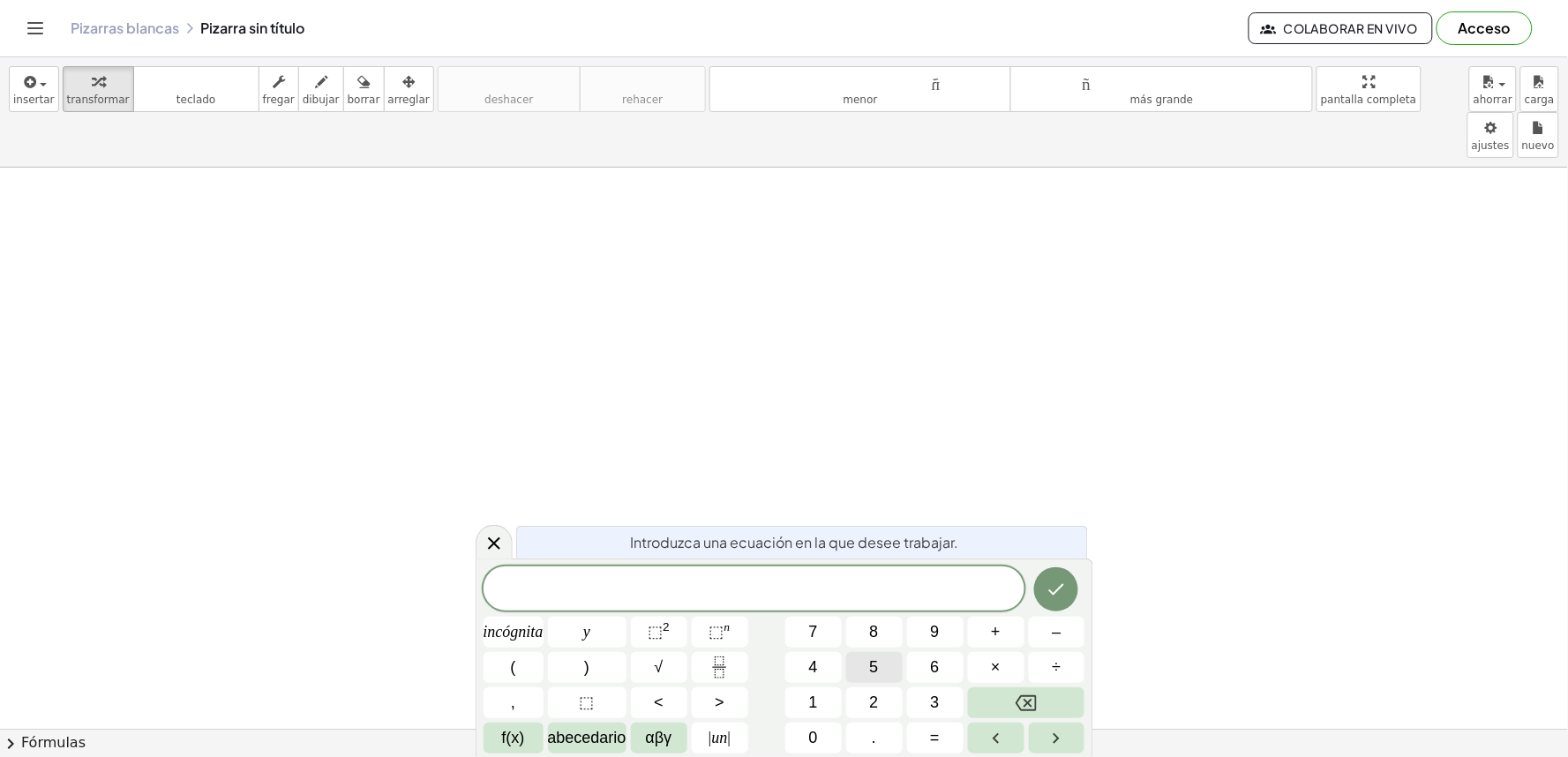
click at [878, 673] on font "5" at bounding box center [873, 667] width 8 height 18
click at [576, 621] on button "y" at bounding box center [587, 632] width 78 height 31
click at [1066, 632] on button "–" at bounding box center [1057, 632] width 57 height 31
click at [884, 665] on button "5" at bounding box center [874, 668] width 57 height 31
click at [519, 741] on font "f(x)" at bounding box center [514, 737] width 23 height 18
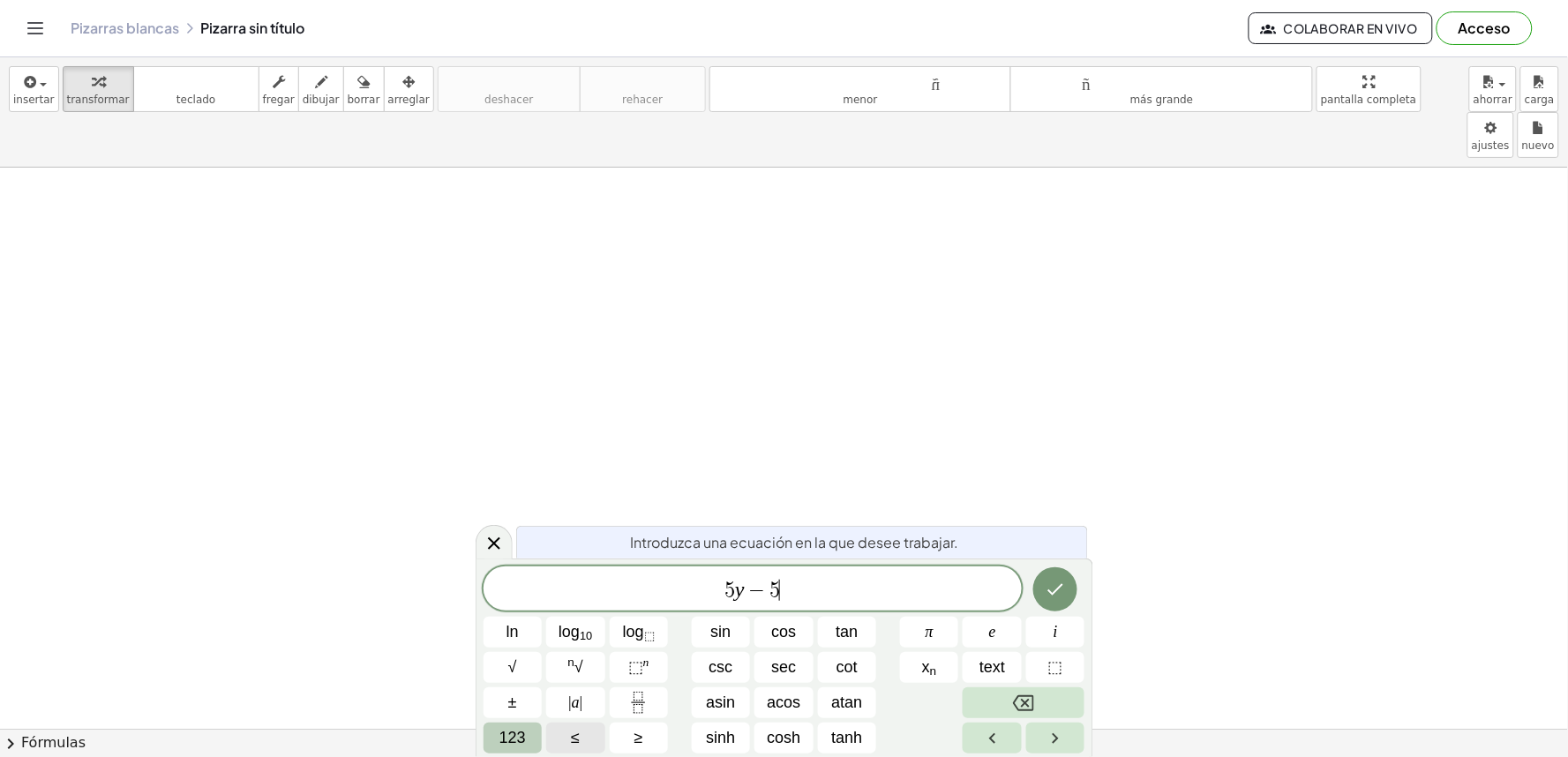
click at [522, 737] on span "123" at bounding box center [513, 738] width 26 height 24
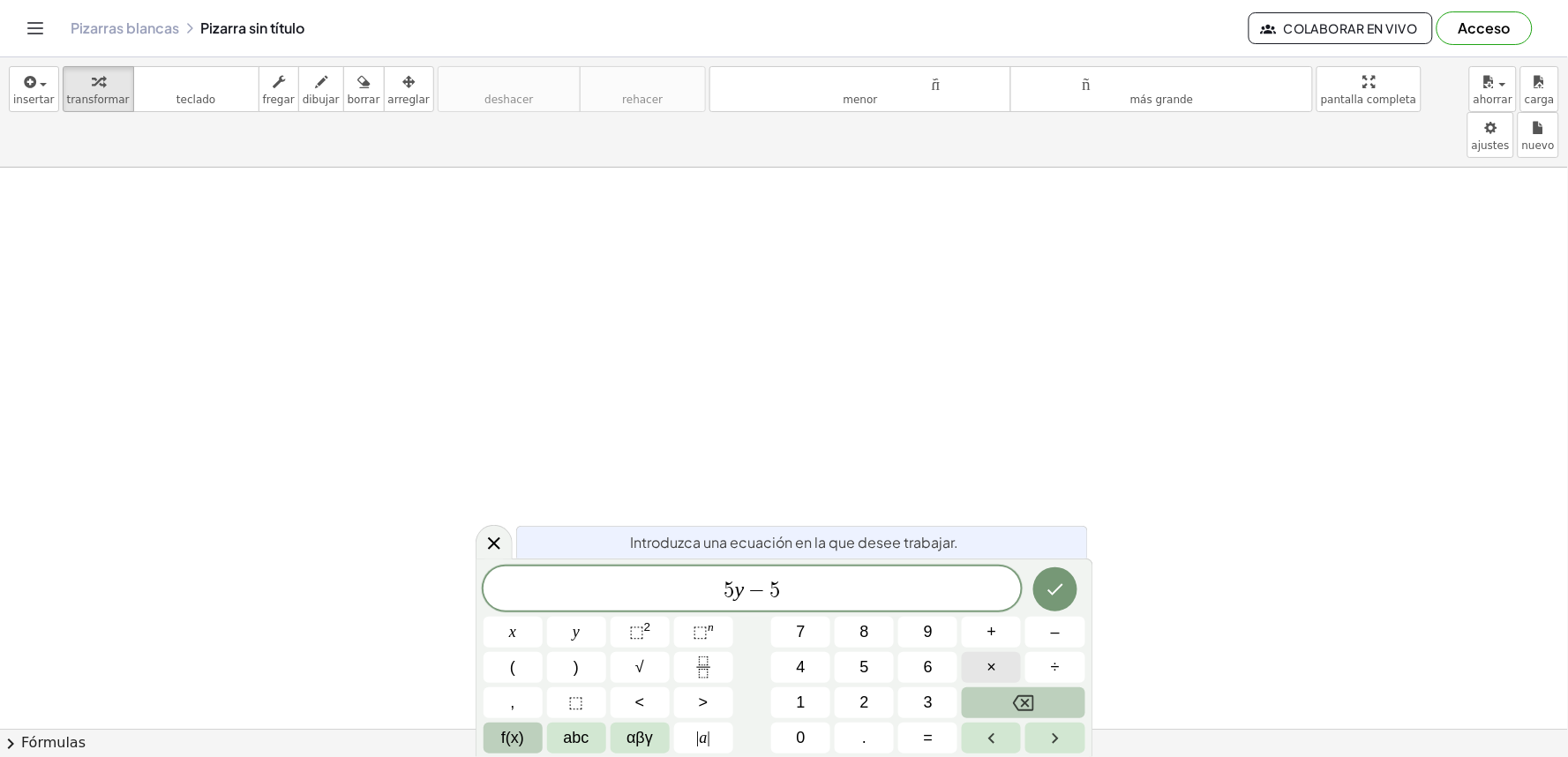
click at [993, 672] on span "×" at bounding box center [992, 668] width 9 height 24
click at [1034, 703] on icon "Backspace" at bounding box center [1024, 703] width 21 height 16
click at [525, 633] on button "x" at bounding box center [513, 632] width 59 height 31
click at [917, 746] on button "=" at bounding box center [928, 737] width 59 height 31
click at [1063, 619] on button "–" at bounding box center [1054, 632] width 59 height 31
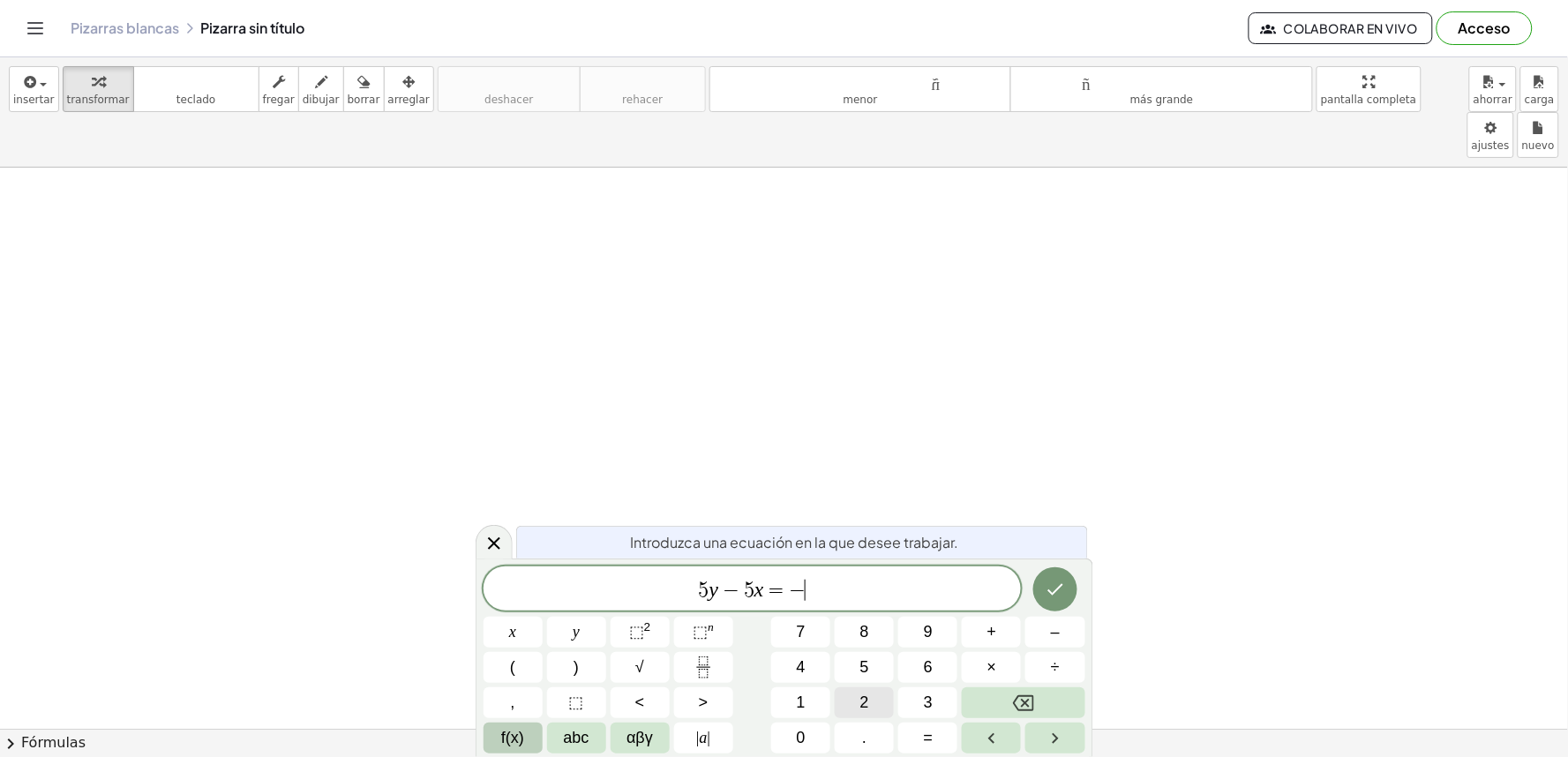
click at [870, 708] on button "2" at bounding box center [864, 702] width 59 height 31
click at [804, 741] on button "0" at bounding box center [800, 737] width 59 height 31
click at [1059, 594] on icon "Done" at bounding box center [1055, 589] width 21 height 21
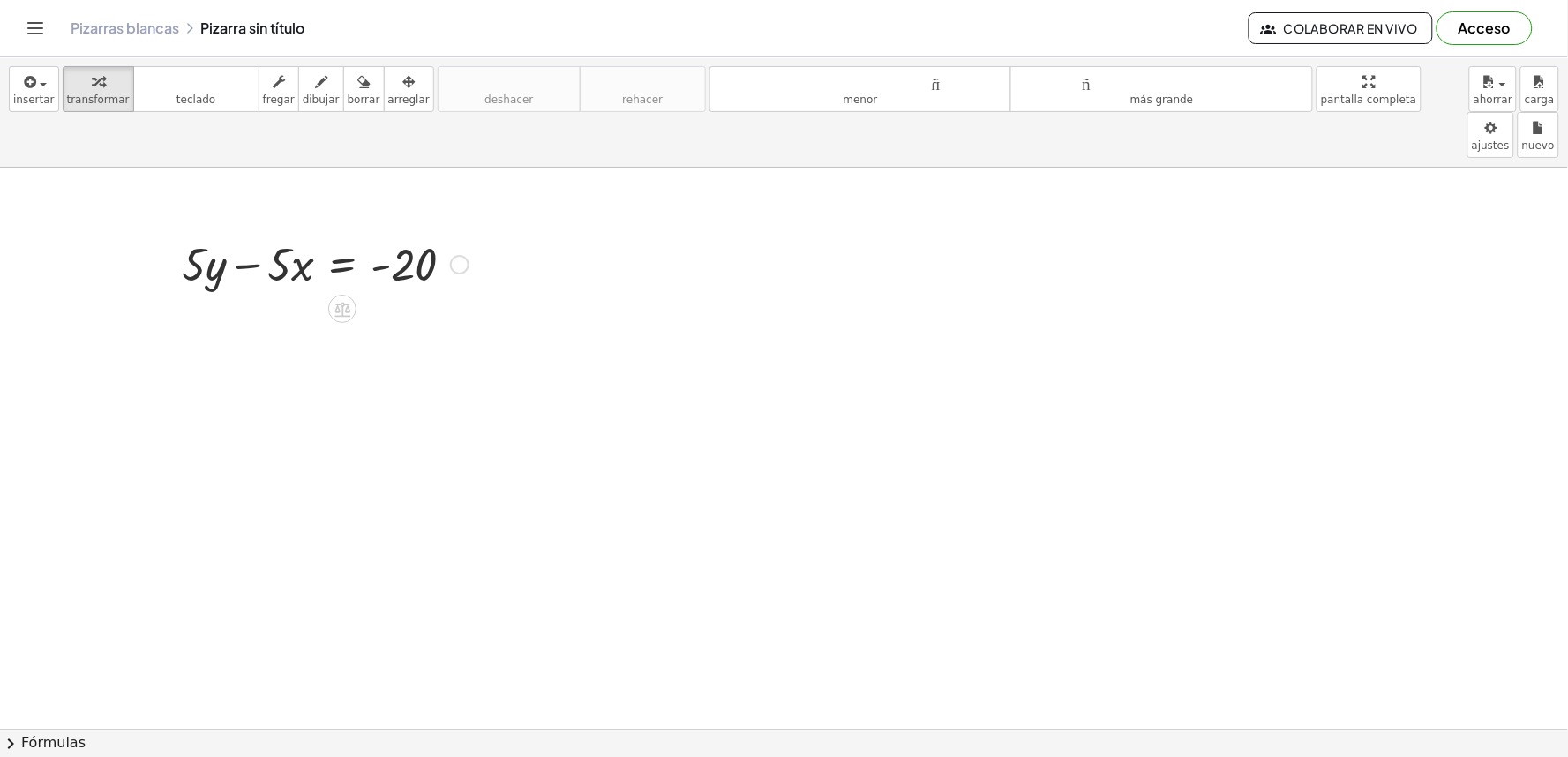
click at [383, 233] on div at bounding box center [325, 263] width 305 height 60
click at [296, 233] on div at bounding box center [325, 263] width 305 height 60
click at [205, 234] on div at bounding box center [325, 263] width 305 height 60
click at [390, 233] on div at bounding box center [325, 263] width 305 height 60
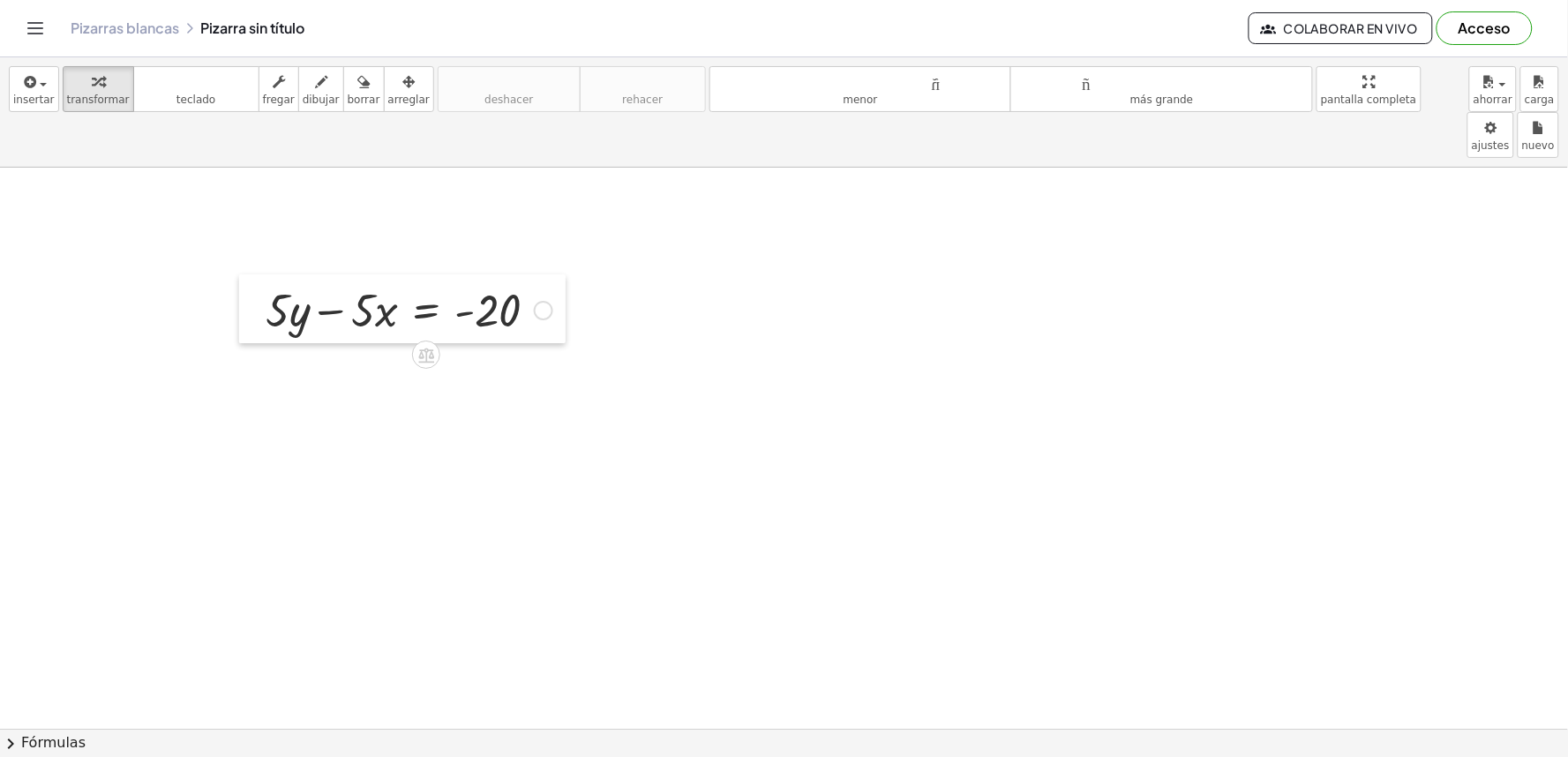
drag, startPoint x: 168, startPoint y: 233, endPoint x: 252, endPoint y: 279, distance: 95.8
click at [252, 279] on div at bounding box center [253, 309] width 26 height 69
drag, startPoint x: 266, startPoint y: 274, endPoint x: 424, endPoint y: 293, distance: 159.1
click at [402, 293] on div at bounding box center [408, 309] width 305 height 60
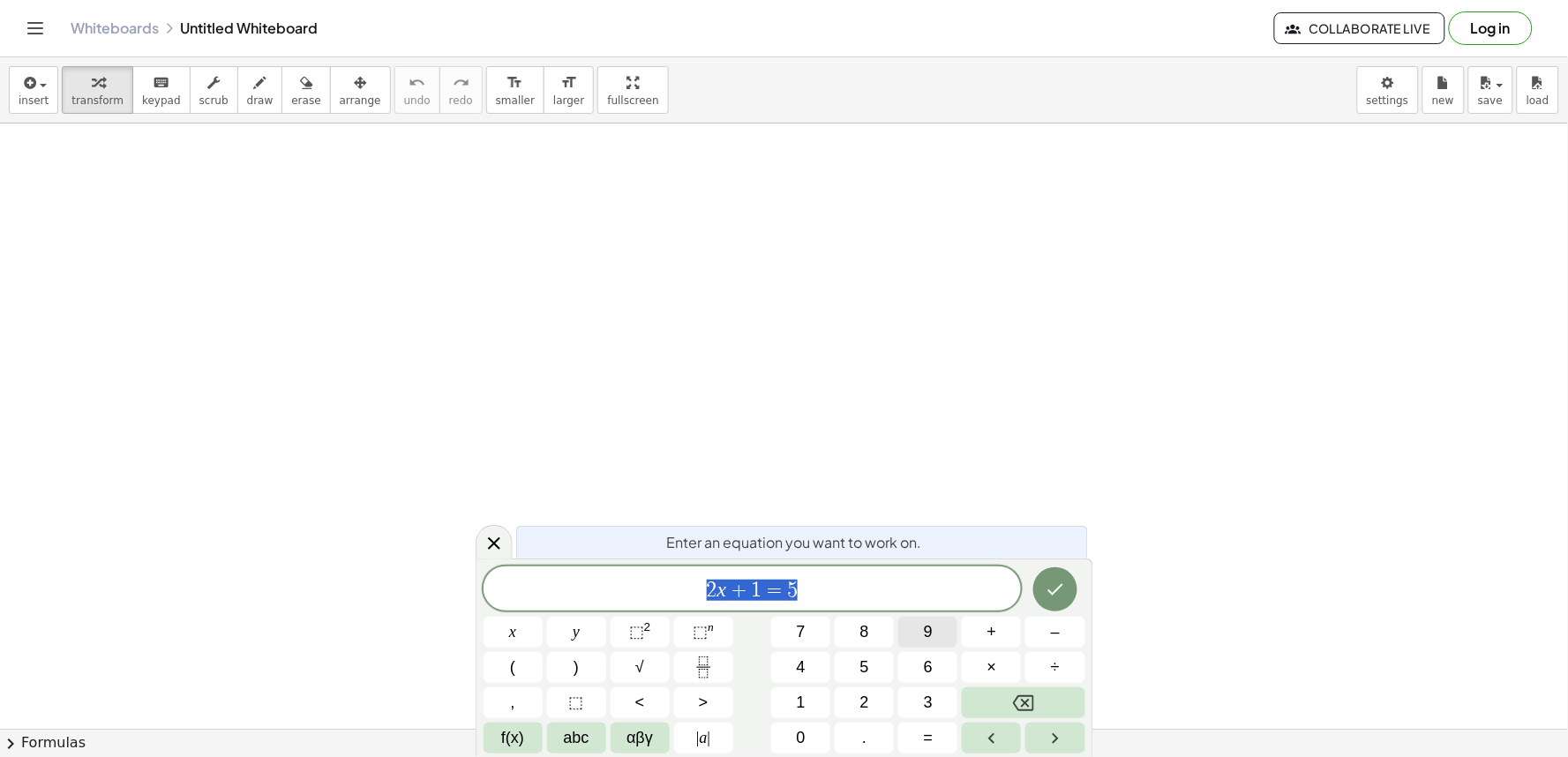
drag, startPoint x: 1003, startPoint y: 712, endPoint x: 899, endPoint y: 632, distance: 131.2
click at [1000, 727] on div "2 x + 1 = 5 x y ⬚ 2 ⬚ n 7 8 9 + – ( ) √ 4 5 6 × ÷ , ⬚ < > 1 2 3 f(x) abc αβγ | …" at bounding box center [785, 660] width 602 height 187
click at [1031, 715] on button "Backspace" at bounding box center [1024, 702] width 123 height 31
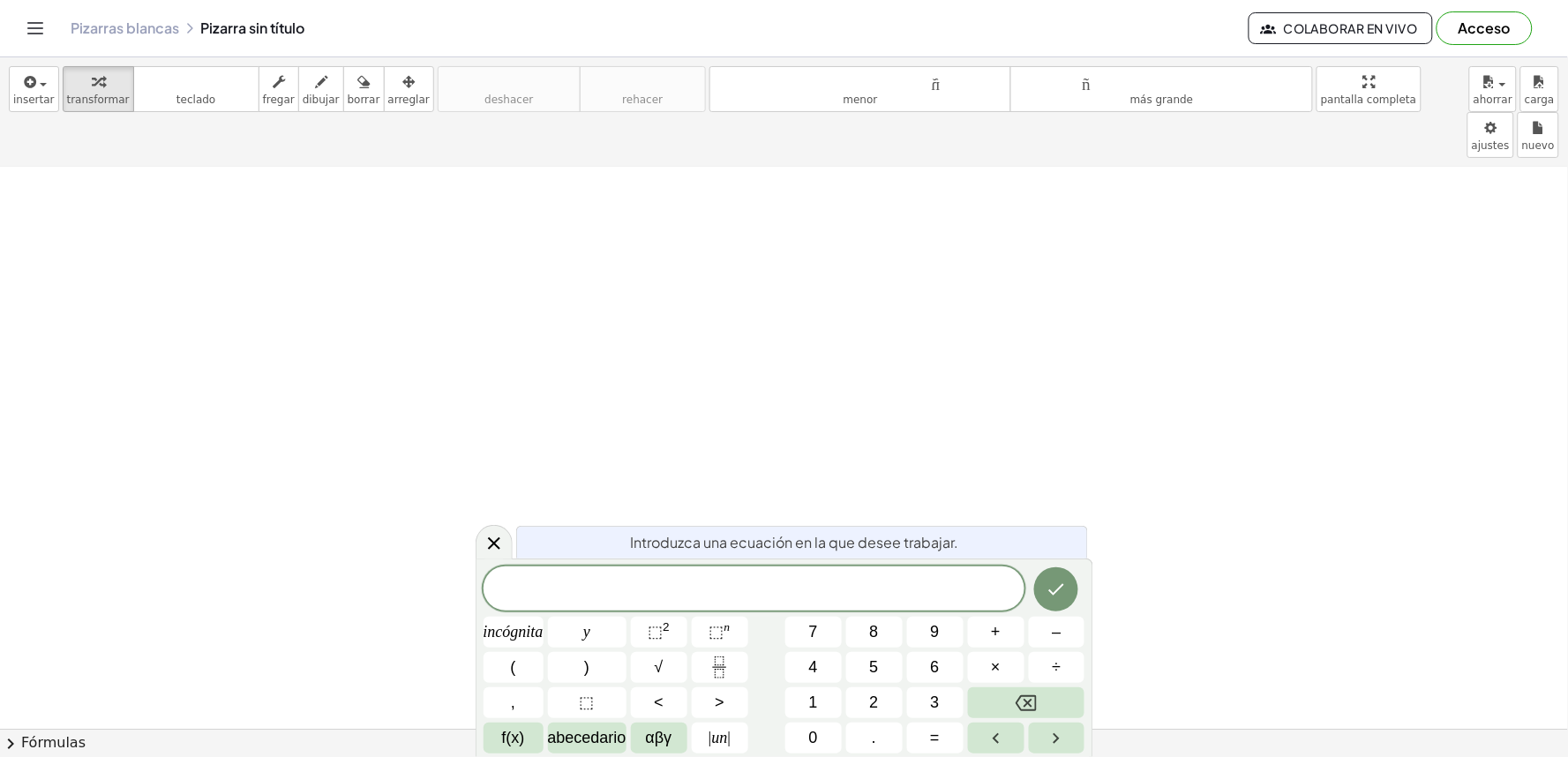
scroll to position [196, 0]
click at [810, 633] on font "7" at bounding box center [813, 631] width 8 height 18
click at [563, 638] on button "y" at bounding box center [587, 632] width 78 height 31
click at [1053, 640] on font "–" at bounding box center [1055, 631] width 8 height 18
click at [884, 703] on button "2" at bounding box center [874, 702] width 57 height 31
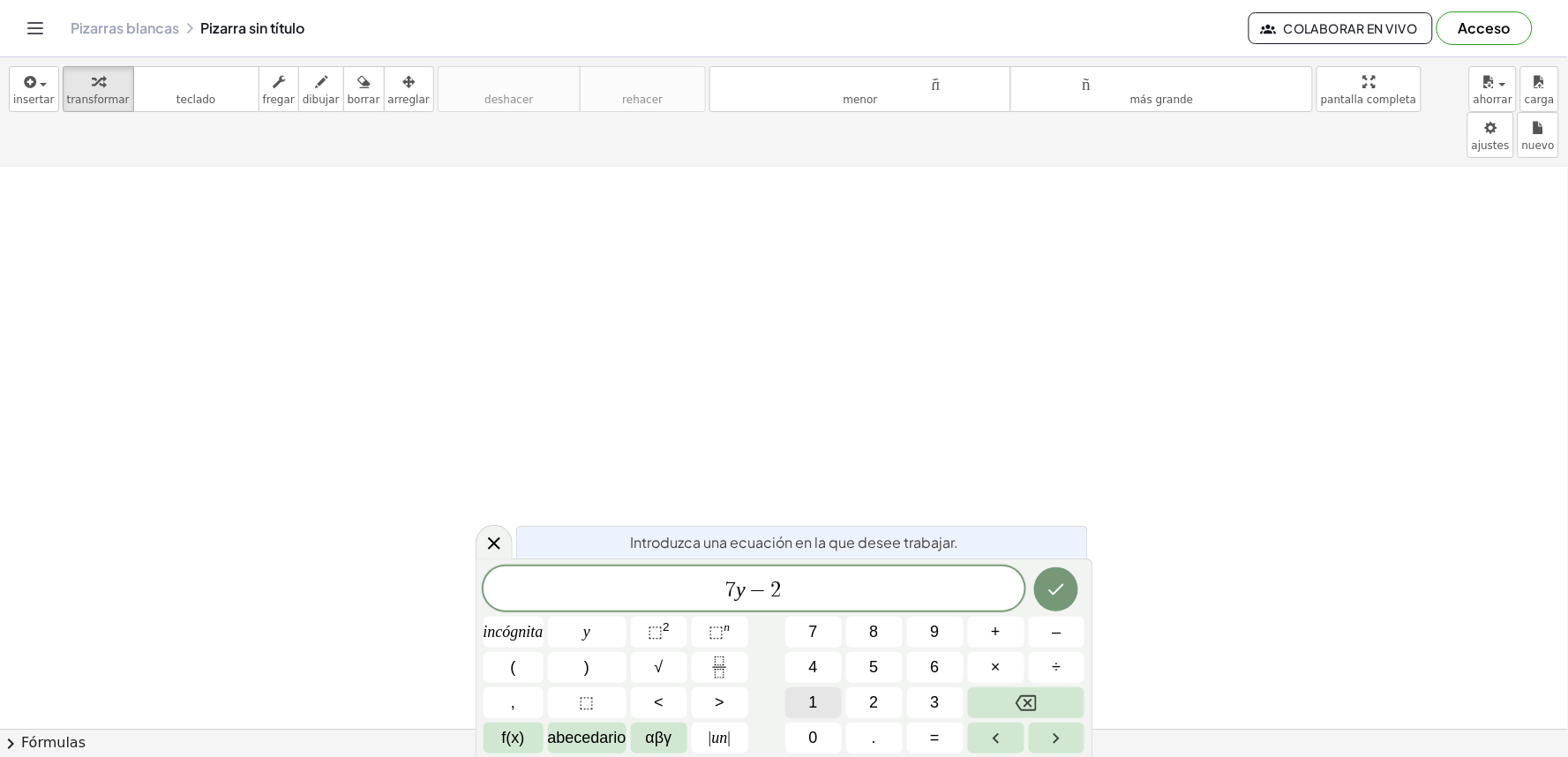
click at [820, 695] on button "1" at bounding box center [814, 702] width 57 height 31
click at [526, 744] on button "f(x)" at bounding box center [514, 737] width 60 height 31
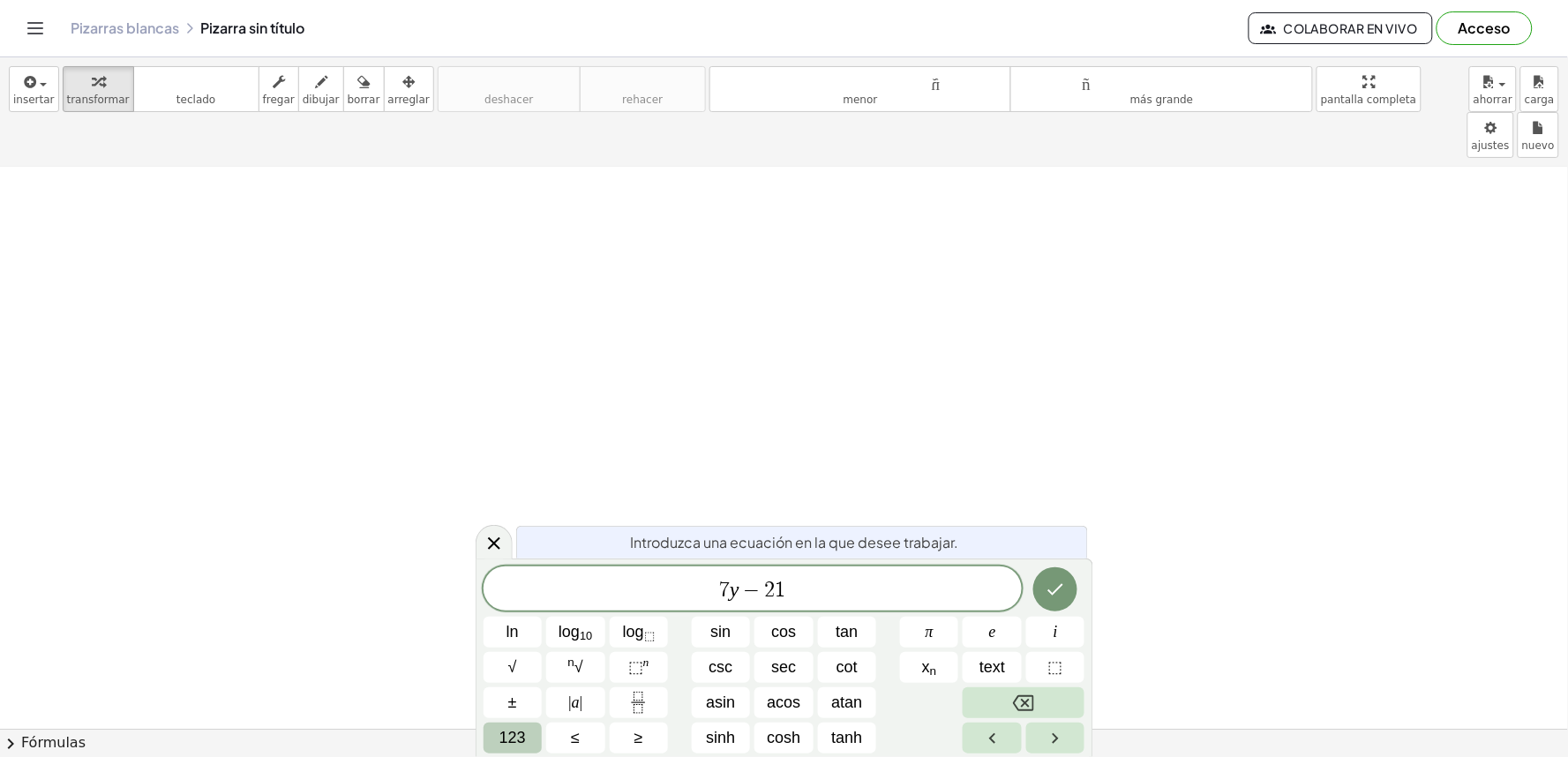
click at [508, 728] on span "123" at bounding box center [513, 738] width 26 height 24
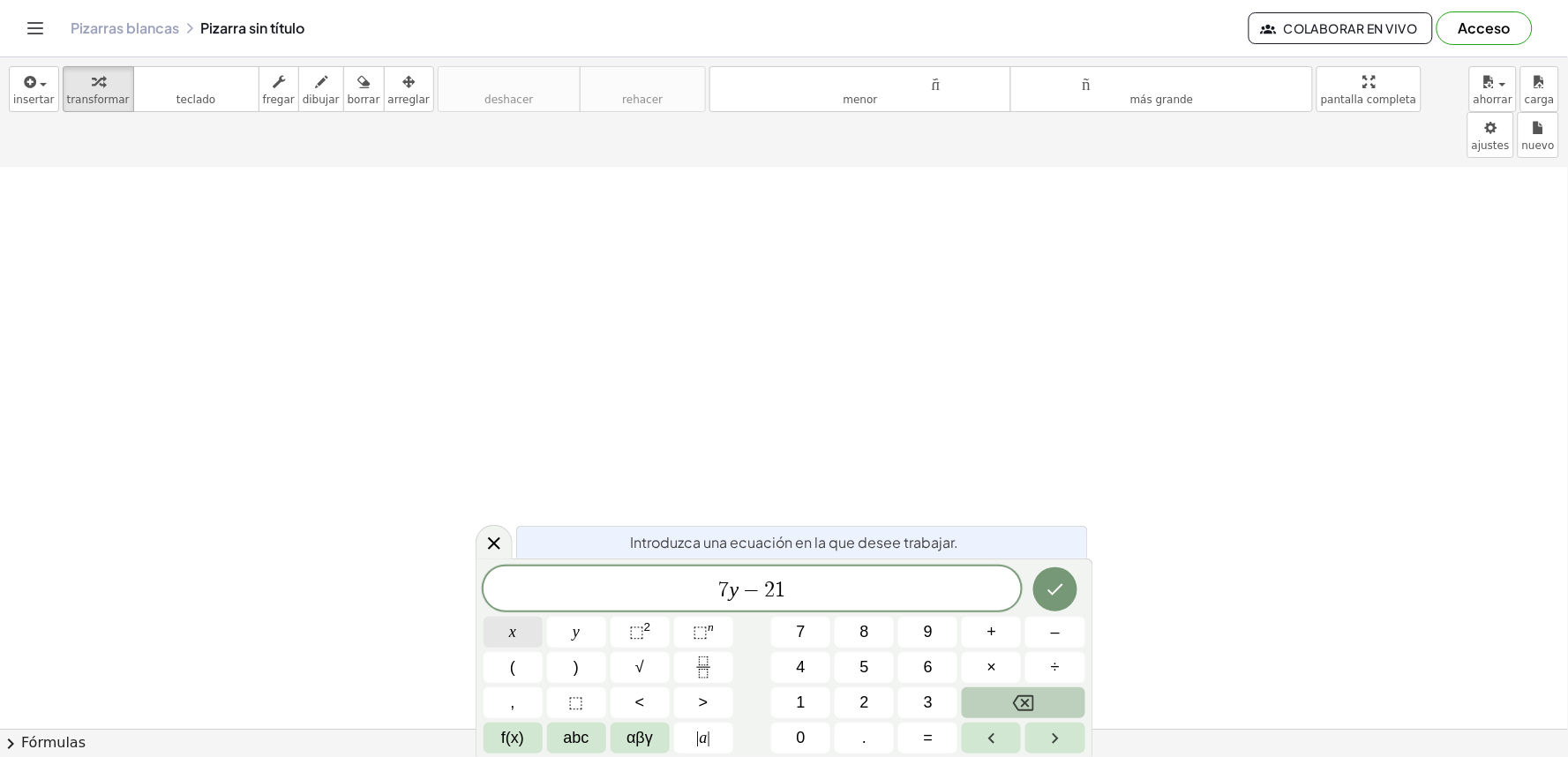
click at [500, 631] on button "x" at bounding box center [513, 632] width 59 height 31
click at [942, 736] on button "=" at bounding box center [928, 737] width 59 height 31
click at [795, 631] on button "7" at bounding box center [800, 632] width 59 height 31
click at [1056, 593] on icon "Done" at bounding box center [1055, 589] width 21 height 21
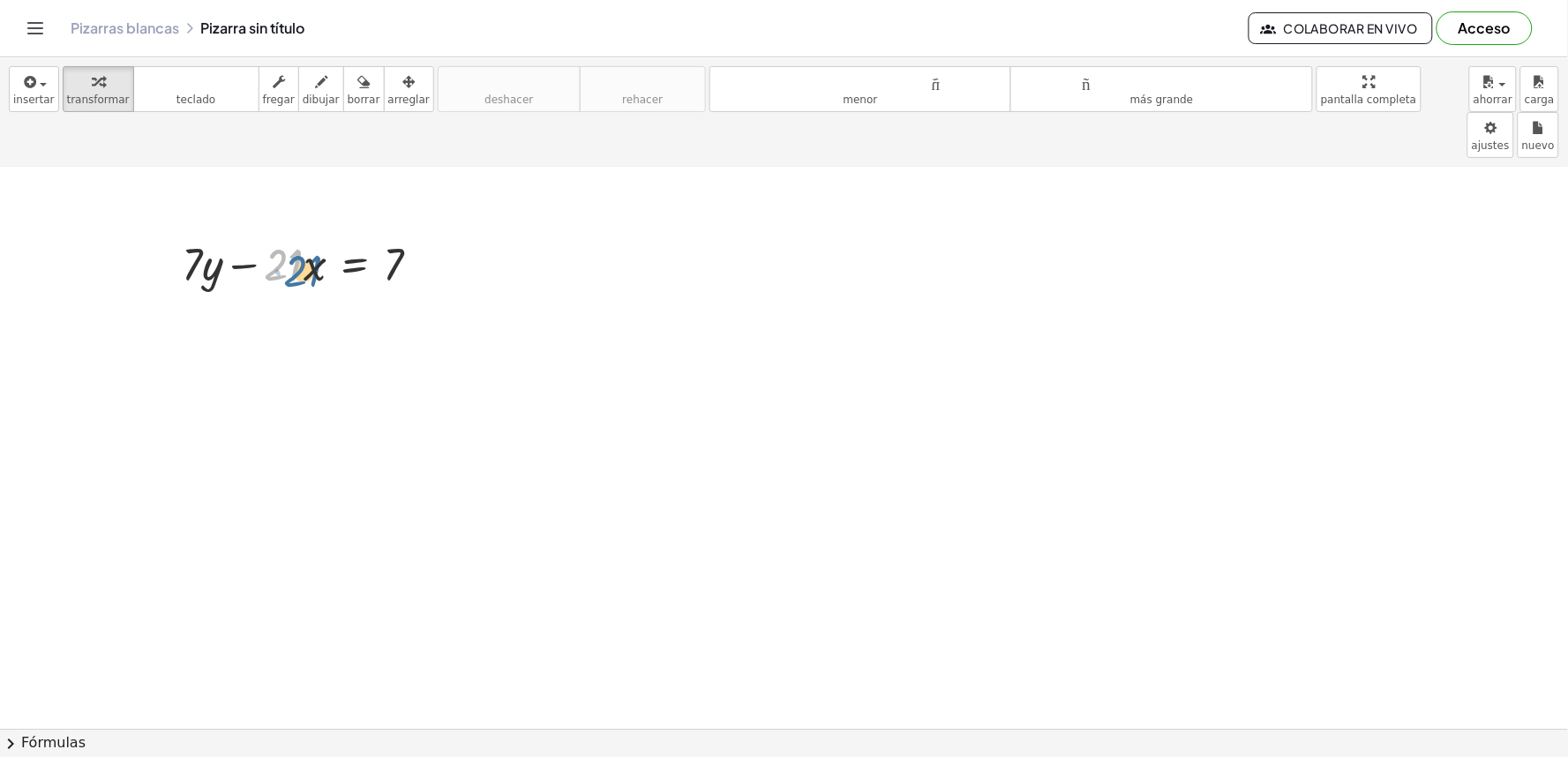
drag, startPoint x: 283, startPoint y: 209, endPoint x: 303, endPoint y: 215, distance: 20.9
click at [303, 233] on div at bounding box center [309, 263] width 271 height 60
drag, startPoint x: 276, startPoint y: 182, endPoint x: 287, endPoint y: 250, distance: 68.9
click at [287, 250] on div "+ · 7 · y − · 21 · x = 7" at bounding box center [302, 263] width 293 height 69
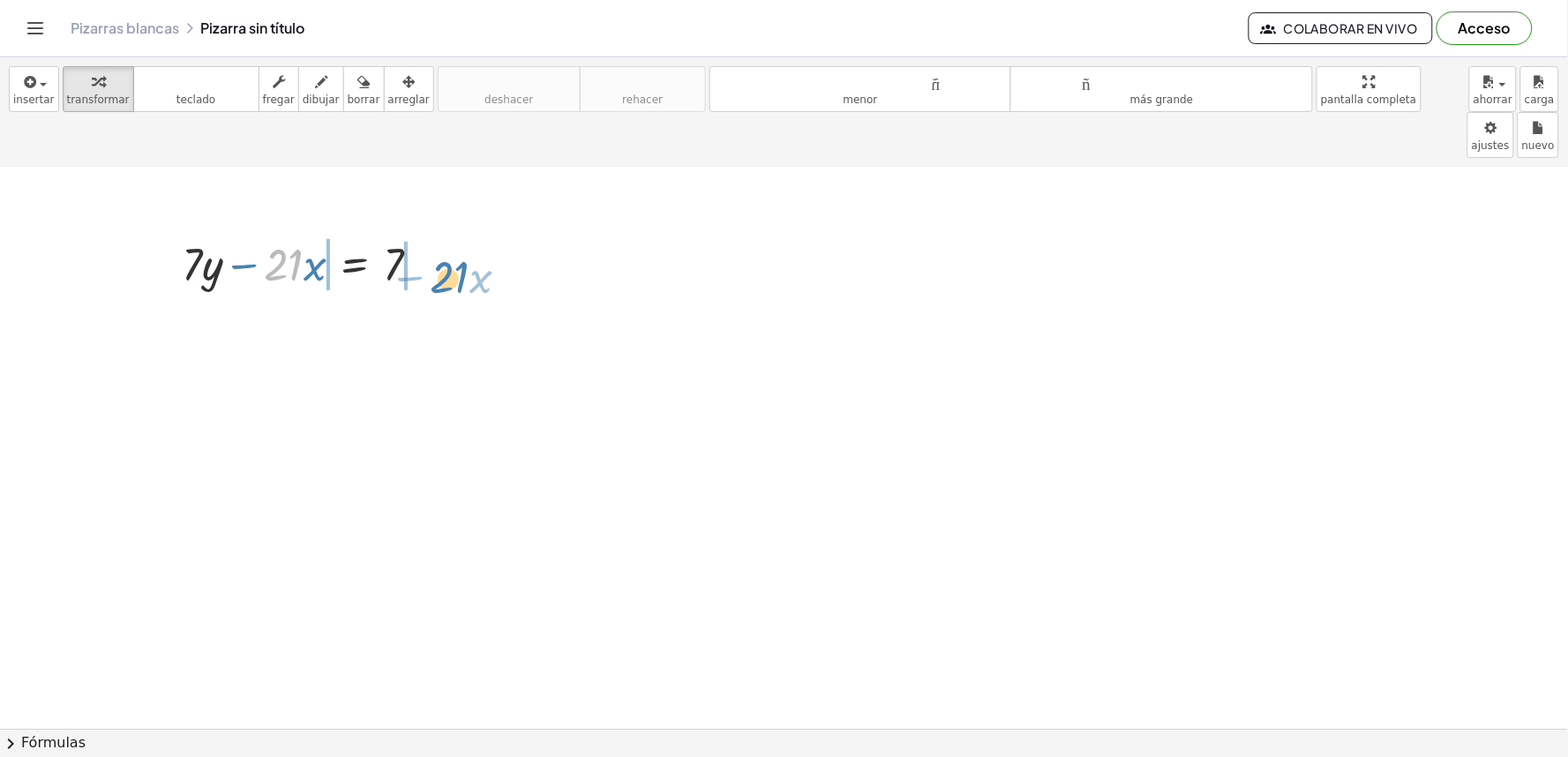
drag, startPoint x: 285, startPoint y: 212, endPoint x: 460, endPoint y: 207, distance: 175.1
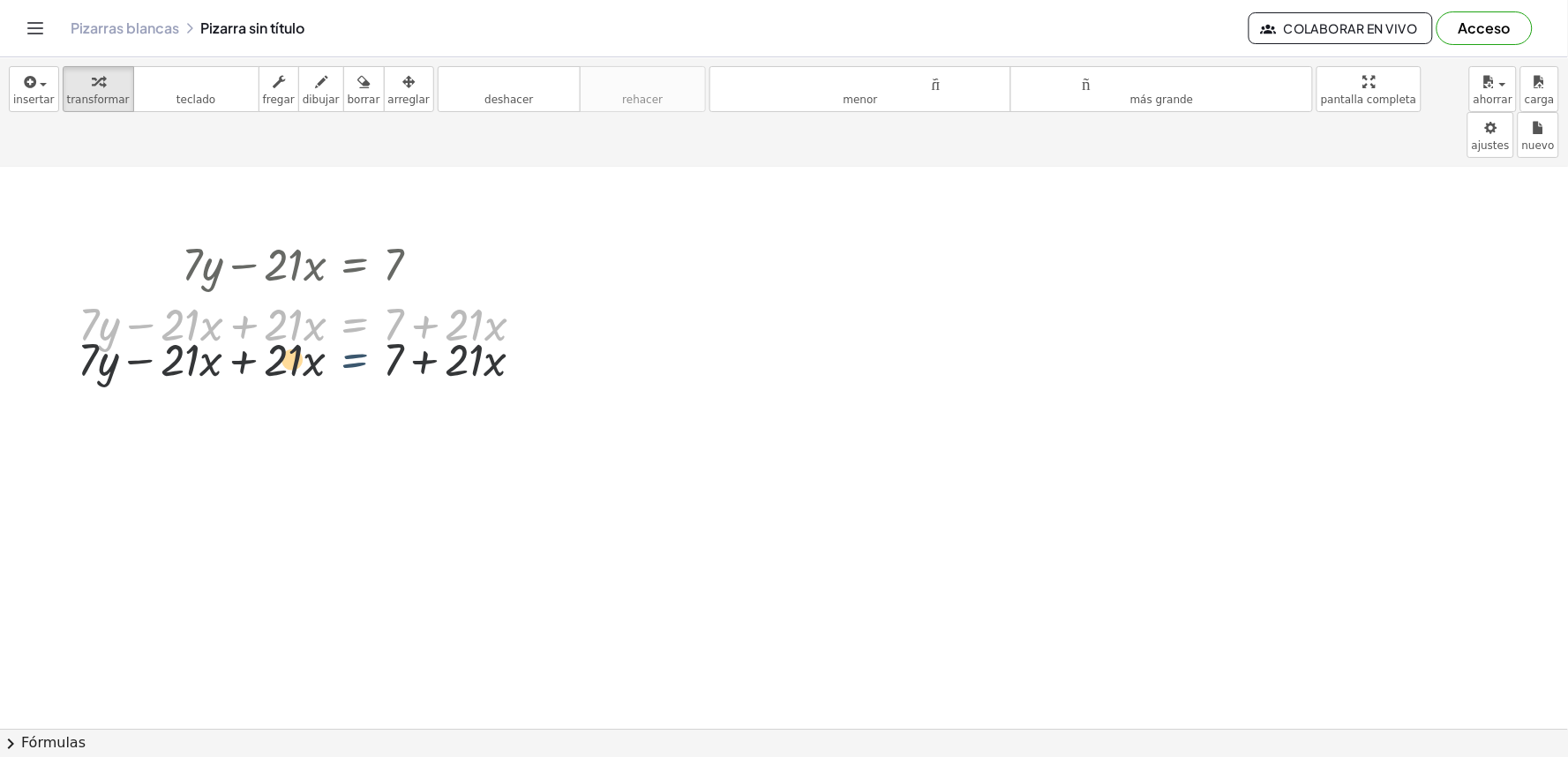
drag, startPoint x: 371, startPoint y: 286, endPoint x: 369, endPoint y: 336, distance: 50.0
click at [369, 336] on div "+ · 7 · y − · 21 · x = 7 + · 7 · y − · 21 · x + · 21 · x = + 7 + · 21 · x + · 7…" at bounding box center [784, 635] width 1568 height 1327
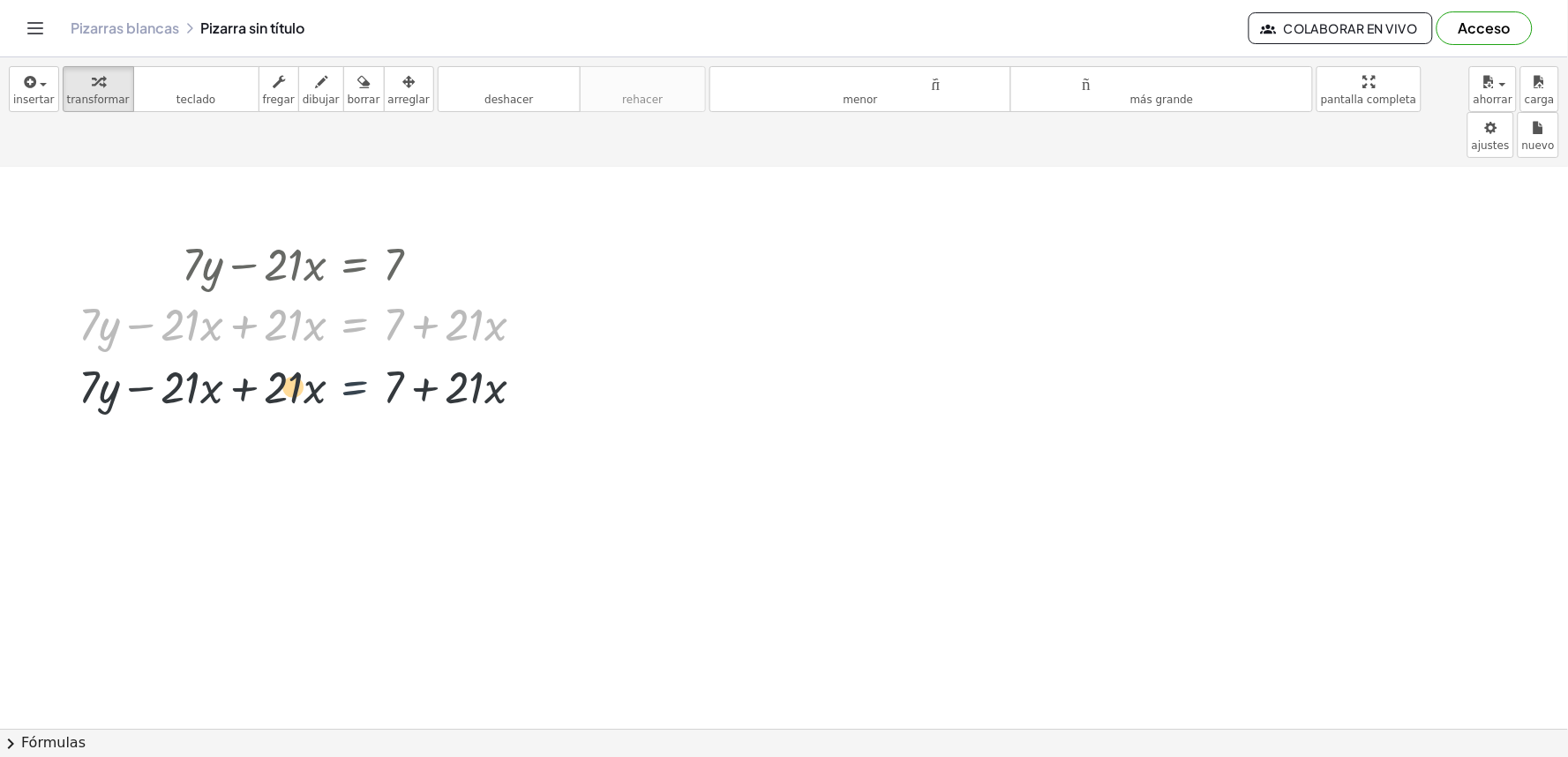
drag, startPoint x: 383, startPoint y: 267, endPoint x: 376, endPoint y: 351, distance: 84.3
click at [376, 351] on div "+ · 7 · y − · 21 · x = 7 + · 7 · y − · 21 · x + · 21 · x = + 7 + · 21 · x + · 7…" at bounding box center [784, 635] width 1568 height 1327
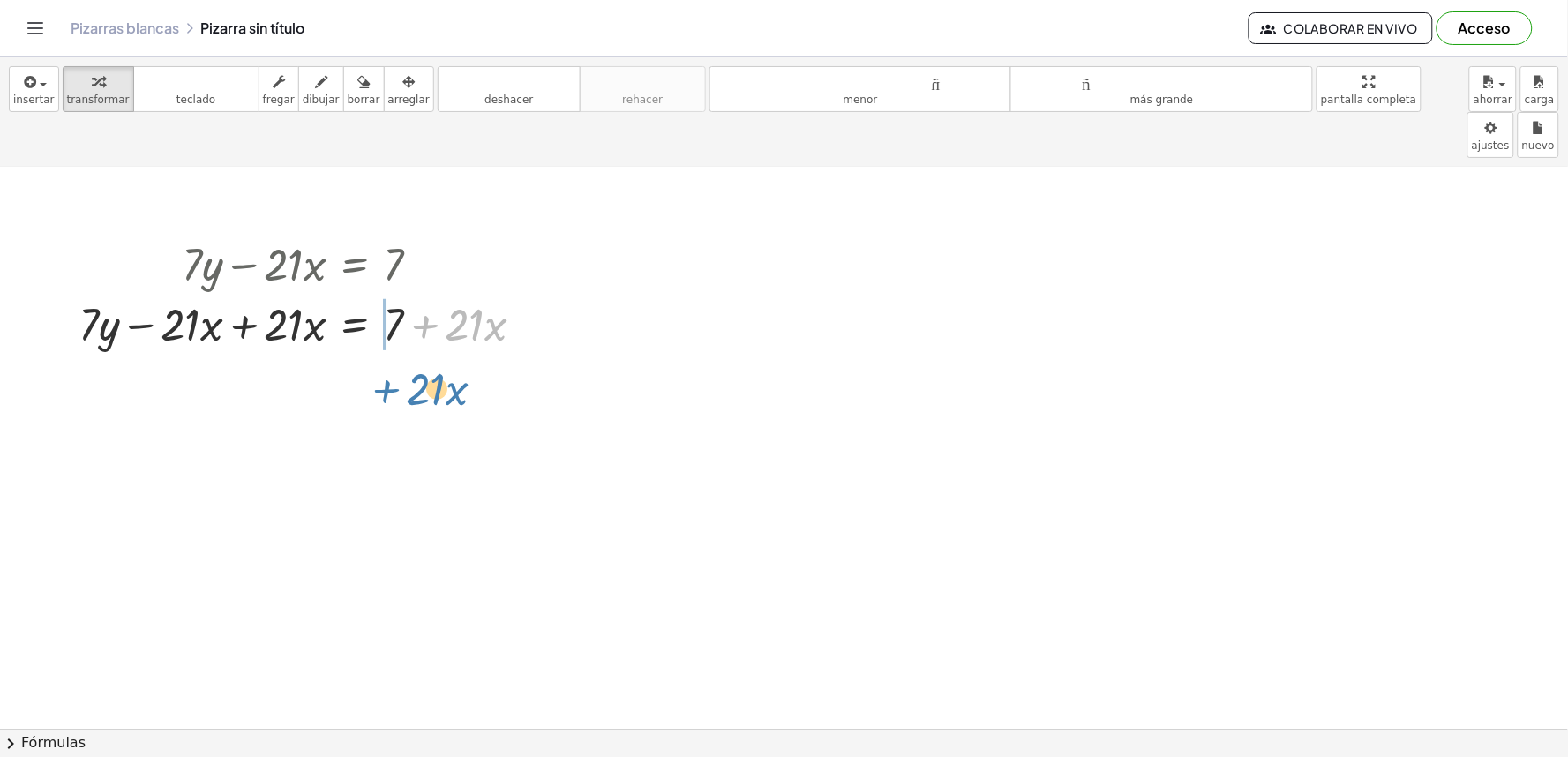
drag, startPoint x: 406, startPoint y: 276, endPoint x: 242, endPoint y: 296, distance: 165.2
click at [176, 319] on div "+ · 7 · y − · 21 · x = 7 + · 21 · x + · 7 · y = 7 − · 21 · x + · 21 · x + + · 2…" at bounding box center [784, 635] width 1568 height 1327
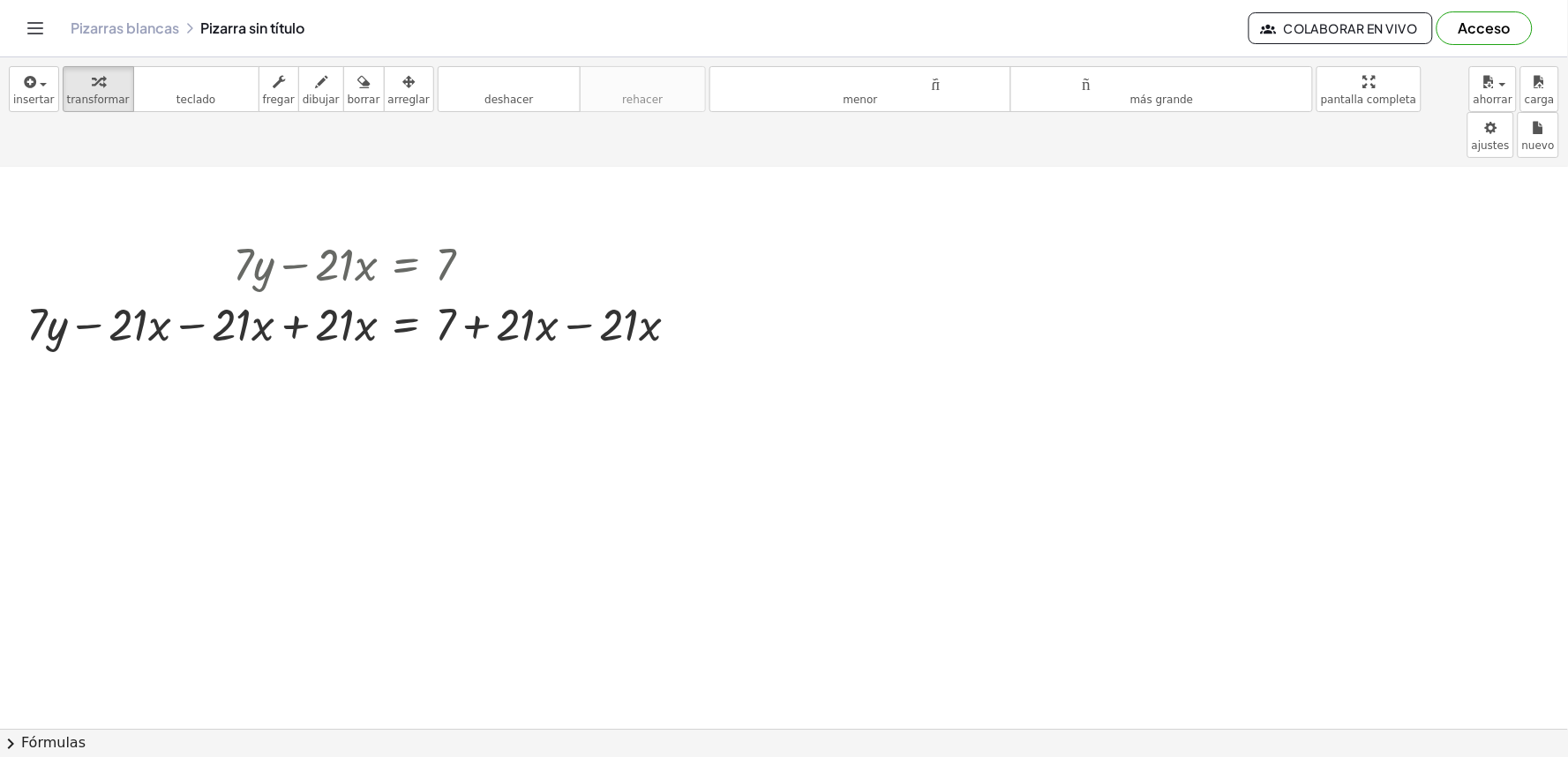
drag, startPoint x: 514, startPoint y: 311, endPoint x: 436, endPoint y: 303, distance: 78.4
click at [504, 315] on div "+ · 7 · y − · 21 · x = 7 + · 7 · y − · 21 · x + · 21 · x = + 7 + · 21 · x + · 7…" at bounding box center [784, 635] width 1568 height 1327
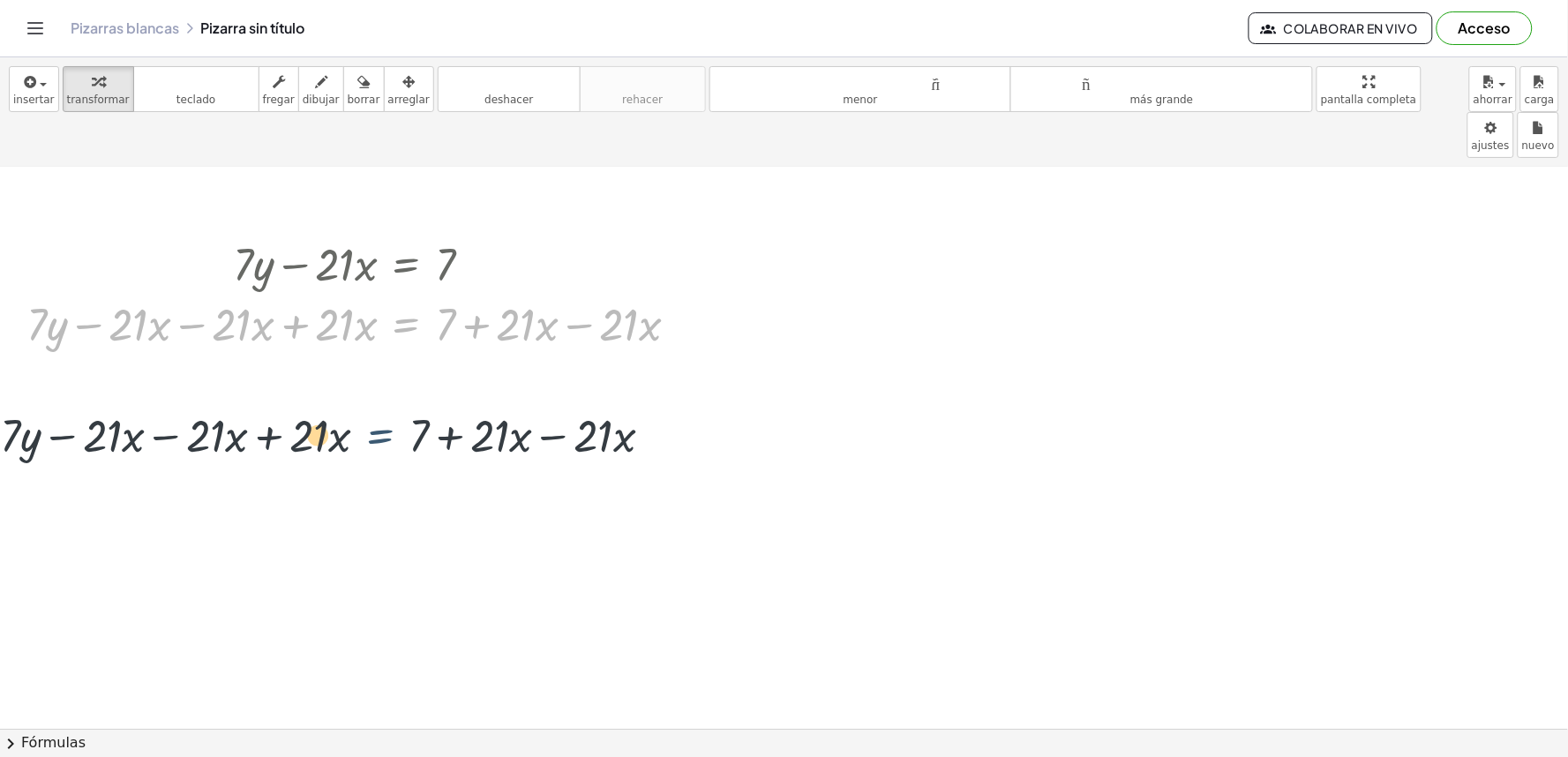
drag, startPoint x: 428, startPoint y: 268, endPoint x: 391, endPoint y: 423, distance: 159.4
click at [391, 423] on div "+ · 7 · y − · 21 · x = 7 + · 7 · y − · 21 · x + · 21 · x = + 7 + · 21 · x + · 7…" at bounding box center [784, 635] width 1568 height 1327
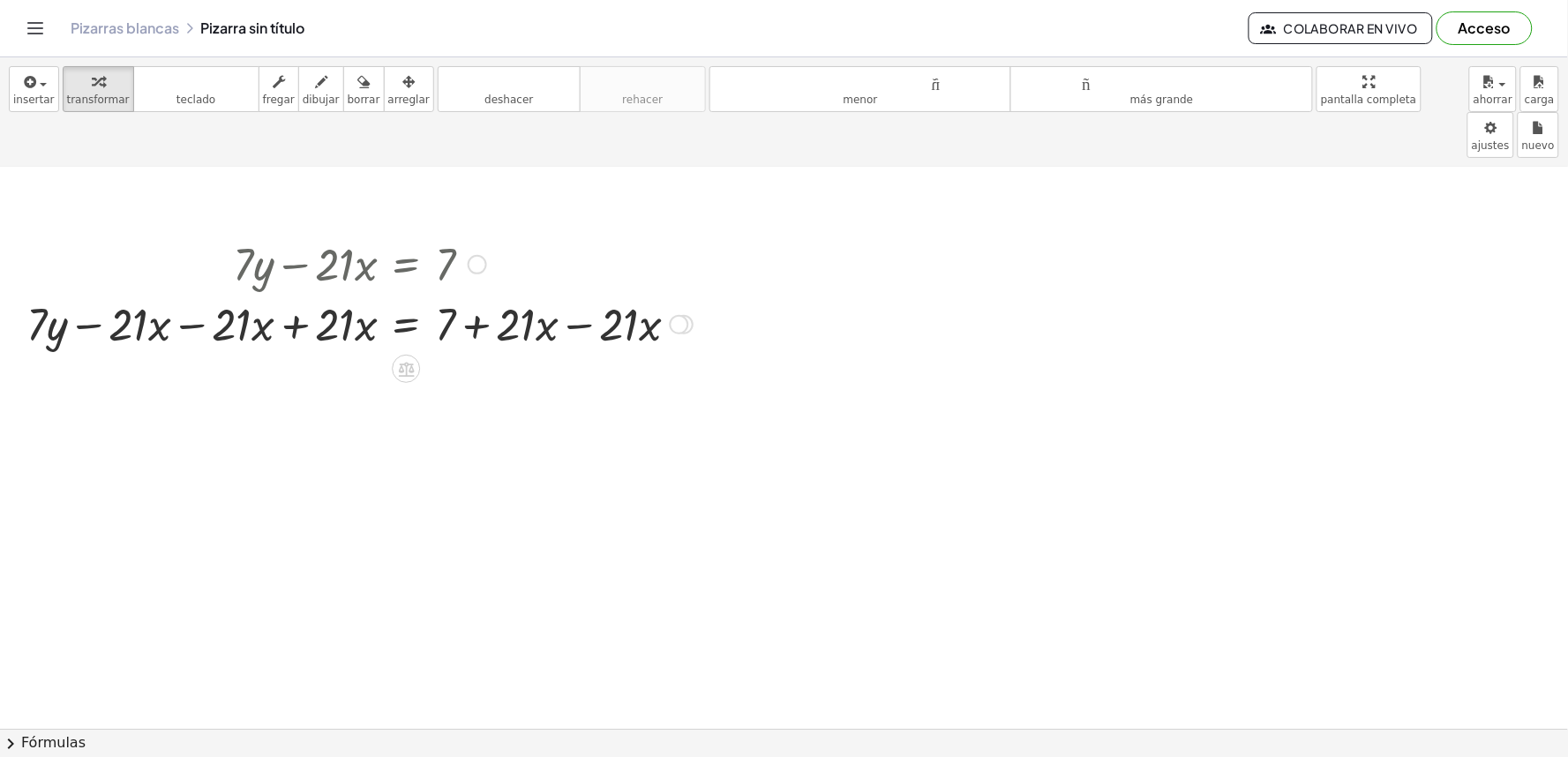
click at [675, 233] on div at bounding box center [360, 263] width 684 height 60
click at [357, 84] on icon "button" at bounding box center [363, 82] width 12 height 21
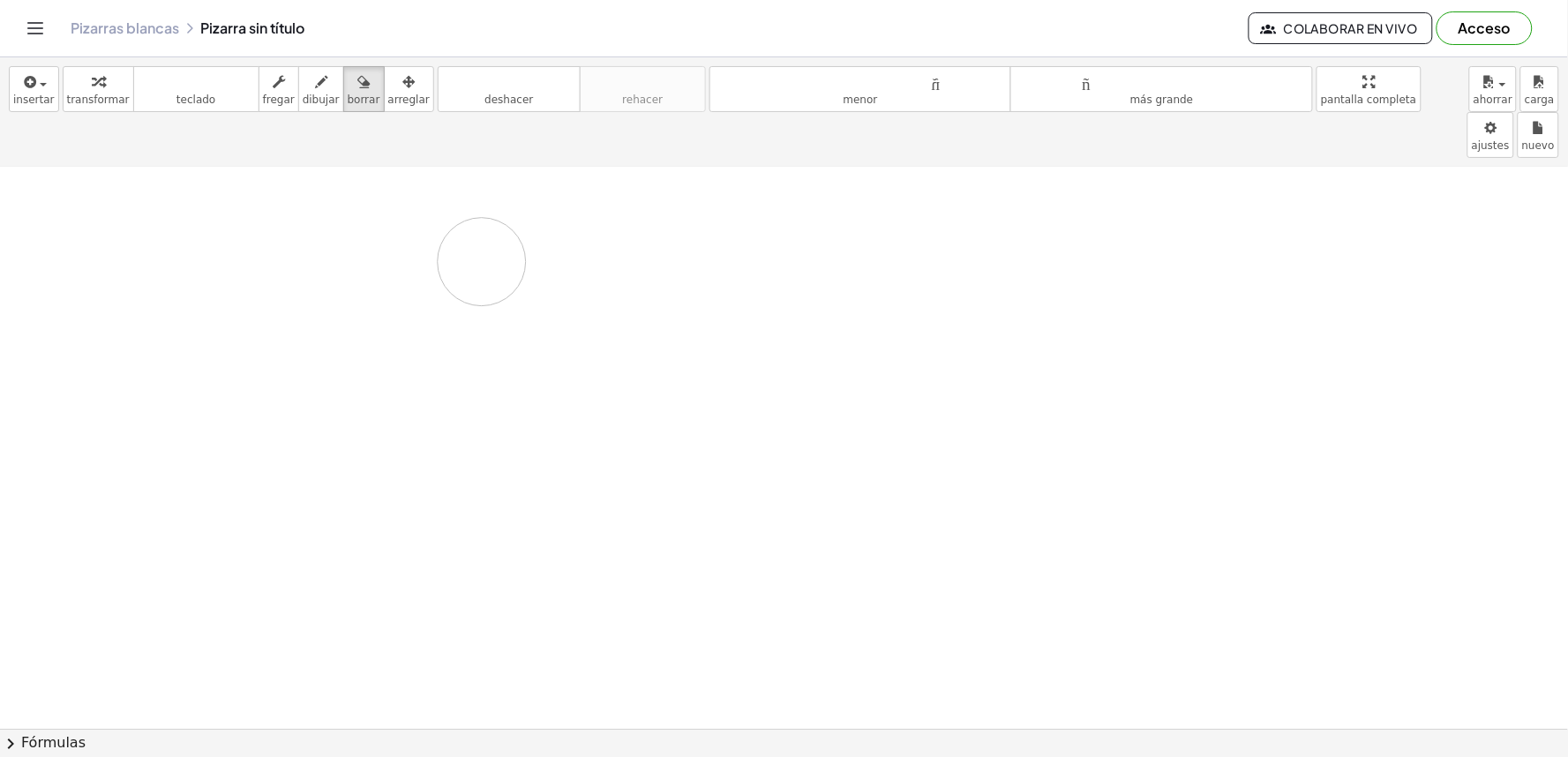
drag, startPoint x: 516, startPoint y: 247, endPoint x: 291, endPoint y: 218, distance: 226.9
click at [360, 218] on div at bounding box center [784, 635] width 1568 height 1327
drag, startPoint x: 102, startPoint y: 223, endPoint x: 601, endPoint y: 280, distance: 502.2
click at [550, 289] on div at bounding box center [784, 635] width 1568 height 1327
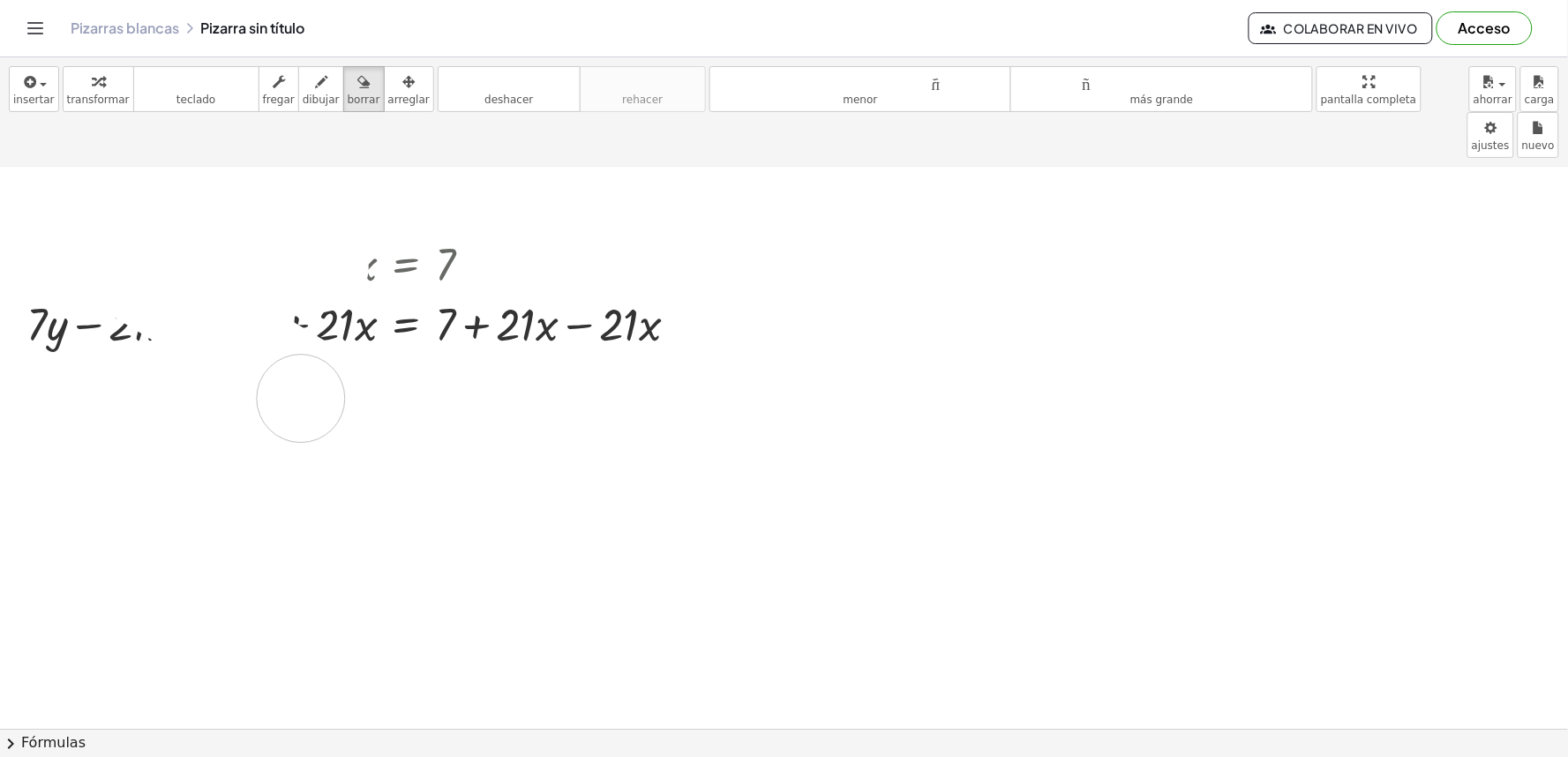
drag, startPoint x: 323, startPoint y: 221, endPoint x: 69, endPoint y: 297, distance: 265.1
click at [218, 330] on div at bounding box center [784, 635] width 1568 height 1327
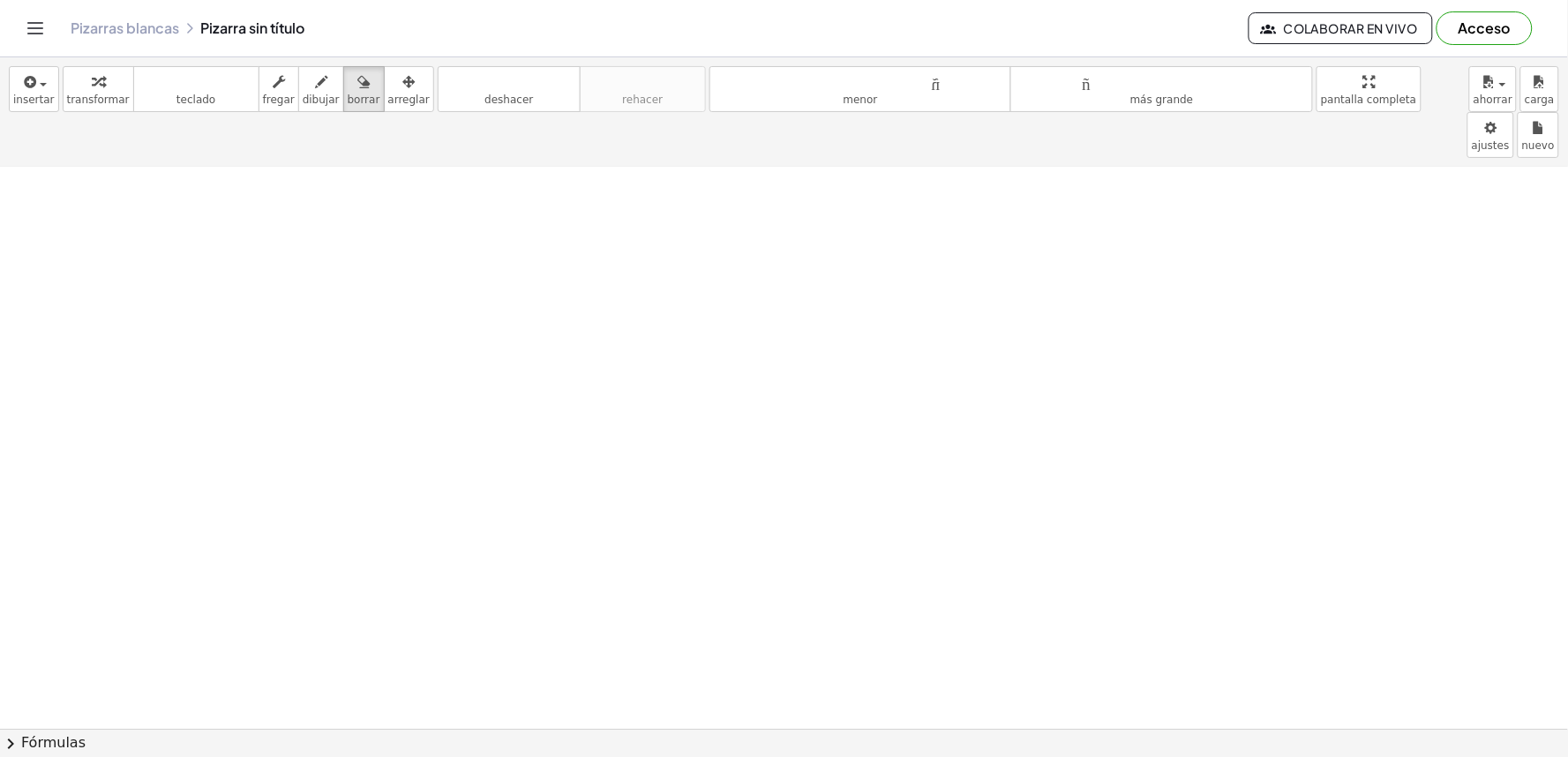
drag, startPoint x: 66, startPoint y: 297, endPoint x: 321, endPoint y: 58, distance: 349.5
click at [321, 58] on div "insertar Seleccione uno: Expresión matemática Función Texto Vídeo de YouTube Gr…" at bounding box center [784, 407] width 1568 height 700
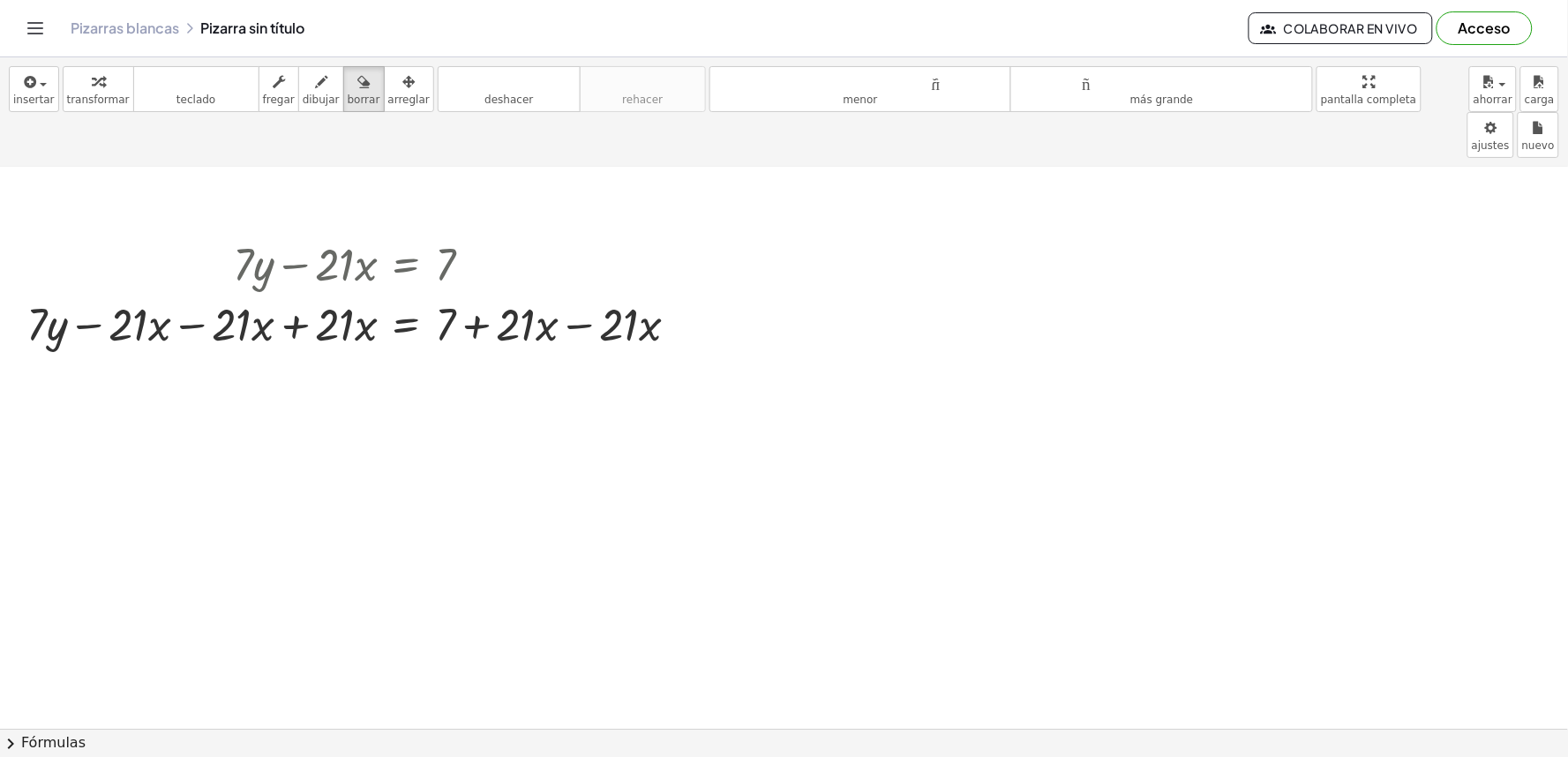
click at [265, 170] on div at bounding box center [784, 635] width 1568 height 1327
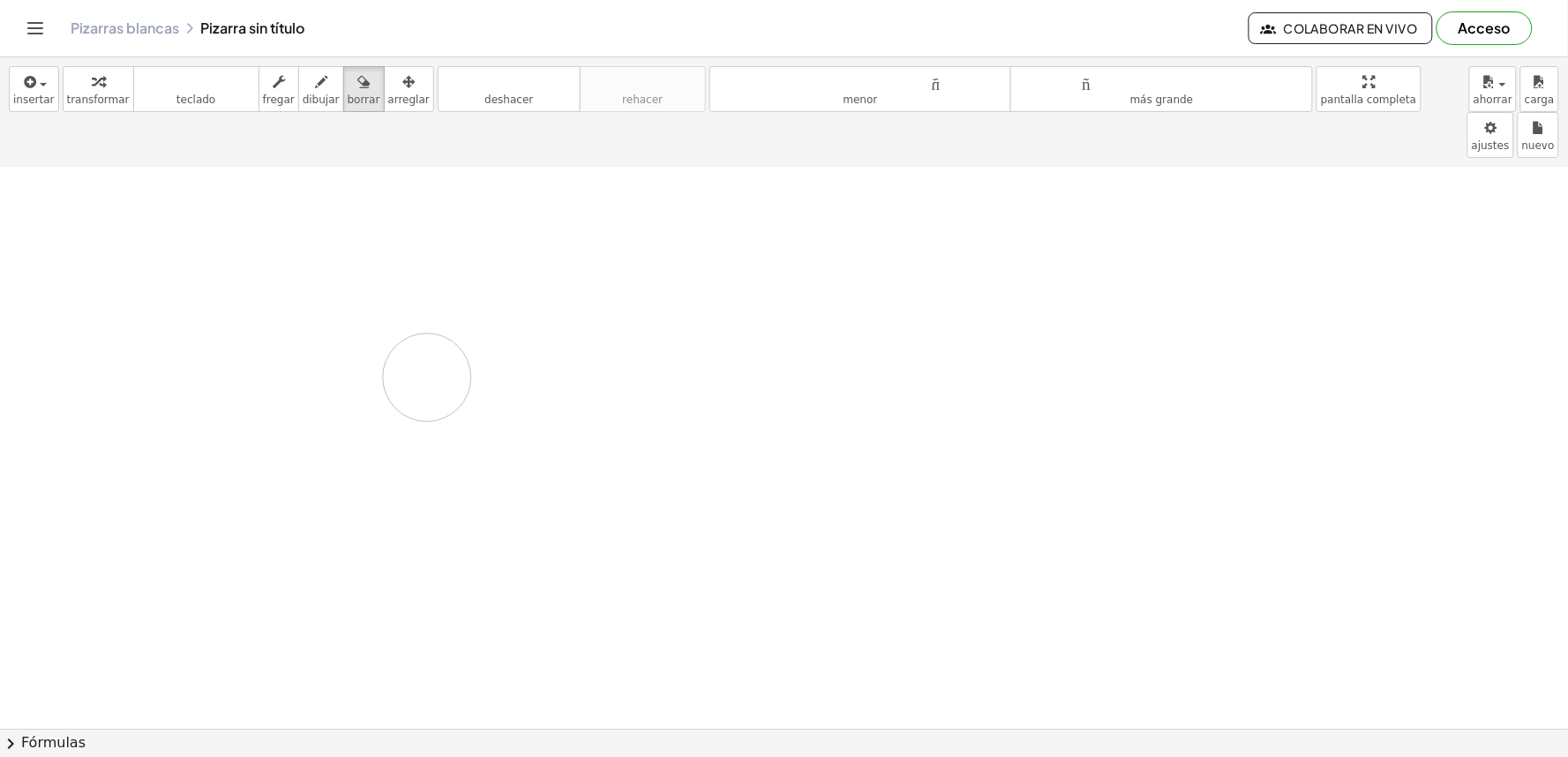
drag, startPoint x: 427, startPoint y: 332, endPoint x: 523, endPoint y: 372, distance: 104.0
click at [431, 337] on div at bounding box center [784, 340] width 1568 height 1327
click at [818, 700] on div at bounding box center [784, 340] width 1568 height 1327
click at [343, 107] on button "borrar" at bounding box center [364, 89] width 41 height 46
click at [456, 402] on div at bounding box center [784, 340] width 1568 height 1327
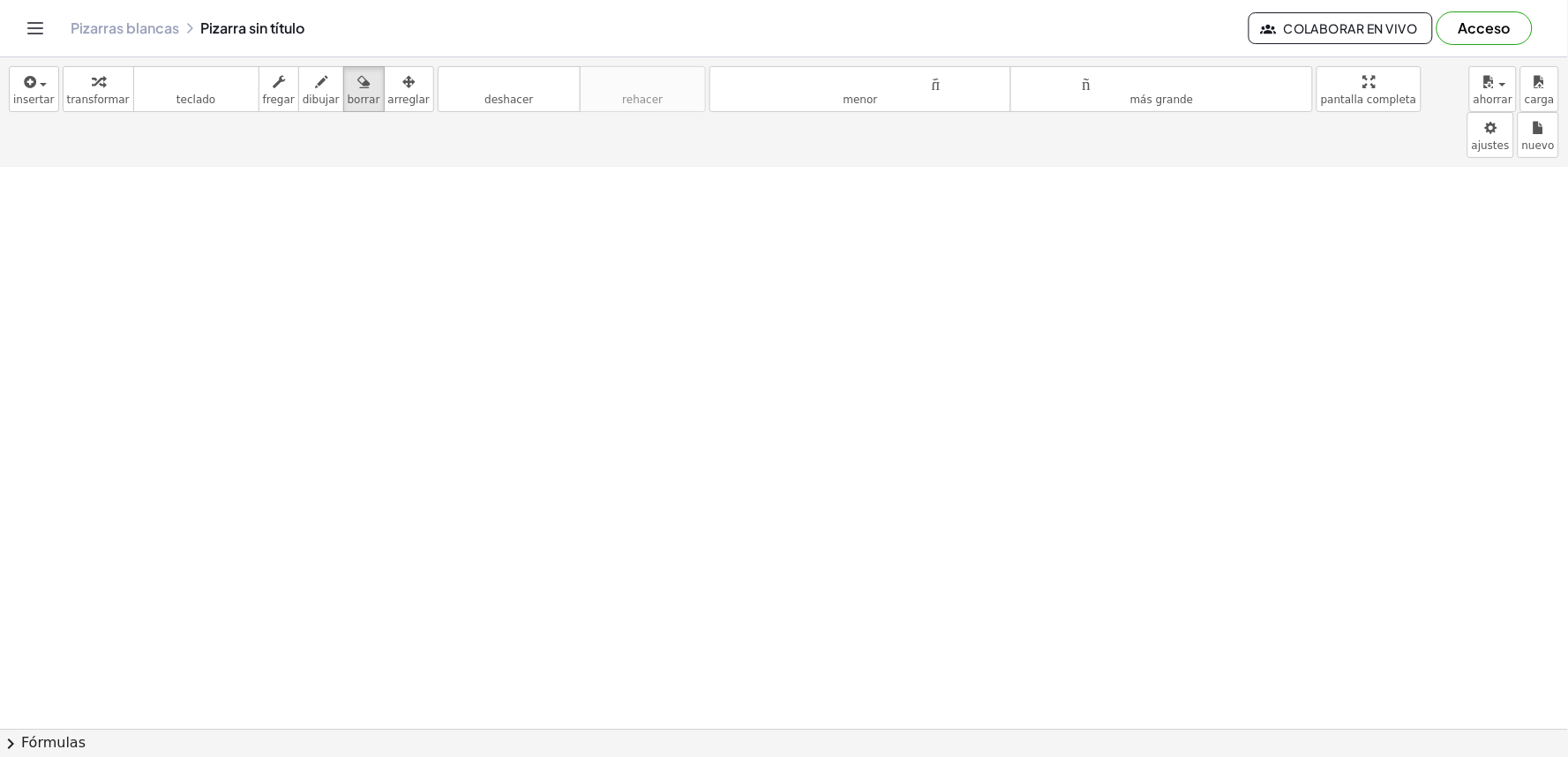
click at [883, 639] on div at bounding box center [784, 340] width 1568 height 1327
click at [348, 97] on font "borrar" at bounding box center [364, 99] width 33 height 12
click at [623, 472] on div at bounding box center [784, 340] width 1568 height 1327
click at [623, 474] on div at bounding box center [784, 340] width 1568 height 1327
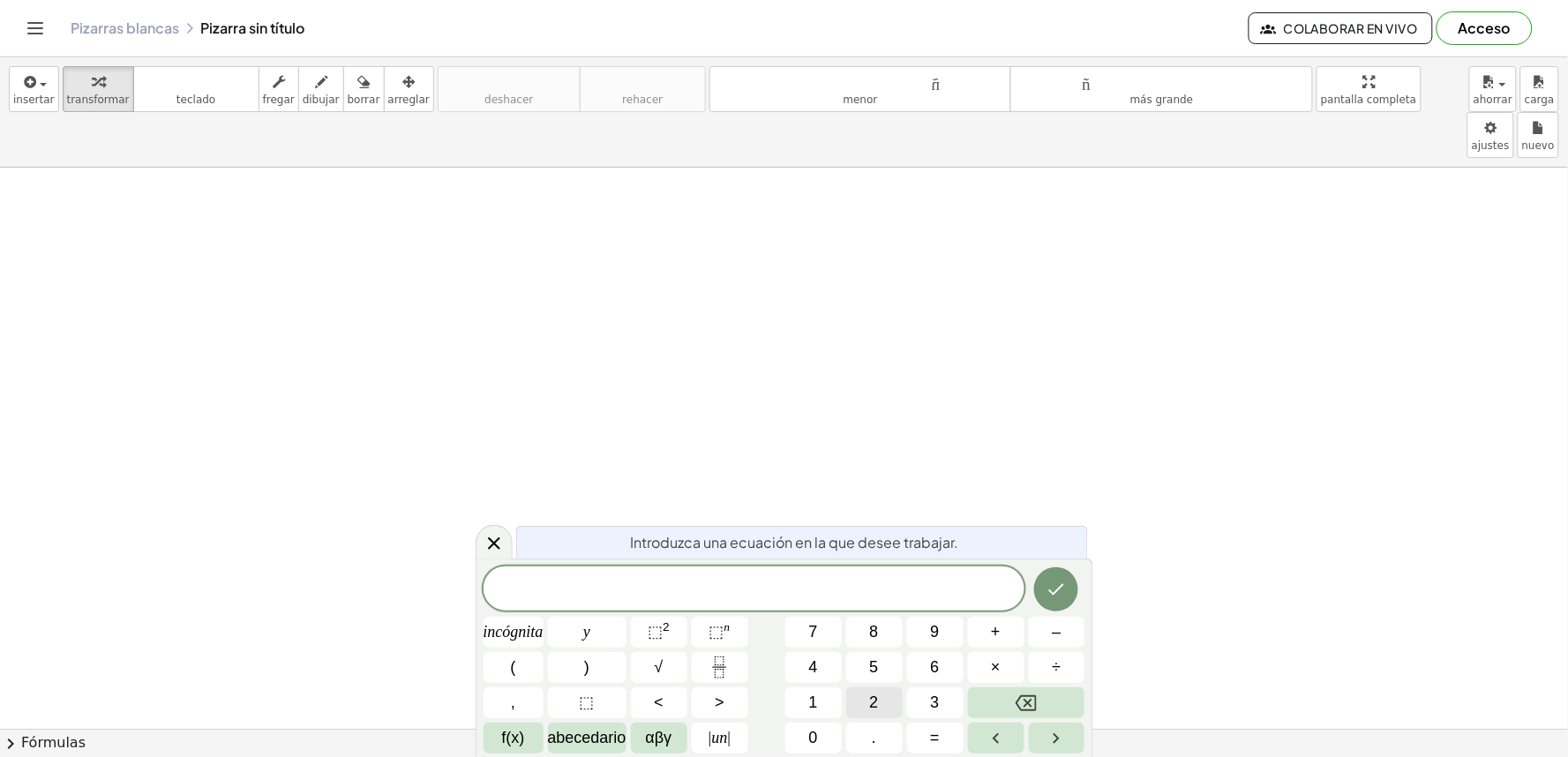
click at [885, 691] on button "2" at bounding box center [874, 702] width 57 height 31
click at [587, 633] on font "y" at bounding box center [587, 631] width 7 height 18
click at [1000, 637] on font "+" at bounding box center [996, 631] width 9 height 18
click at [517, 728] on span "f(x)" at bounding box center [514, 738] width 23 height 24
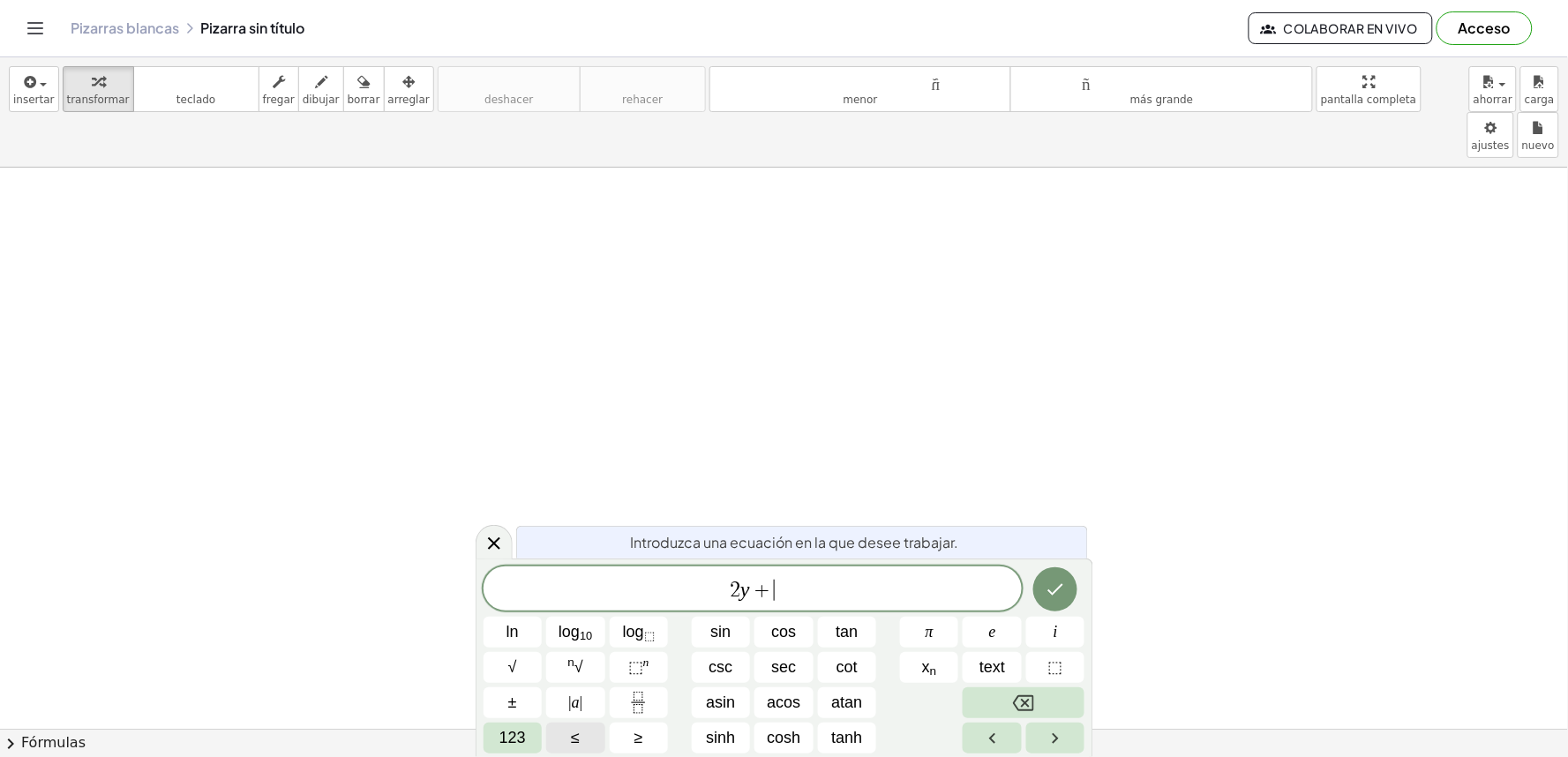
click at [517, 728] on span "123" at bounding box center [513, 738] width 26 height 24
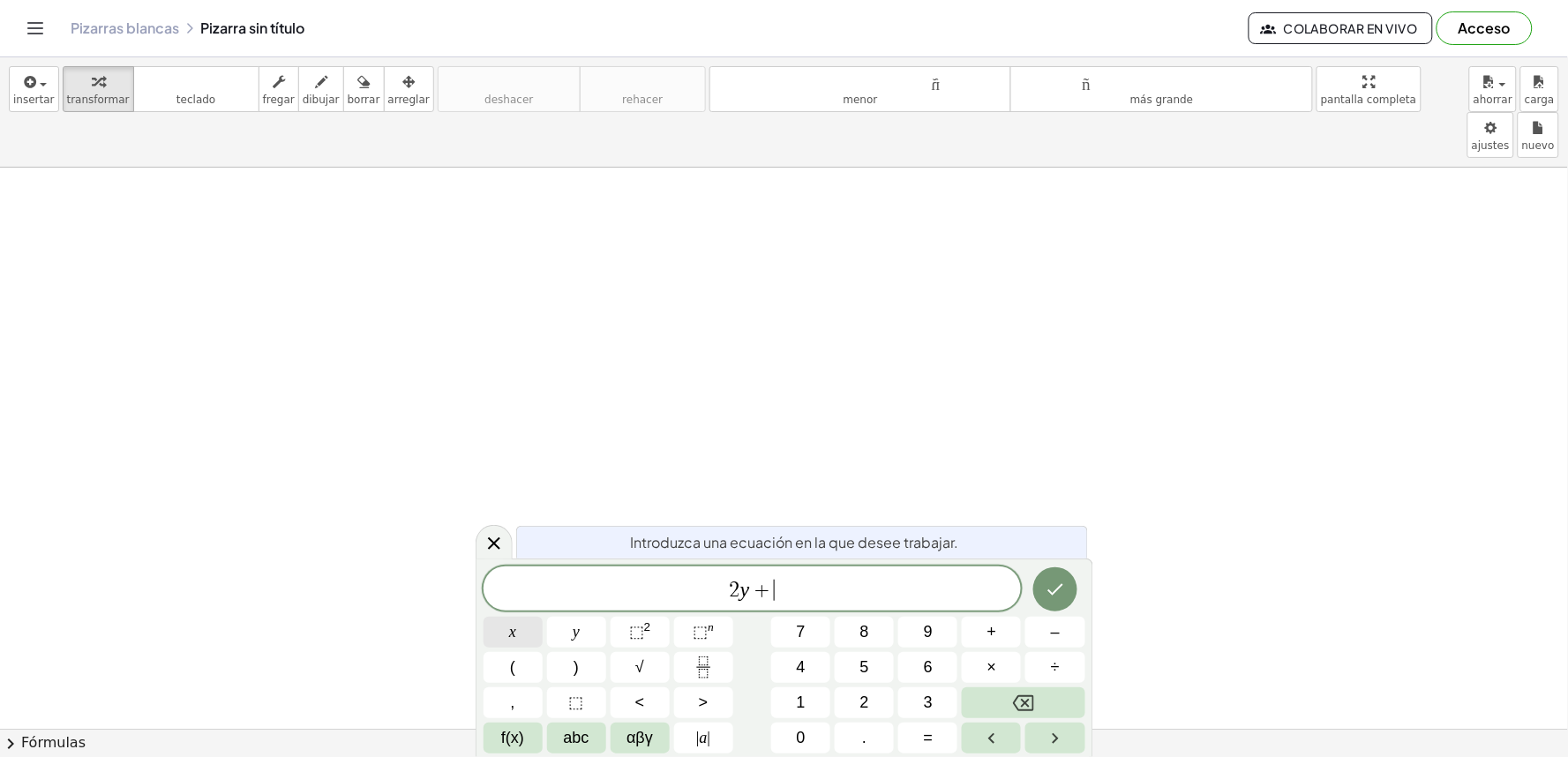
click at [513, 647] on button "x" at bounding box center [513, 632] width 59 height 31
click at [521, 623] on button "x" at bounding box center [513, 632] width 59 height 31
click at [994, 697] on button "Backspace" at bounding box center [1024, 702] width 123 height 31
click at [945, 744] on button "=" at bounding box center [928, 737] width 59 height 31
click at [791, 692] on button "1" at bounding box center [800, 702] width 59 height 31
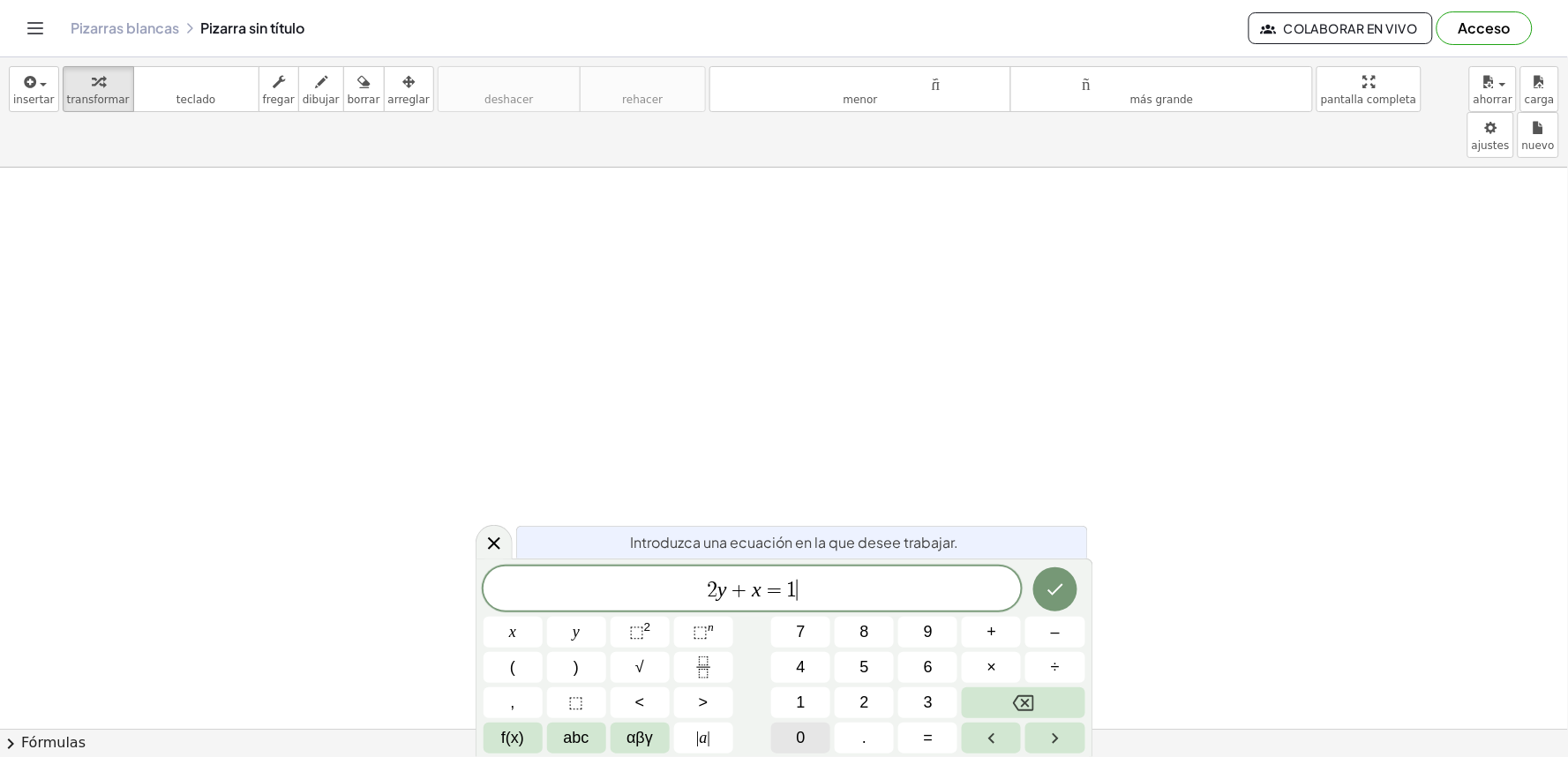
click at [794, 735] on button "0" at bounding box center [800, 737] width 59 height 31
click at [1063, 580] on icon "Done" at bounding box center [1055, 589] width 21 height 21
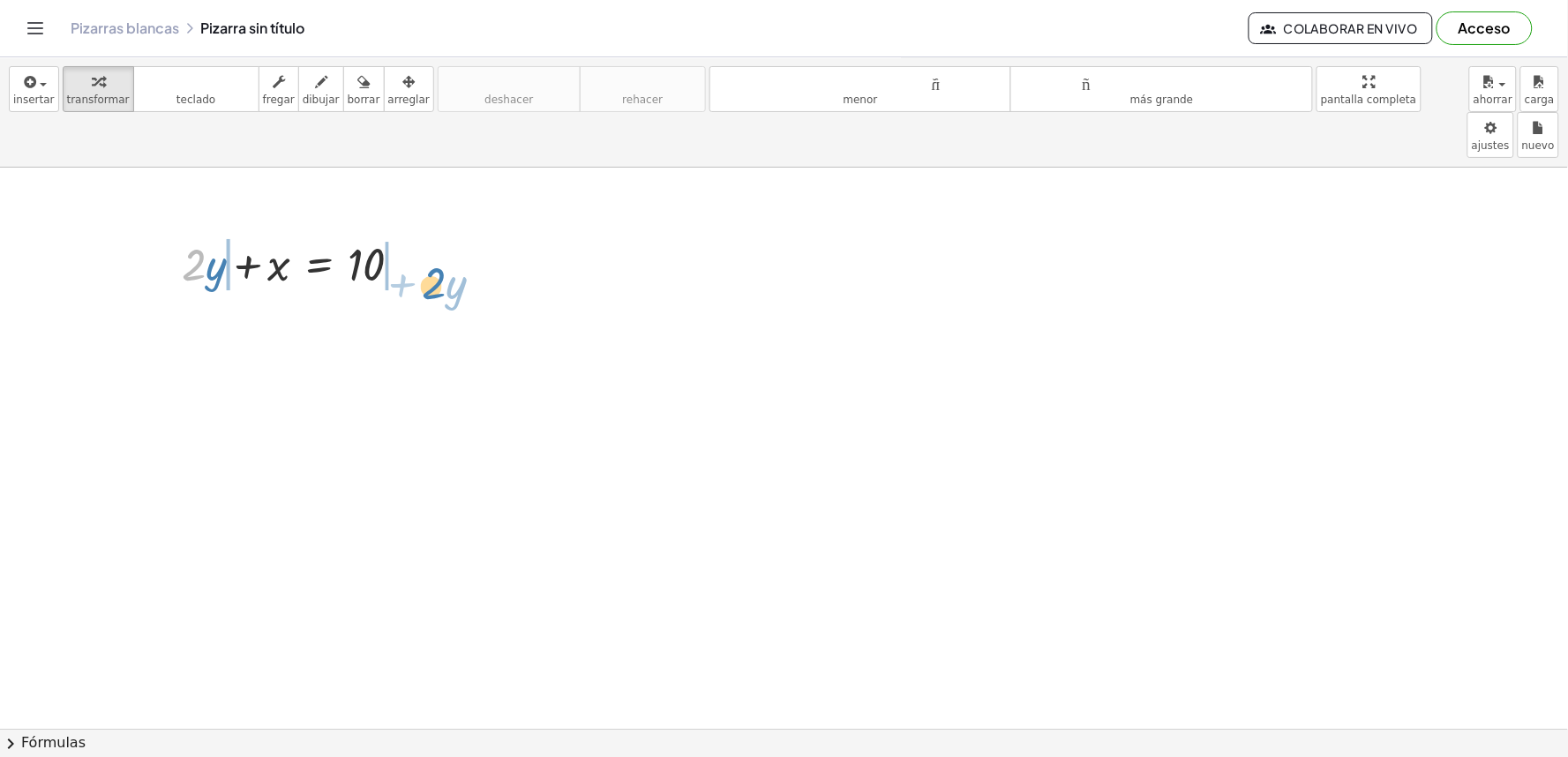
drag, startPoint x: 203, startPoint y: 226, endPoint x: 445, endPoint y: 241, distance: 242.5
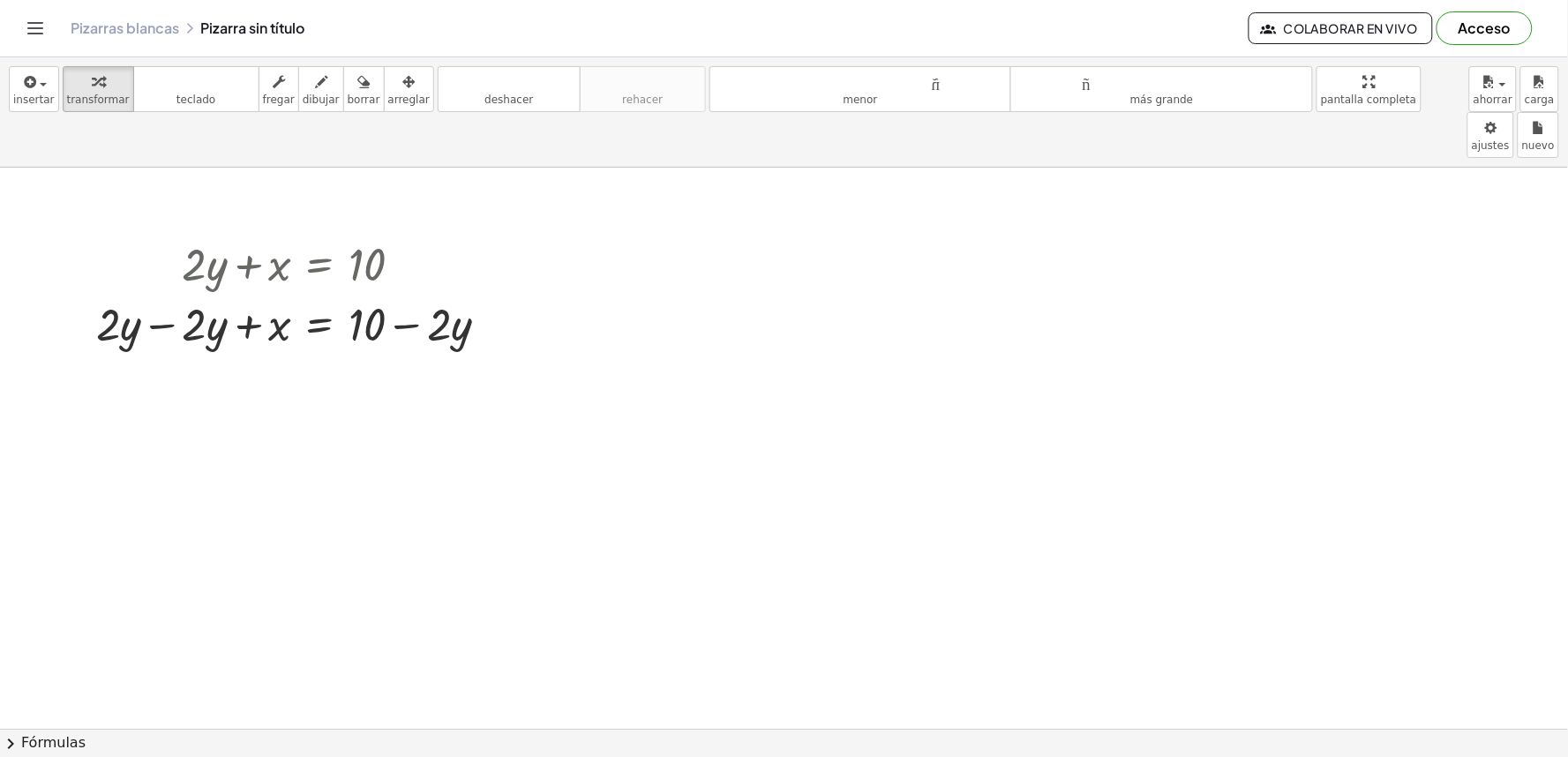
drag, startPoint x: 448, startPoint y: 191, endPoint x: 589, endPoint y: 332, distance: 199.4
drag, startPoint x: 589, startPoint y: 332, endPoint x: 606, endPoint y: 332, distance: 17.0
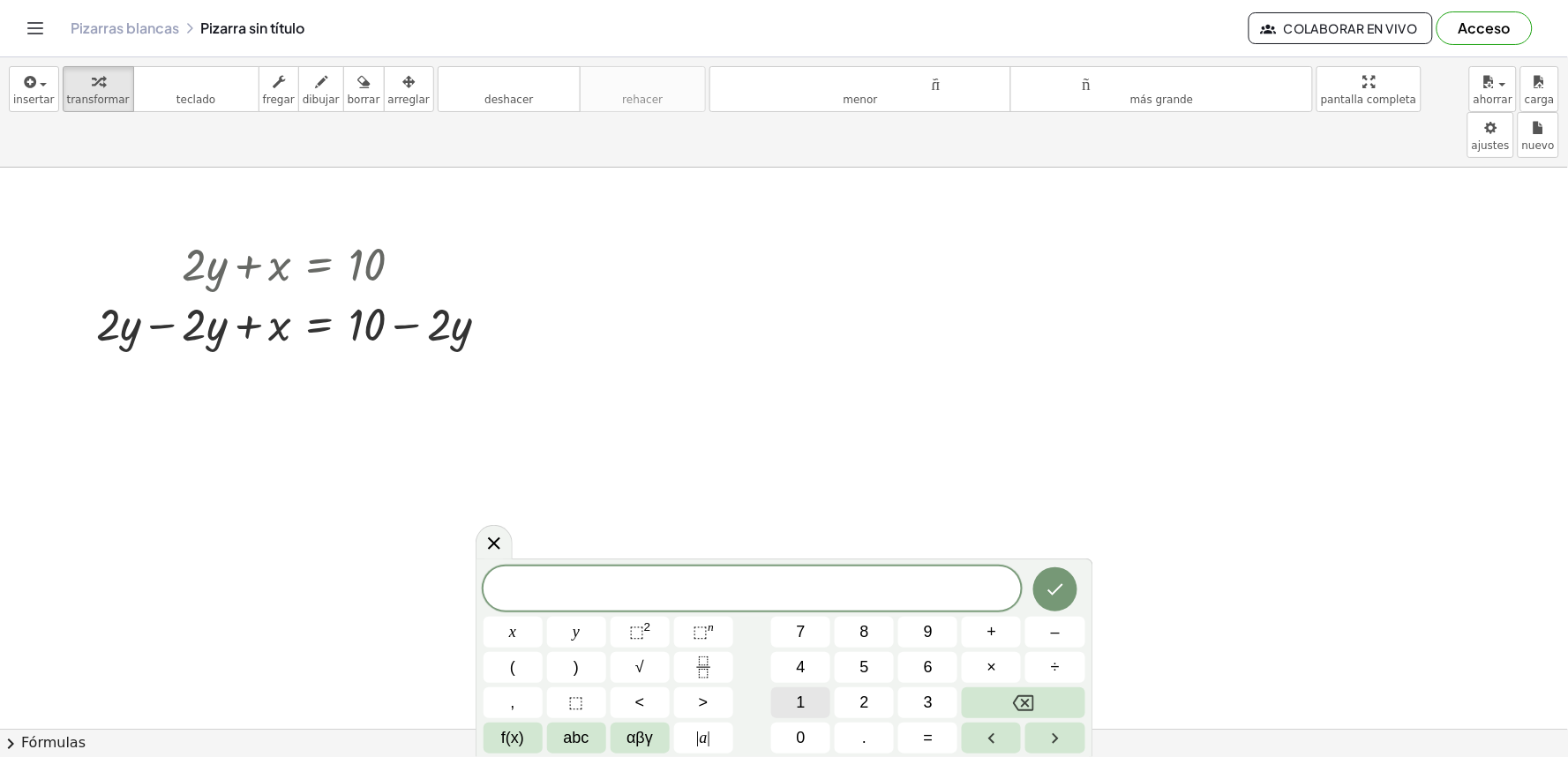
click at [813, 704] on button "1" at bounding box center [800, 702] width 59 height 31
click at [868, 676] on span "5" at bounding box center [864, 668] width 8 height 24
click at [574, 629] on span "y" at bounding box center [576, 632] width 7 height 24
click at [982, 646] on button "+" at bounding box center [991, 632] width 59 height 31
click at [851, 671] on button "5" at bounding box center [864, 668] width 59 height 31
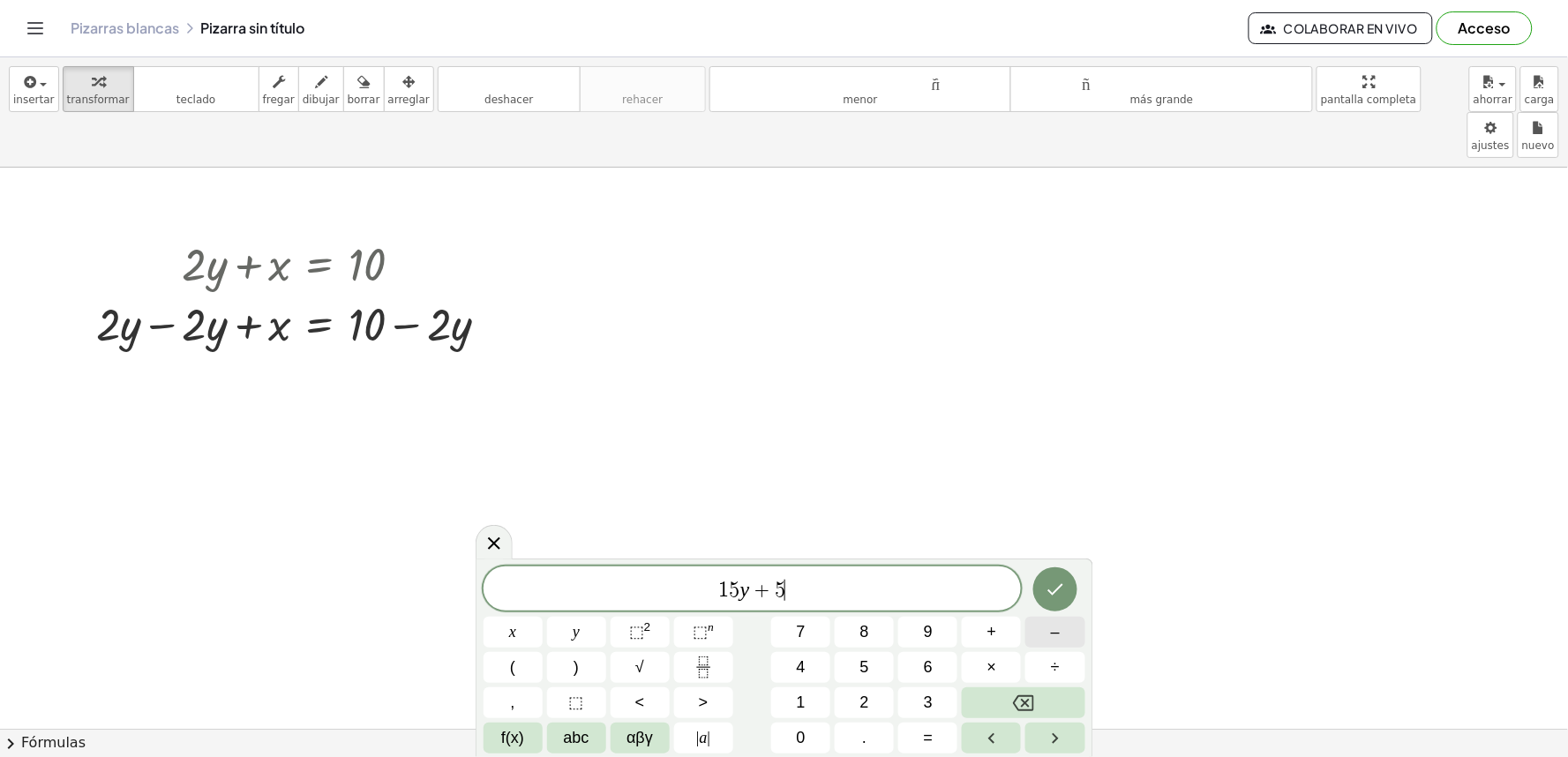
click at [1050, 629] on button "–" at bounding box center [1054, 632] width 59 height 31
click at [868, 694] on span "2" at bounding box center [864, 703] width 8 height 24
click at [791, 733] on button "0" at bounding box center [800, 737] width 59 height 31
click at [1061, 599] on icon "Done" at bounding box center [1055, 589] width 21 height 21
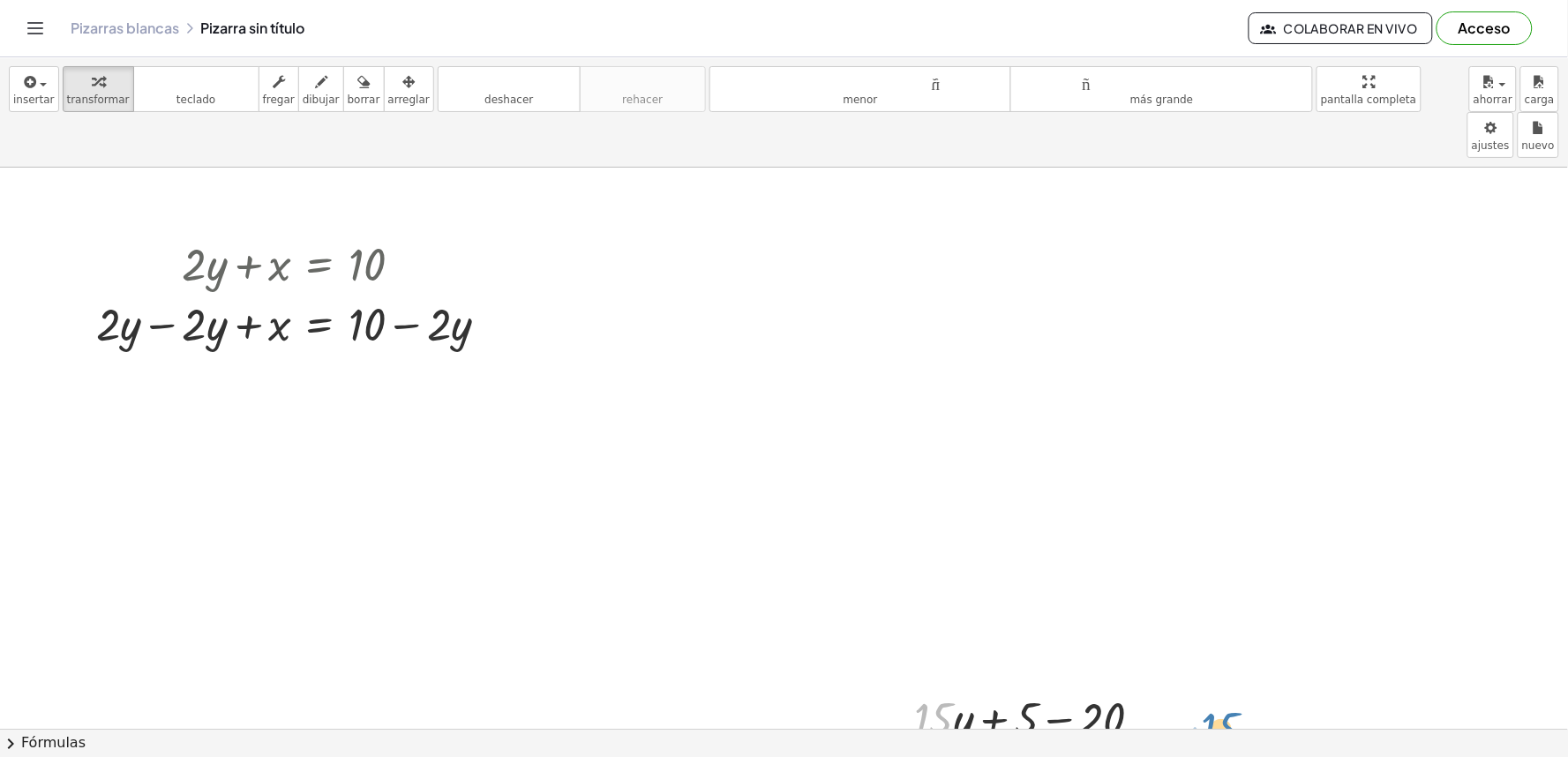
drag, startPoint x: 918, startPoint y: 681, endPoint x: 1206, endPoint y: 690, distance: 288.1
drag, startPoint x: 1017, startPoint y: 665, endPoint x: 1046, endPoint y: 707, distance: 51.0
drag, startPoint x: 1030, startPoint y: 668, endPoint x: 1204, endPoint y: 707, distance: 178.3
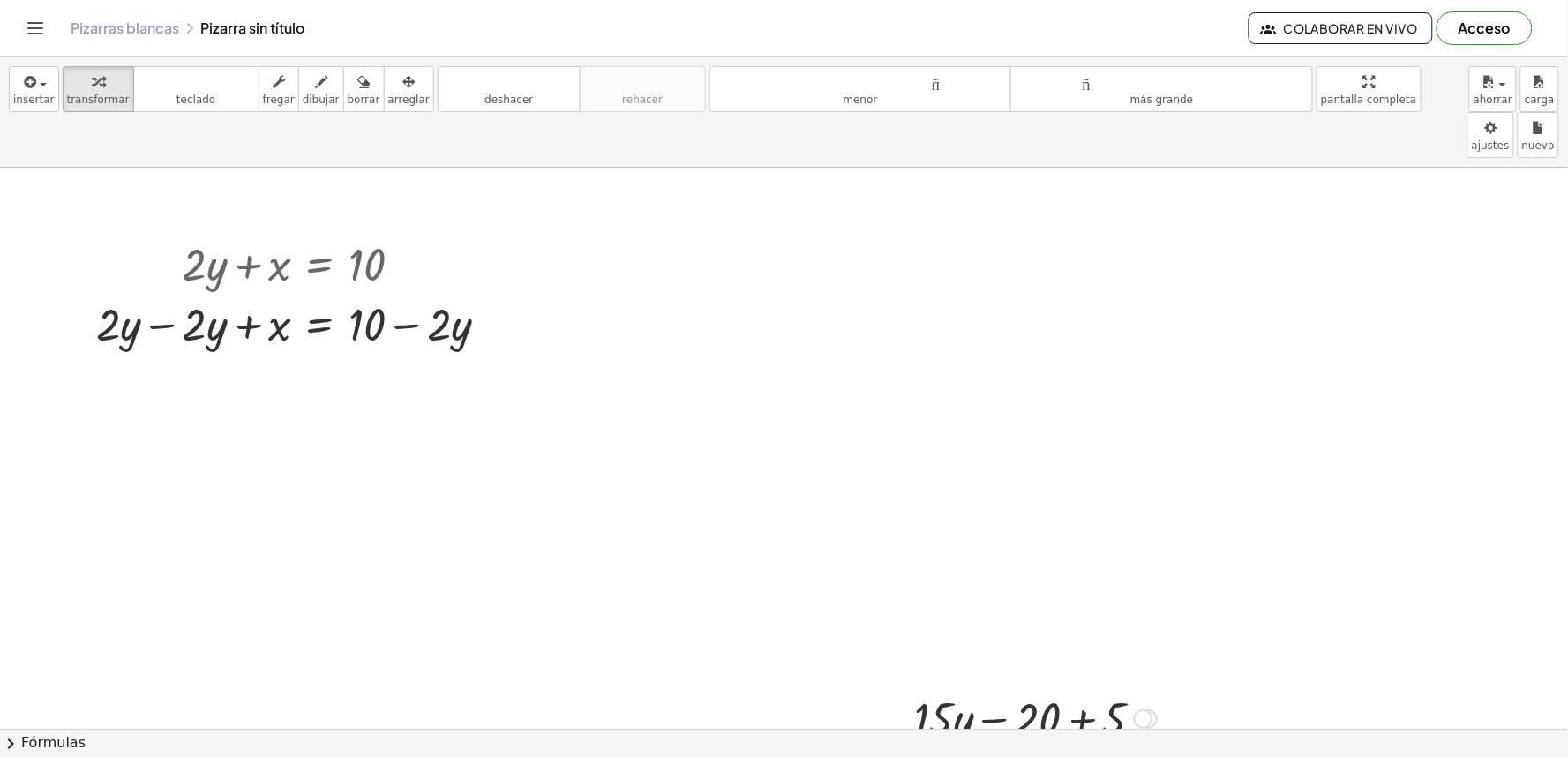
drag, startPoint x: 1148, startPoint y: 641, endPoint x: 571, endPoint y: 337, distance: 652.2
click at [1146, 687] on div at bounding box center [1035, 717] width 260 height 60
drag, startPoint x: 571, startPoint y: 337, endPoint x: 1399, endPoint y: 472, distance: 838.9
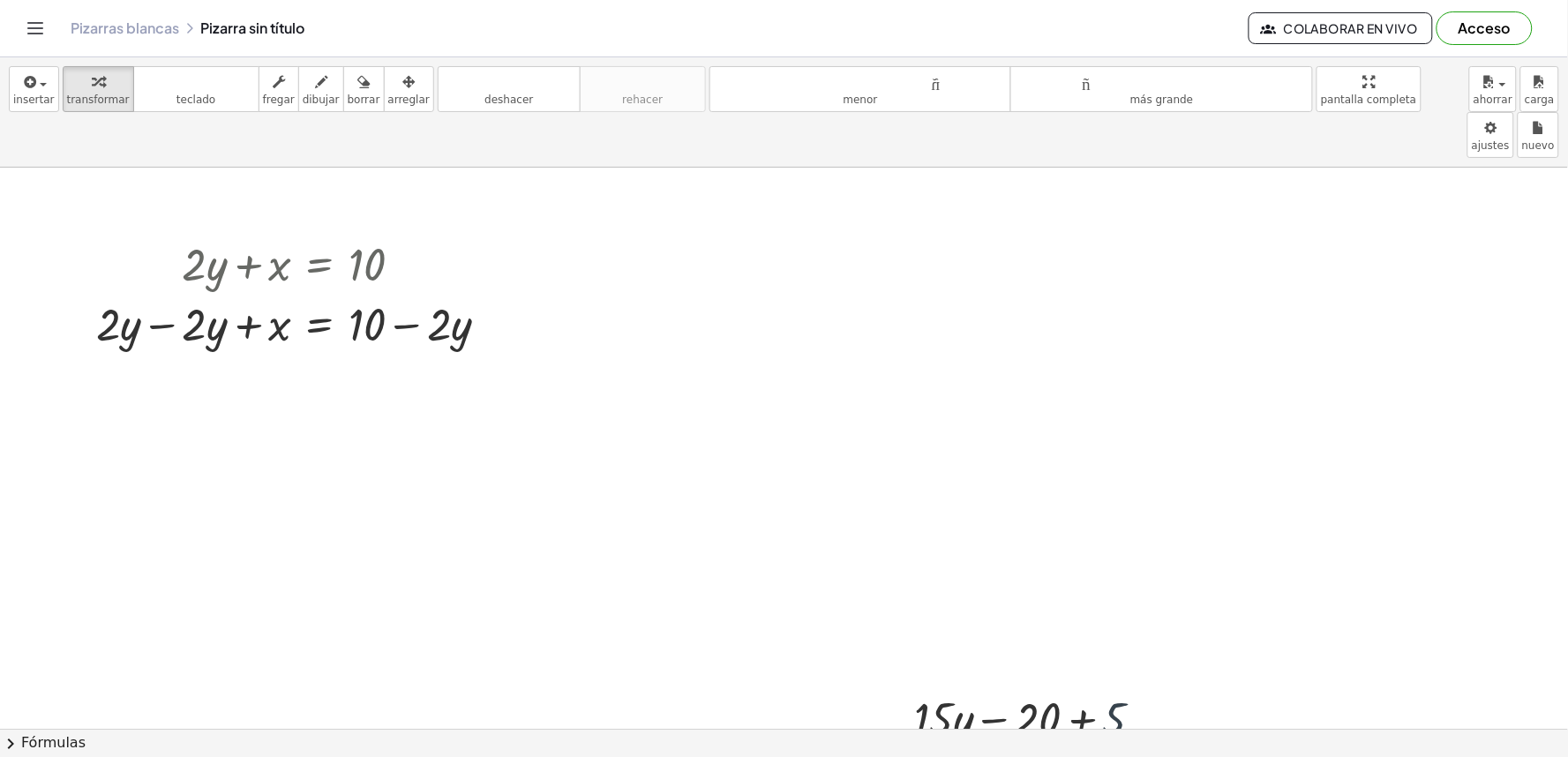
drag, startPoint x: 1399, startPoint y: 472, endPoint x: 1369, endPoint y: 525, distance: 60.9
drag, startPoint x: 769, startPoint y: 524, endPoint x: 741, endPoint y: 558, distance: 44.0
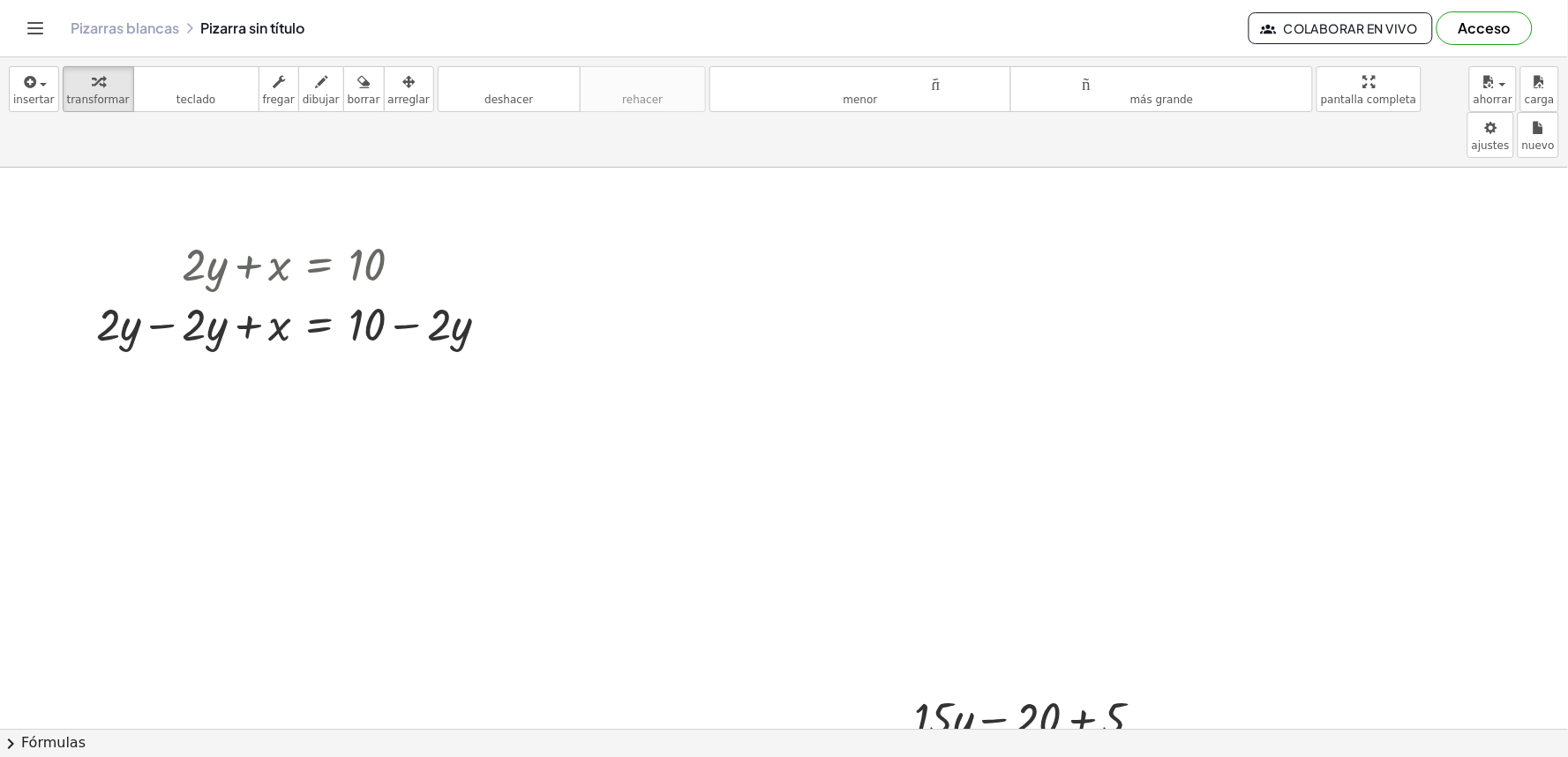
drag, startPoint x: 764, startPoint y: 551, endPoint x: 742, endPoint y: 633, distance: 84.9
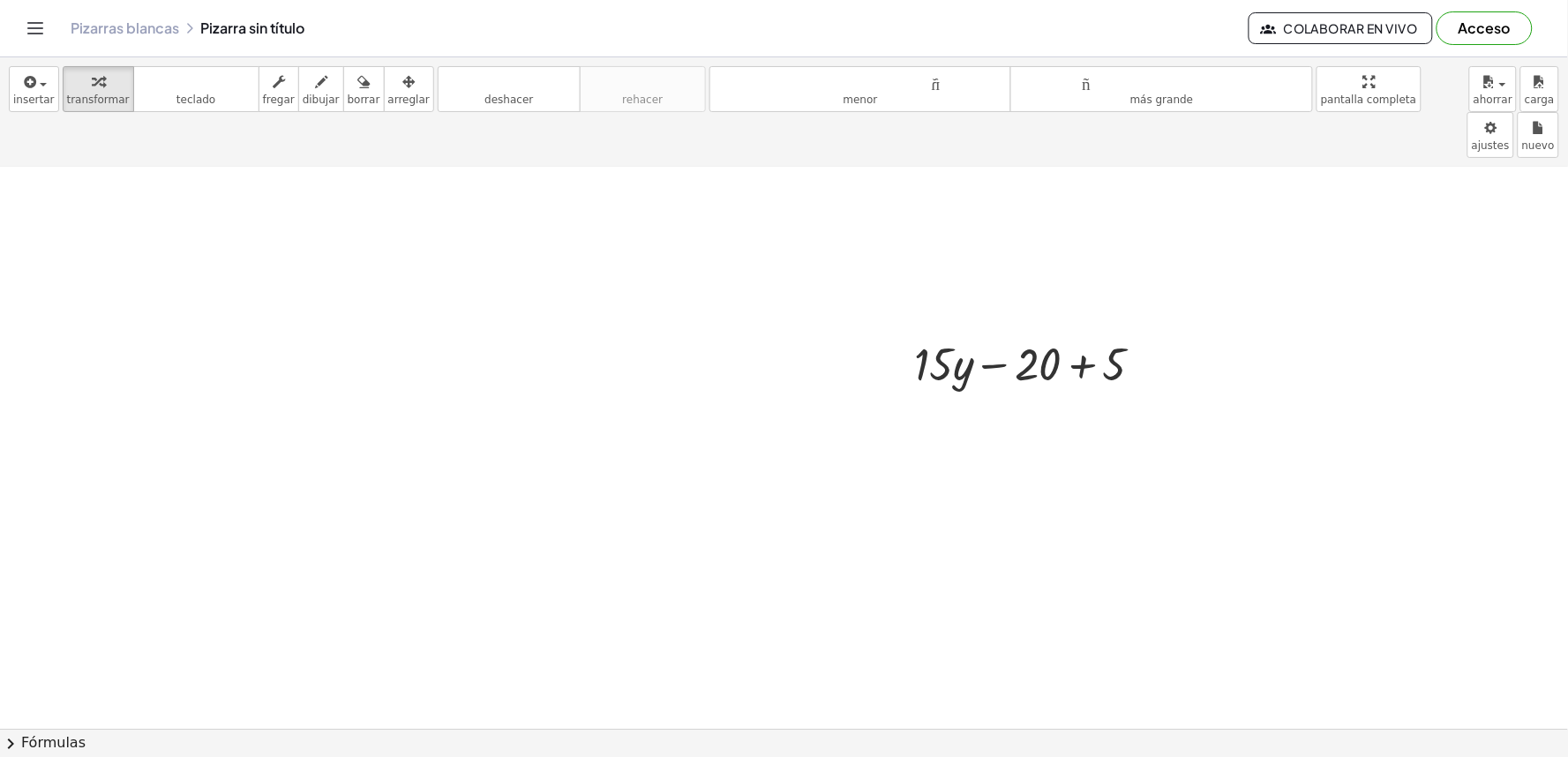
scroll to position [392, 0]
click at [720, 645] on div at bounding box center [784, 439] width 1568 height 1327
click at [786, 593] on div at bounding box center [784, 145] width 1568 height 1327
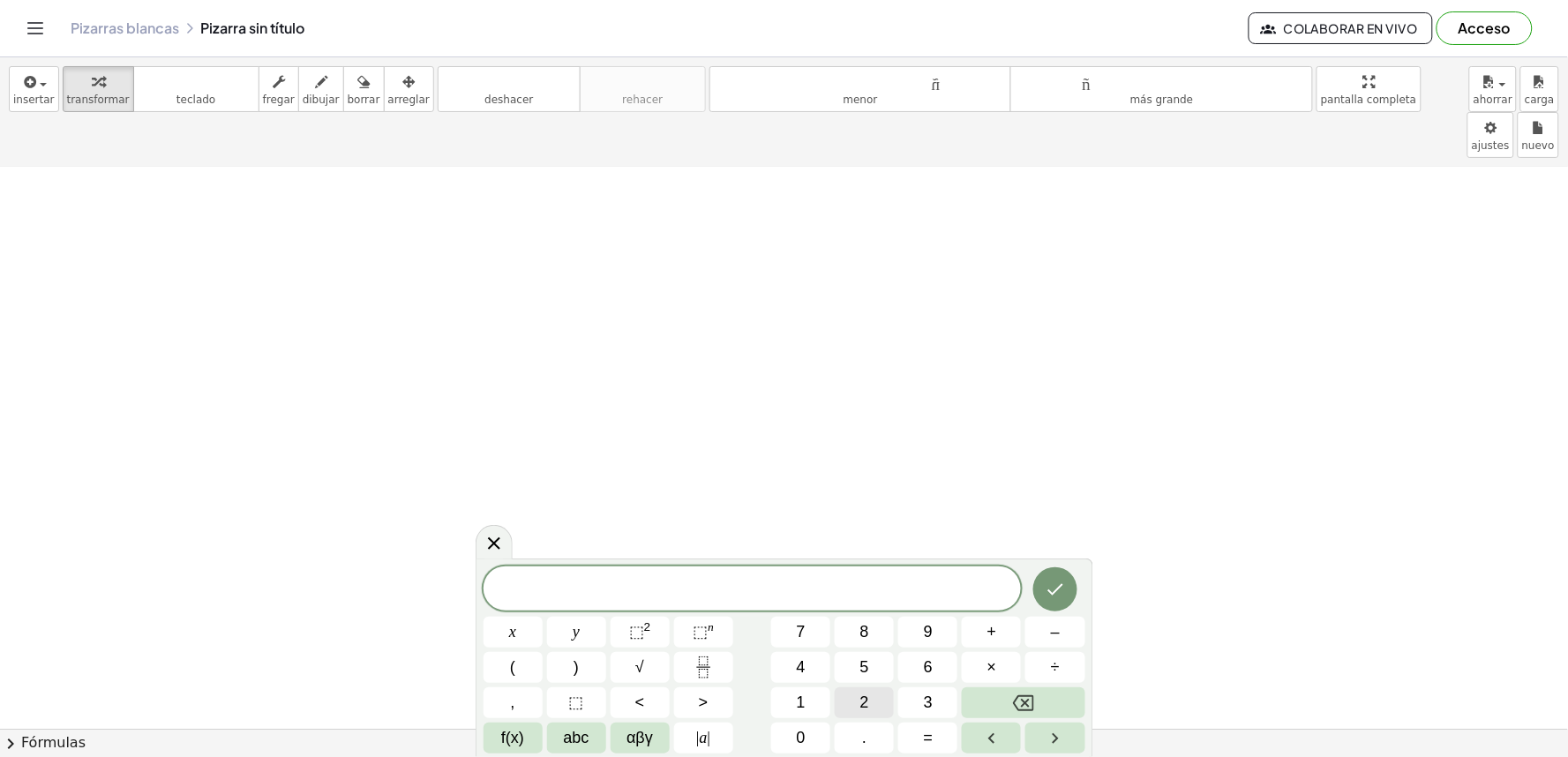
click at [877, 699] on button "2" at bounding box center [864, 702] width 59 height 31
click at [551, 640] on button "y" at bounding box center [576, 632] width 59 height 31
click at [999, 640] on button "+" at bounding box center [991, 632] width 59 height 31
click at [516, 623] on span "x" at bounding box center [513, 632] width 7 height 24
click at [1067, 591] on button "Done" at bounding box center [1055, 589] width 44 height 44
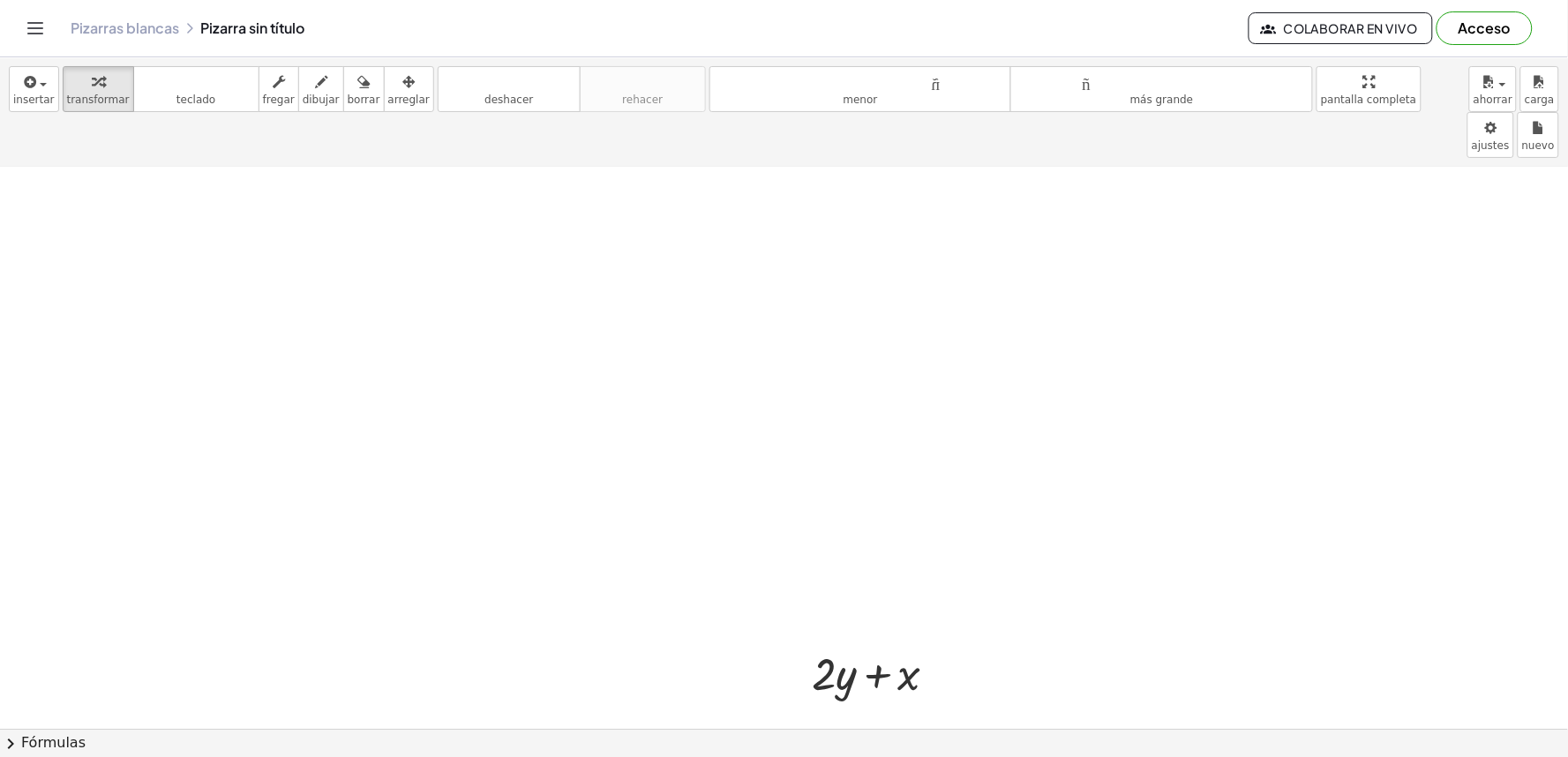
click at [1002, 675] on div at bounding box center [784, 145] width 1568 height 1327
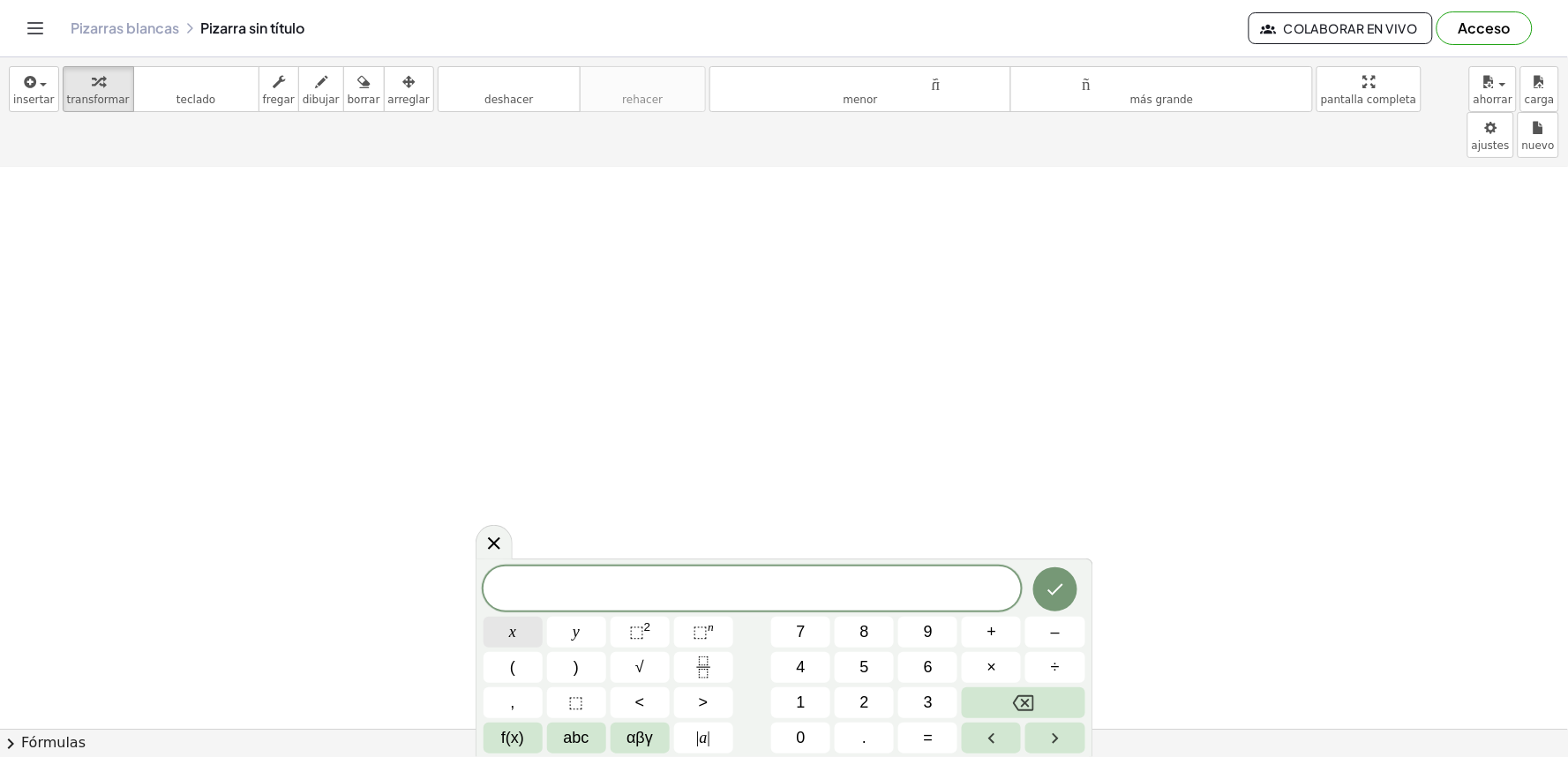
click at [523, 618] on button "x" at bounding box center [513, 632] width 59 height 31
click at [929, 738] on span "=" at bounding box center [928, 738] width 9 height 24
click at [867, 665] on span "5" at bounding box center [864, 668] width 8 height 24
click at [1066, 592] on button "Done" at bounding box center [1055, 589] width 44 height 44
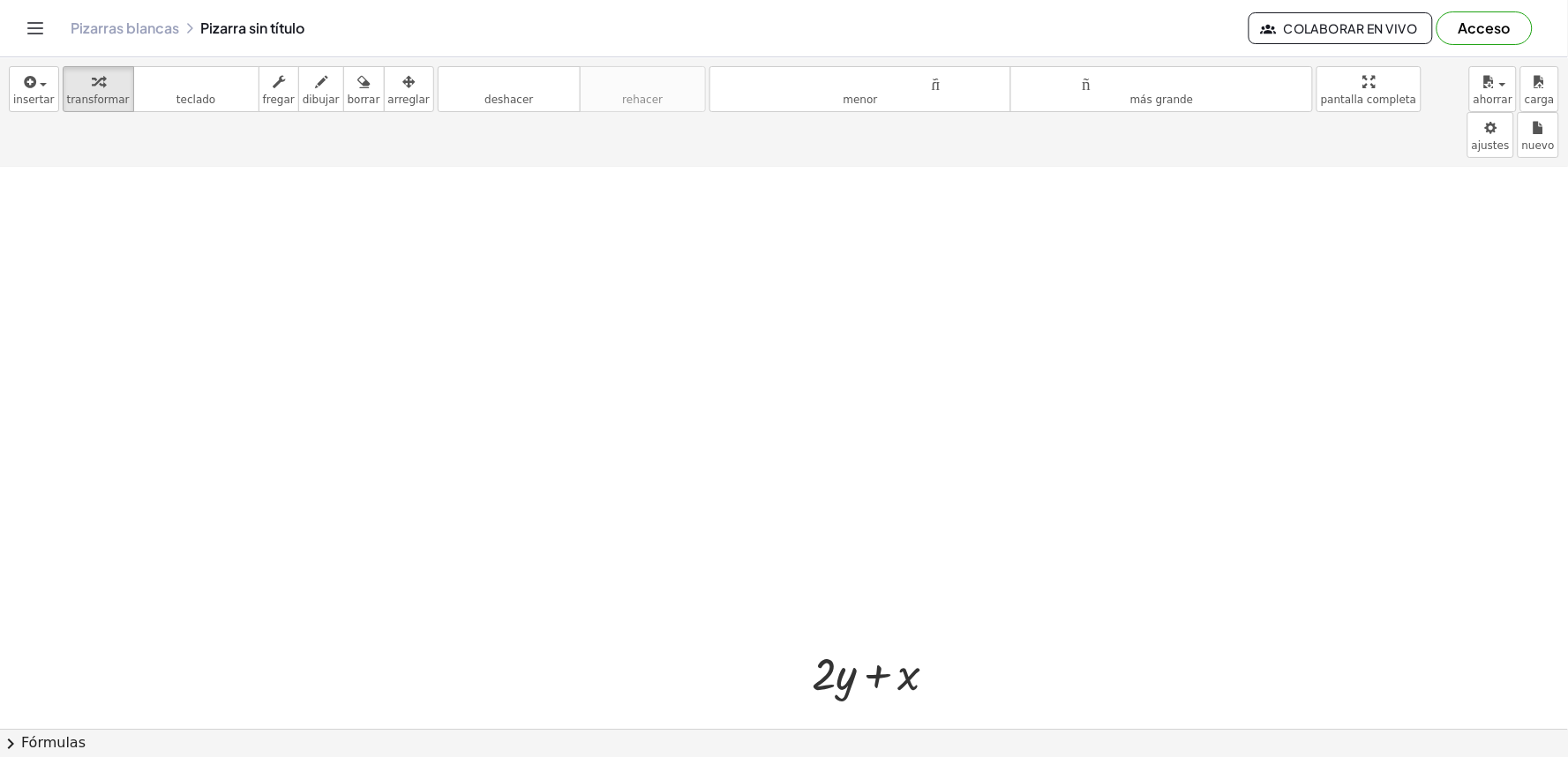
scroll to position [719, 0]
click at [491, 536] on div at bounding box center [784, 361] width 1568 height 1824
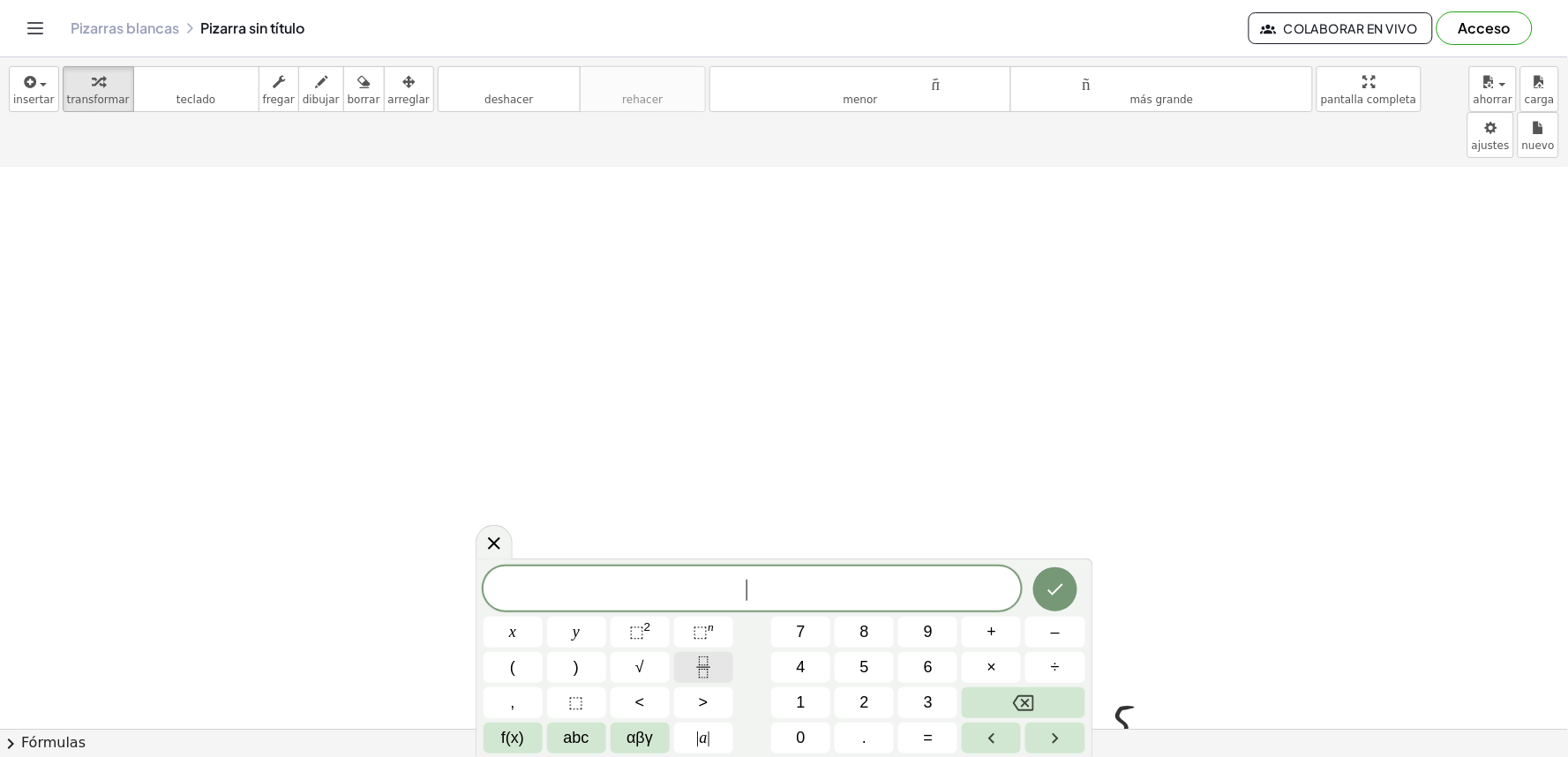
click at [689, 665] on button "Fraction" at bounding box center [703, 668] width 59 height 31
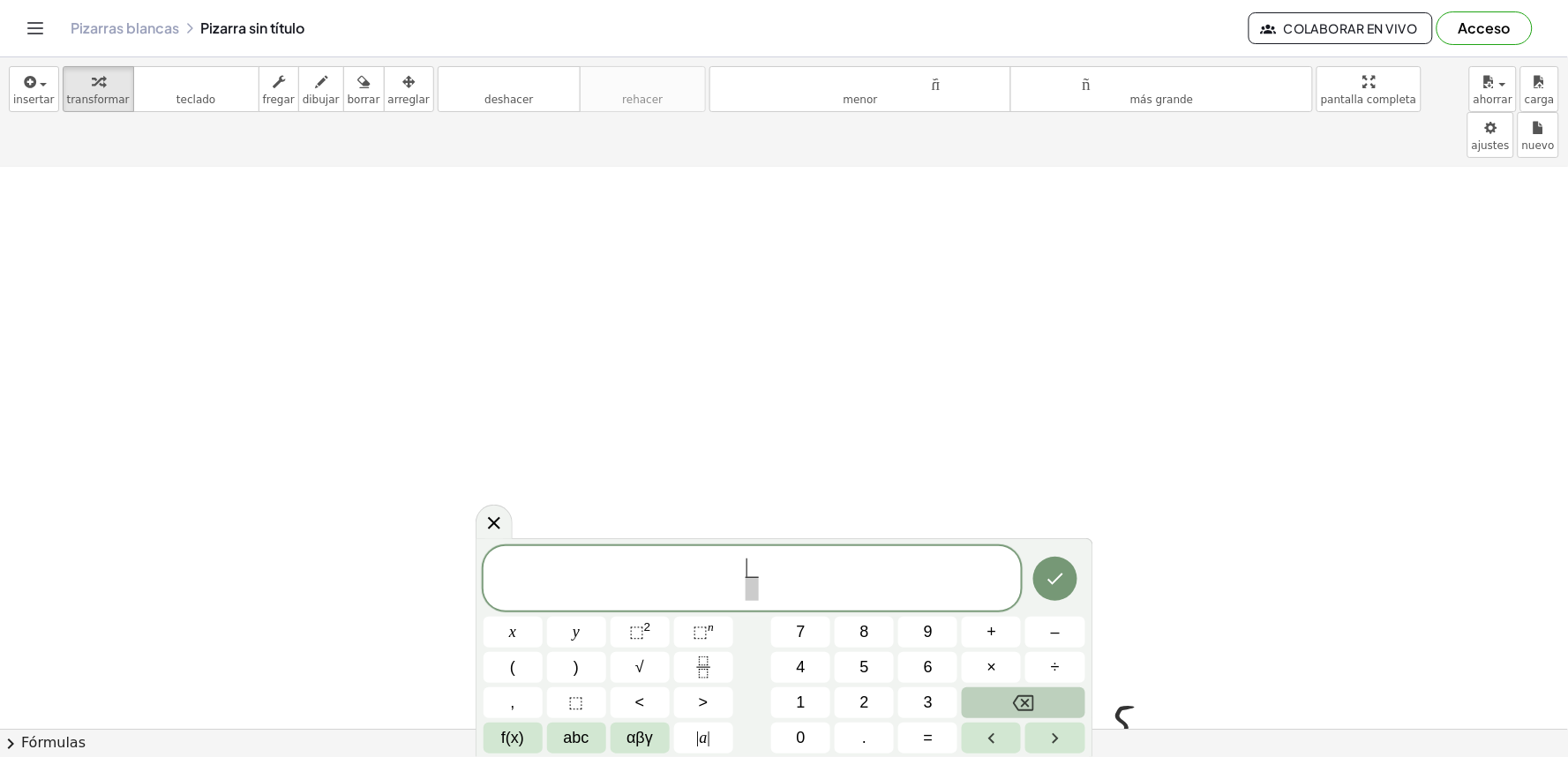
click at [1016, 712] on icon "Backspace" at bounding box center [1024, 703] width 21 height 21
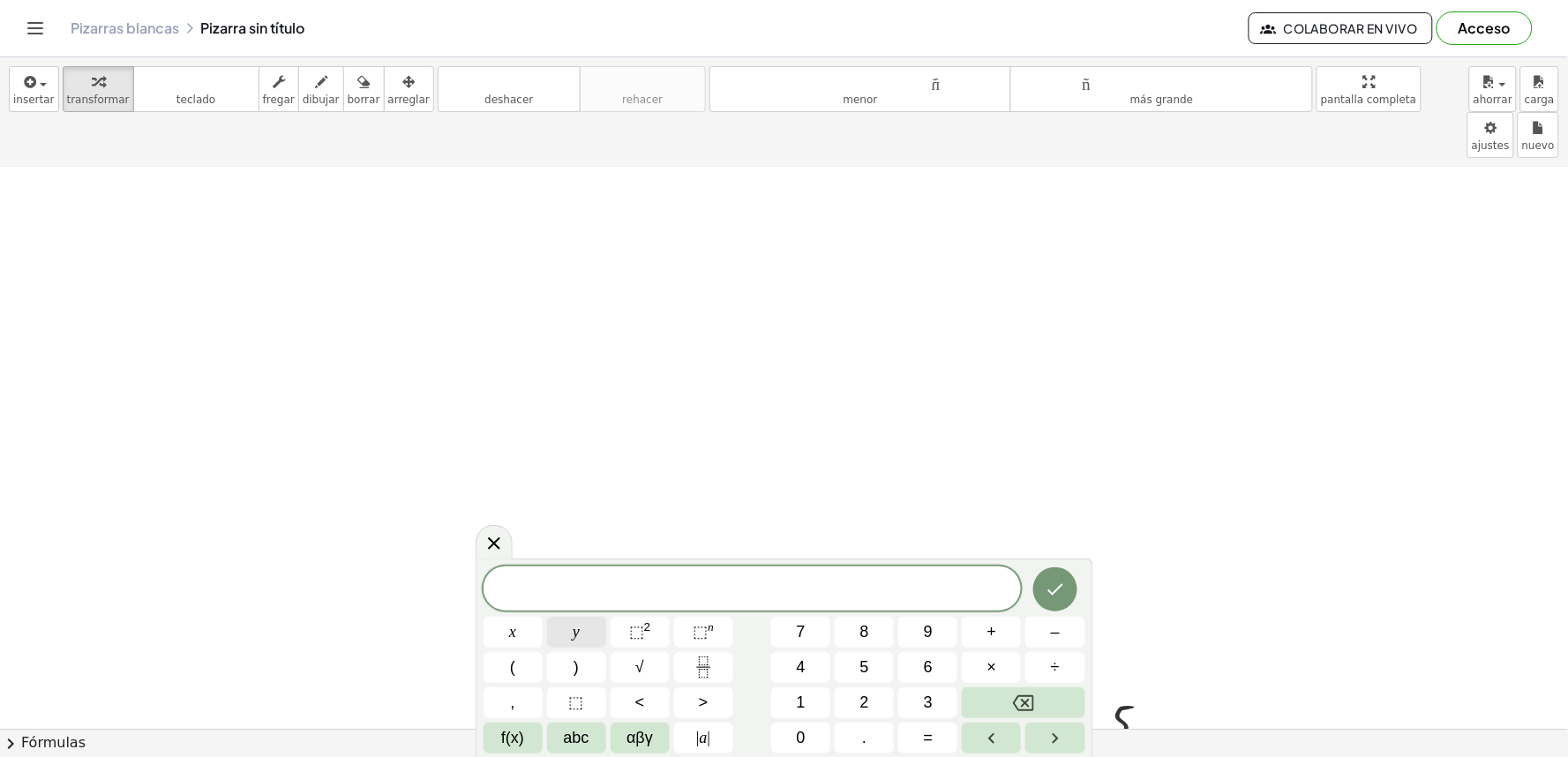
click at [554, 631] on button "y" at bounding box center [576, 632] width 59 height 31
click at [935, 725] on button "=" at bounding box center [928, 737] width 59 height 31
click at [924, 702] on span "3" at bounding box center [928, 703] width 8 height 24
click at [1066, 601] on button "Done" at bounding box center [1055, 589] width 44 height 44
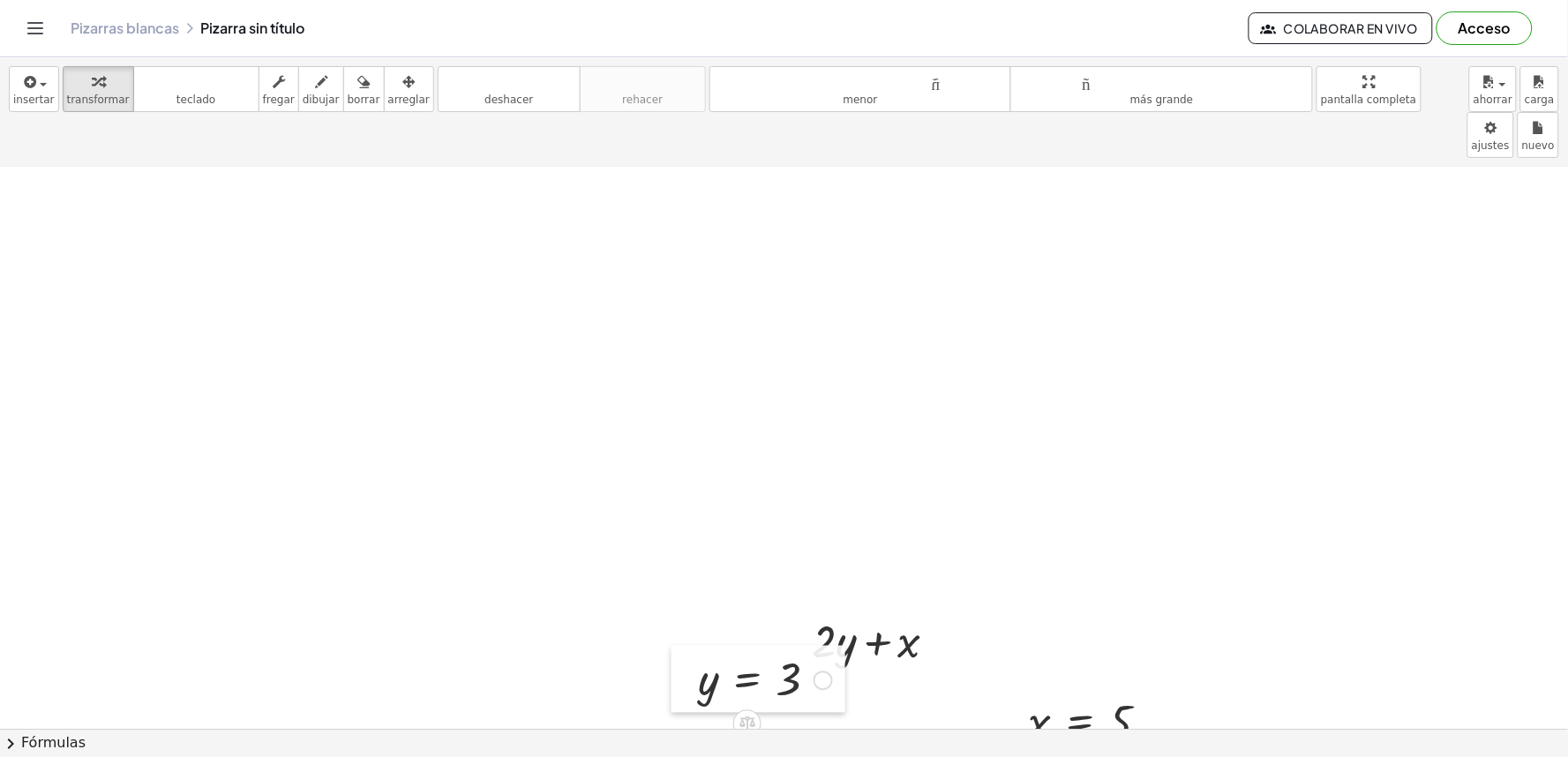
drag, startPoint x: 510, startPoint y: 583, endPoint x: 553, endPoint y: 589, distance: 43.4
click at [671, 646] on div at bounding box center [684, 680] width 26 height 67
drag, startPoint x: 615, startPoint y: 615, endPoint x: 845, endPoint y: 623, distance: 230.1
click at [845, 623] on div "+ · 2 · y + x = 10 + x = 10 + · 2 · y − · 2 · y + − · 2 · y + · 15 · y + 5 − 20…" at bounding box center [784, 361] width 1568 height 1824
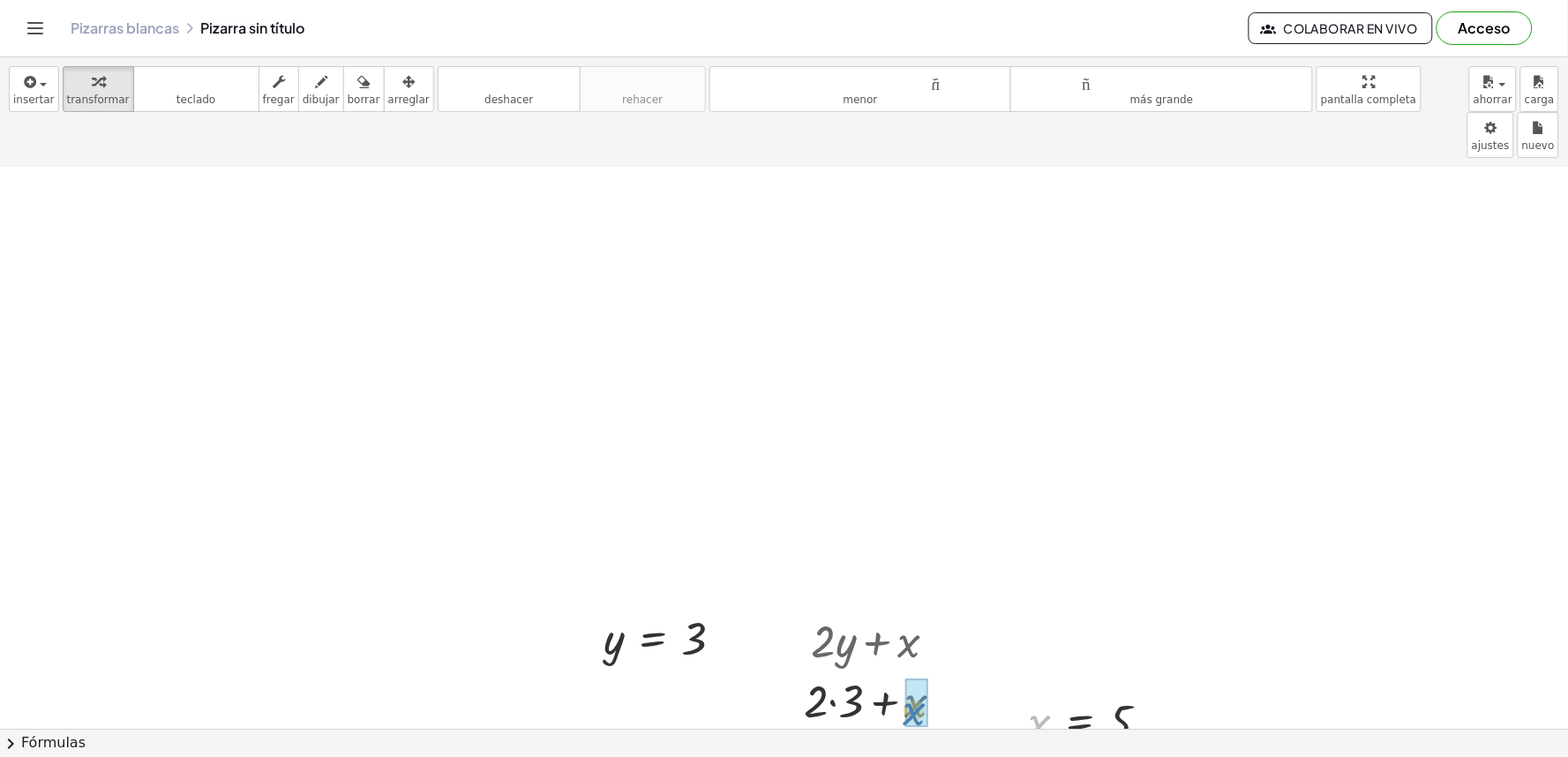
drag, startPoint x: 1039, startPoint y: 676, endPoint x: 914, endPoint y: 664, distance: 125.6
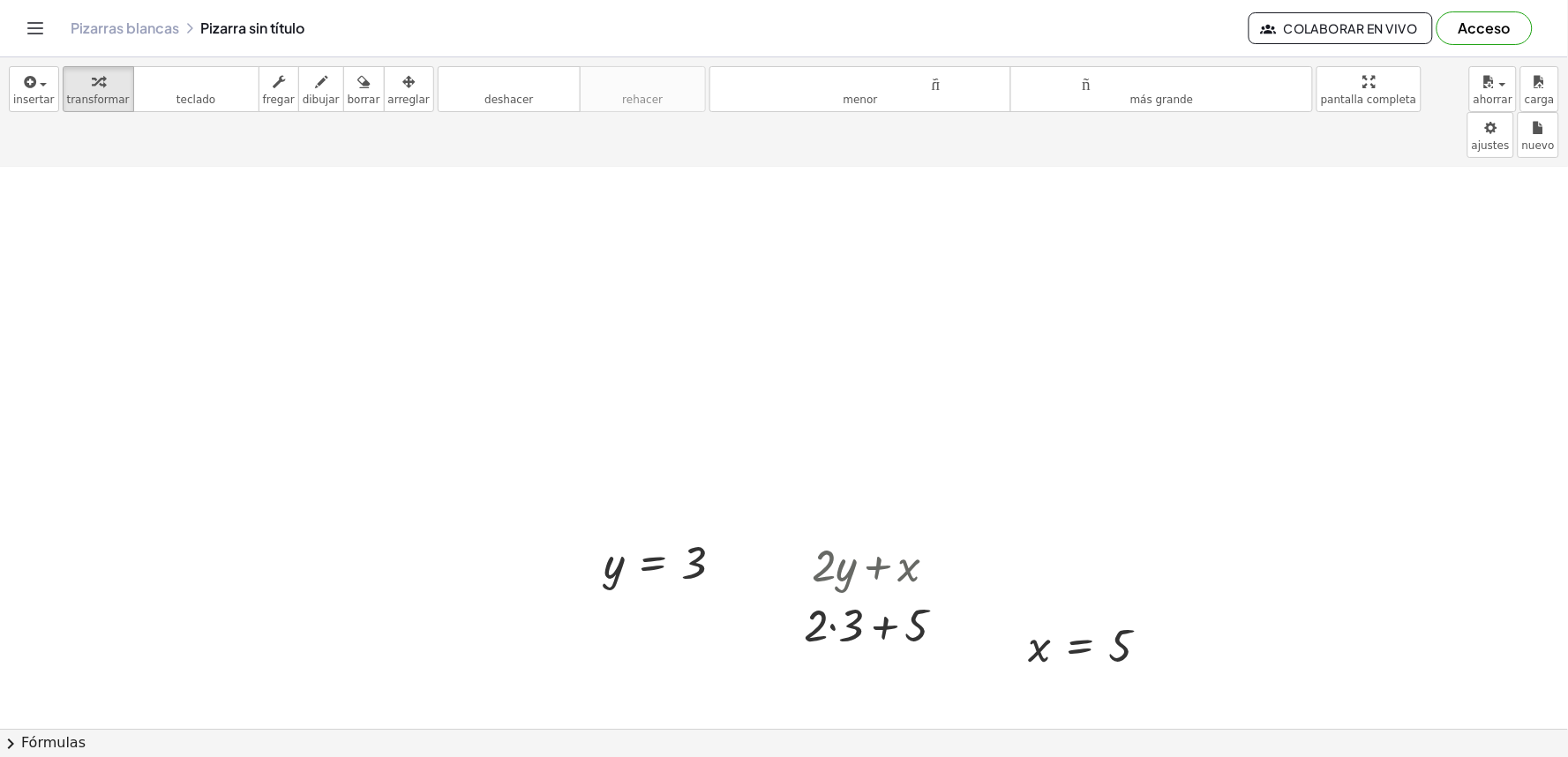
scroll to position [817, 0]
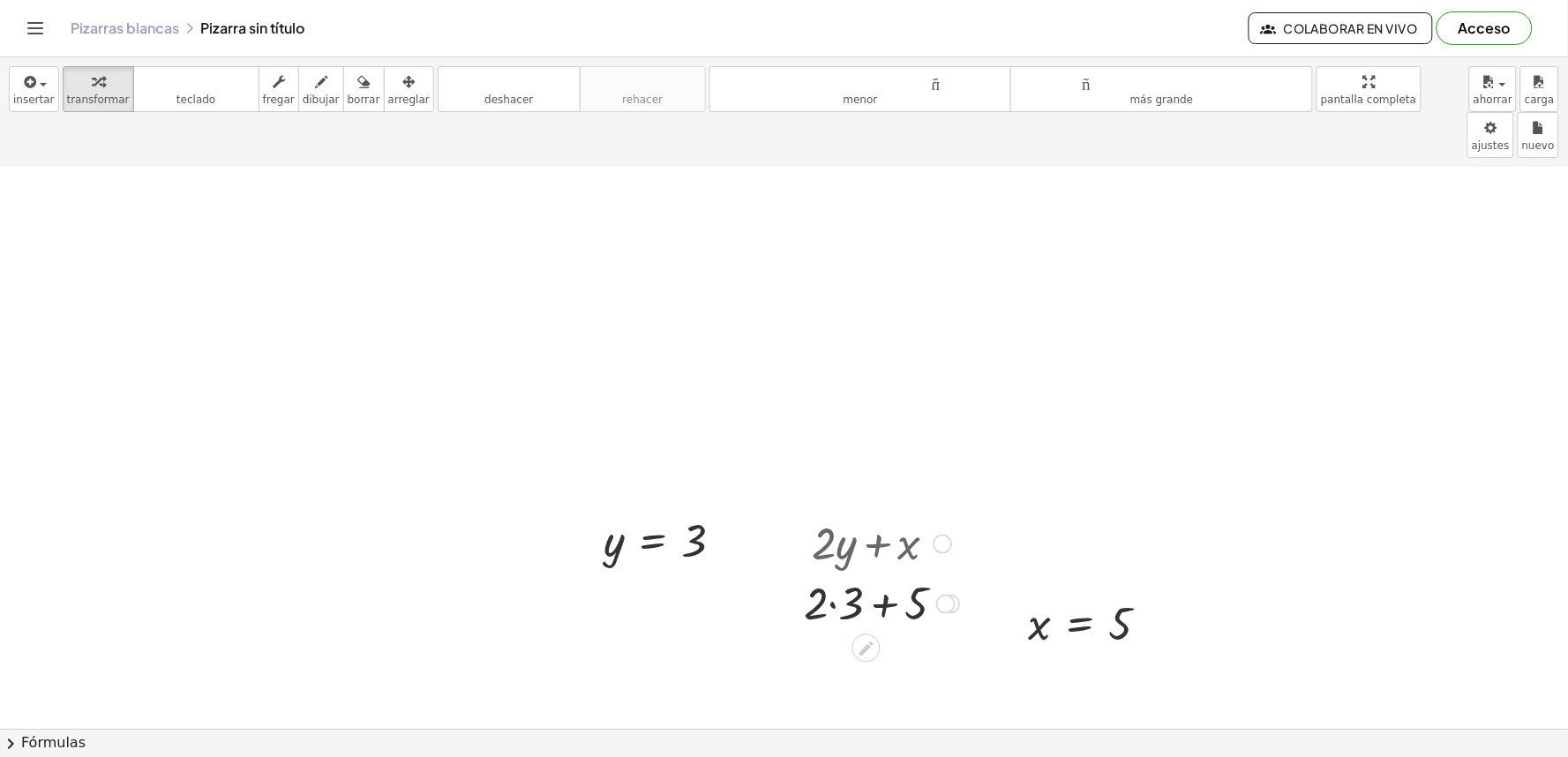
drag, startPoint x: 909, startPoint y: 498, endPoint x: 1000, endPoint y: 576, distance: 119.9
click at [1000, 576] on div "+ · 2 · y + x = 10 + x = 10 + · 2 · y − · 2 · y + − · 2 · y + · 15 · y + 5 − 20…" at bounding box center [784, 263] width 1568 height 1824
drag, startPoint x: 1028, startPoint y: 588, endPoint x: 993, endPoint y: 567, distance: 40.8
click at [993, 569] on div at bounding box center [981, 602] width 26 height 67
drag, startPoint x: 998, startPoint y: 567, endPoint x: 889, endPoint y: 509, distance: 123.5
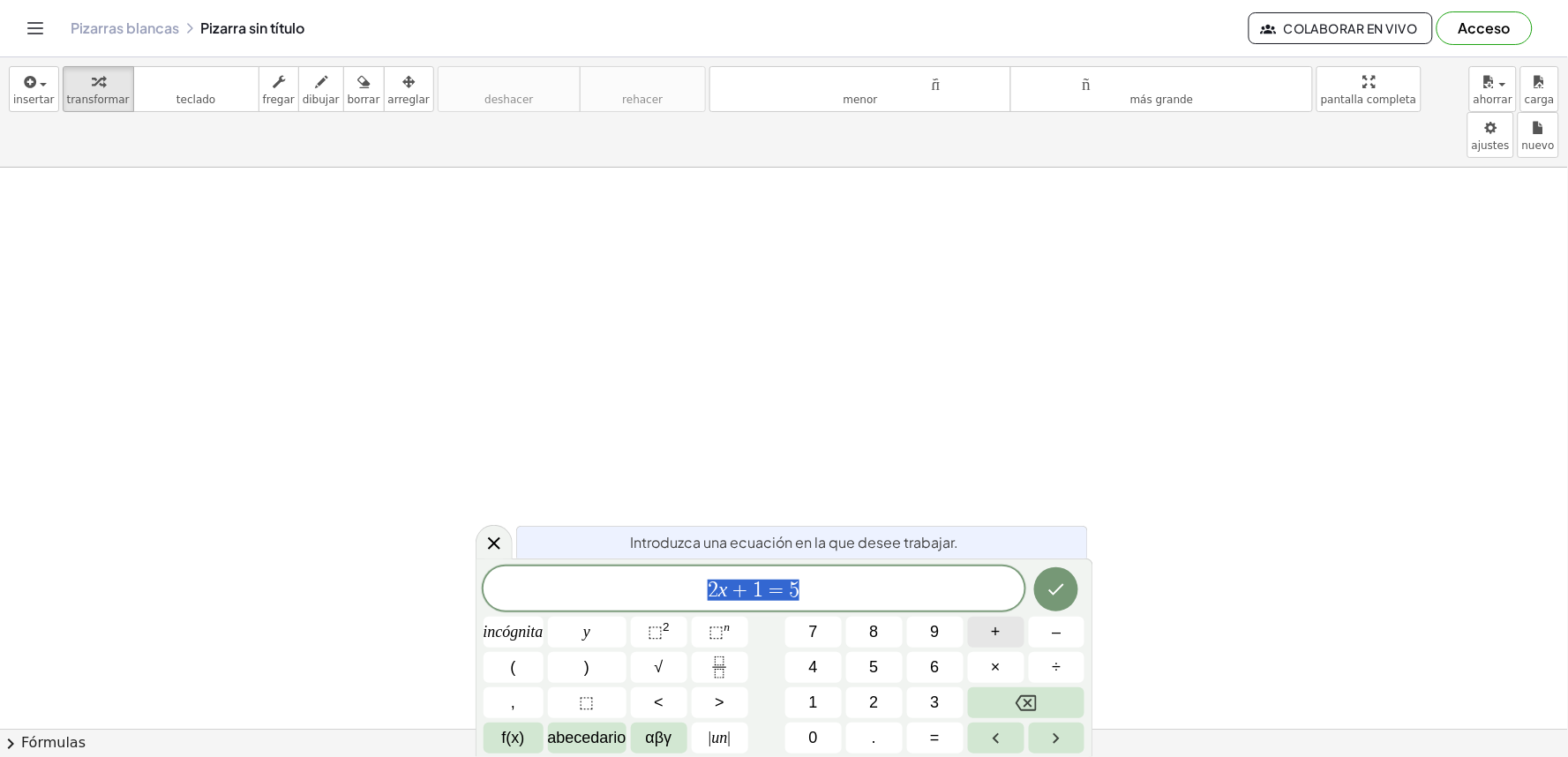
click at [997, 681] on div "****** 2 x + 1 = 5 incógnita y ⬚ 2 ⬚ n 7 8 9 + – ( ) √ 4 5 6 × ÷ , ⬚ < > 1 2 3 …" at bounding box center [785, 660] width 602 height 187
click at [1028, 694] on icon "Retroceso" at bounding box center [1026, 703] width 21 height 21
click at [870, 706] on font "2" at bounding box center [873, 702] width 8 height 18
click at [521, 733] on font "f(x)" at bounding box center [514, 737] width 23 height 18
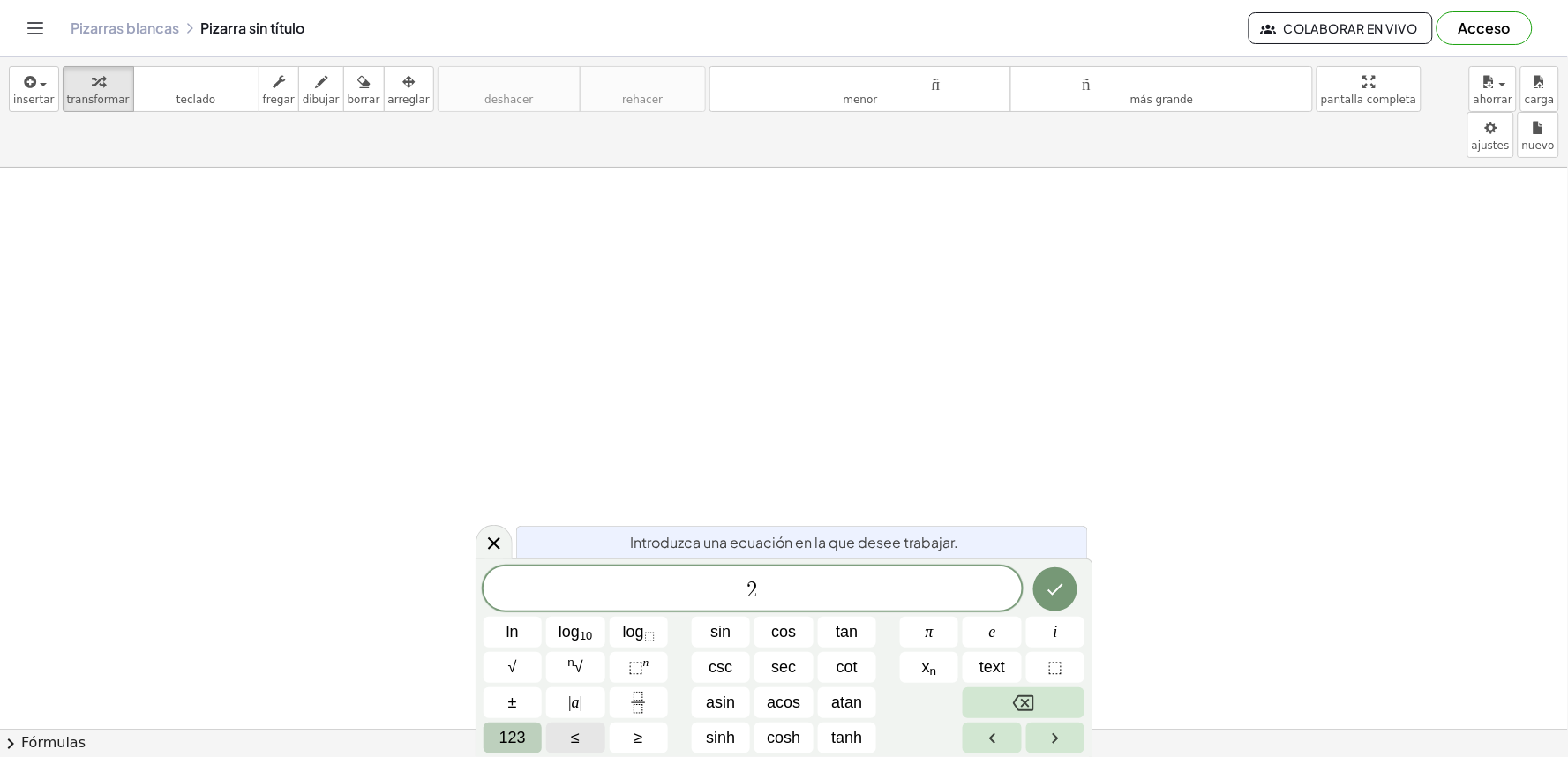
click at [514, 734] on span "123" at bounding box center [513, 738] width 26 height 24
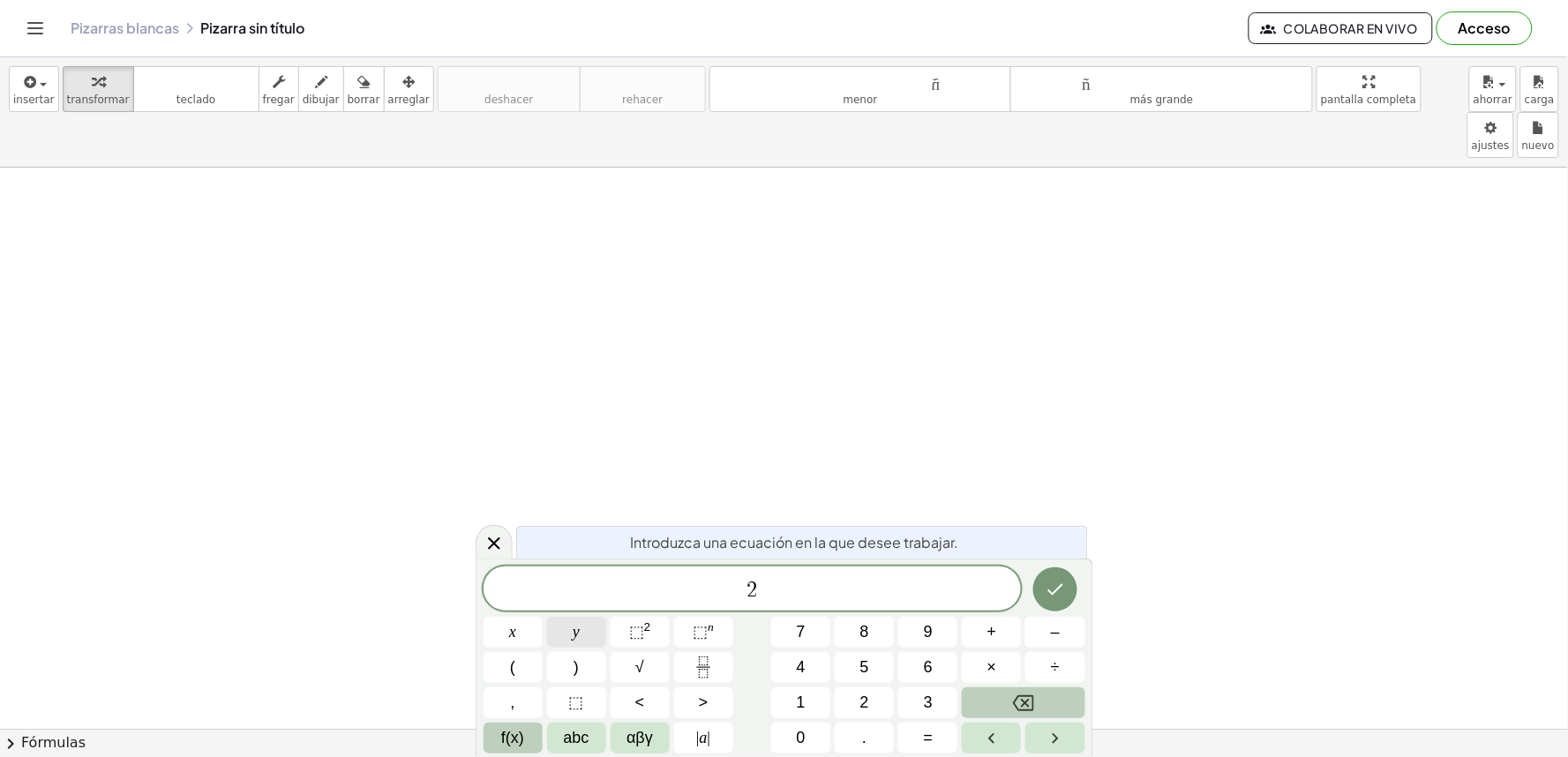
click at [561, 628] on button "y" at bounding box center [576, 632] width 59 height 31
click at [1010, 703] on button "Backspace" at bounding box center [1024, 702] width 123 height 31
click at [566, 617] on button "y" at bounding box center [576, 632] width 59 height 31
click at [992, 631] on span "+" at bounding box center [992, 632] width 9 height 24
click at [800, 691] on span "1" at bounding box center [801, 703] width 8 height 24
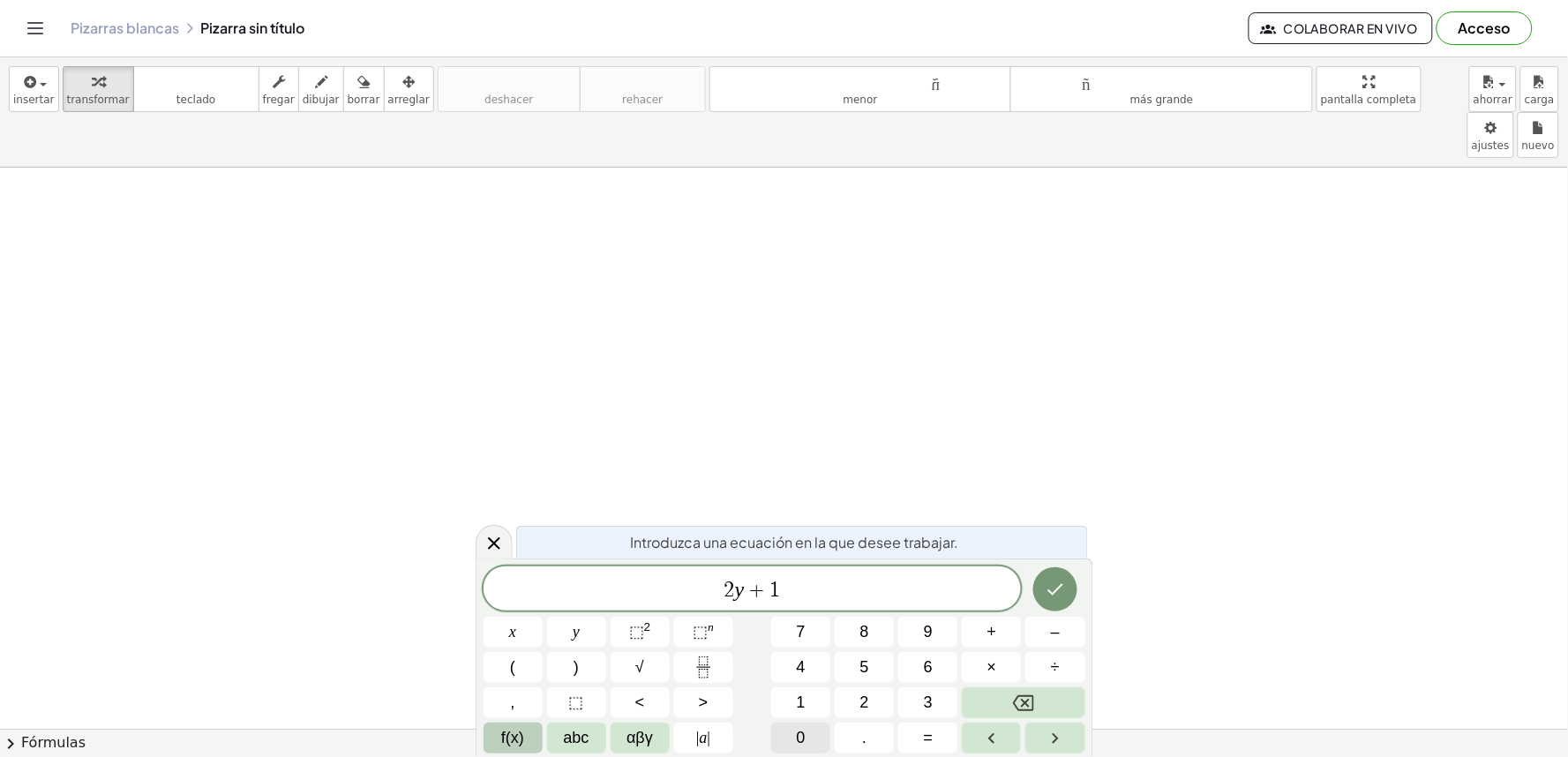
click at [807, 728] on button "0" at bounding box center [800, 737] width 59 height 31
click at [576, 609] on div "2 y + 1 0 ​ x y ⬚ 2 ⬚ n 7 8 9 + – ( ) √ 4 5 6 × ÷ , ⬚ < > 1 2 3 f(x) abc αβγ | …" at bounding box center [785, 660] width 602 height 187
click at [516, 624] on span "x" at bounding box center [513, 632] width 7 height 24
click at [1050, 581] on icon "Done" at bounding box center [1055, 589] width 21 height 21
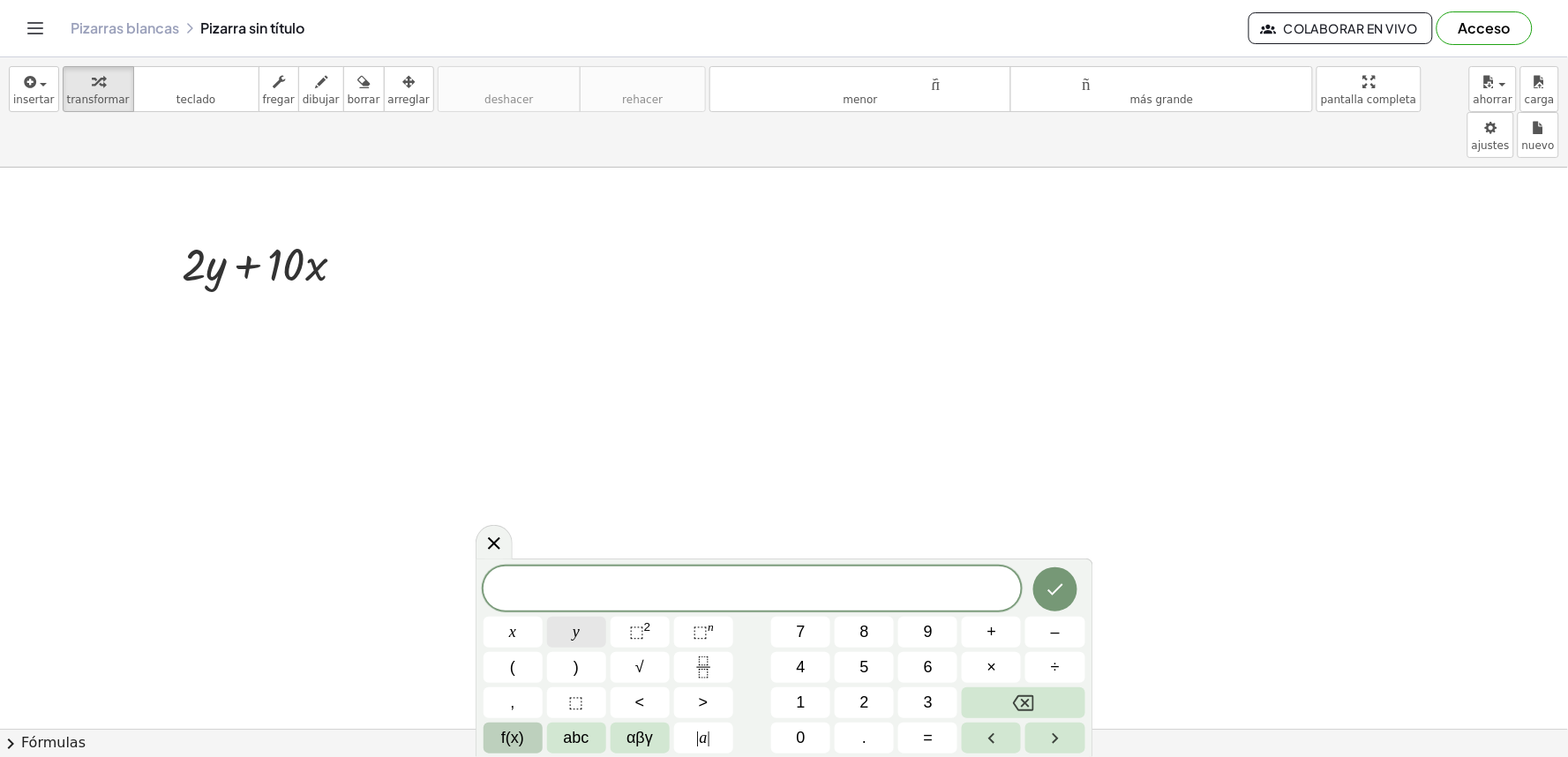
click at [584, 624] on button "y" at bounding box center [576, 632] width 59 height 31
click at [947, 731] on button "=" at bounding box center [928, 737] width 59 height 31
click at [797, 640] on span "7" at bounding box center [801, 632] width 8 height 24
click at [1053, 593] on icon "Done" at bounding box center [1055, 590] width 16 height 11
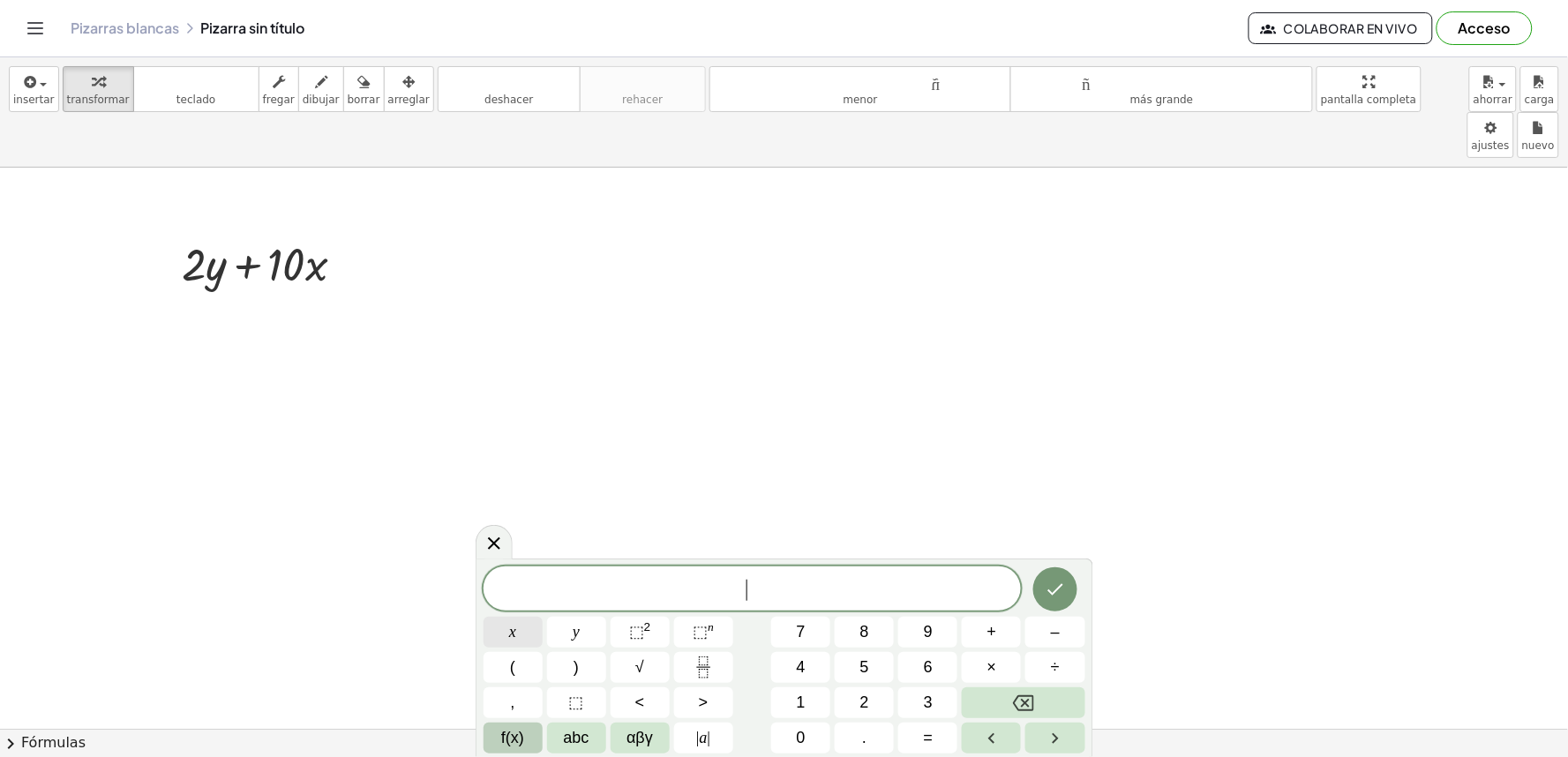
click at [519, 626] on button "x" at bounding box center [513, 632] width 59 height 31
click at [923, 753] on button "=" at bounding box center [928, 737] width 59 height 31
click at [1062, 634] on button "–" at bounding box center [1054, 632] width 59 height 31
click at [861, 653] on button "5" at bounding box center [864, 668] width 59 height 31
click at [1066, 578] on button "Done" at bounding box center [1055, 589] width 44 height 44
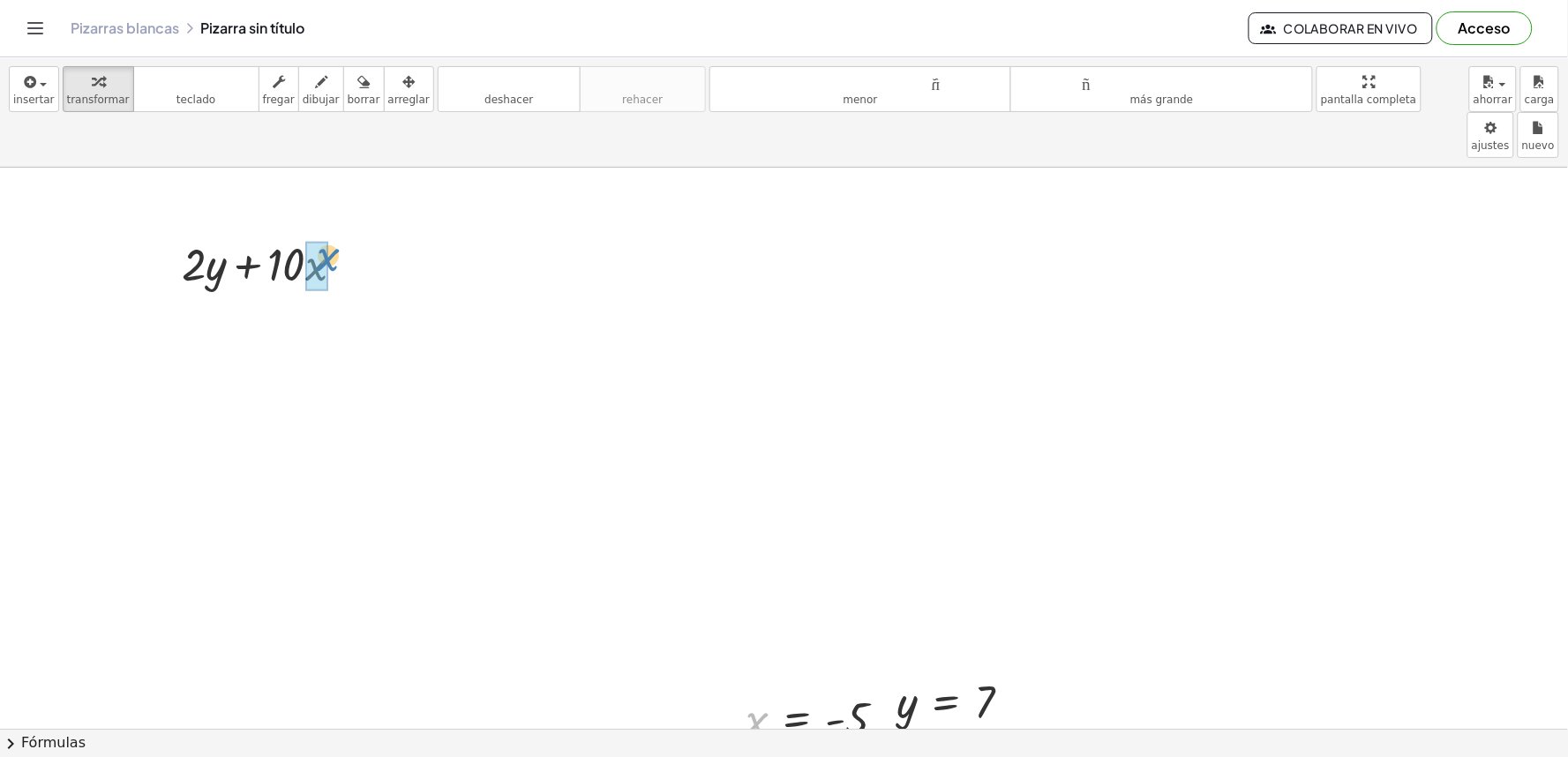
drag, startPoint x: 759, startPoint y: 673, endPoint x: 330, endPoint y: 209, distance: 631.9
drag, startPoint x: 896, startPoint y: 640, endPoint x: 885, endPoint y: 650, distance: 14.9
click at [886, 686] on div "x = - 5" at bounding box center [817, 720] width 194 height 67
drag, startPoint x: 888, startPoint y: 662, endPoint x: 873, endPoint y: 587, distance: 76.5
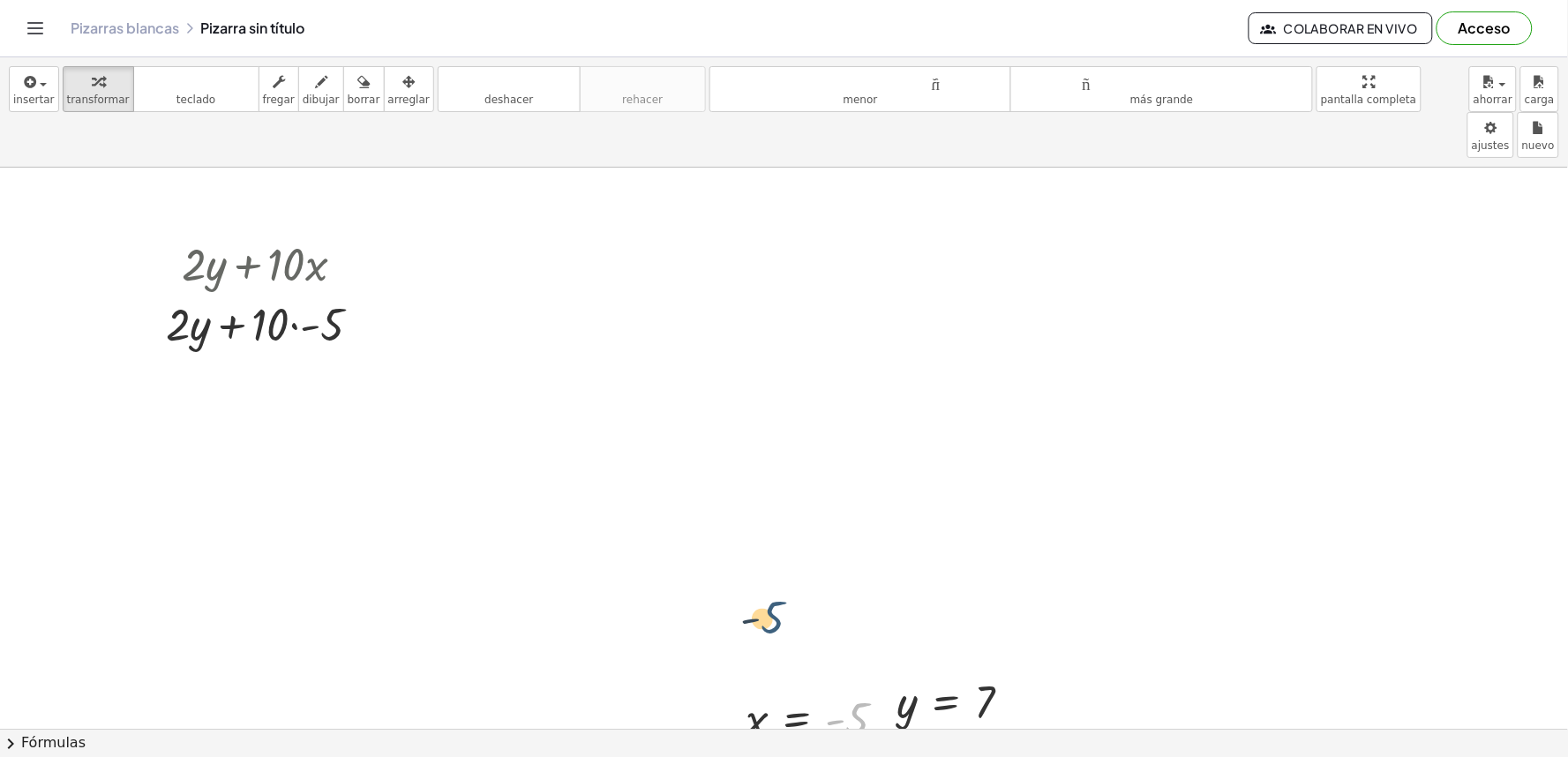
drag, startPoint x: 902, startPoint y: 648, endPoint x: 790, endPoint y: 545, distance: 152.2
drag, startPoint x: 910, startPoint y: 659, endPoint x: 858, endPoint y: 709, distance: 72.1
drag, startPoint x: 914, startPoint y: 655, endPoint x: 223, endPoint y: 223, distance: 814.9
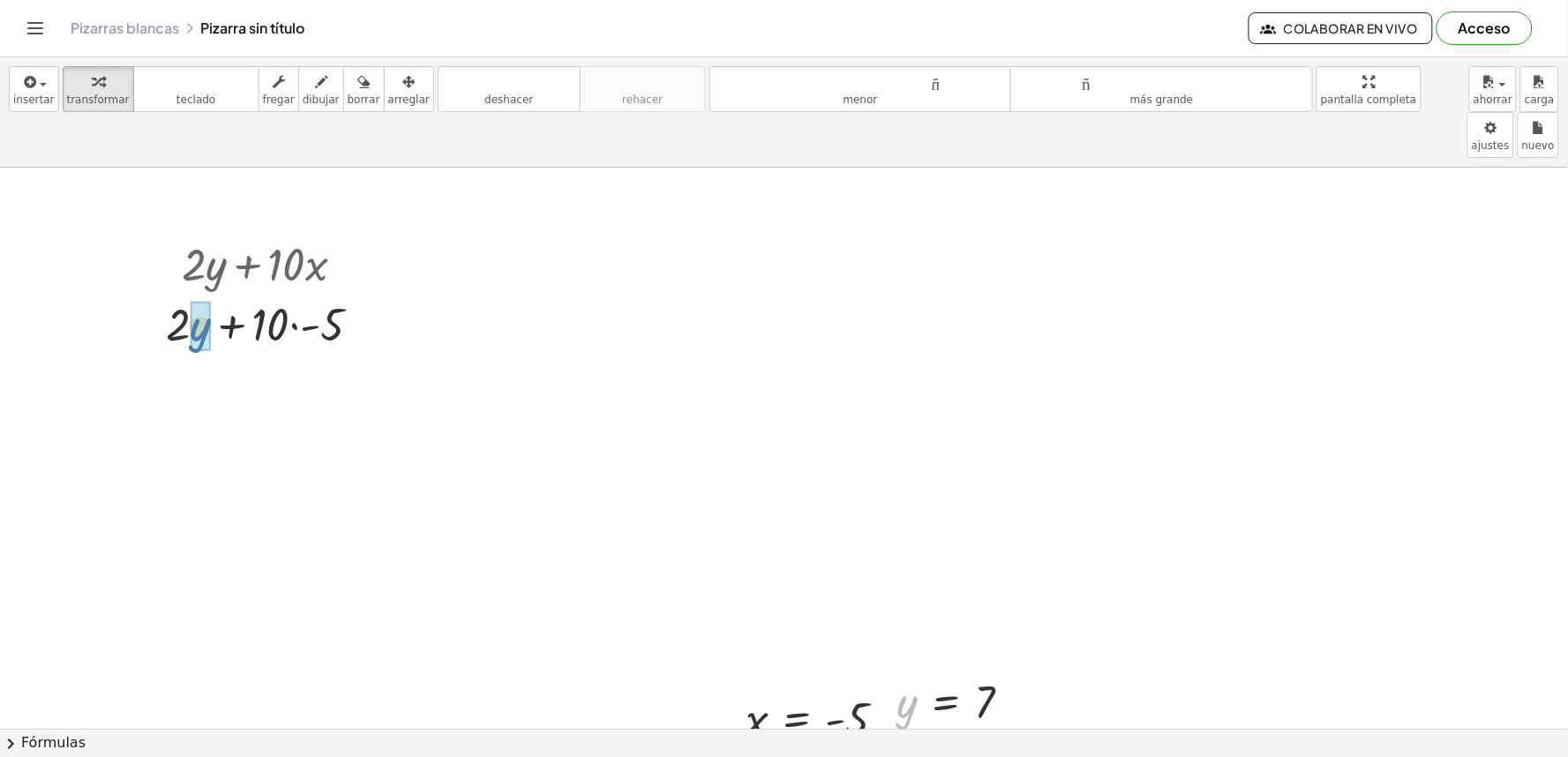
drag, startPoint x: 907, startPoint y: 684, endPoint x: 199, endPoint y: 306, distance: 802.6
drag, startPoint x: 353, startPoint y: 272, endPoint x: 404, endPoint y: 216, distance: 75.7
drag, startPoint x: 265, startPoint y: 272, endPoint x: 74, endPoint y: 420, distance: 241.6
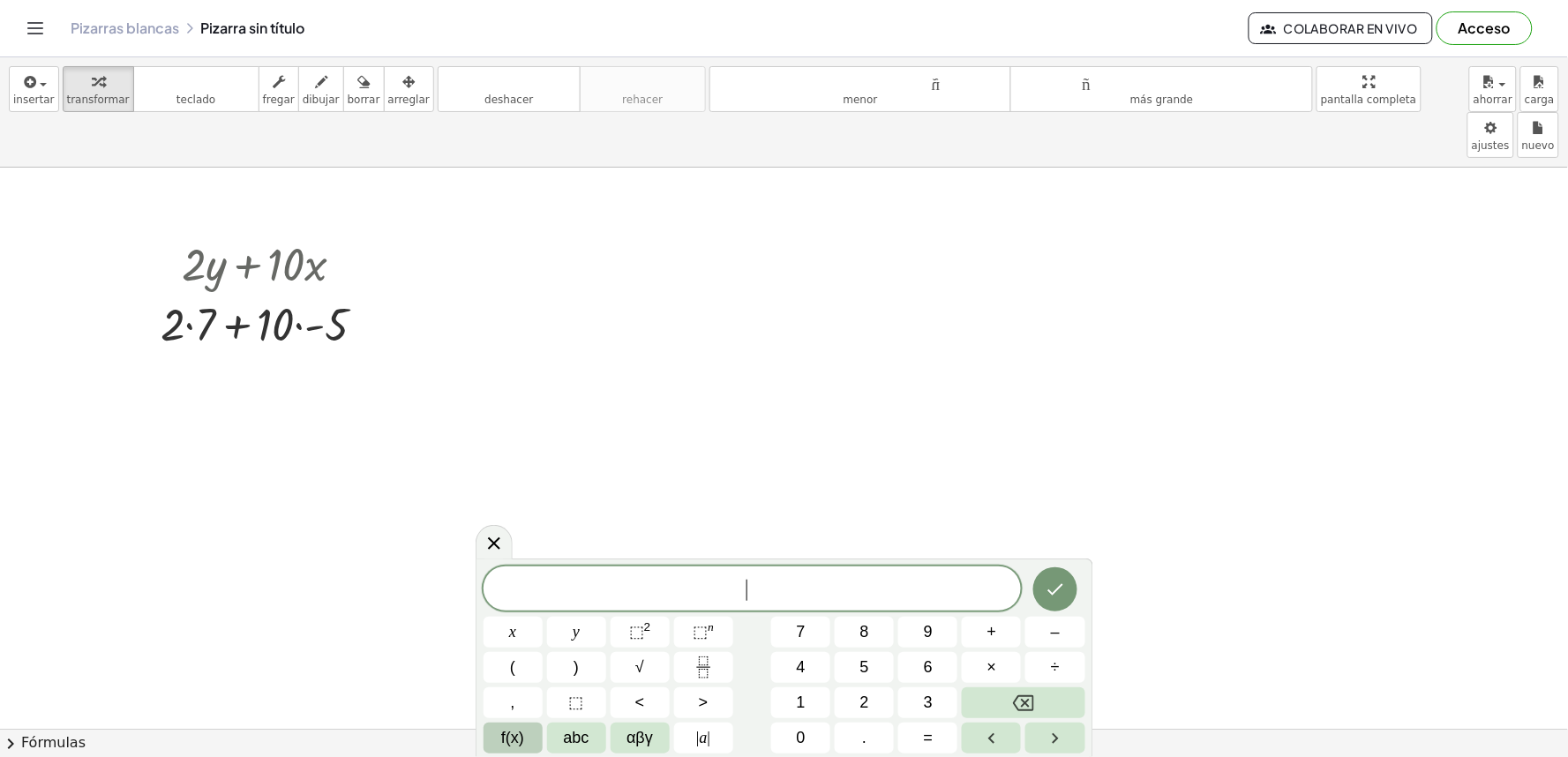
drag, startPoint x: 745, startPoint y: 500, endPoint x: 712, endPoint y: 536, distance: 48.8
click at [1064, 633] on button "–" at bounding box center [1054, 632] width 59 height 31
click at [860, 702] on span "2" at bounding box center [864, 703] width 8 height 24
click at [575, 634] on span "y" at bounding box center [576, 632] width 7 height 24
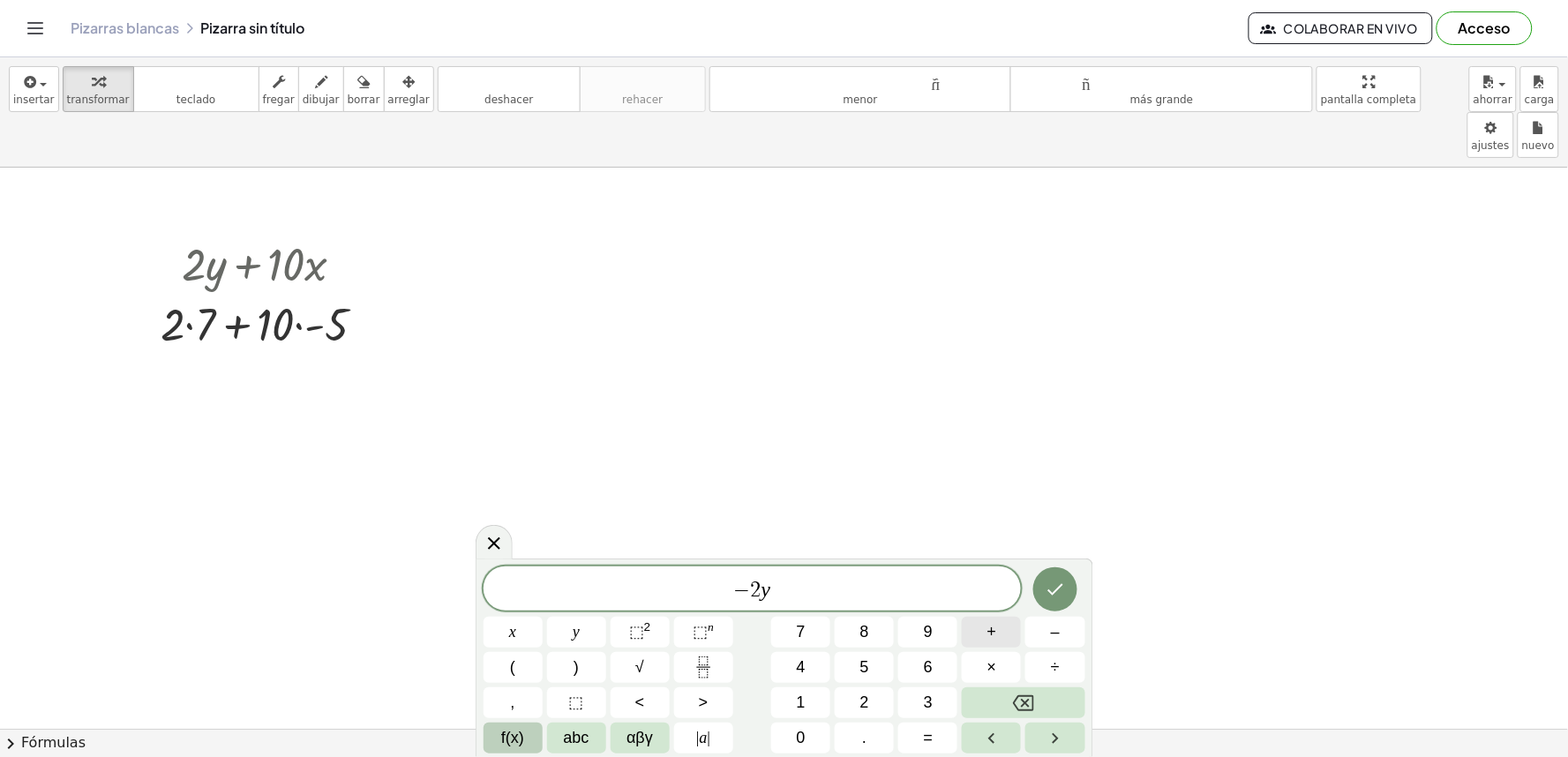
click at [1001, 623] on button "+" at bounding box center [991, 632] width 59 height 31
click at [808, 647] on button "7" at bounding box center [800, 632] width 59 height 31
click at [528, 627] on button "x" at bounding box center [513, 632] width 59 height 31
click at [1050, 603] on button "Done" at bounding box center [1055, 589] width 44 height 44
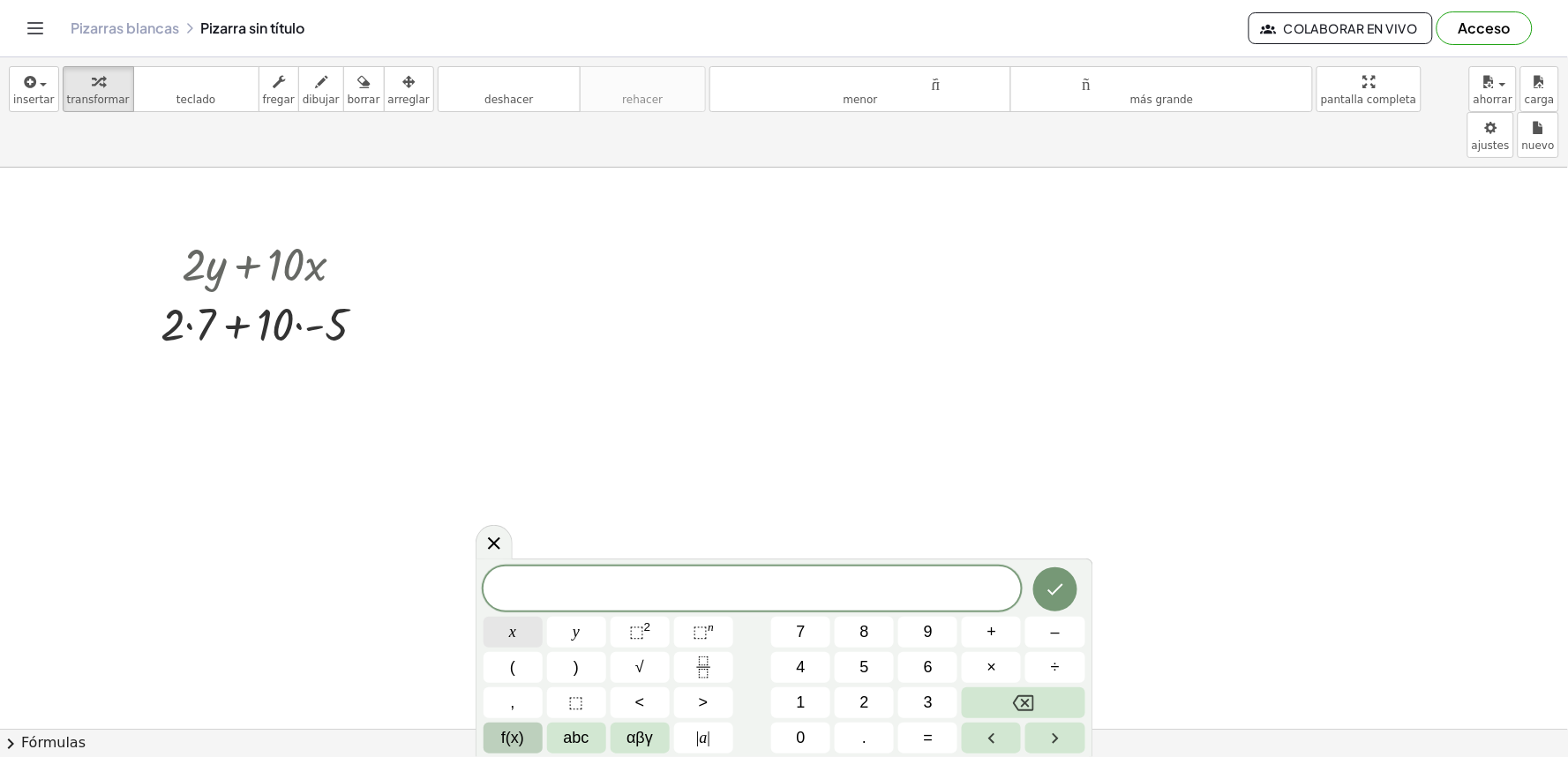
click at [526, 632] on button "x" at bounding box center [513, 632] width 59 height 31
click at [940, 727] on button "=" at bounding box center [928, 737] width 59 height 31
click at [1047, 627] on button "–" at bounding box center [1054, 632] width 59 height 31
click at [871, 713] on button "2" at bounding box center [864, 702] width 59 height 31
click at [1041, 588] on button "Done" at bounding box center [1055, 589] width 44 height 44
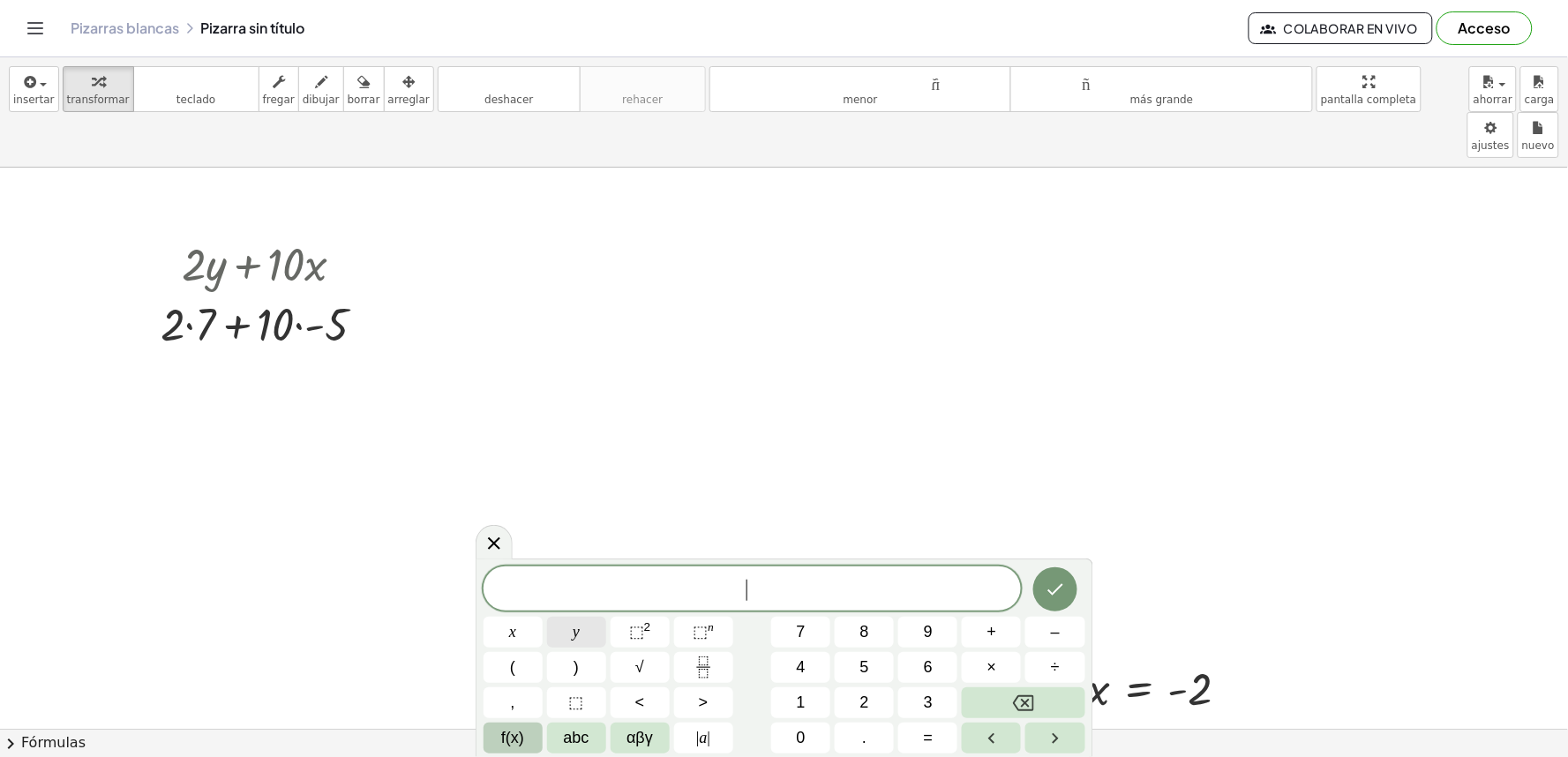
click at [572, 637] on span "y" at bounding box center [576, 632] width 7 height 24
click at [918, 725] on button "=" at bounding box center [928, 737] width 59 height 31
click at [921, 670] on button "6" at bounding box center [928, 668] width 59 height 31
click at [1047, 581] on icon "Done" at bounding box center [1055, 589] width 21 height 21
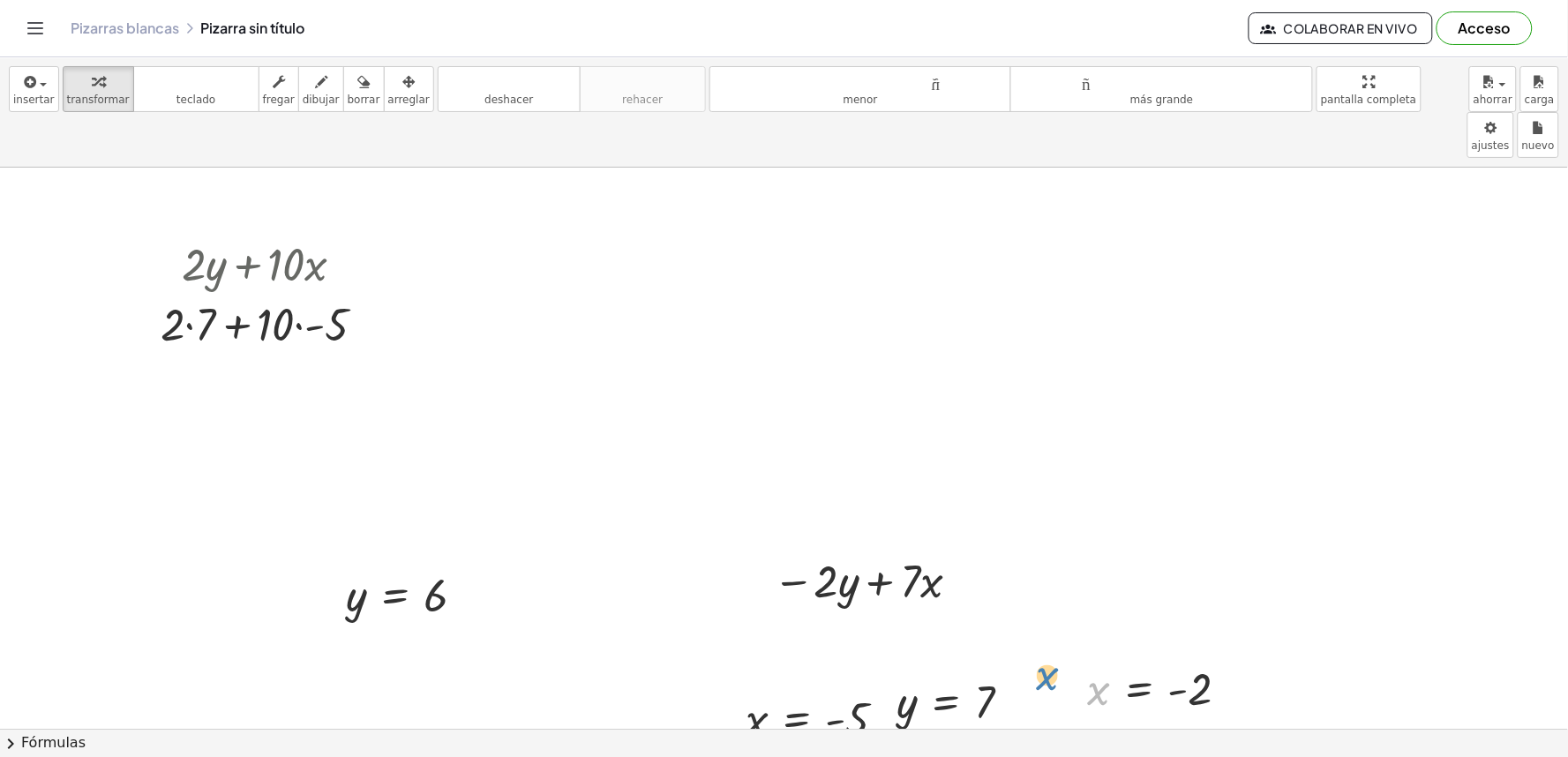
drag, startPoint x: 1105, startPoint y: 645, endPoint x: 962, endPoint y: 543, distance: 175.7
drag, startPoint x: 1104, startPoint y: 637, endPoint x: 949, endPoint y: 540, distance: 182.8
drag, startPoint x: 903, startPoint y: 670, endPoint x: 818, endPoint y: 558, distance: 140.6
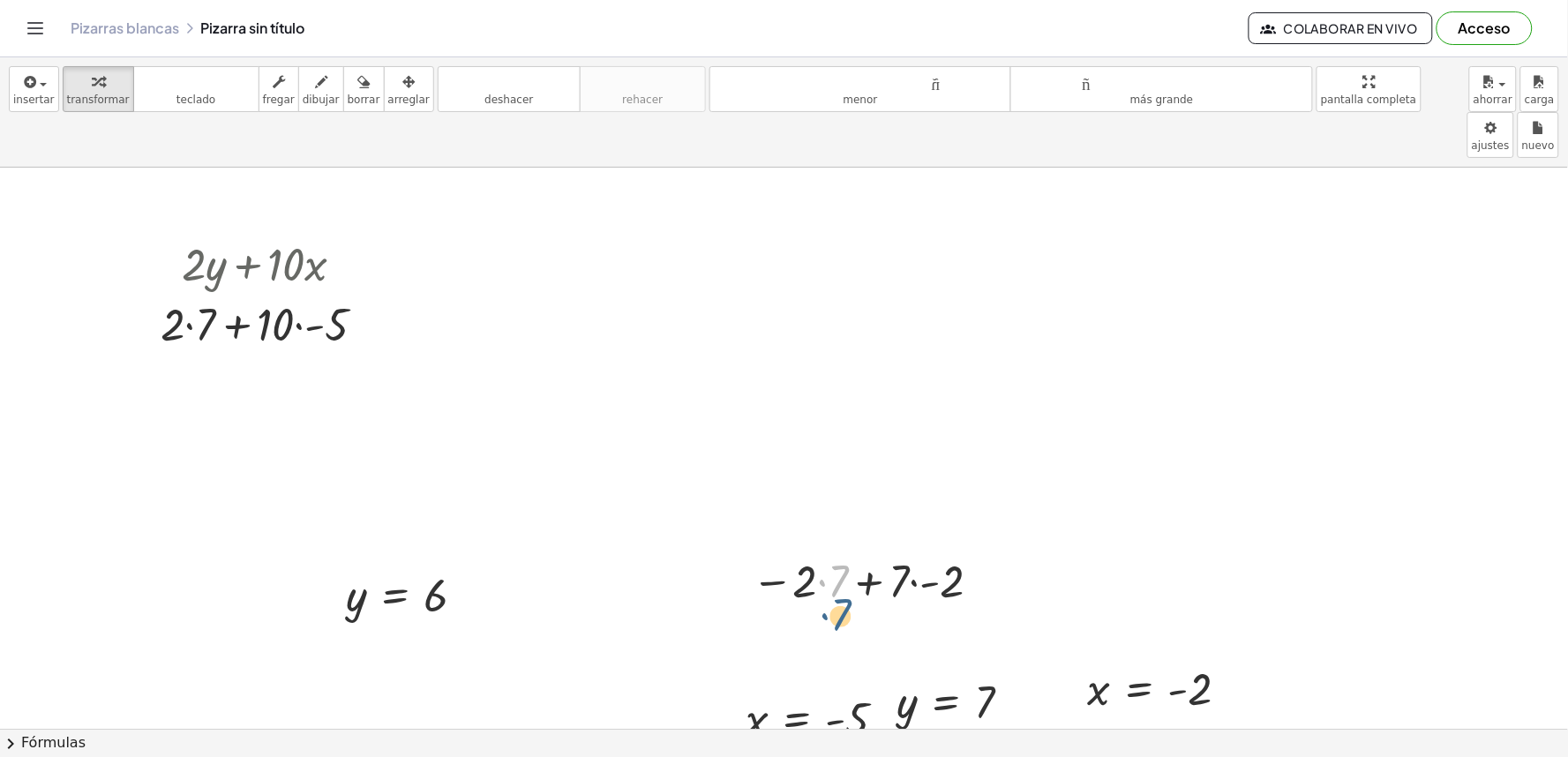
drag, startPoint x: 820, startPoint y: 527, endPoint x: 834, endPoint y: 581, distance: 55.8
drag, startPoint x: 924, startPoint y: 504, endPoint x: 863, endPoint y: 581, distance: 98.2
drag, startPoint x: 917, startPoint y: 528, endPoint x: 782, endPoint y: 459, distance: 151.6
click at [852, 568] on div "− · 2 · y + · 7 · x − · 2 · y + · 7 · - 2 · - 2 − · 2 · + · 7 · - 2 7" at bounding box center [863, 580] width 276 height 69
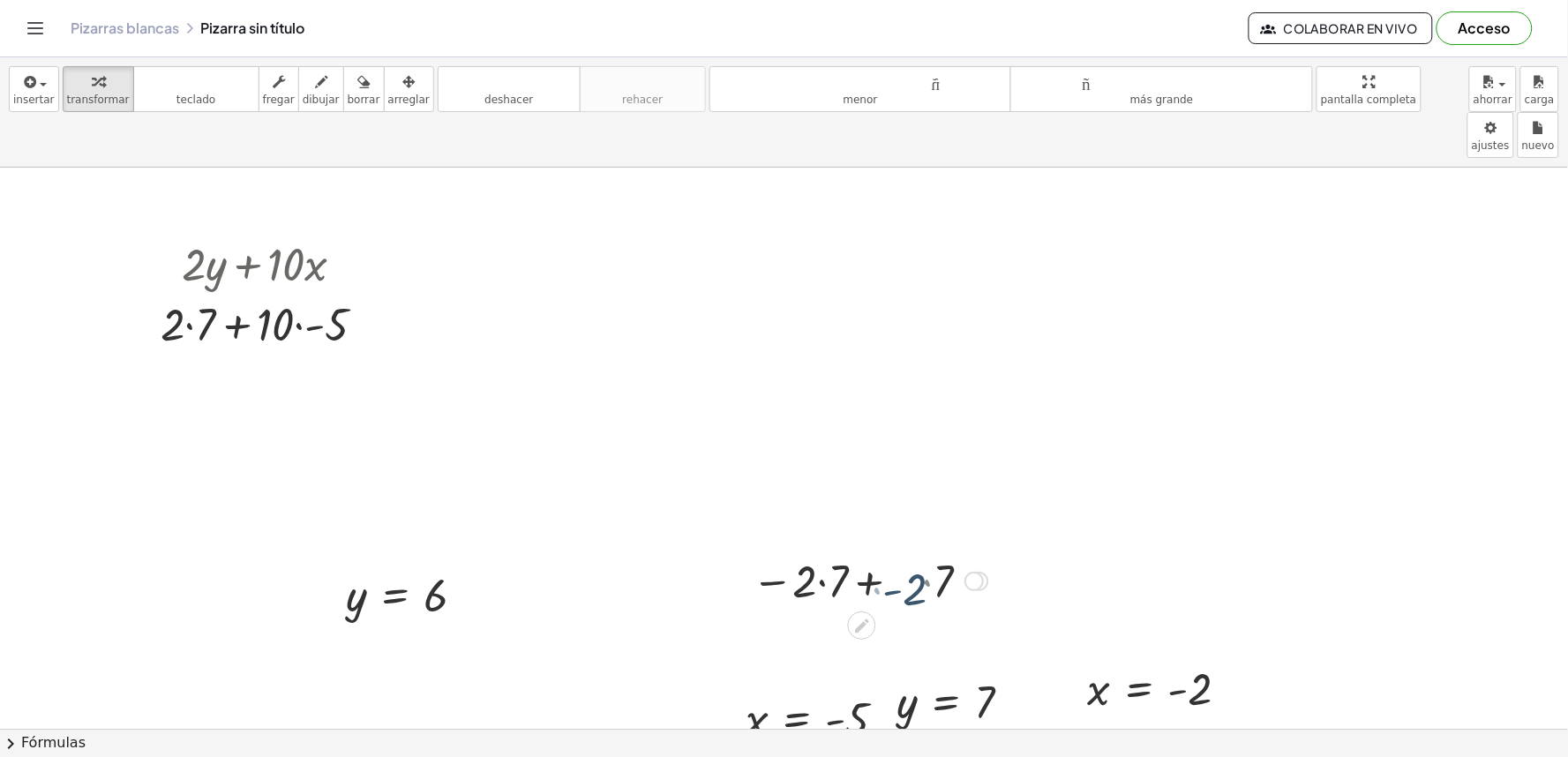
drag, startPoint x: 765, startPoint y: 535, endPoint x: 778, endPoint y: 560, distance: 28.2
drag, startPoint x: 786, startPoint y: 545, endPoint x: 881, endPoint y: 603, distance: 111.3
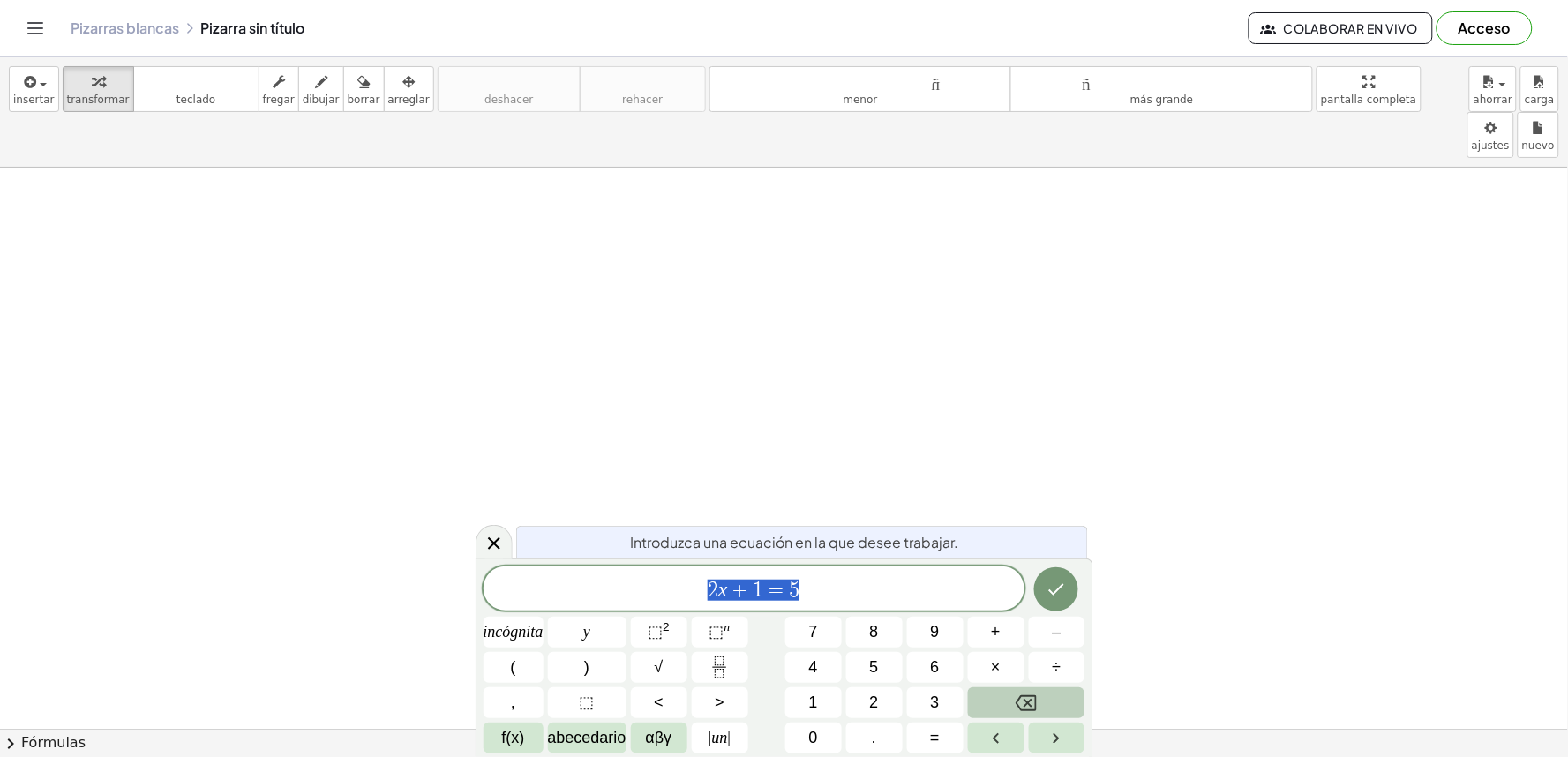
click at [1038, 703] on button "Retroceso" at bounding box center [1026, 702] width 117 height 31
click at [883, 698] on button "2" at bounding box center [874, 702] width 57 height 31
click at [505, 741] on font "f(x)" at bounding box center [514, 737] width 23 height 18
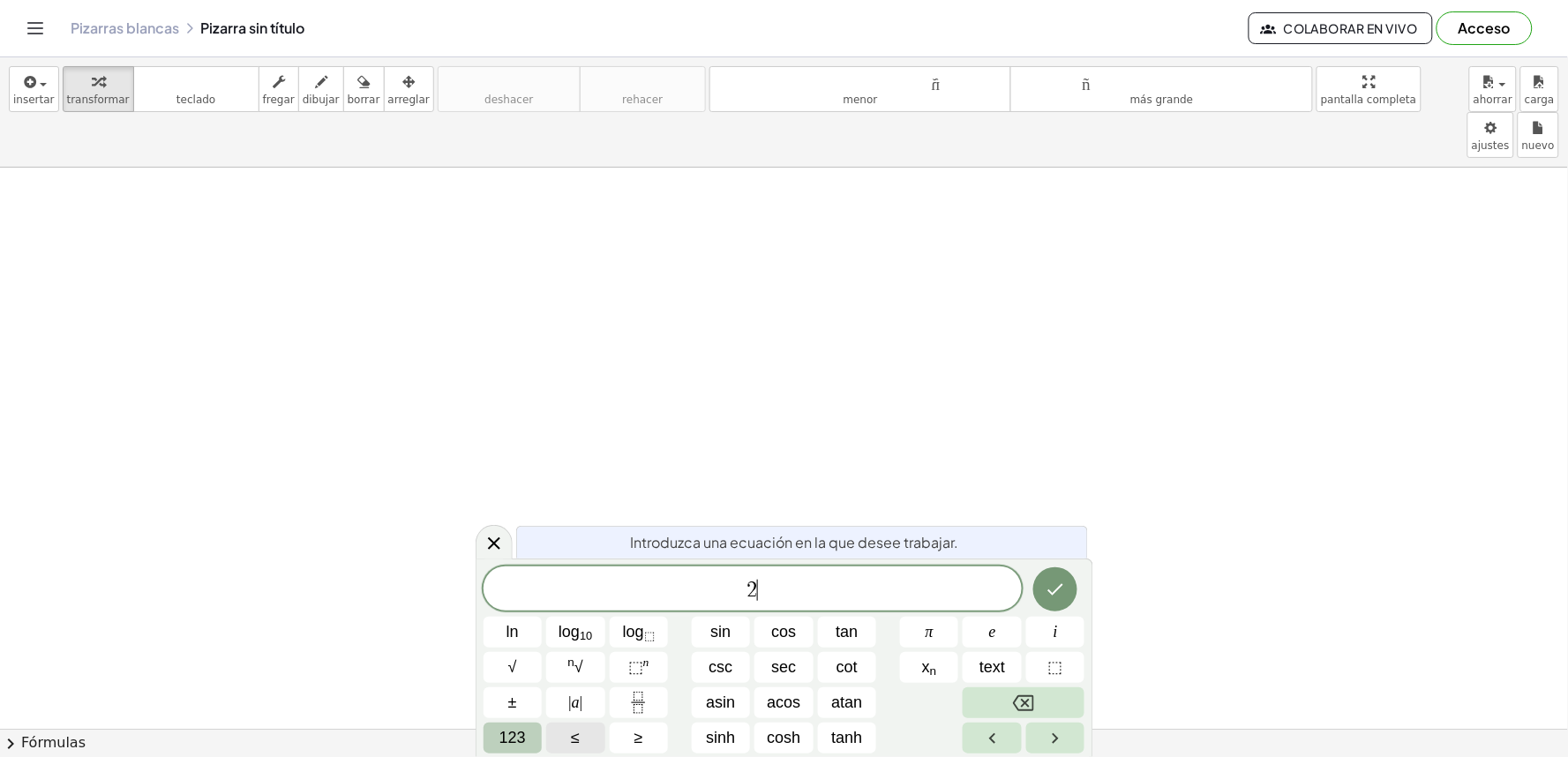
click at [504, 751] on button "123" at bounding box center [513, 737] width 59 height 31
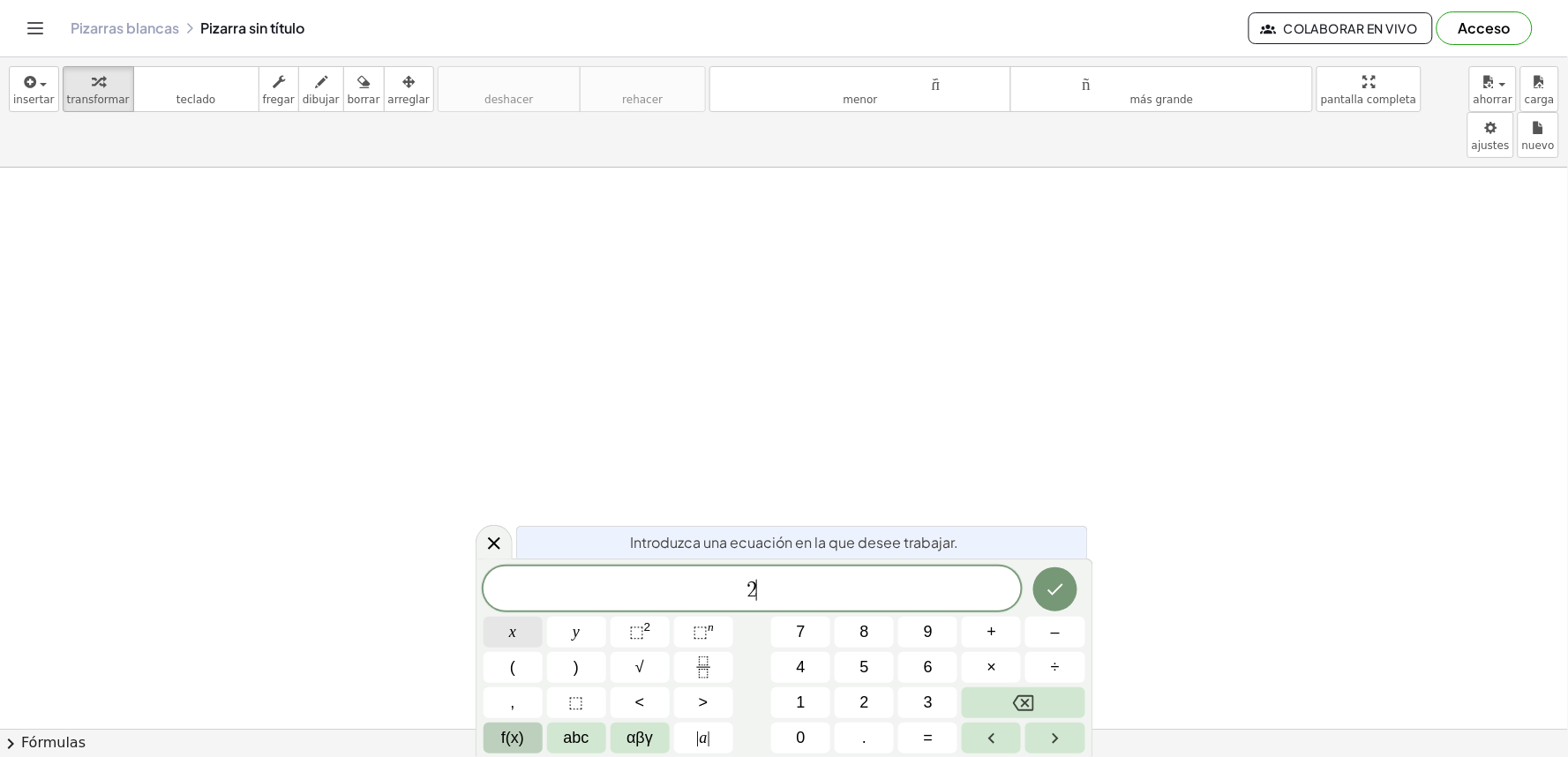
click at [516, 641] on button "x" at bounding box center [513, 632] width 59 height 31
click at [981, 624] on button "+" at bounding box center [991, 632] width 59 height 31
click at [557, 631] on button "y" at bounding box center [576, 632] width 59 height 31
click at [929, 729] on span "=" at bounding box center [928, 738] width 9 height 24
click at [818, 703] on button "1" at bounding box center [800, 702] width 59 height 31
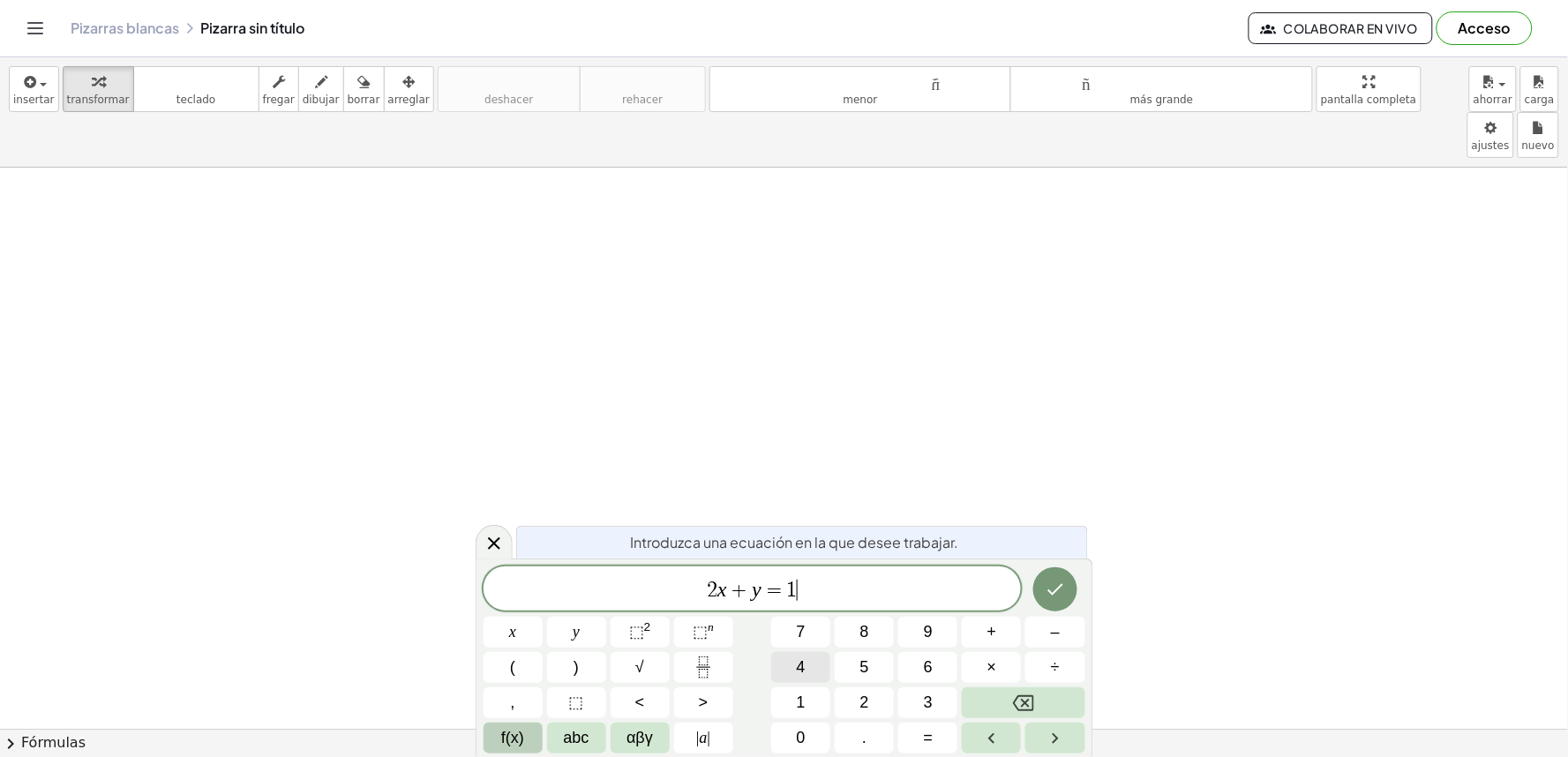
click at [808, 669] on button "4" at bounding box center [800, 668] width 59 height 31
click at [1055, 561] on div "Introduzca una ecuación en la que desee trabajar. 2 x + y = 1 4 x y ⬚ 2 ⬚ n 7 8…" at bounding box center [784, 657] width 618 height 199
click at [1053, 598] on icon "Done" at bounding box center [1055, 589] width 21 height 21
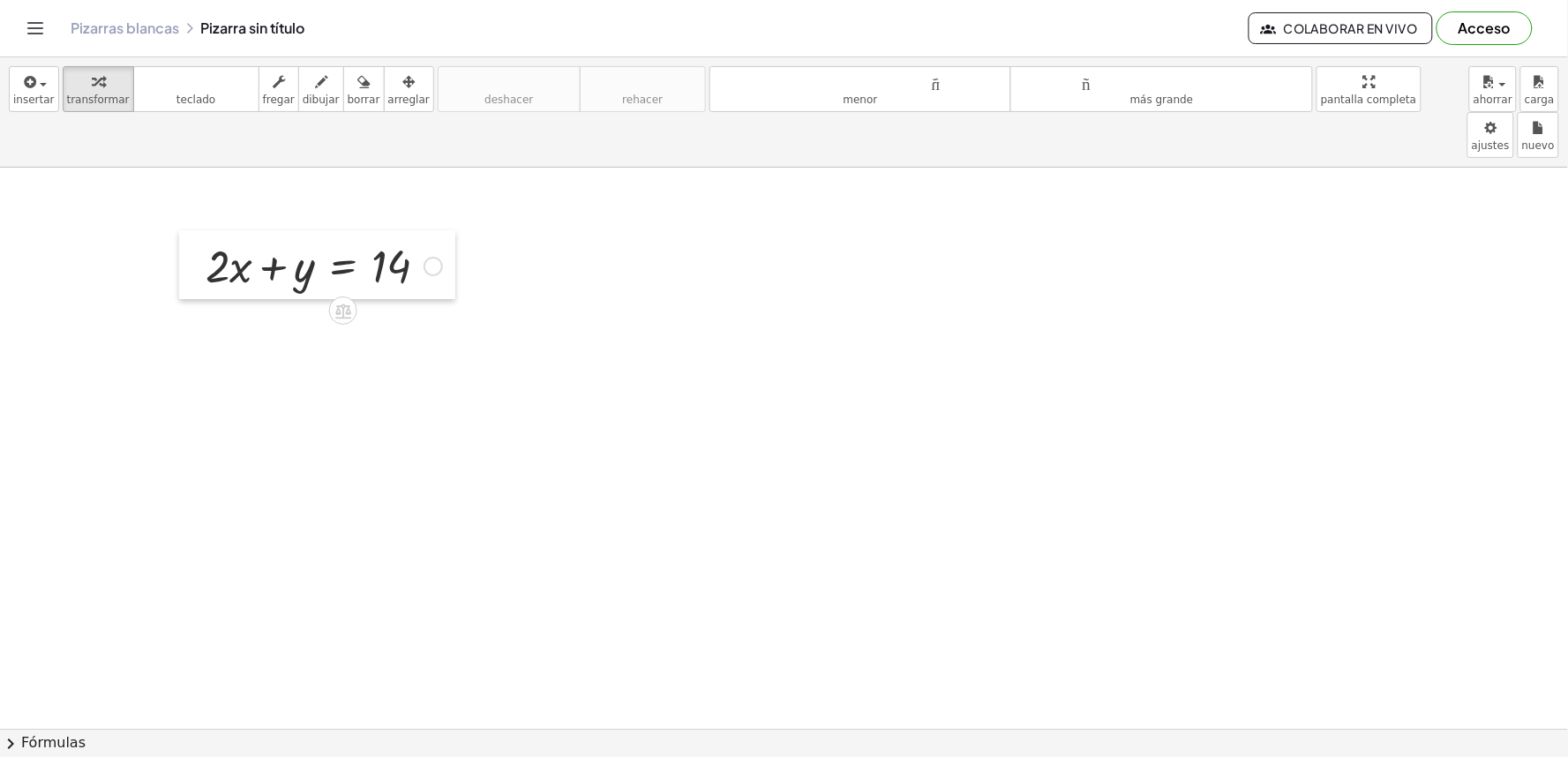
drag, startPoint x: 174, startPoint y: 221, endPoint x: 199, endPoint y: 223, distance: 25.1
click at [199, 230] on div at bounding box center [192, 265] width 26 height 69
drag, startPoint x: 203, startPoint y: 226, endPoint x: 247, endPoint y: 242, distance: 46.8
click at [247, 247] on div at bounding box center [236, 282] width 26 height 69
drag, startPoint x: 280, startPoint y: 248, endPoint x: 567, endPoint y: 316, distance: 294.9
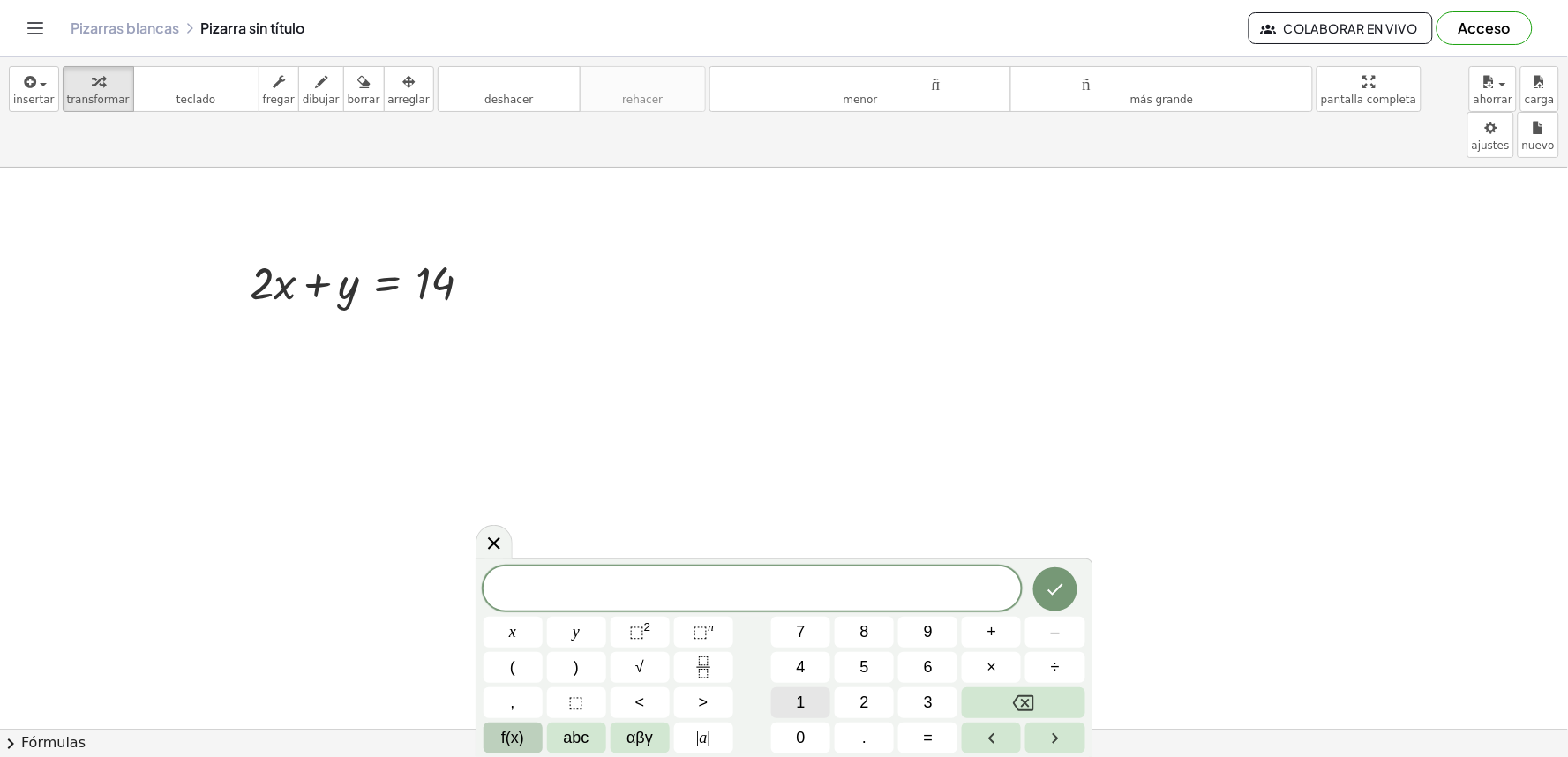
click at [791, 706] on button "1" at bounding box center [800, 702] width 59 height 31
click at [521, 632] on button "x" at bounding box center [513, 632] width 59 height 31
click at [1049, 641] on button "–" at bounding box center [1054, 632] width 59 height 31
click at [565, 625] on button "y" at bounding box center [576, 632] width 59 height 31
click at [951, 735] on button "=" at bounding box center [928, 737] width 59 height 31
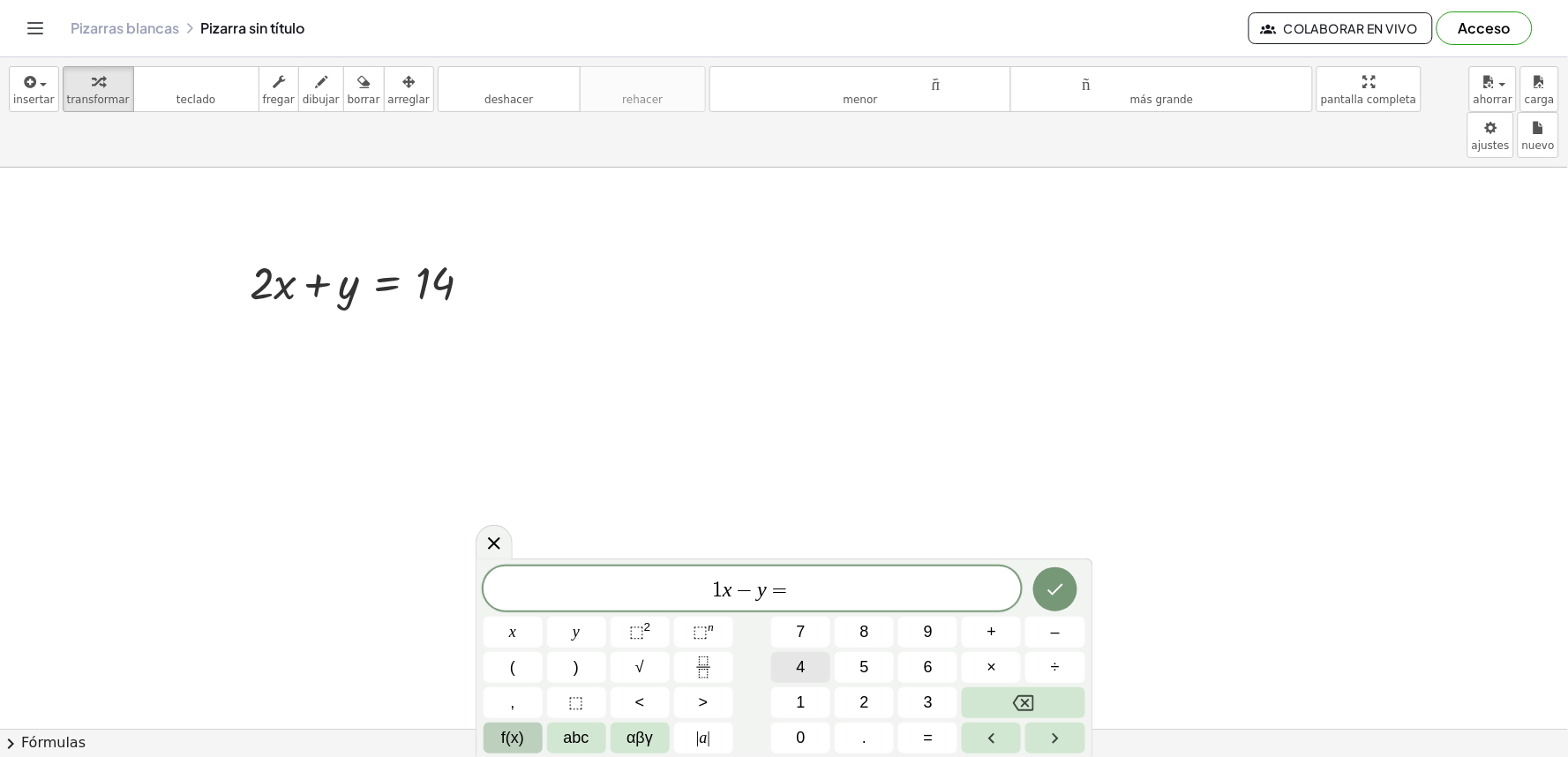
click at [818, 663] on button "4" at bounding box center [800, 668] width 59 height 31
drag, startPoint x: 1067, startPoint y: 557, endPoint x: 1065, endPoint y: 568, distance: 11.2
click at [1066, 567] on body "Actividades matemáticas fáciles de comprender Empezar Banco de actividades Trab…" at bounding box center [784, 378] width 1568 height 757
click at [1063, 581] on icon "Done" at bounding box center [1055, 589] width 21 height 21
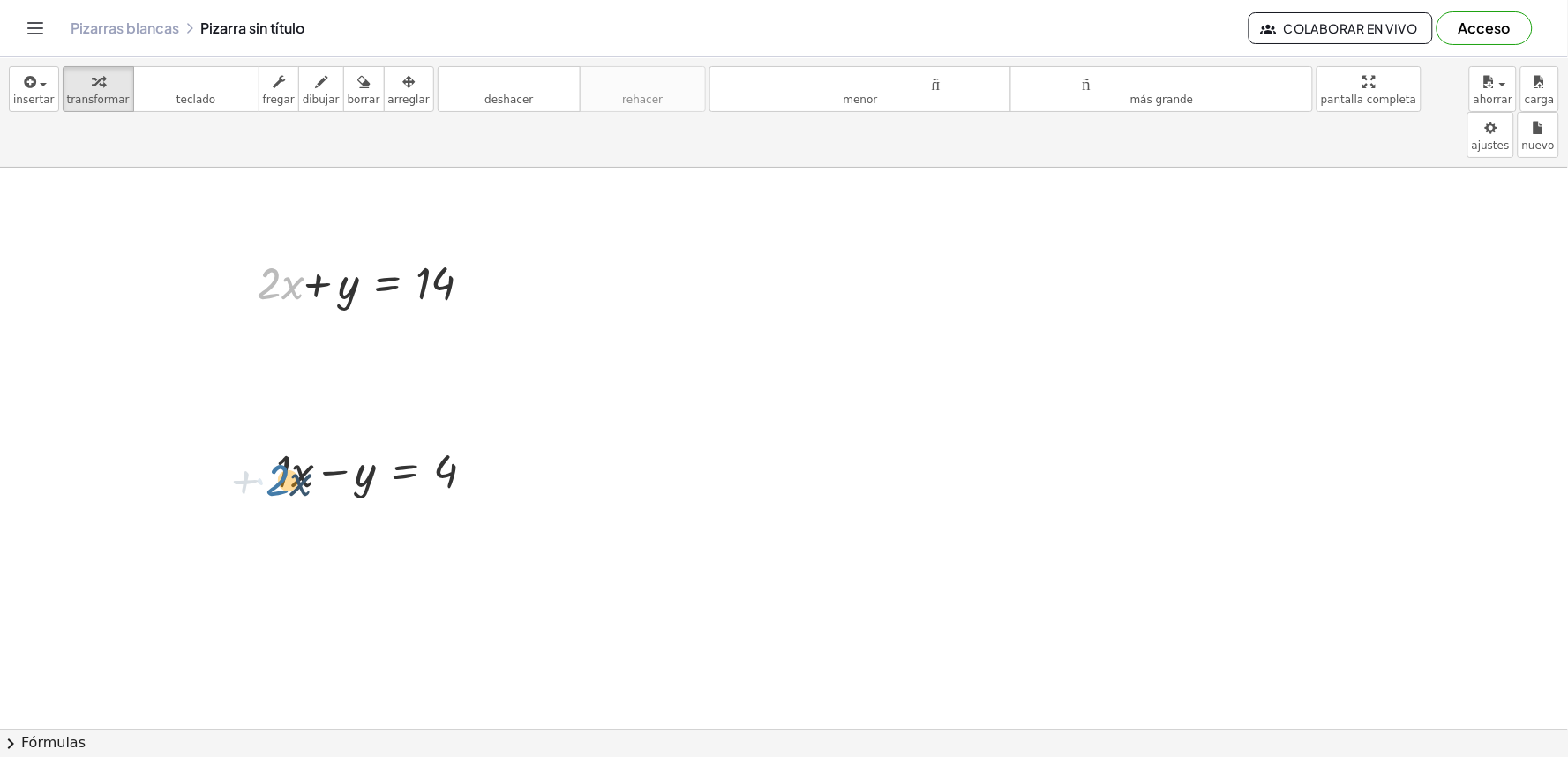
drag, startPoint x: 256, startPoint y: 234, endPoint x: 265, endPoint y: 434, distance: 200.2
drag, startPoint x: 461, startPoint y: 48, endPoint x: 457, endPoint y: 69, distance: 21.4
click at [457, 69] on div "insertar Seleccione uno: Expresión matemática Función Texto Vídeo de YouTube Gr…" at bounding box center [784, 407] width 1568 height 700
drag, startPoint x: 358, startPoint y: 459, endPoint x: 334, endPoint y: 391, distance: 72.1
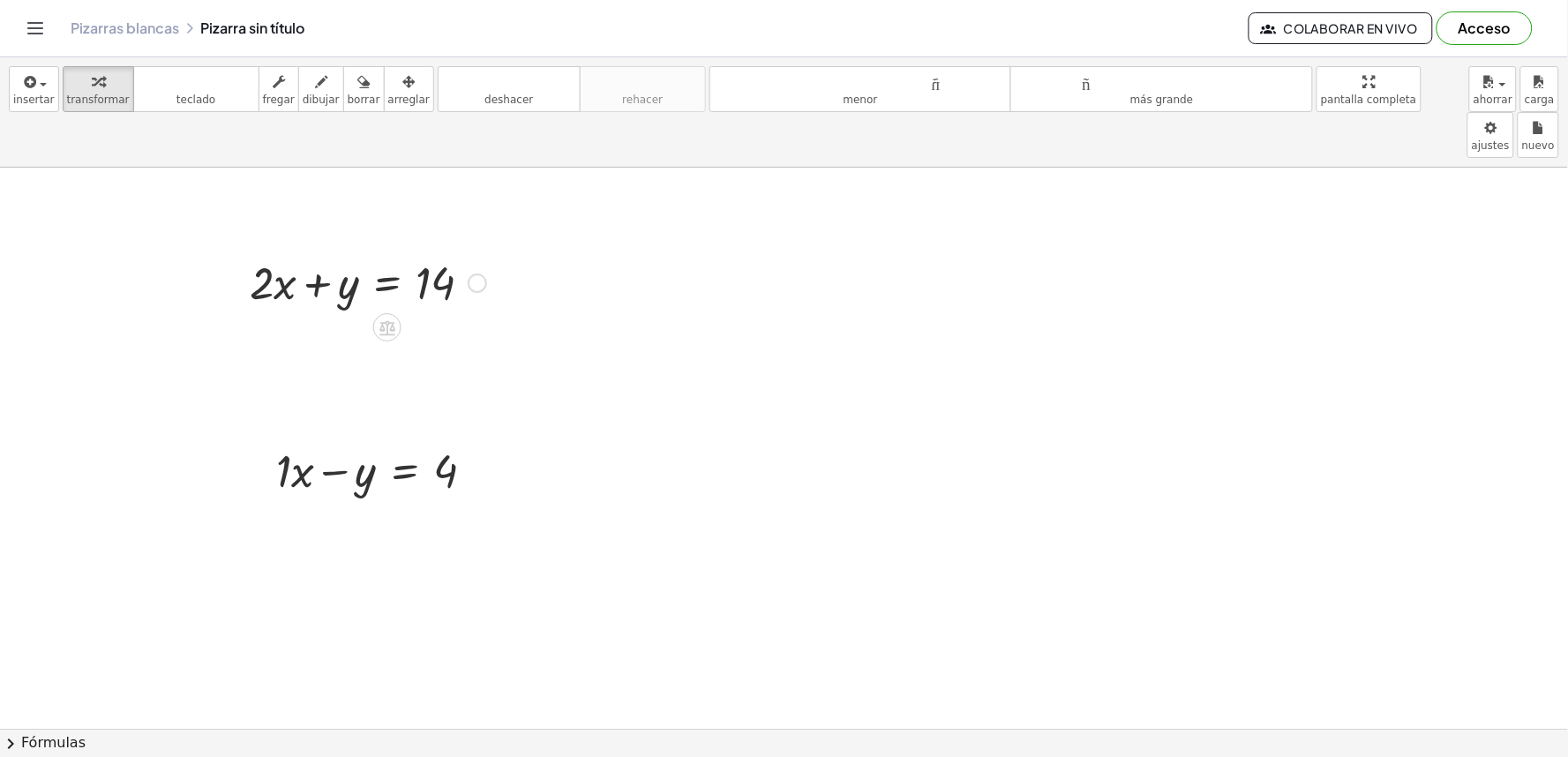
drag, startPoint x: 355, startPoint y: 421, endPoint x: 330, endPoint y: 215, distance: 207.5
drag, startPoint x: 455, startPoint y: 409, endPoint x: 450, endPoint y: 240, distance: 169.1
drag, startPoint x: 309, startPoint y: 240, endPoint x: 331, endPoint y: 435, distance: 196.2
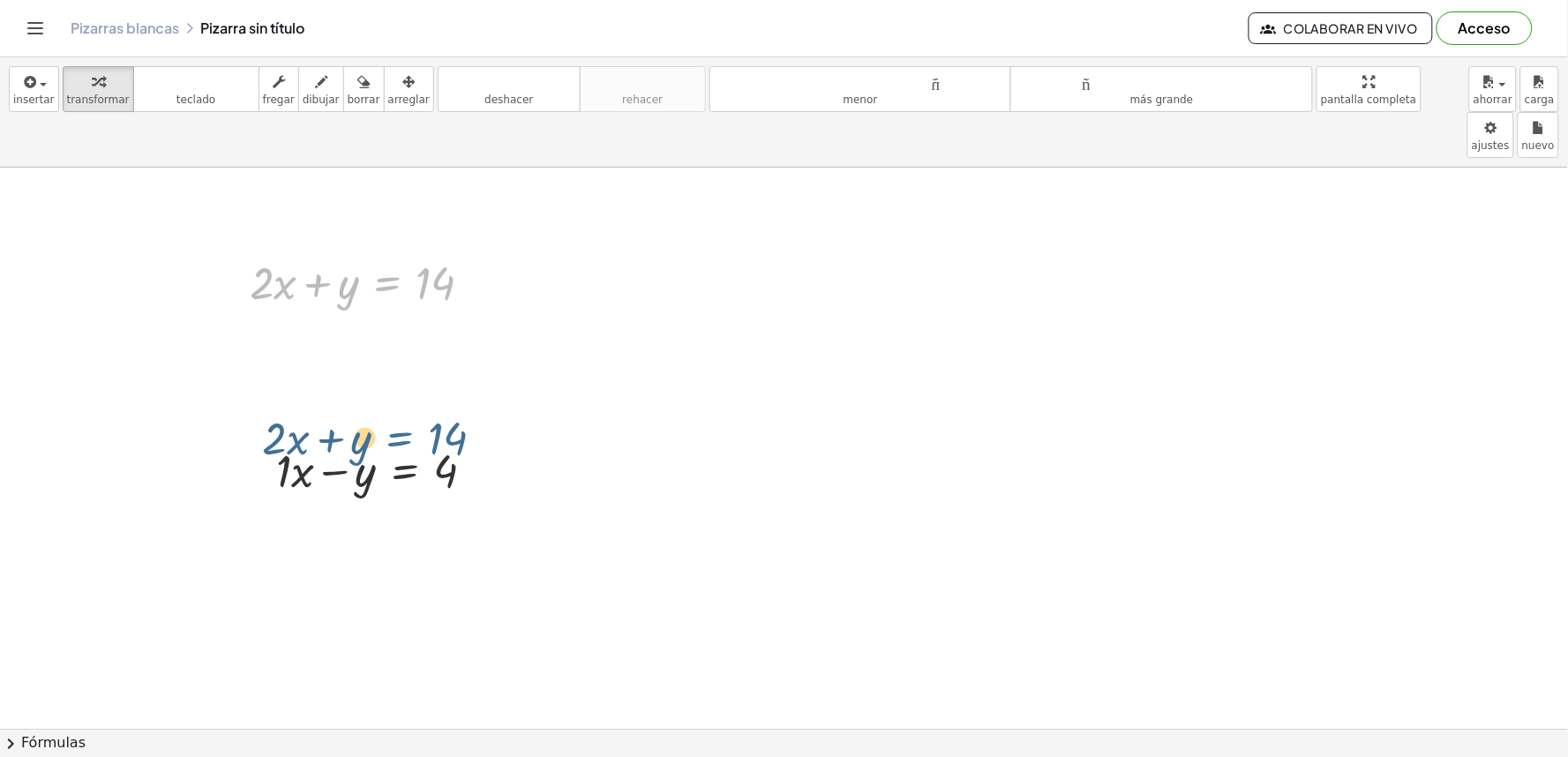
drag, startPoint x: 394, startPoint y: 241, endPoint x: 428, endPoint y: 497, distance: 258.2
drag, startPoint x: 376, startPoint y: 224, endPoint x: 421, endPoint y: 425, distance: 206.0
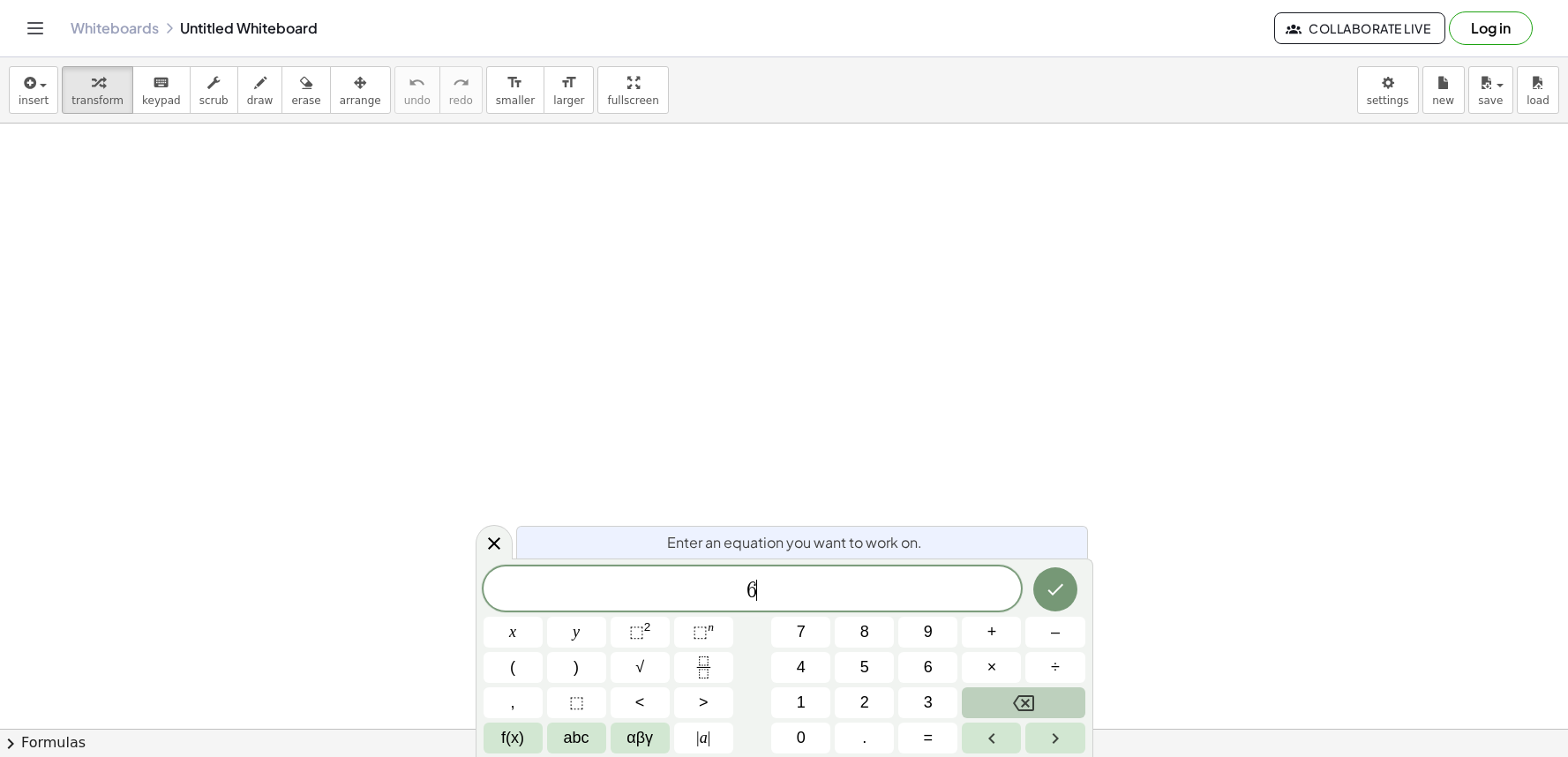
click at [1013, 686] on div "6 ​ x y ⬚ 2 ⬚ n 7 8 9 + – ( ) √ 4 5 6 × ÷ , ⬚ < > 1 2 3 f(x) abc αβγ | a | 0 . =" at bounding box center [785, 660] width 602 height 187
click at [997, 695] on button "Backspace" at bounding box center [1024, 702] width 123 height 31
click at [852, 669] on button "5" at bounding box center [864, 668] width 59 height 31
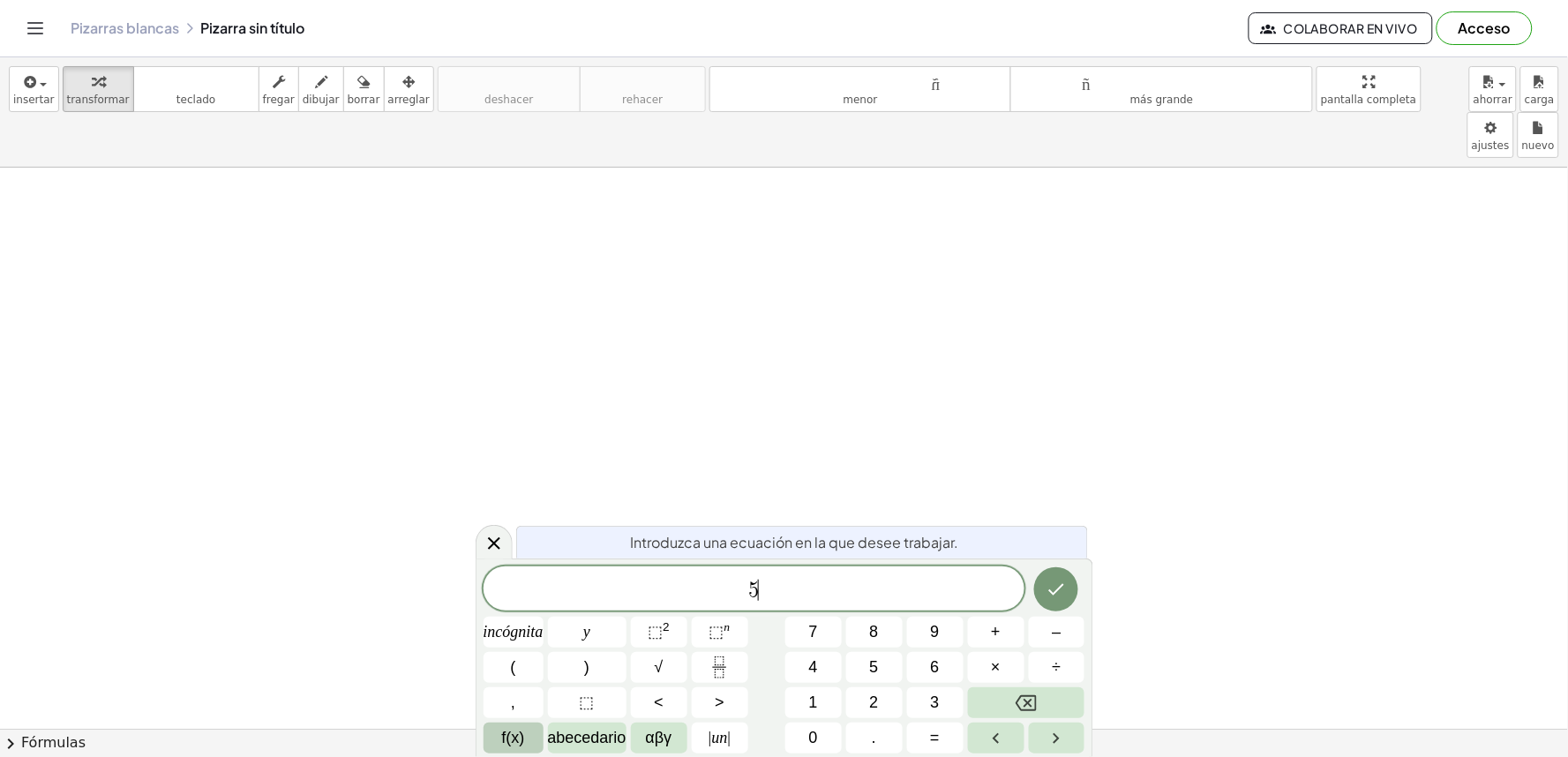
click at [534, 728] on button "f(x)" at bounding box center [514, 737] width 60 height 31
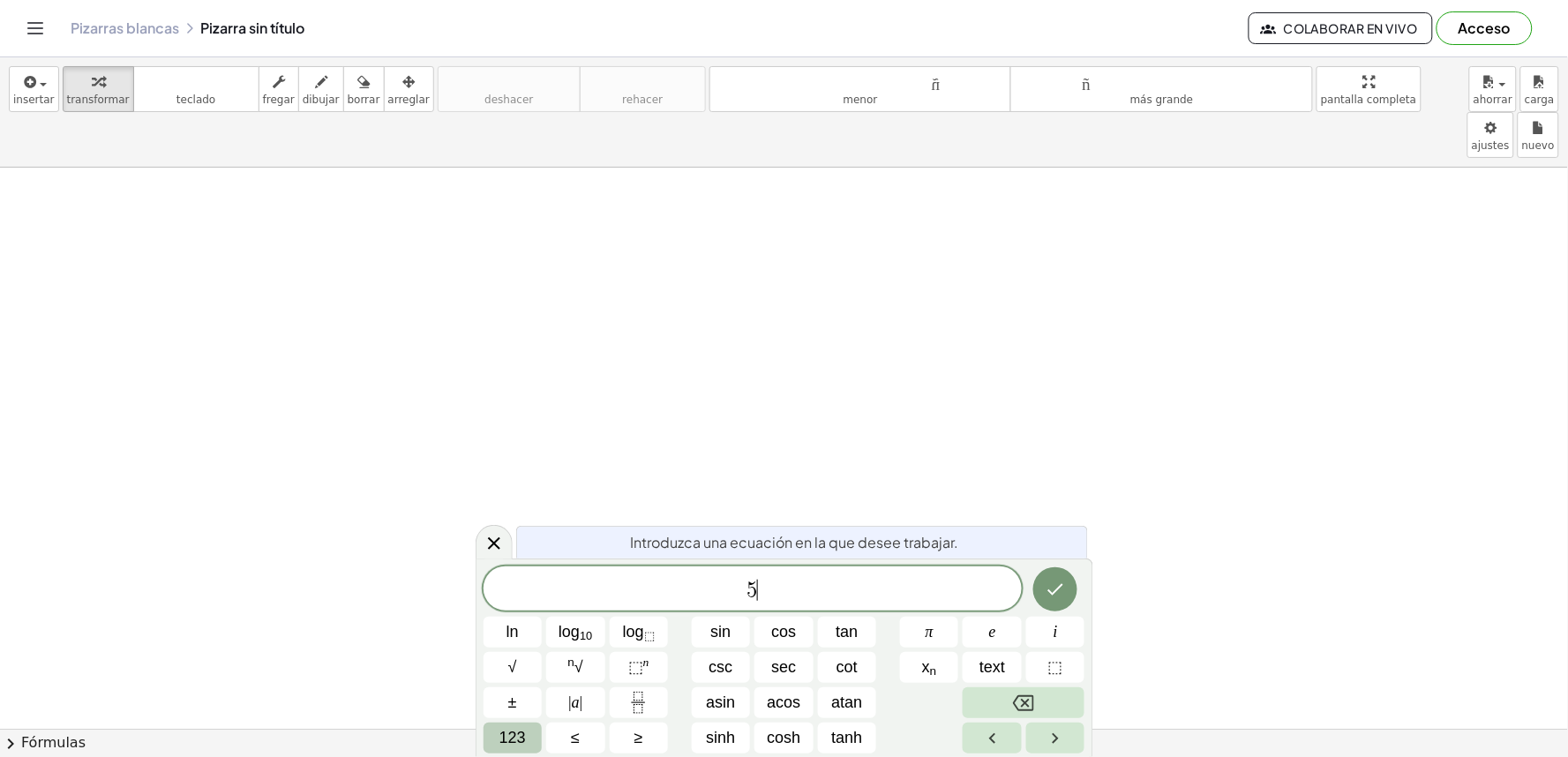
click at [512, 736] on span "123" at bounding box center [513, 738] width 26 height 24
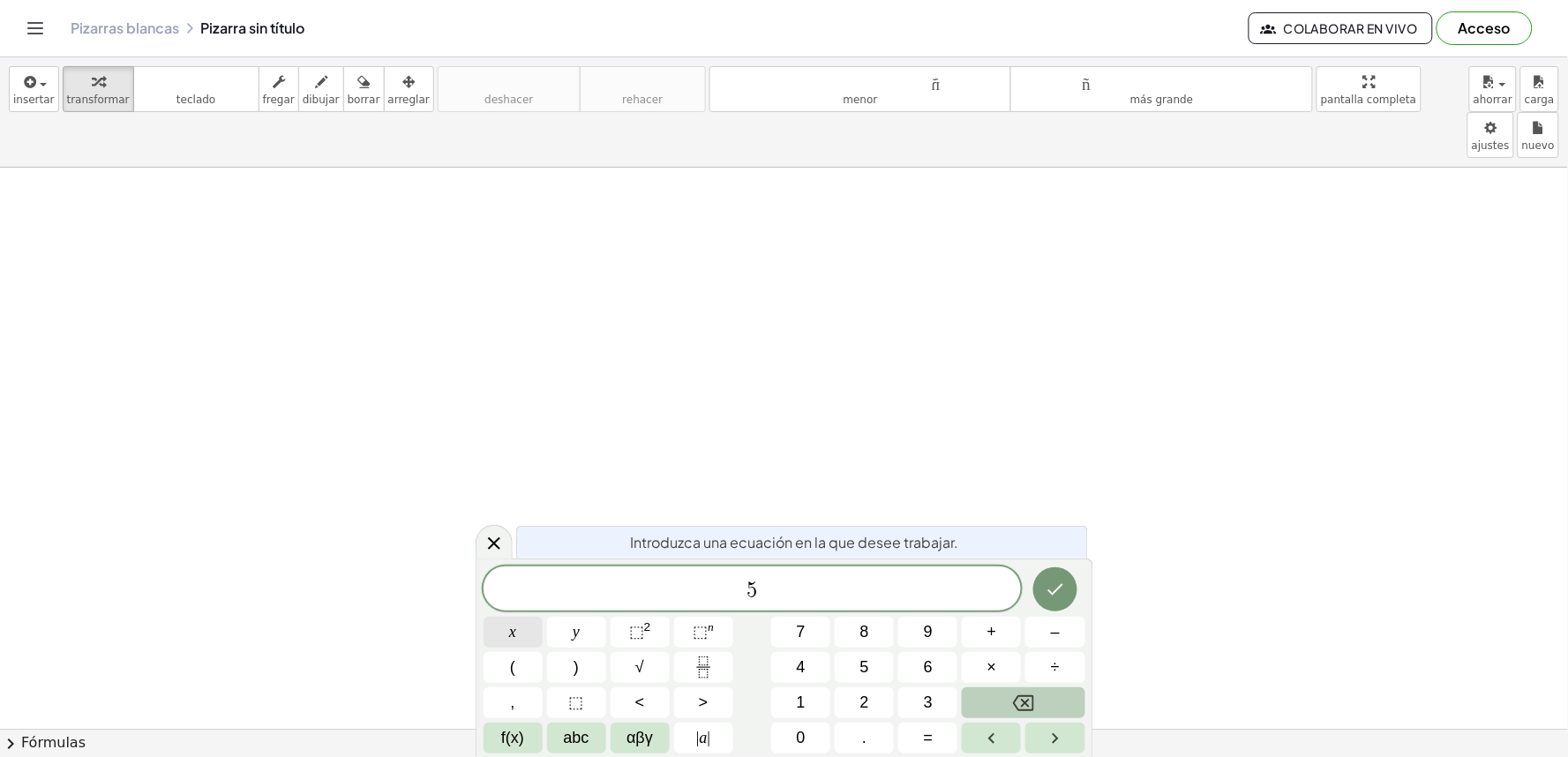
click at [523, 633] on button "x" at bounding box center [513, 632] width 59 height 31
click at [1059, 639] on span "–" at bounding box center [1054, 632] width 8 height 24
click at [575, 623] on span "y" at bounding box center [576, 632] width 7 height 24
click at [927, 744] on span "=" at bounding box center [928, 738] width 9 height 24
click at [815, 707] on button "1" at bounding box center [800, 702] width 59 height 31
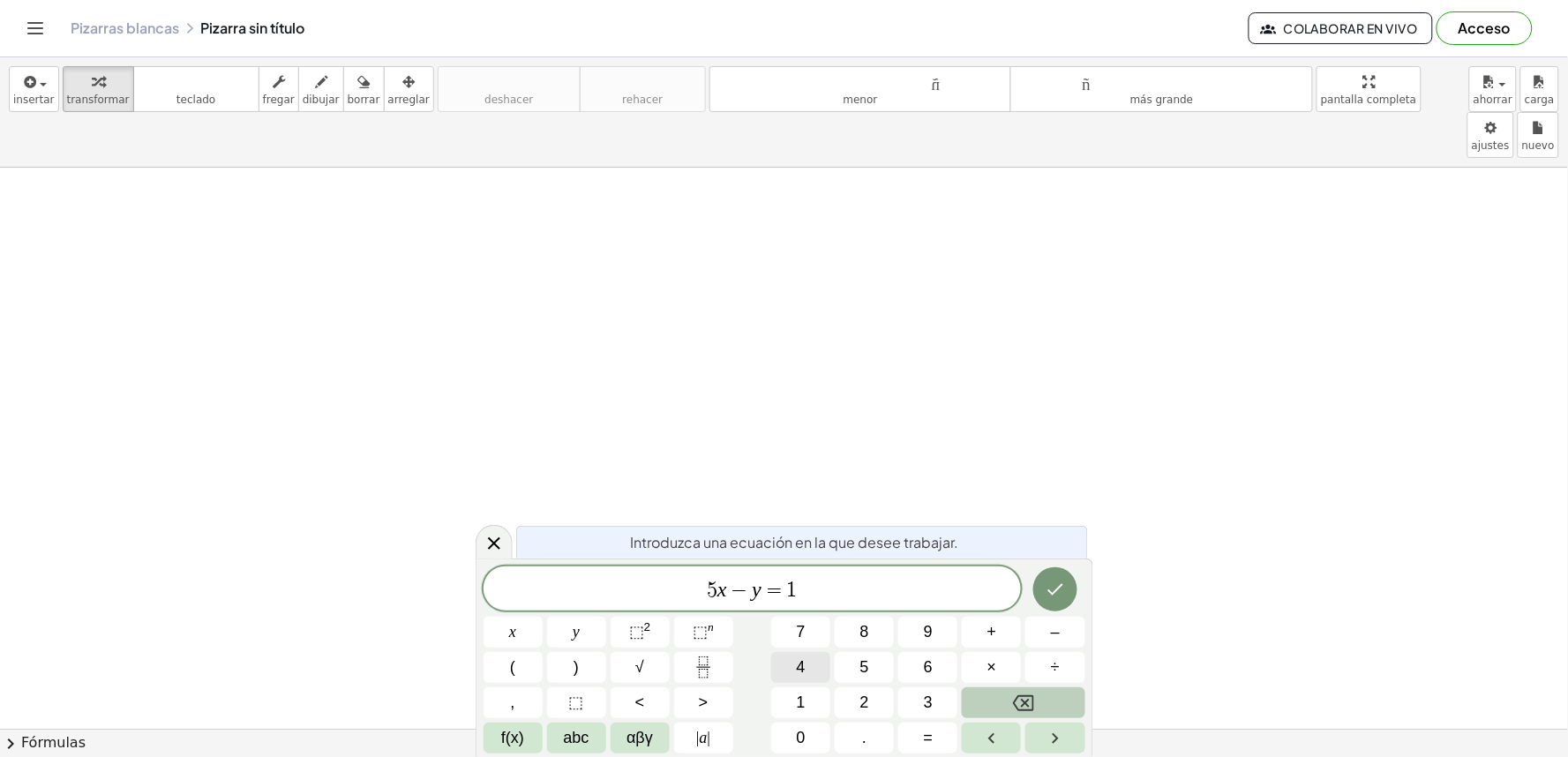
click at [818, 681] on button "4" at bounding box center [800, 668] width 59 height 31
click at [1059, 601] on button "Done" at bounding box center [1055, 589] width 44 height 44
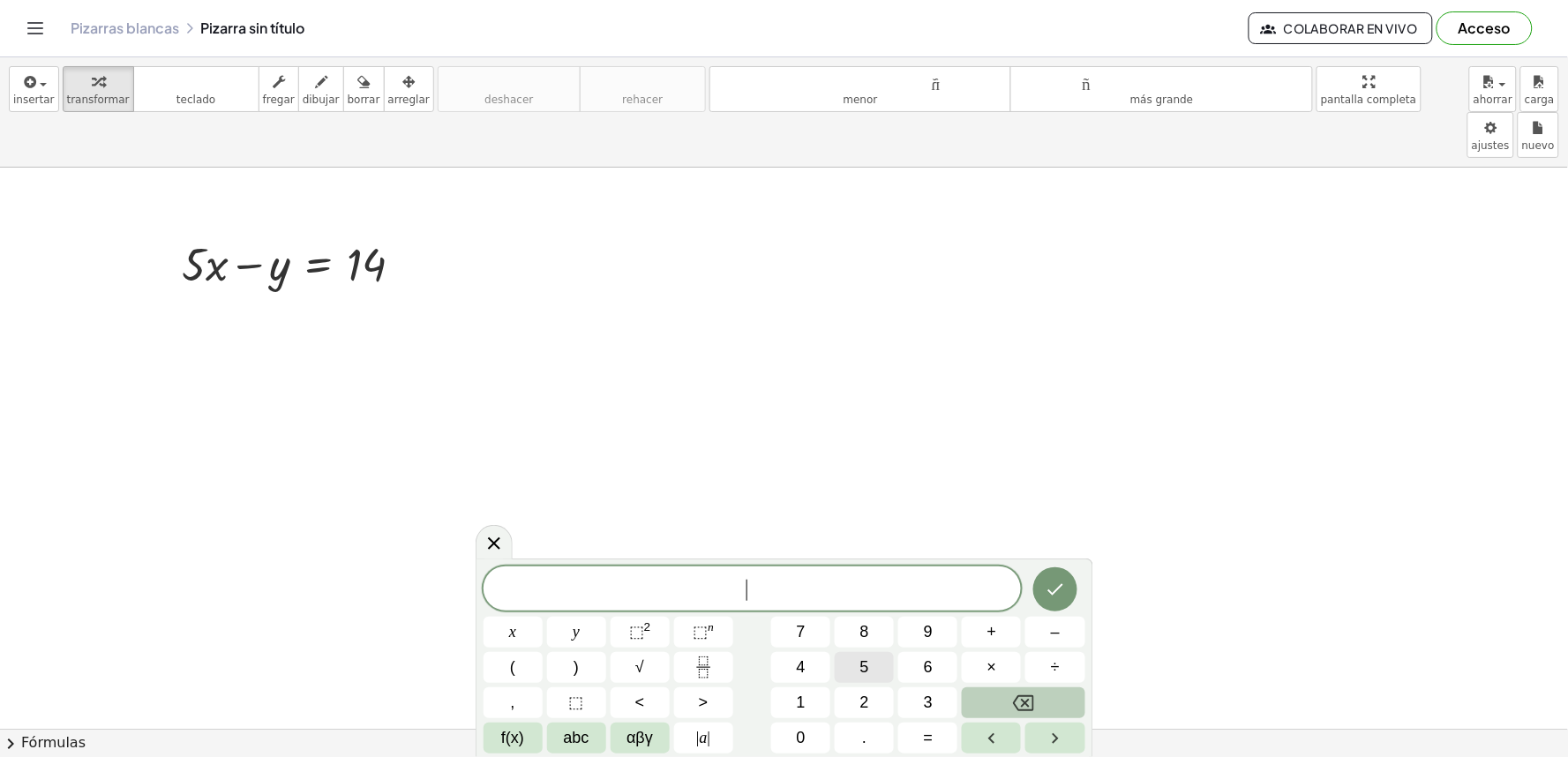
click at [859, 669] on button "5" at bounding box center [864, 668] width 59 height 31
click at [499, 627] on button "x" at bounding box center [513, 632] width 59 height 31
click at [1038, 636] on button "–" at bounding box center [1054, 632] width 59 height 31
click at [585, 637] on button "y" at bounding box center [576, 632] width 59 height 31
click at [916, 727] on button "=" at bounding box center [928, 737] width 59 height 31
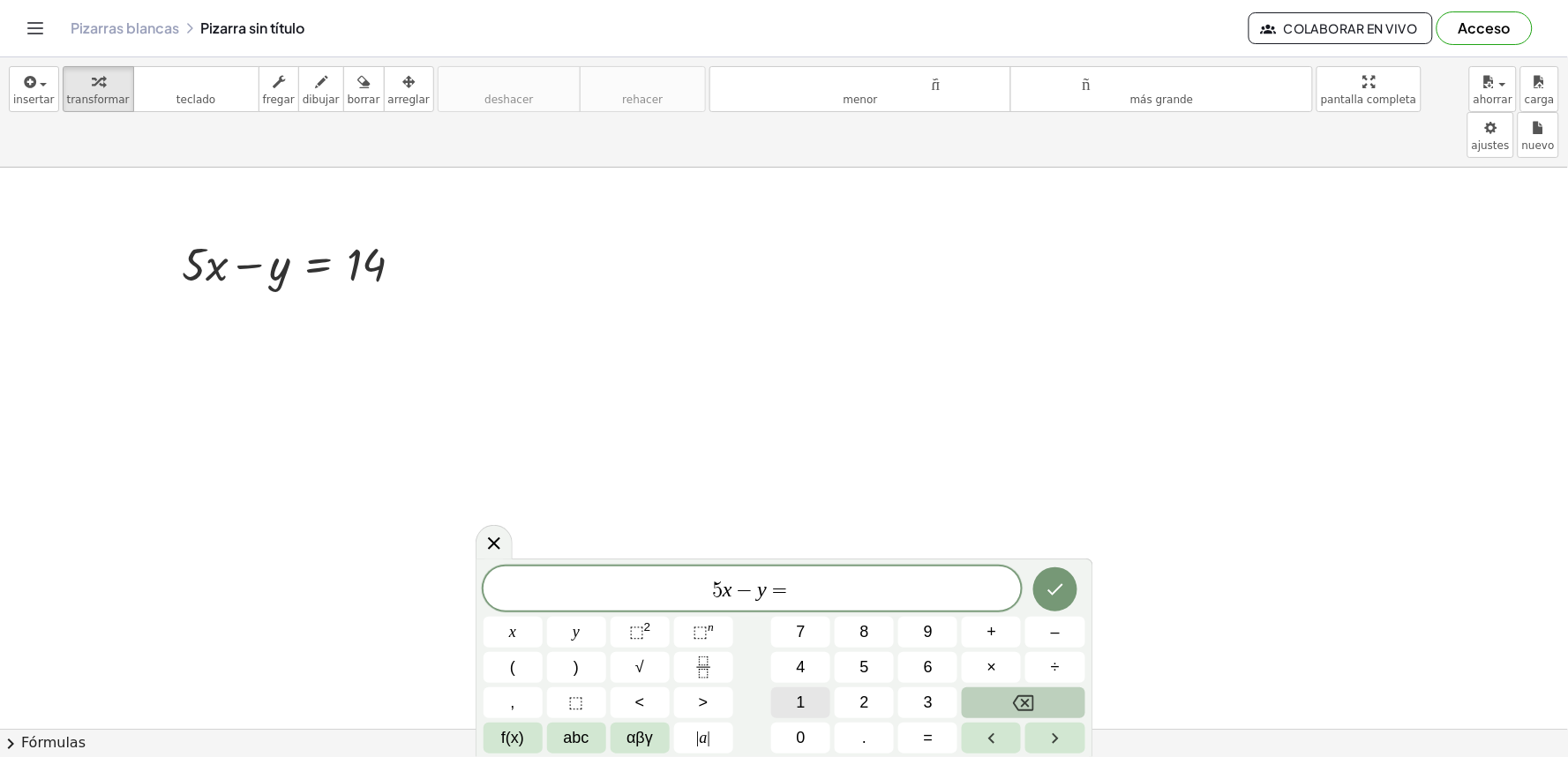
click at [812, 697] on button "1" at bounding box center [800, 702] width 59 height 31
click at [840, 657] on div "5 x − y = 1 ​ x y ⬚ 2 ⬚ n 7 8 9 + – ( ) √ 4 5 6 × ÷ , ⬚ < > 1 2 3 f(x) abc αβγ …" at bounding box center [785, 660] width 602 height 187
click at [791, 668] on button "4" at bounding box center [800, 668] width 59 height 31
click at [543, 617] on div at bounding box center [513, 632] width 59 height 31
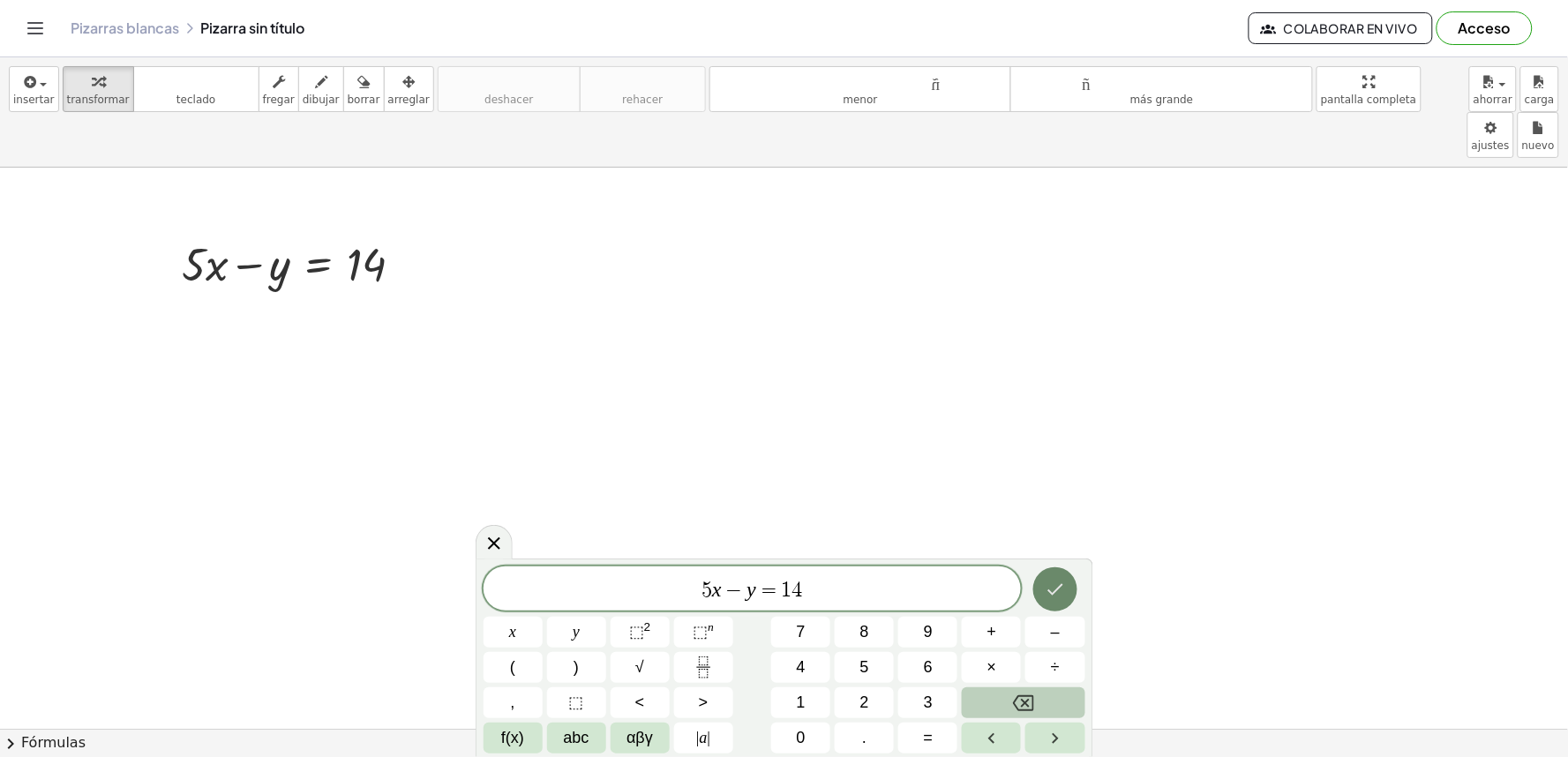
click at [1052, 584] on icon "Done" at bounding box center [1055, 589] width 21 height 21
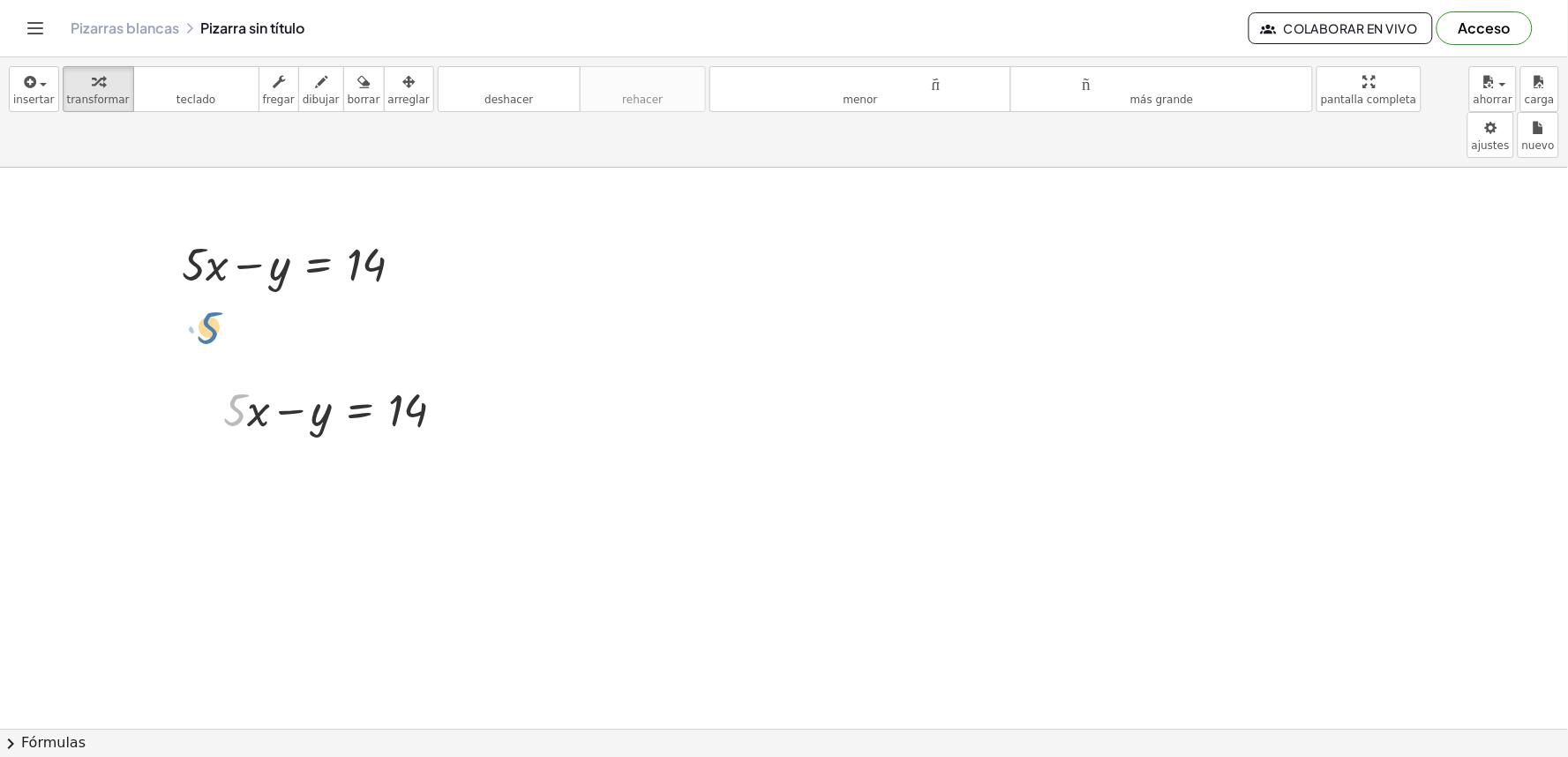
drag, startPoint x: 241, startPoint y: 376, endPoint x: 248, endPoint y: 329, distance: 47.5
drag, startPoint x: 250, startPoint y: 360, endPoint x: 217, endPoint y: 457, distance: 102.5
click at [1082, 319] on div at bounding box center [784, 439] width 1568 height 1327
